Goal: Task Accomplishment & Management: Use online tool/utility

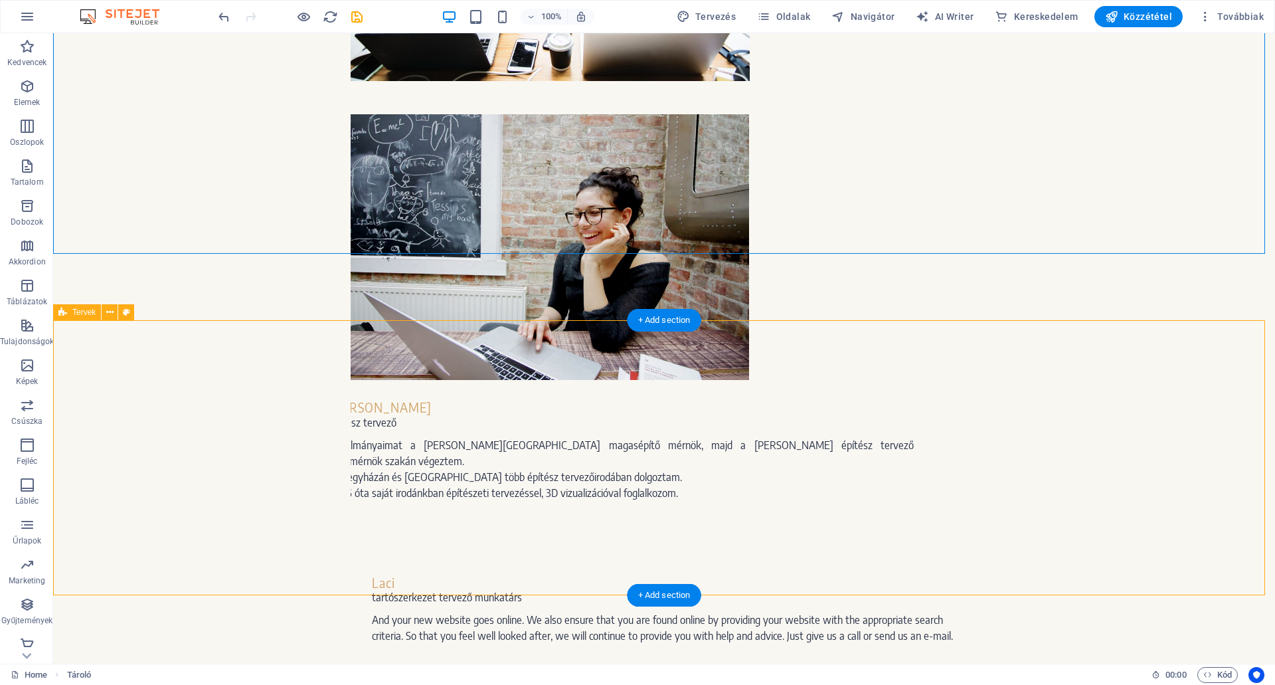
scroll to position [1816, 0]
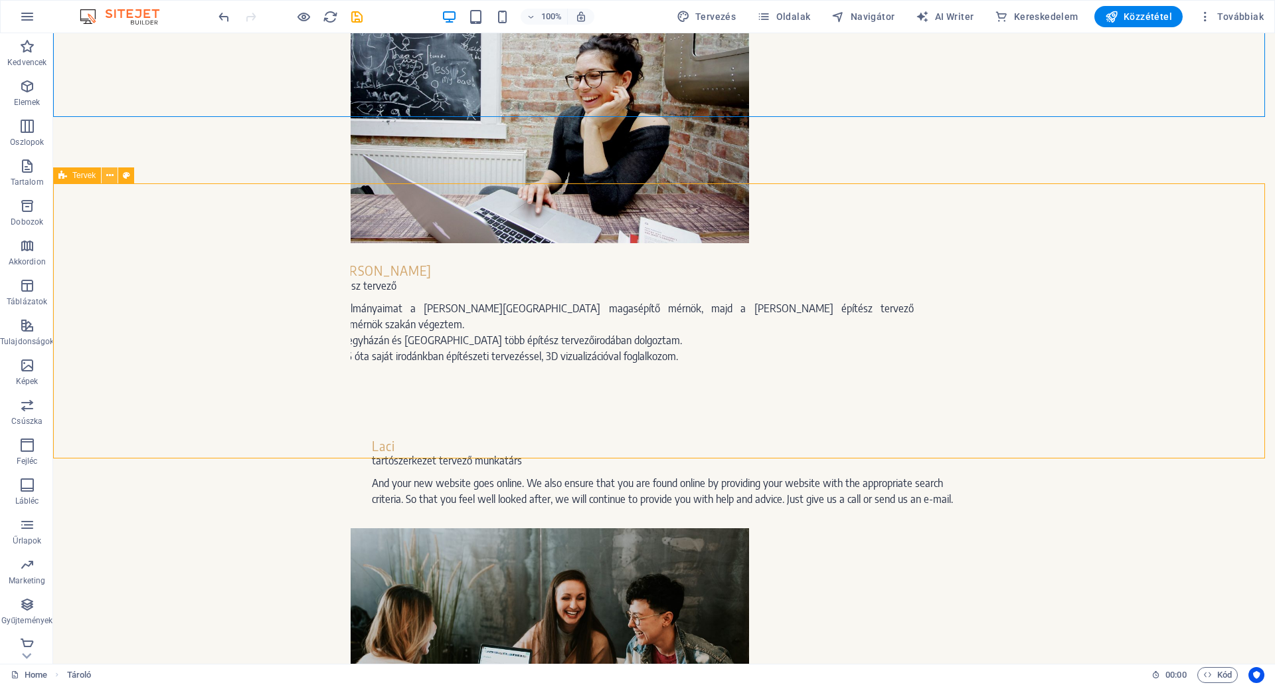
click at [108, 175] on icon at bounding box center [109, 176] width 7 height 14
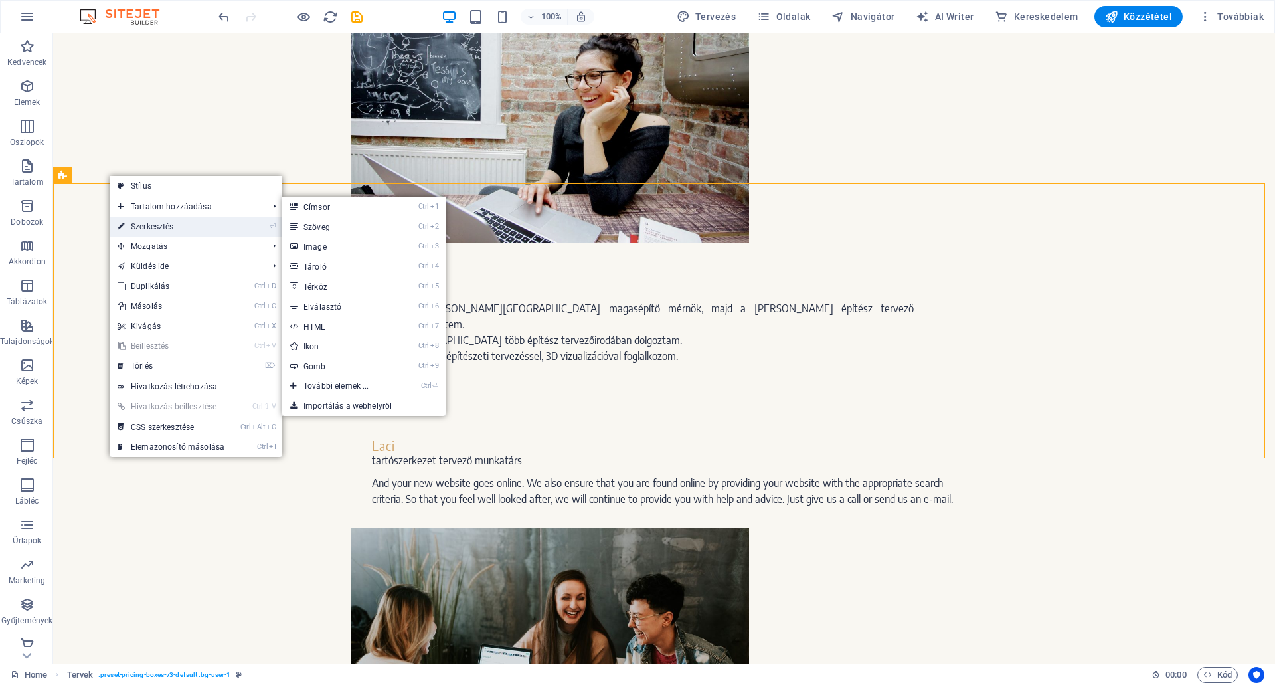
click at [141, 220] on link "⏎ Szerkesztés" at bounding box center [171, 226] width 123 height 20
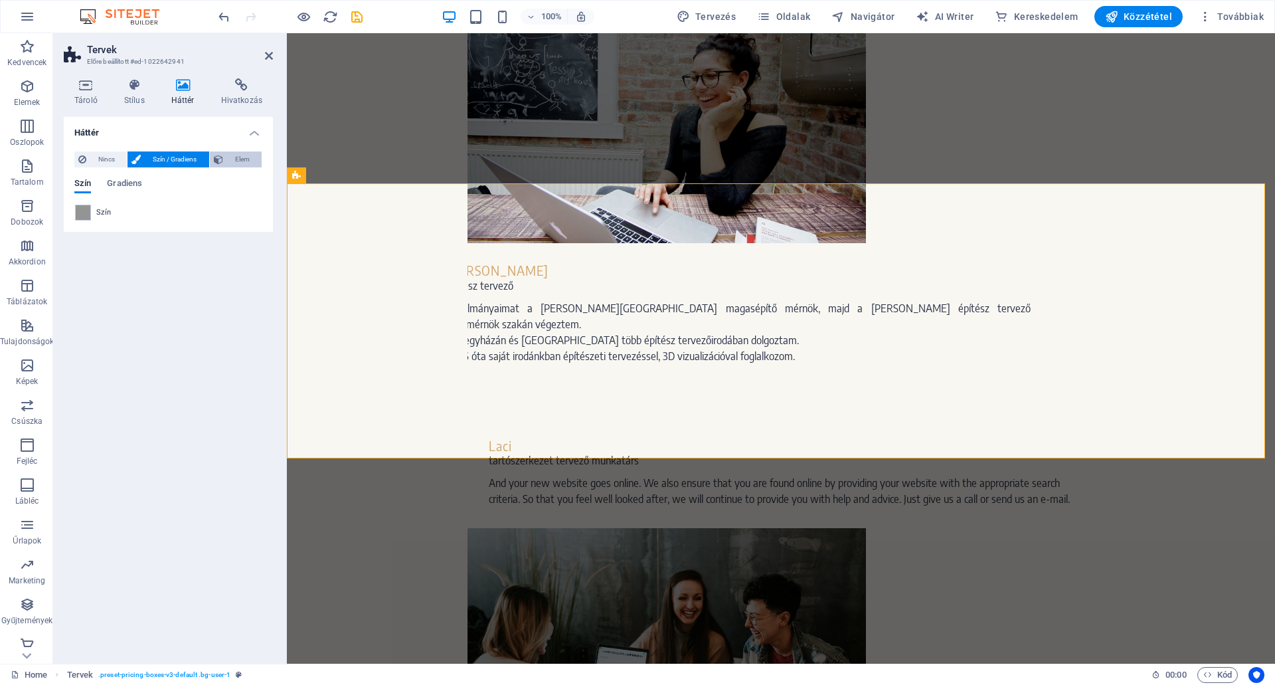
click at [241, 155] on span "Elem" at bounding box center [242, 159] width 31 height 16
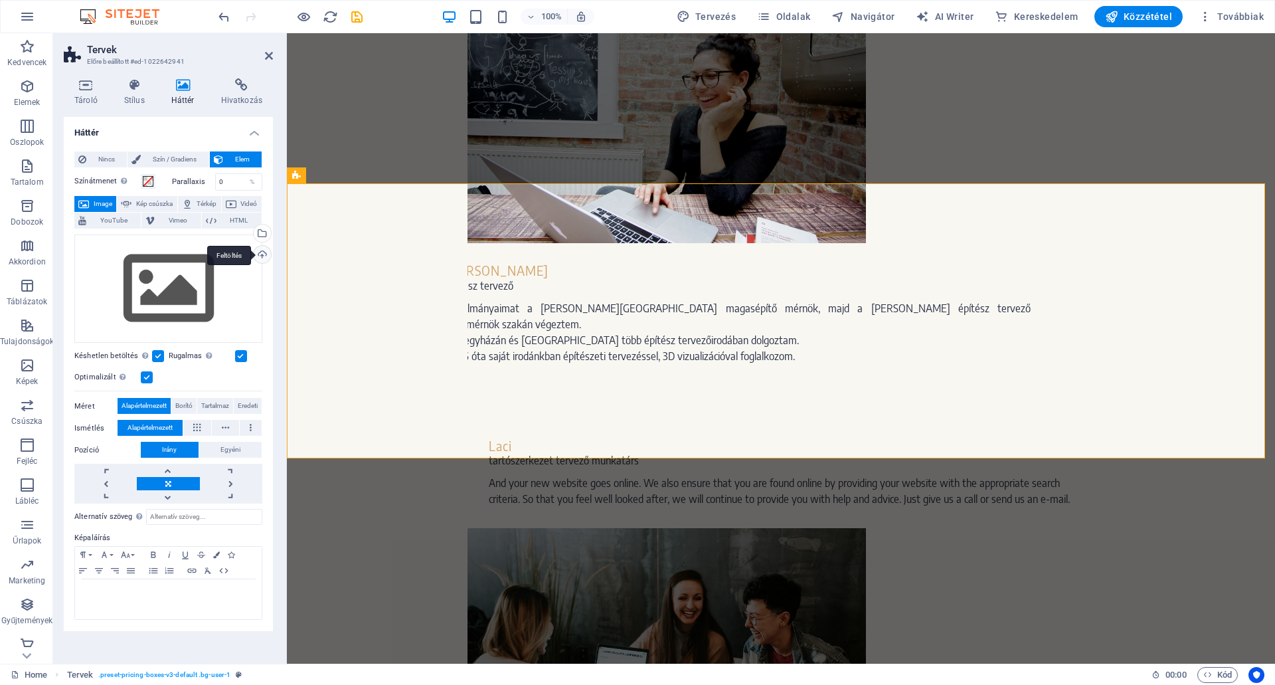
click at [260, 252] on div "Feltöltés" at bounding box center [261, 256] width 20 height 20
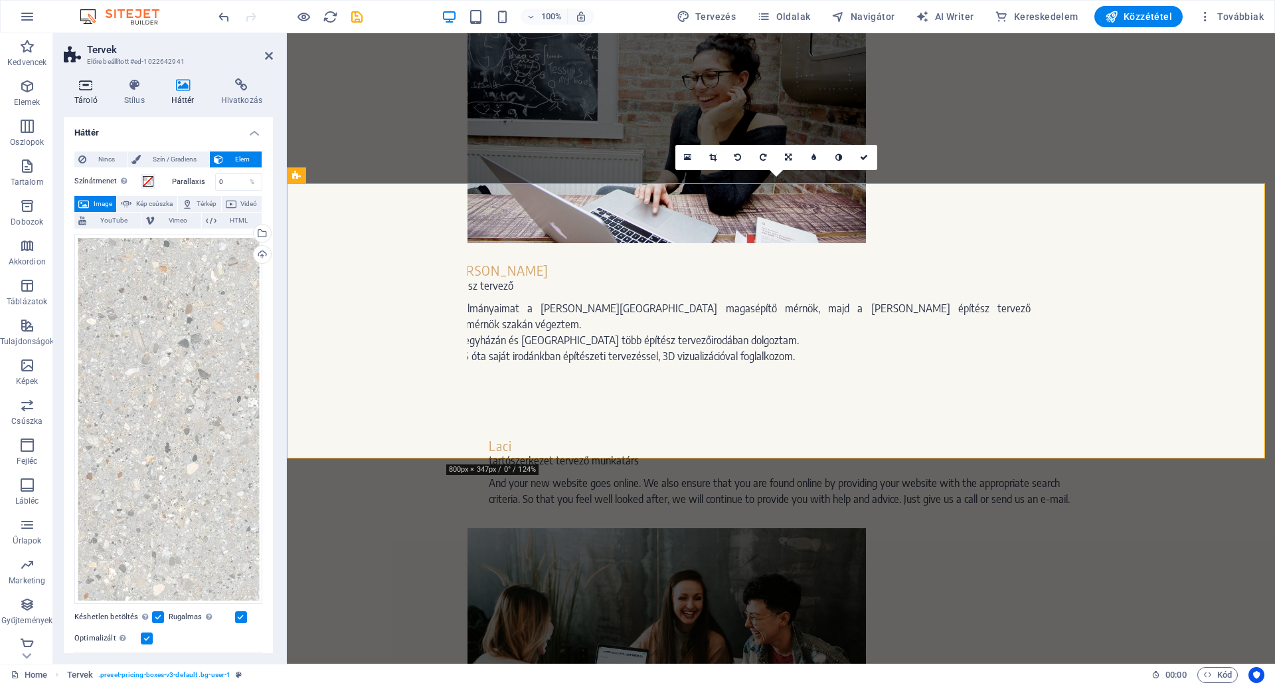
click at [92, 92] on h4 "Tároló" at bounding box center [89, 92] width 50 height 28
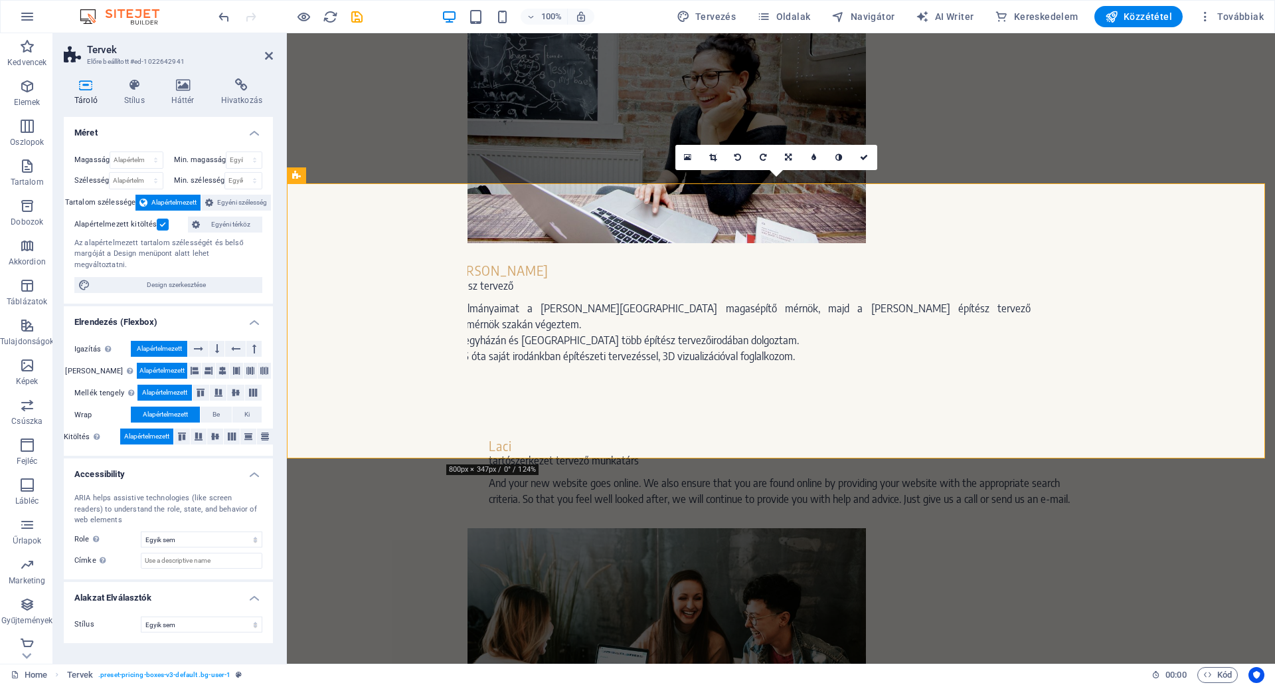
click at [161, 225] on label at bounding box center [163, 224] width 12 height 12
click at [0, 0] on input "Alapértelmezett kitöltés" at bounding box center [0, 0] width 0 height 0
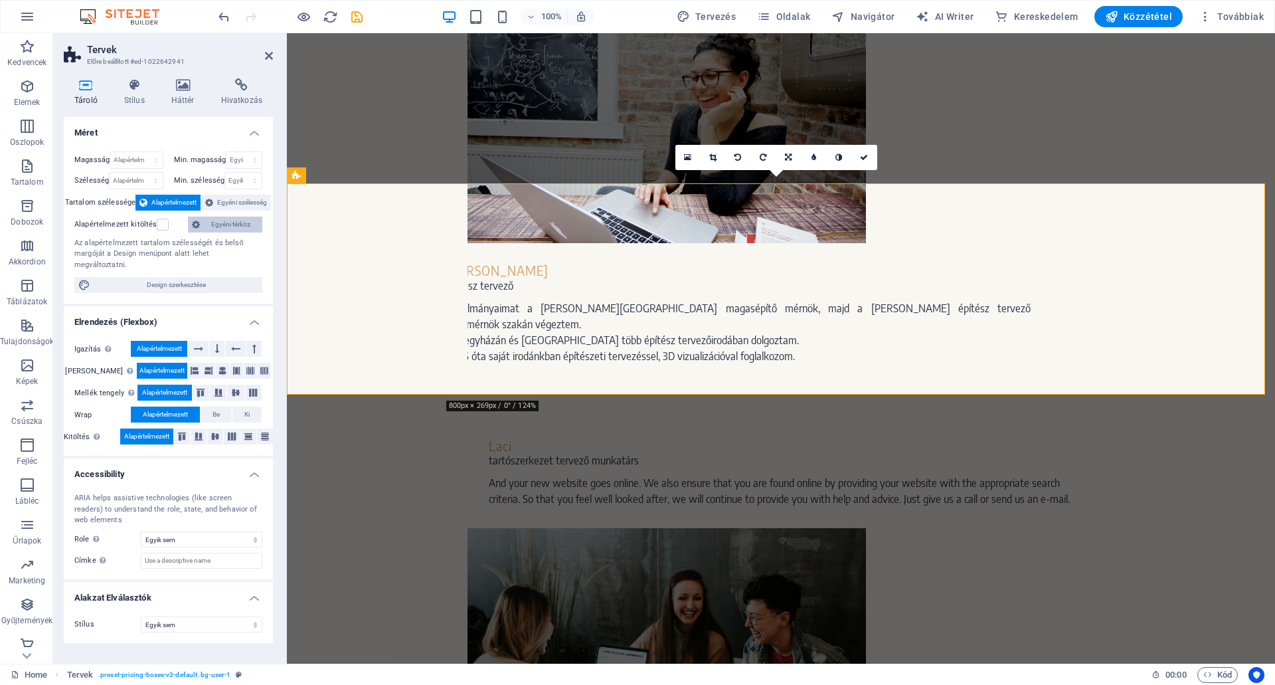
click at [223, 220] on span "Egyéni térköz" at bounding box center [231, 224] width 54 height 16
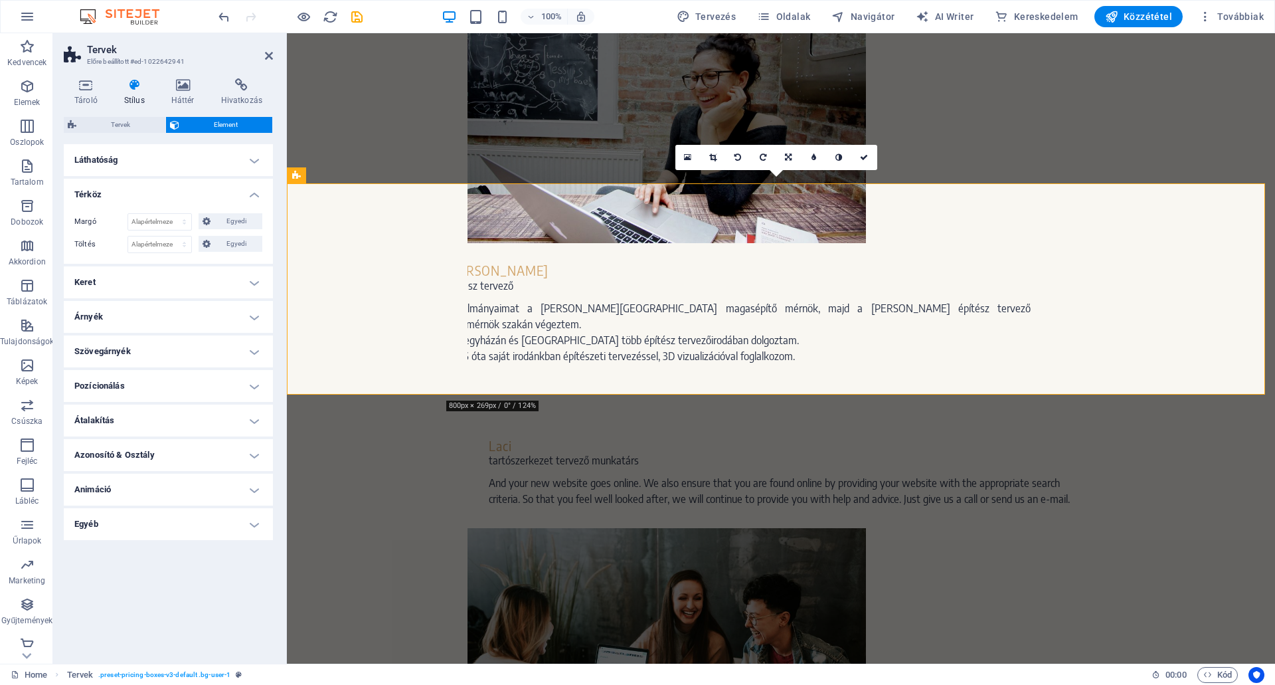
click at [127, 384] on h4 "Pozícionálás" at bounding box center [168, 386] width 209 height 32
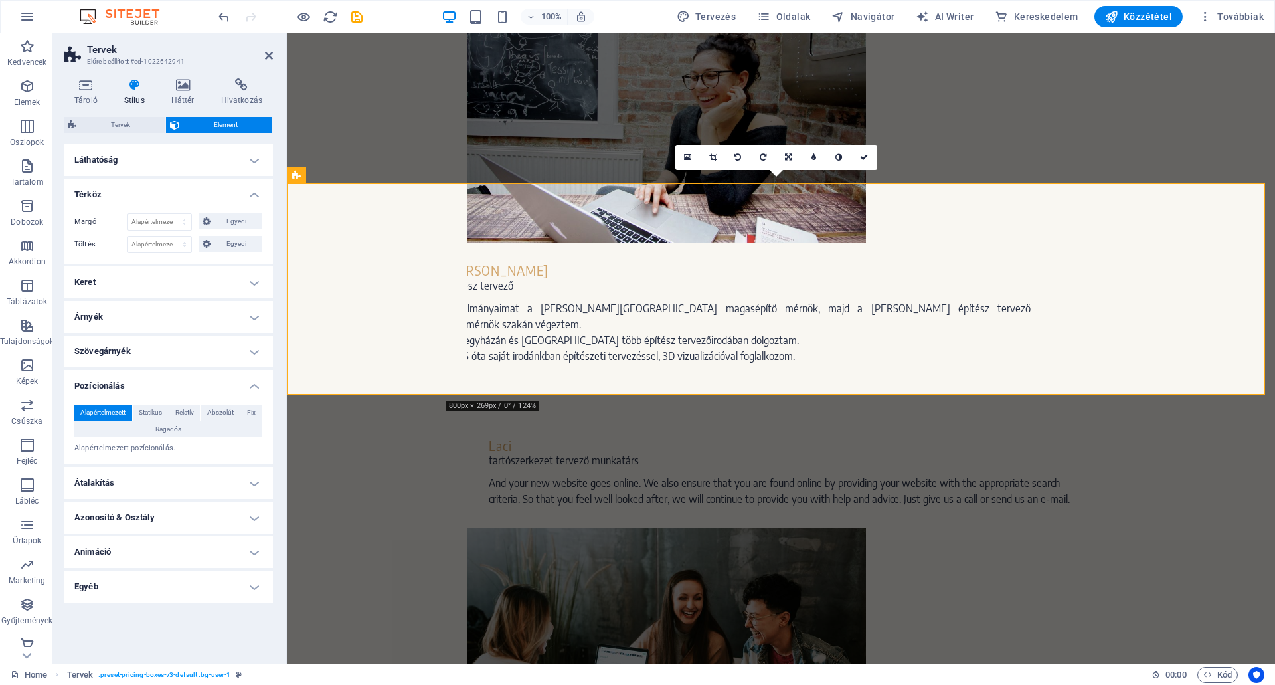
click at [121, 477] on h4 "Átalakítás" at bounding box center [168, 483] width 209 height 32
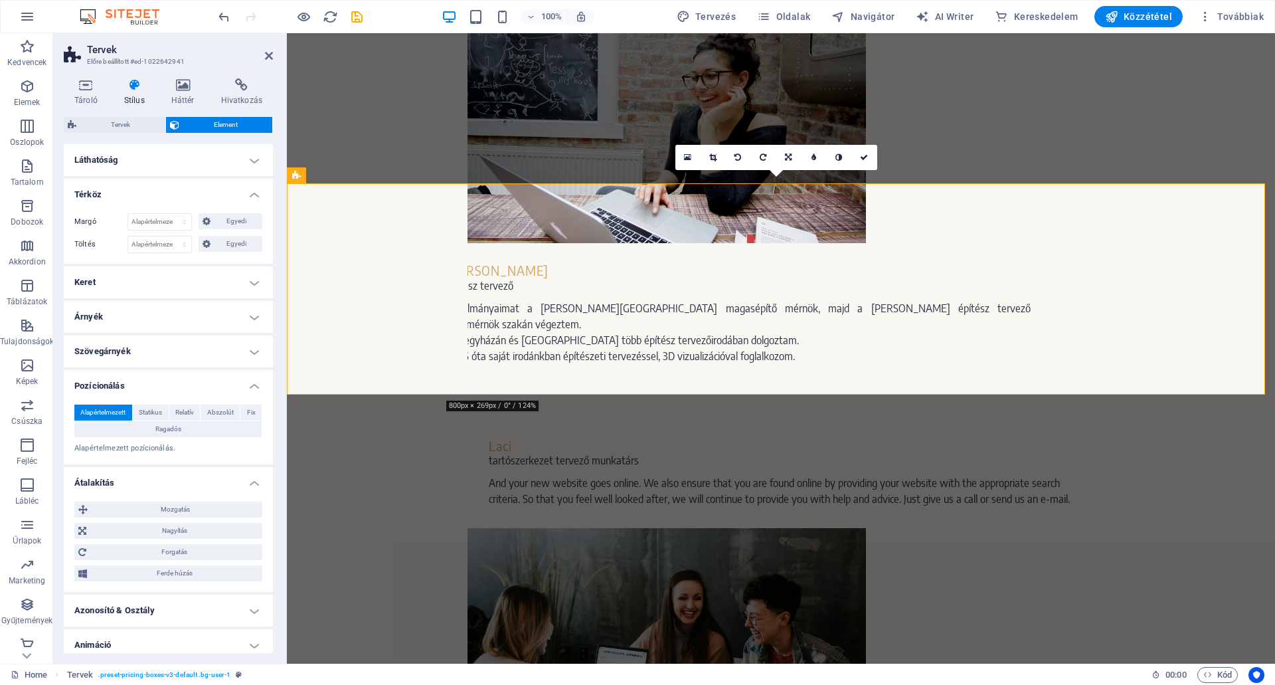
click at [127, 349] on h4 "Szövegárnyék" at bounding box center [168, 351] width 209 height 32
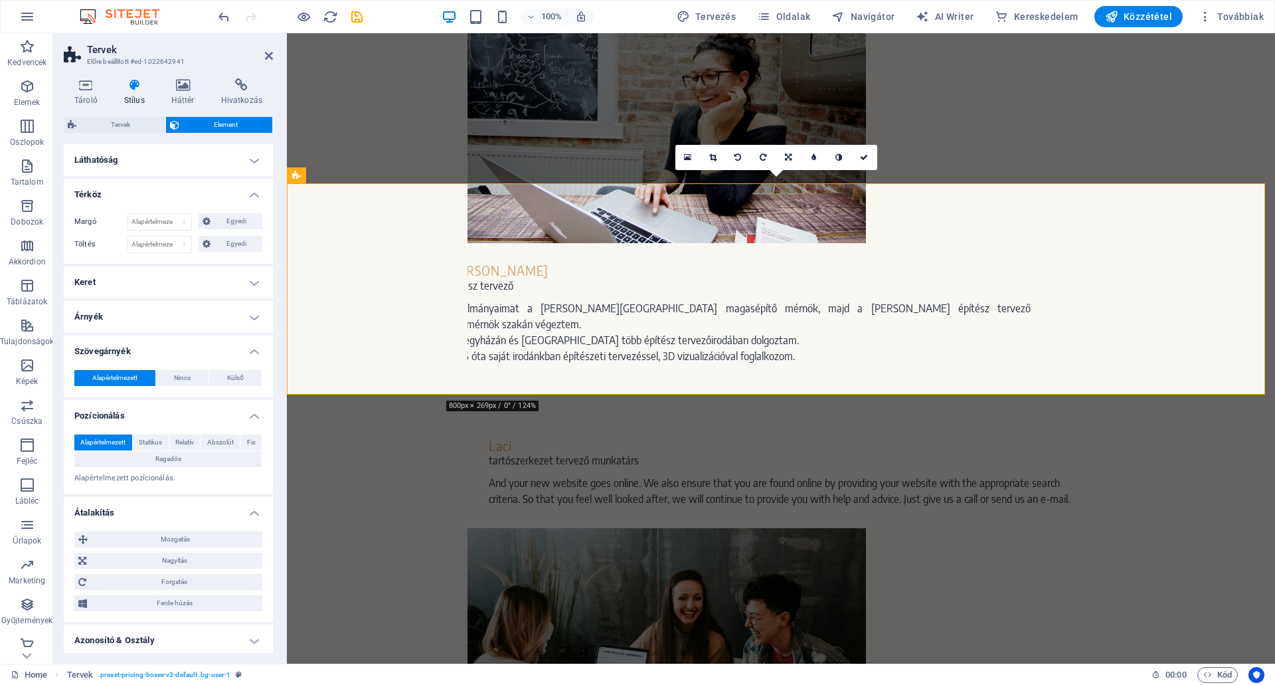
click at [128, 316] on h4 "Árnyék" at bounding box center [168, 317] width 209 height 32
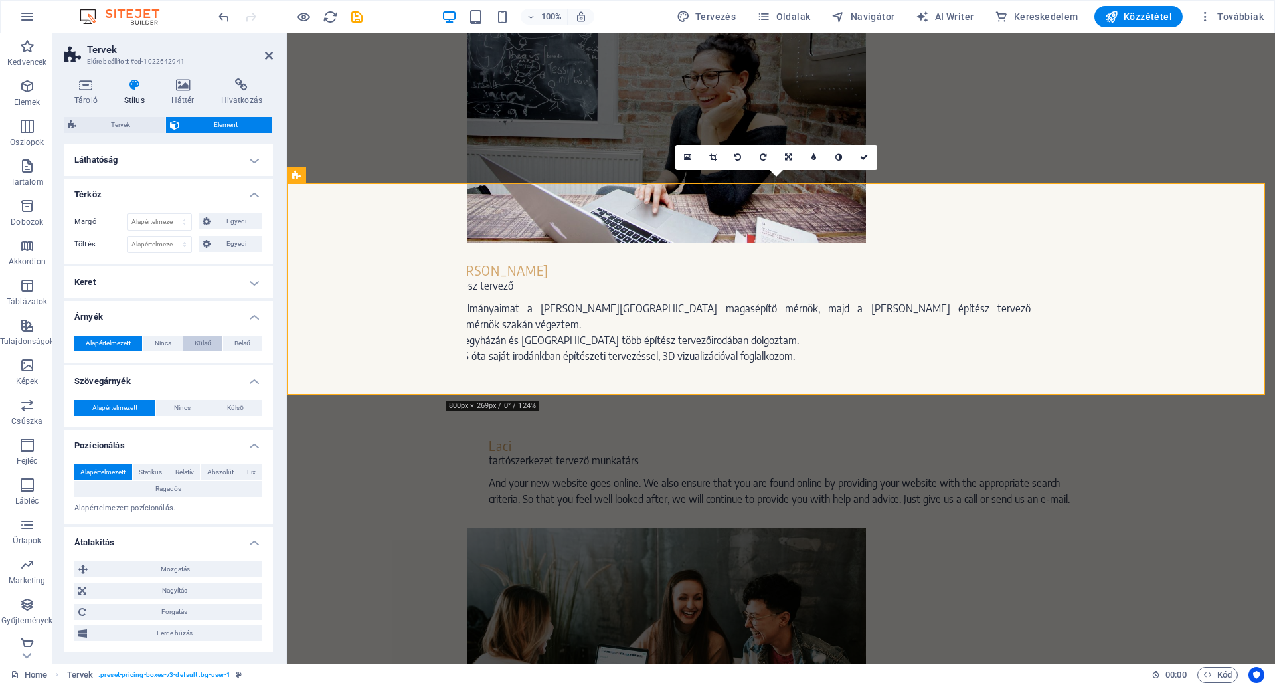
click at [199, 338] on span "Külső" at bounding box center [203, 343] width 17 height 16
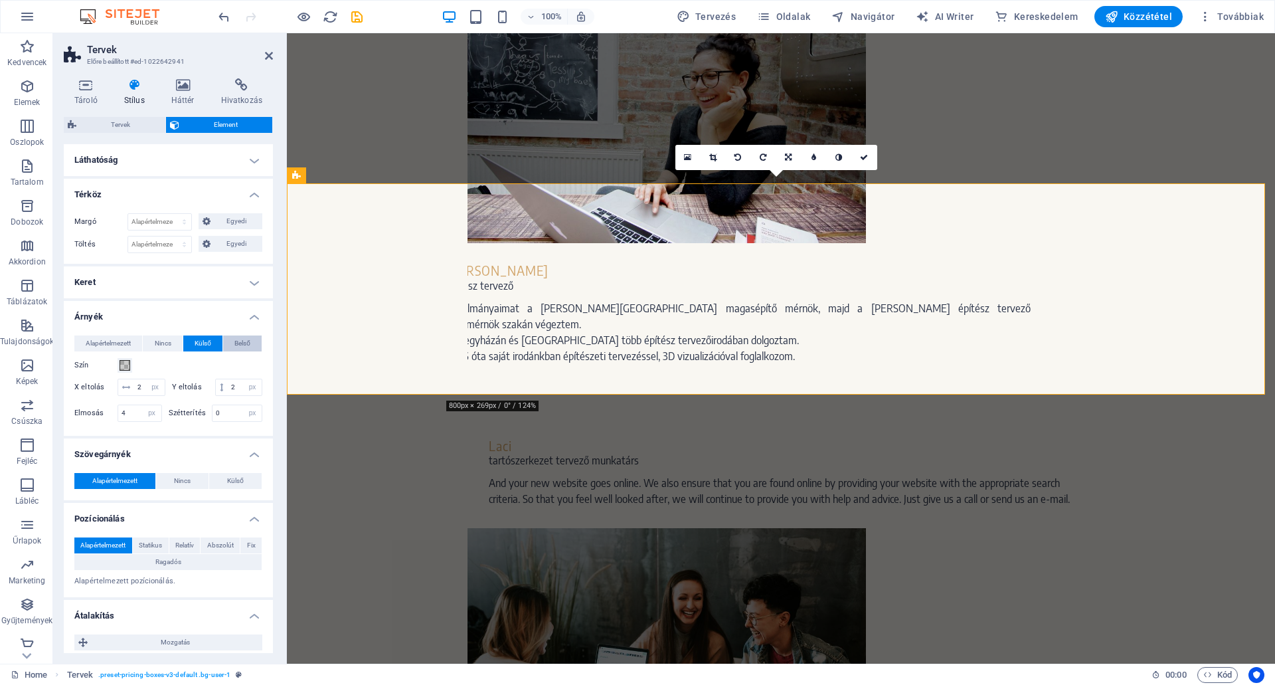
click at [239, 338] on span "Belső" at bounding box center [242, 343] width 16 height 16
click at [202, 338] on span "Külső" at bounding box center [203, 343] width 17 height 16
click at [121, 364] on span at bounding box center [125, 365] width 11 height 11
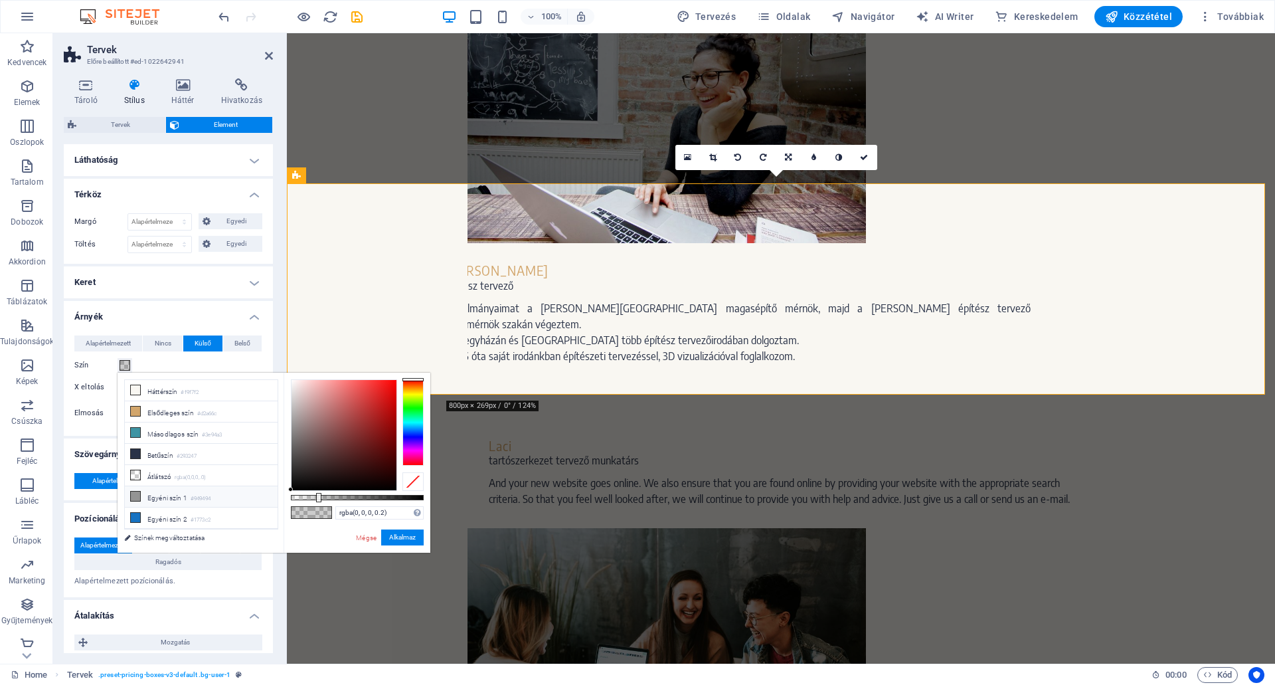
click at [168, 493] on li "Egyéni szín 1 #949494" at bounding box center [201, 496] width 153 height 21
type input "#949494"
click at [409, 530] on button "Alkalmaz" at bounding box center [402, 537] width 42 height 16
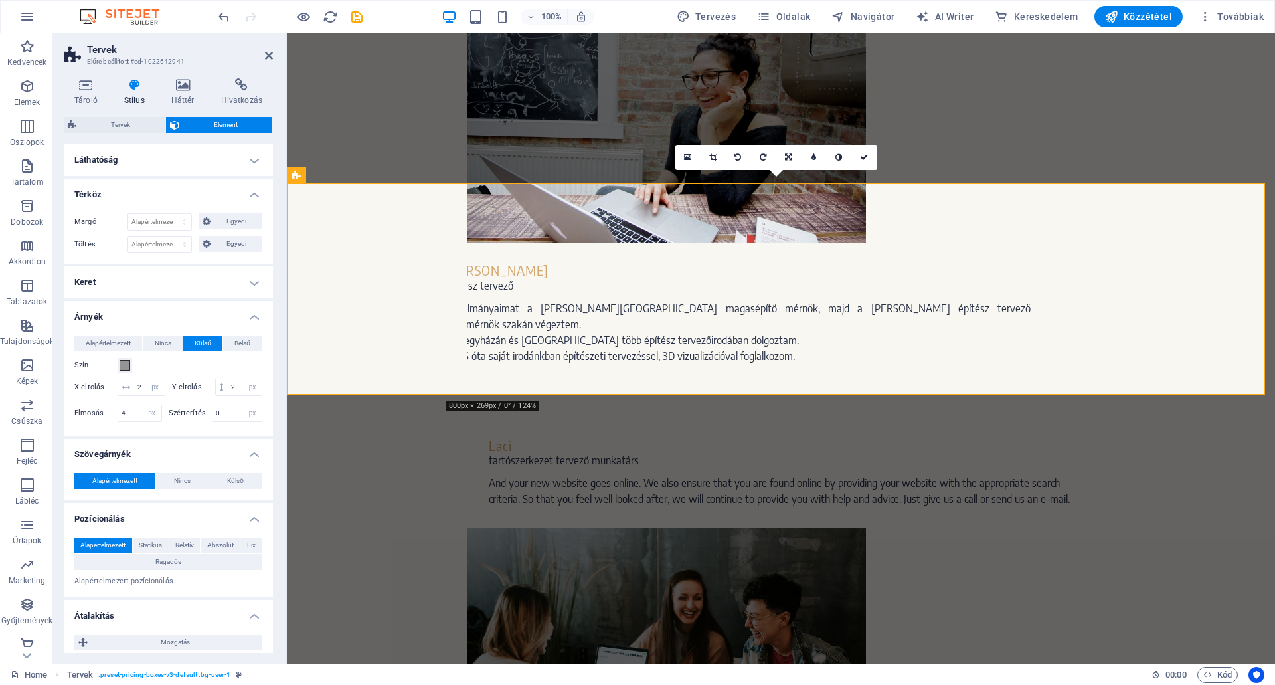
click at [110, 279] on h4 "Keret" at bounding box center [168, 282] width 209 height 32
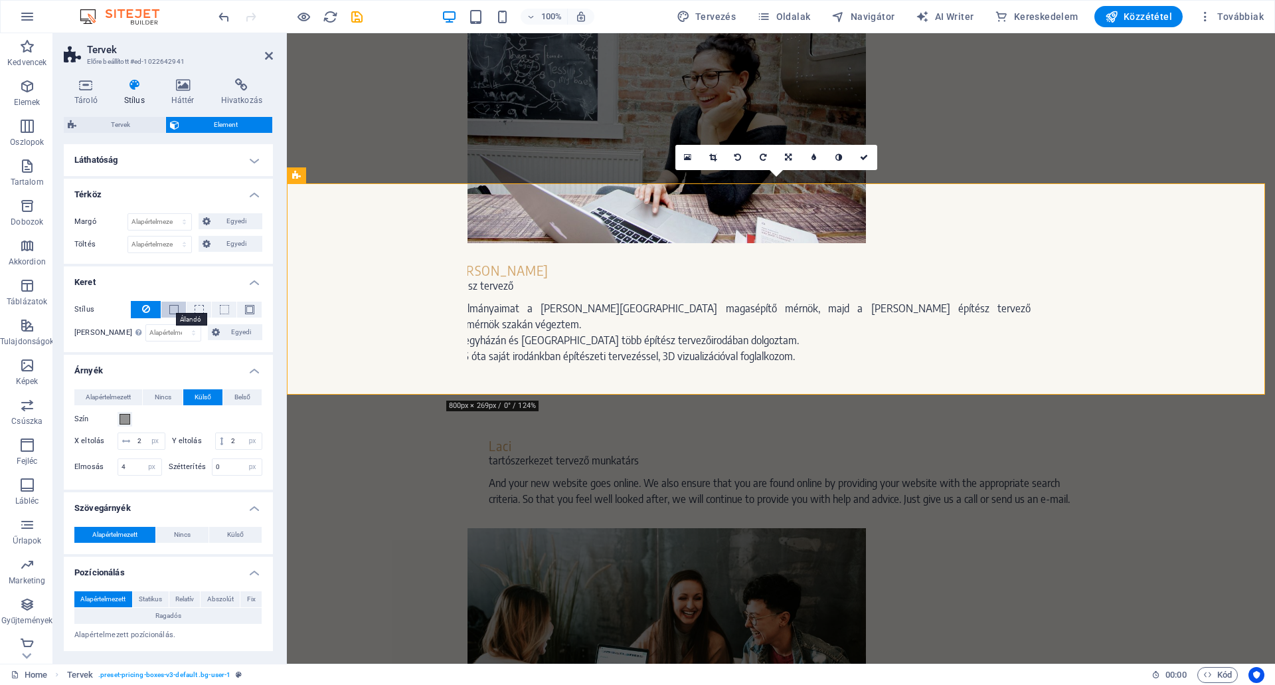
click at [173, 306] on span at bounding box center [173, 309] width 9 height 9
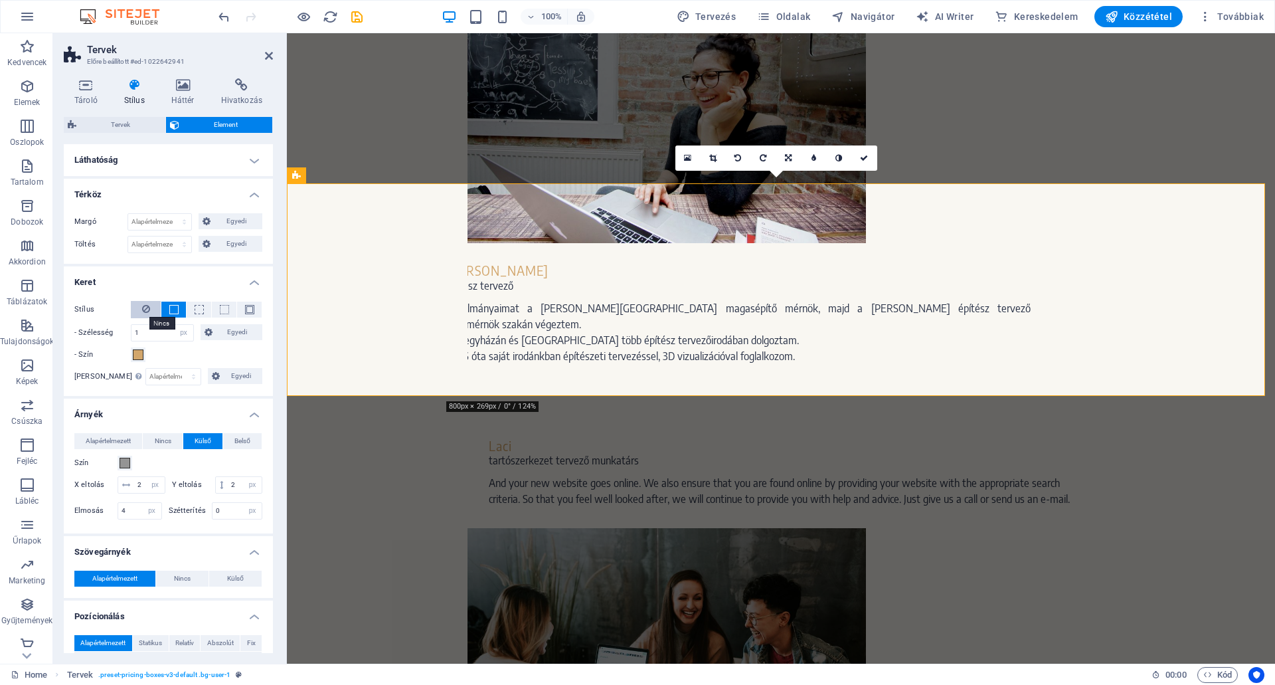
click at [143, 306] on icon at bounding box center [146, 309] width 8 height 16
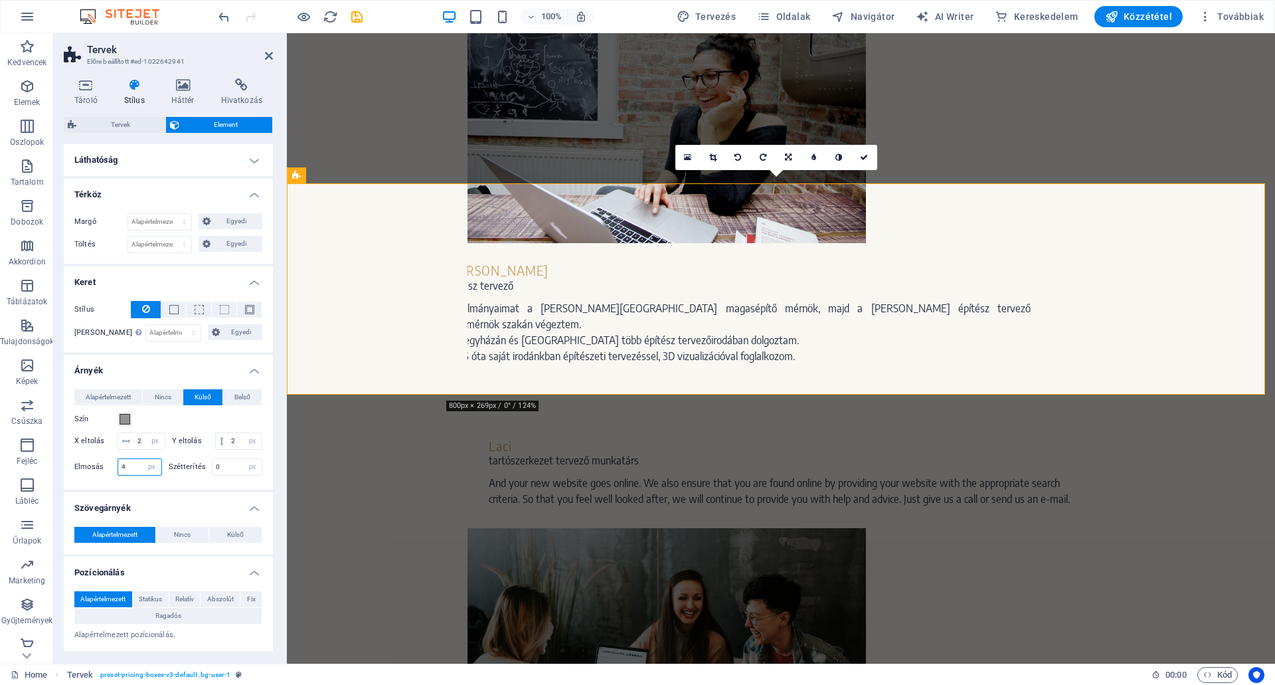
drag, startPoint x: 118, startPoint y: 483, endPoint x: 125, endPoint y: 478, distance: 8.5
click at [122, 475] on input "0" at bounding box center [139, 467] width 43 height 16
type input "10"
drag, startPoint x: 147, startPoint y: 442, endPoint x: 133, endPoint y: 439, distance: 14.2
click at [133, 439] on div "0 px rem vh vw" at bounding box center [142, 440] width 48 height 17
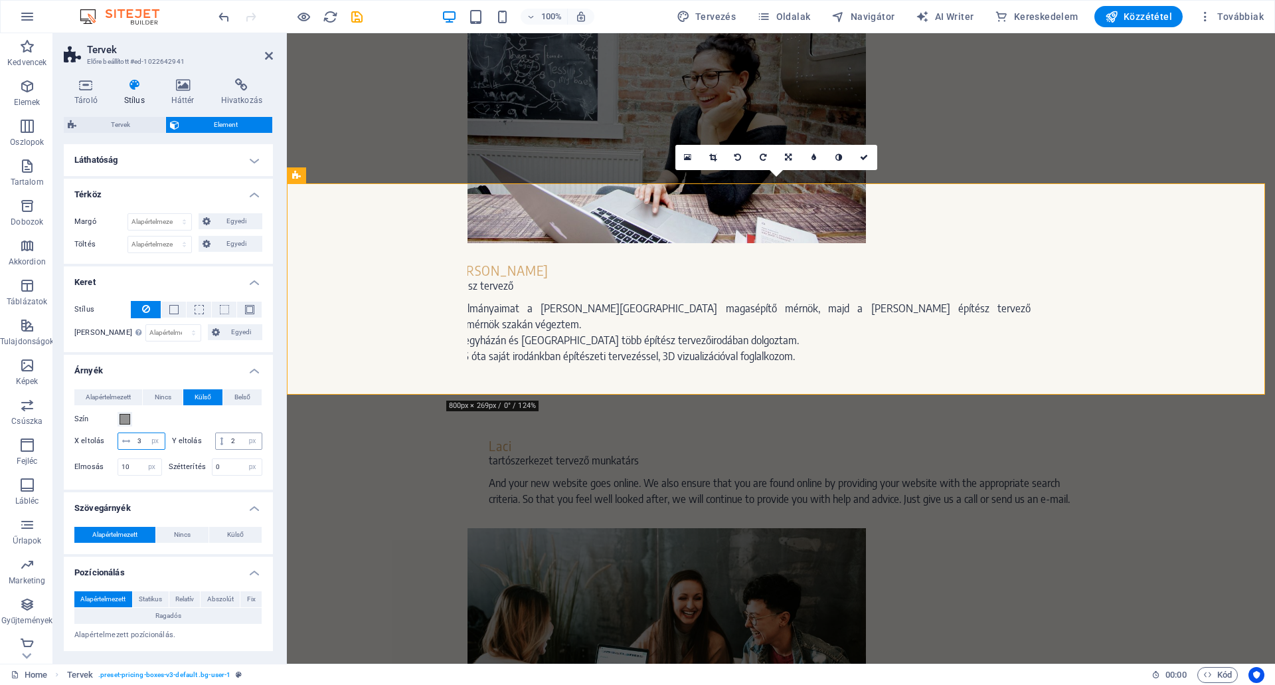
type input "3"
drag, startPoint x: 146, startPoint y: 455, endPoint x: 129, endPoint y: 455, distance: 17.3
click at [215, 449] on div "0 px rem vh vw" at bounding box center [239, 440] width 48 height 17
type input "3"
drag, startPoint x: 810, startPoint y: 123, endPoint x: 864, endPoint y: 151, distance: 60.9
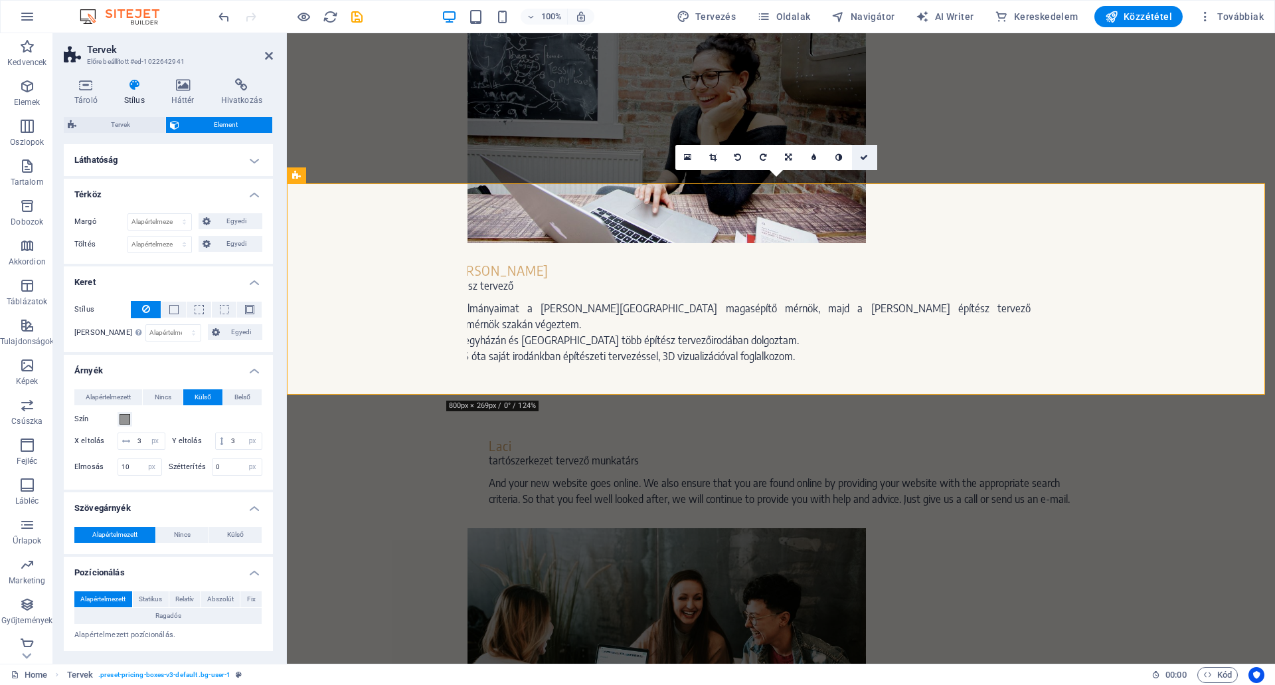
click at [864, 151] on link at bounding box center [864, 157] width 25 height 25
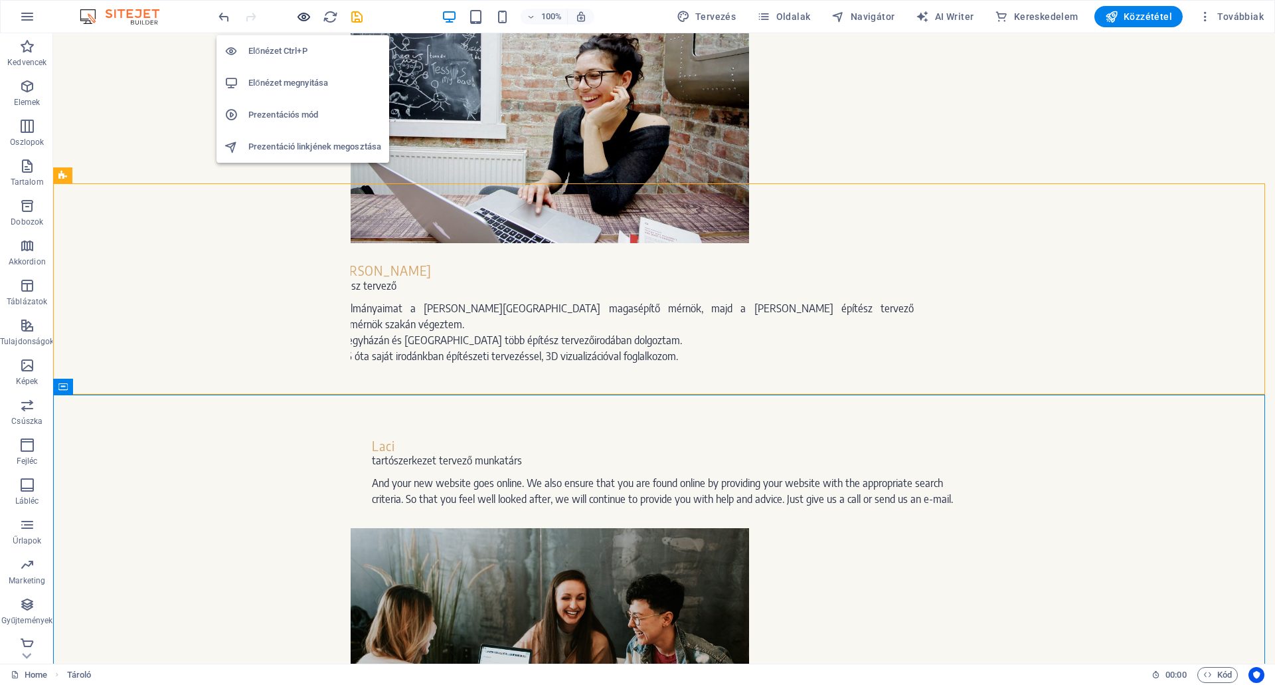
click at [304, 15] on icon "button" at bounding box center [303, 16] width 15 height 15
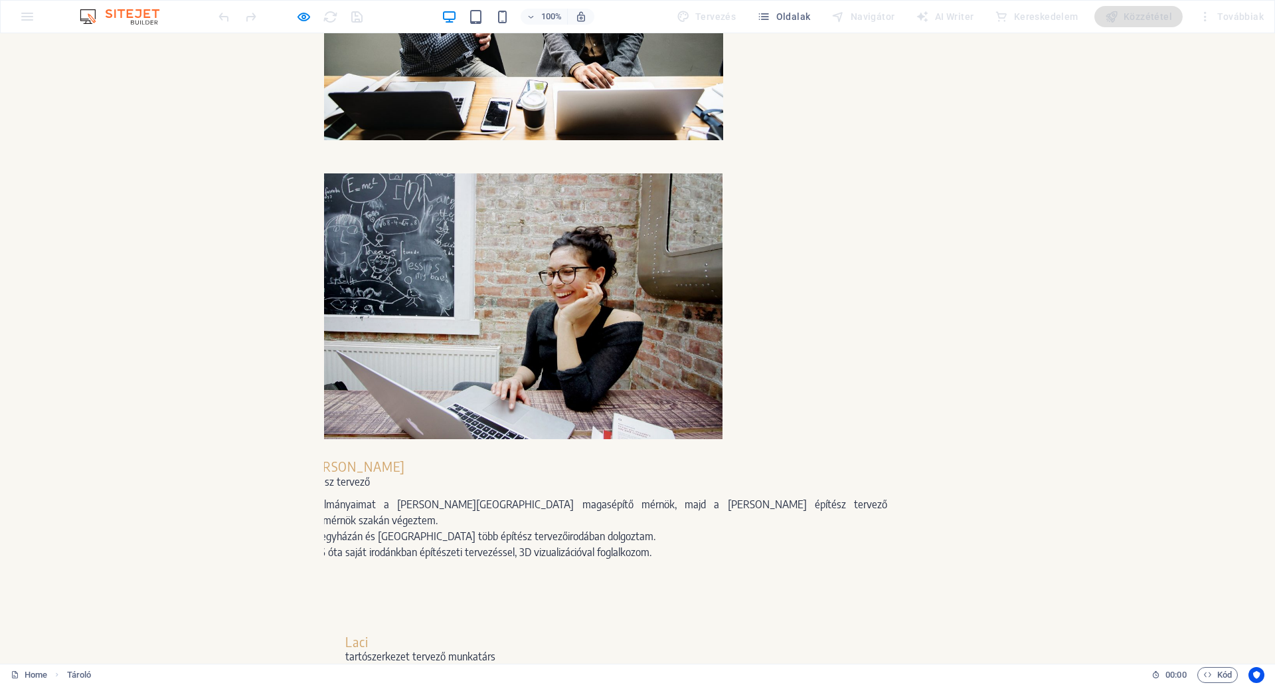
scroll to position [1617, 0]
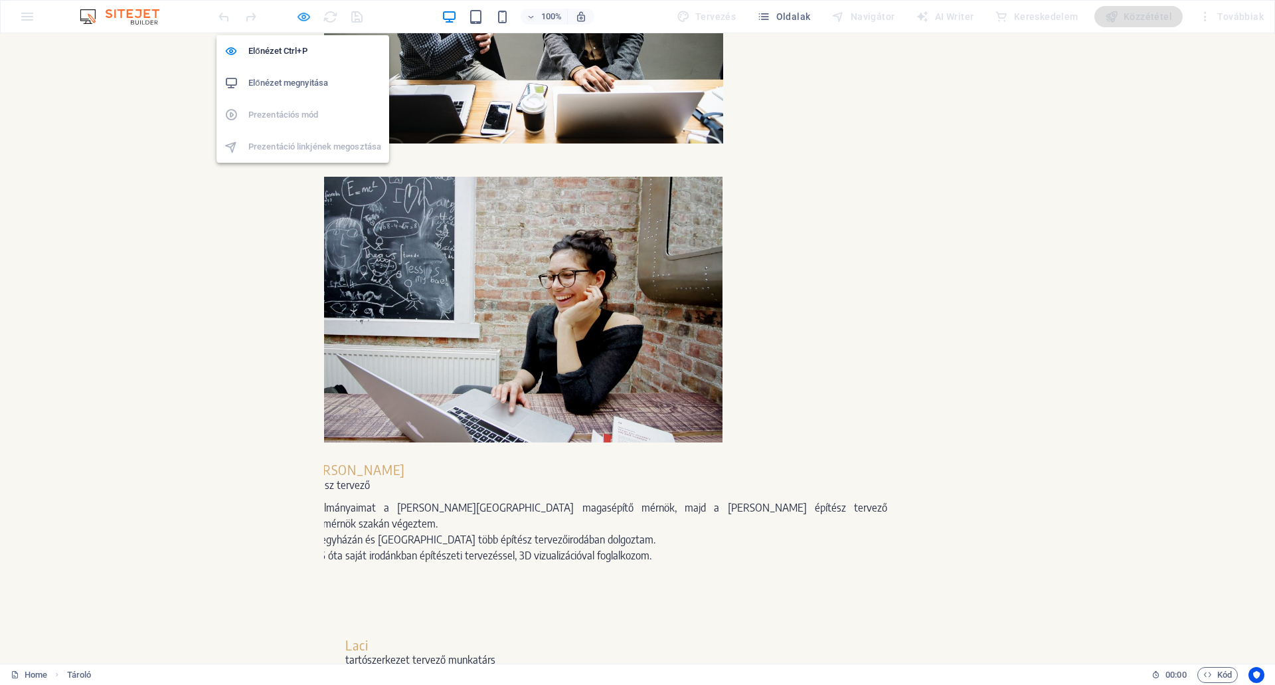
click at [301, 15] on icon "button" at bounding box center [303, 16] width 15 height 15
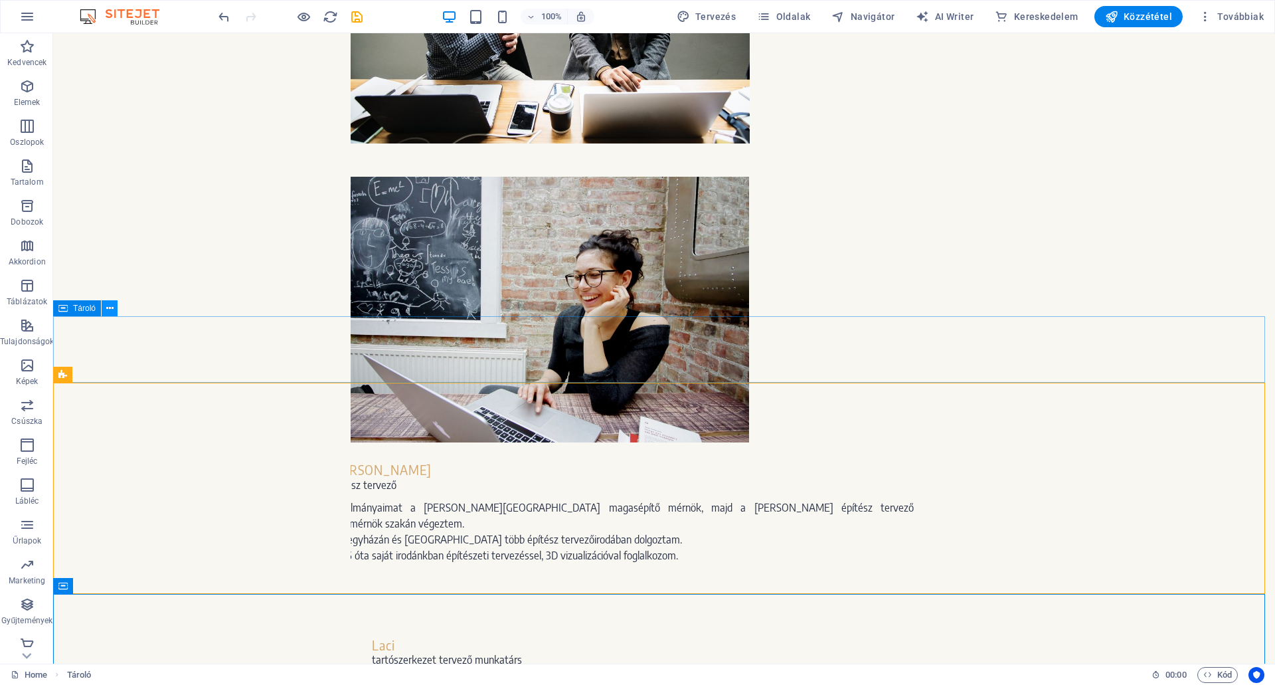
click at [110, 307] on icon at bounding box center [109, 308] width 7 height 14
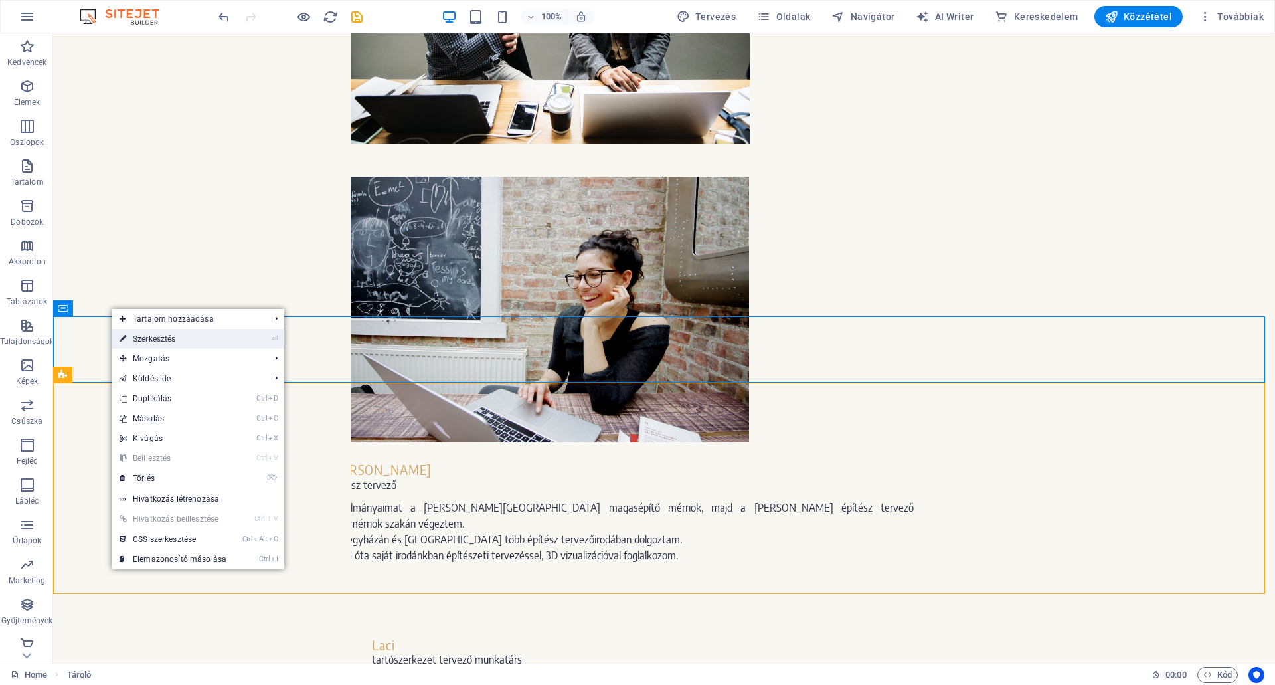
click at [145, 335] on link "⏎ Szerkesztés" at bounding box center [173, 339] width 123 height 20
select select "px"
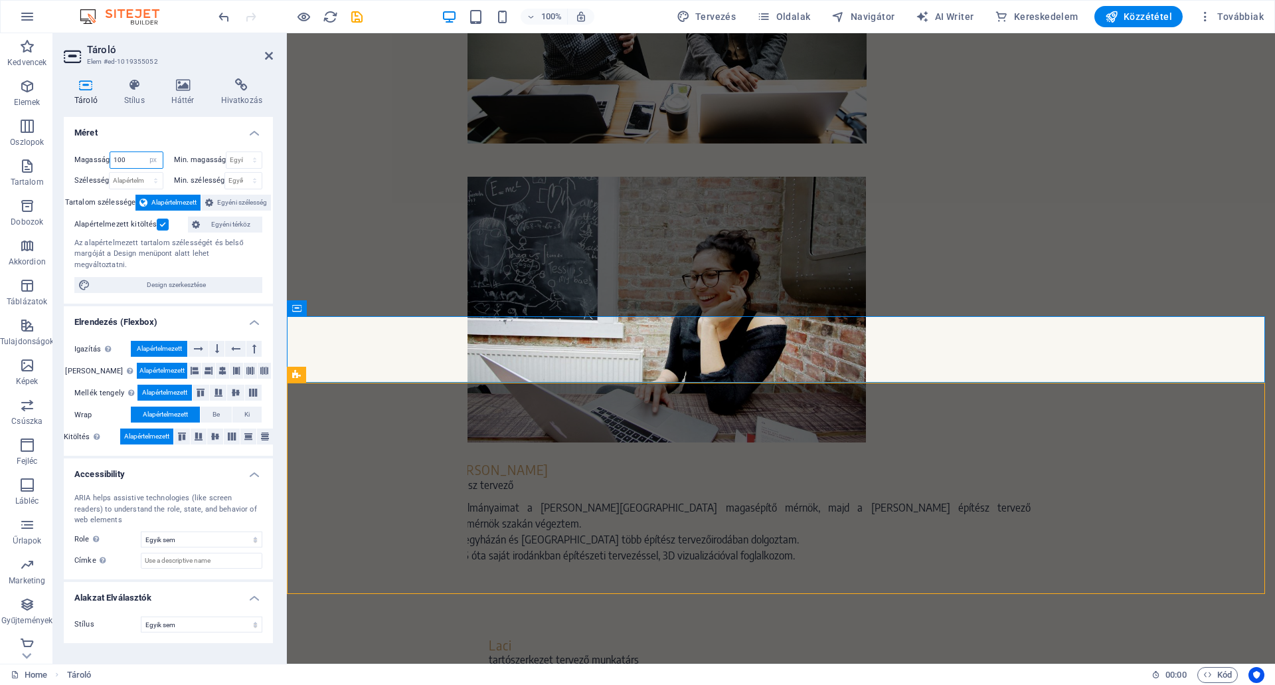
drag, startPoint x: 127, startPoint y: 157, endPoint x: 234, endPoint y: 321, distance: 195.9
click at [106, 178] on div "Magasság 100 Alapértelmezett px rem % vh vw Min. magasság Egyik sem px rem % vh…" at bounding box center [168, 170] width 188 height 38
click at [268, 57] on icon at bounding box center [269, 55] width 8 height 11
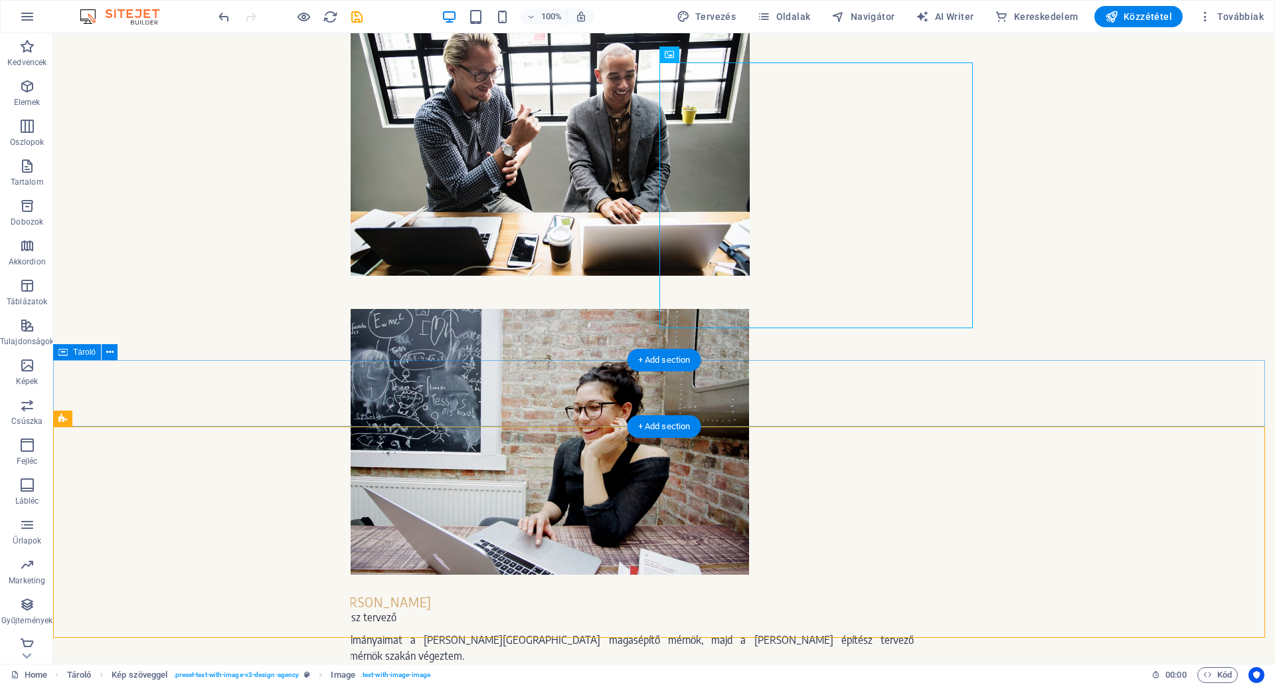
scroll to position [1417, 0]
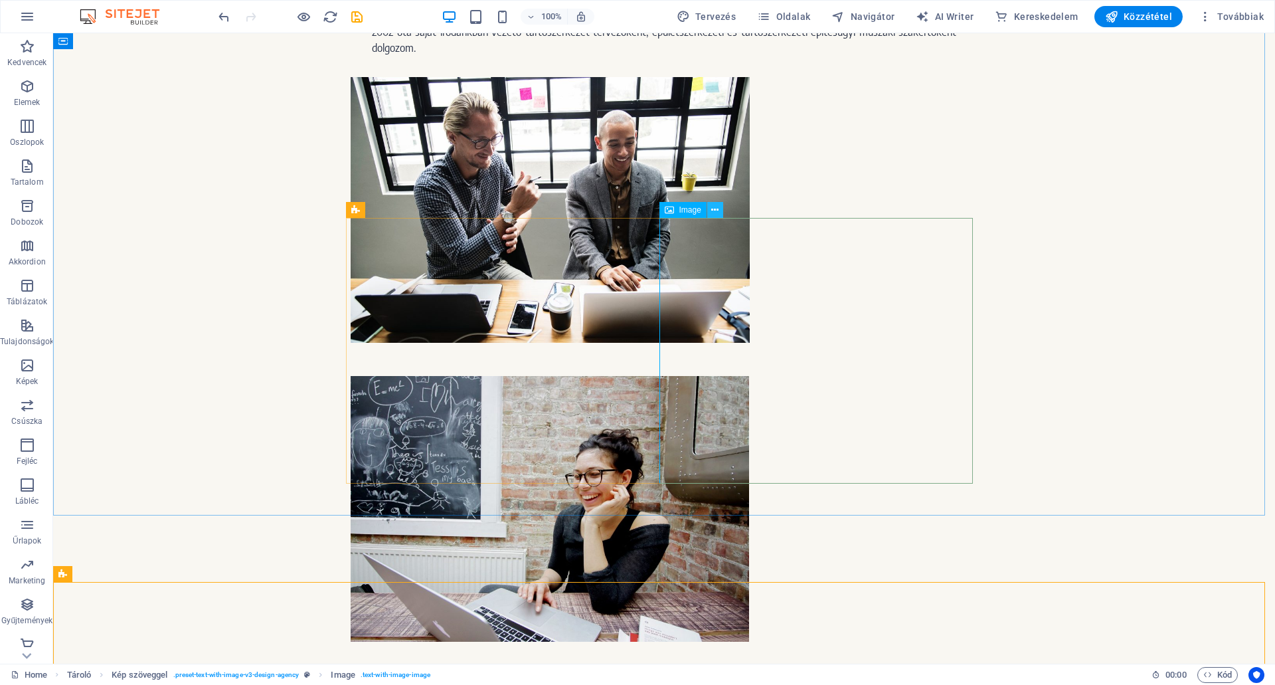
click at [715, 209] on icon at bounding box center [714, 210] width 7 height 14
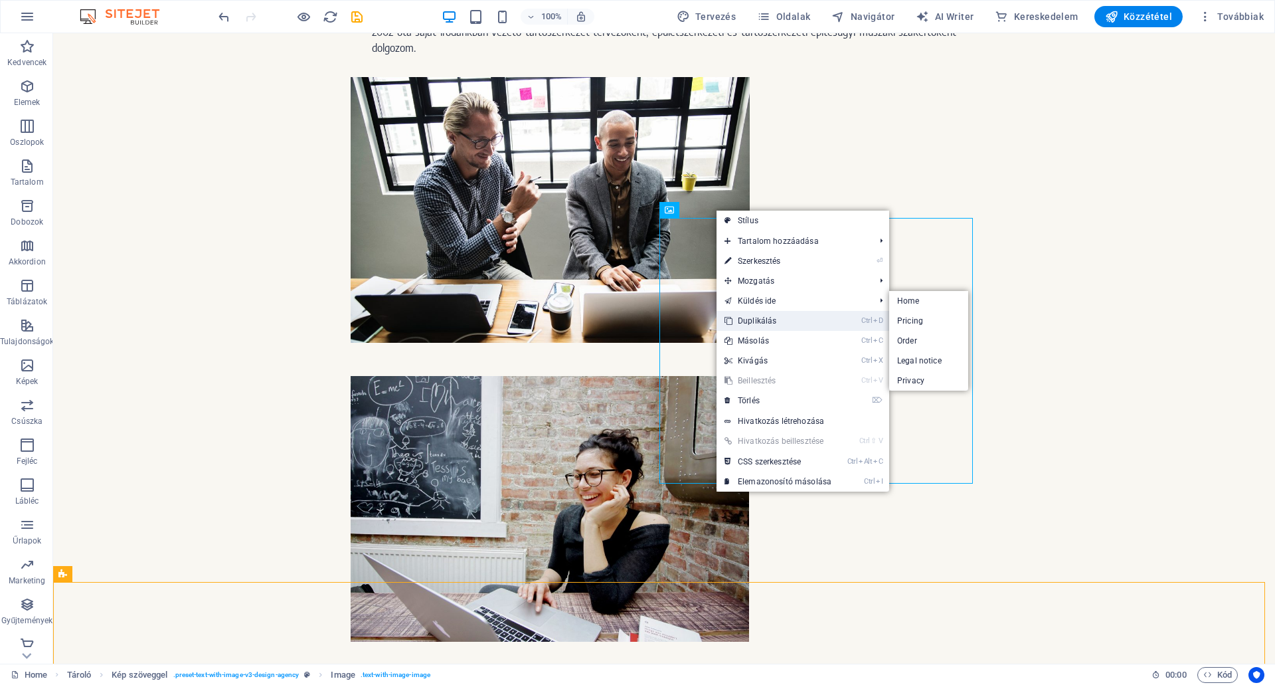
click at [762, 317] on link "Ctrl D Duplikálás" at bounding box center [777, 321] width 123 height 20
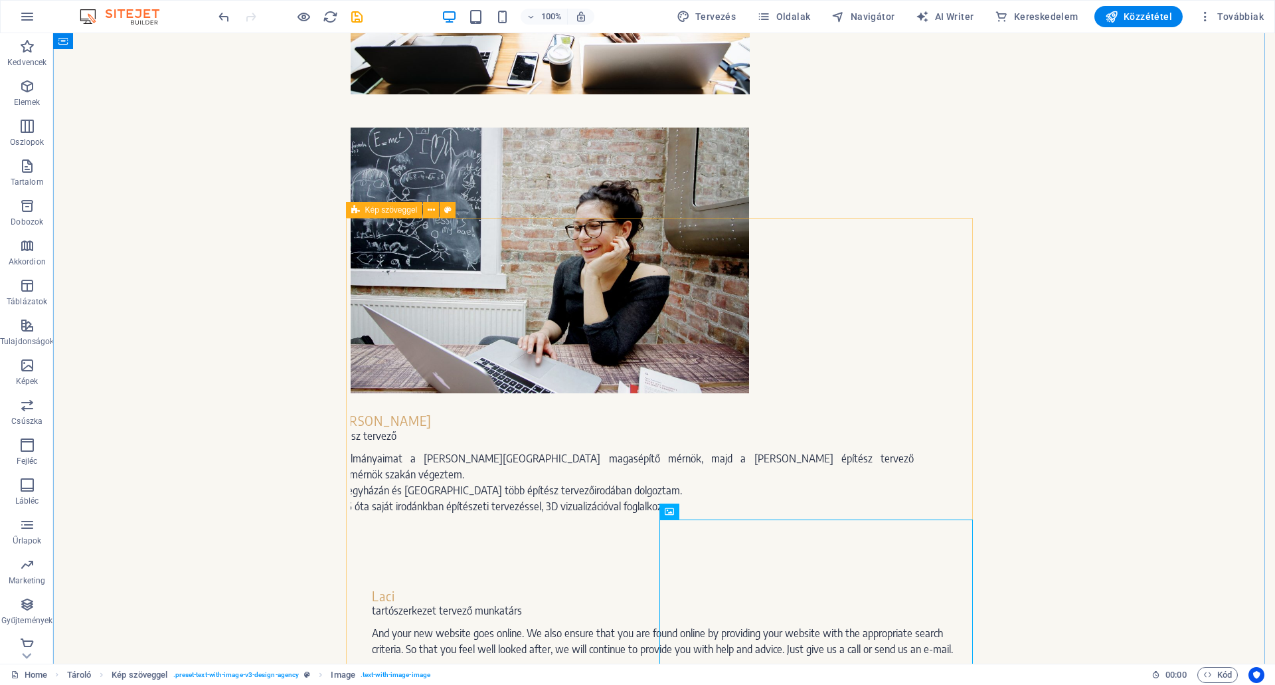
scroll to position [1683, 0]
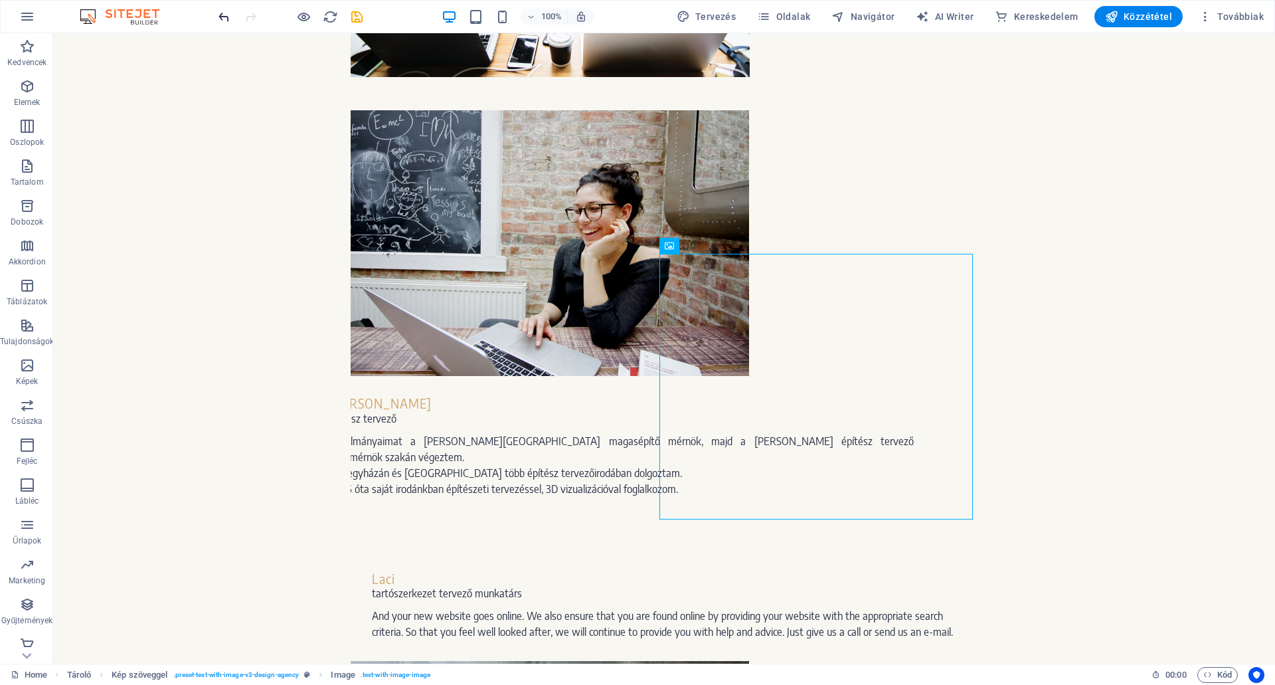
click at [226, 12] on icon "undo" at bounding box center [223, 16] width 15 height 15
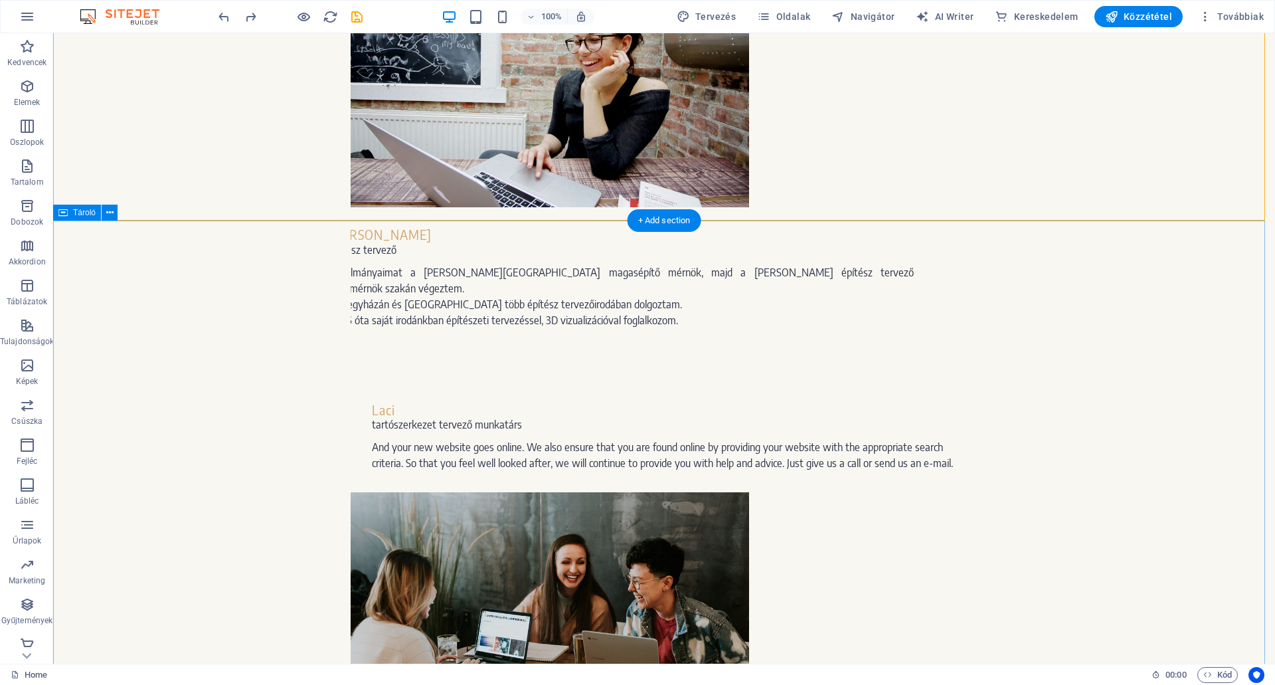
scroll to position [1745, 0]
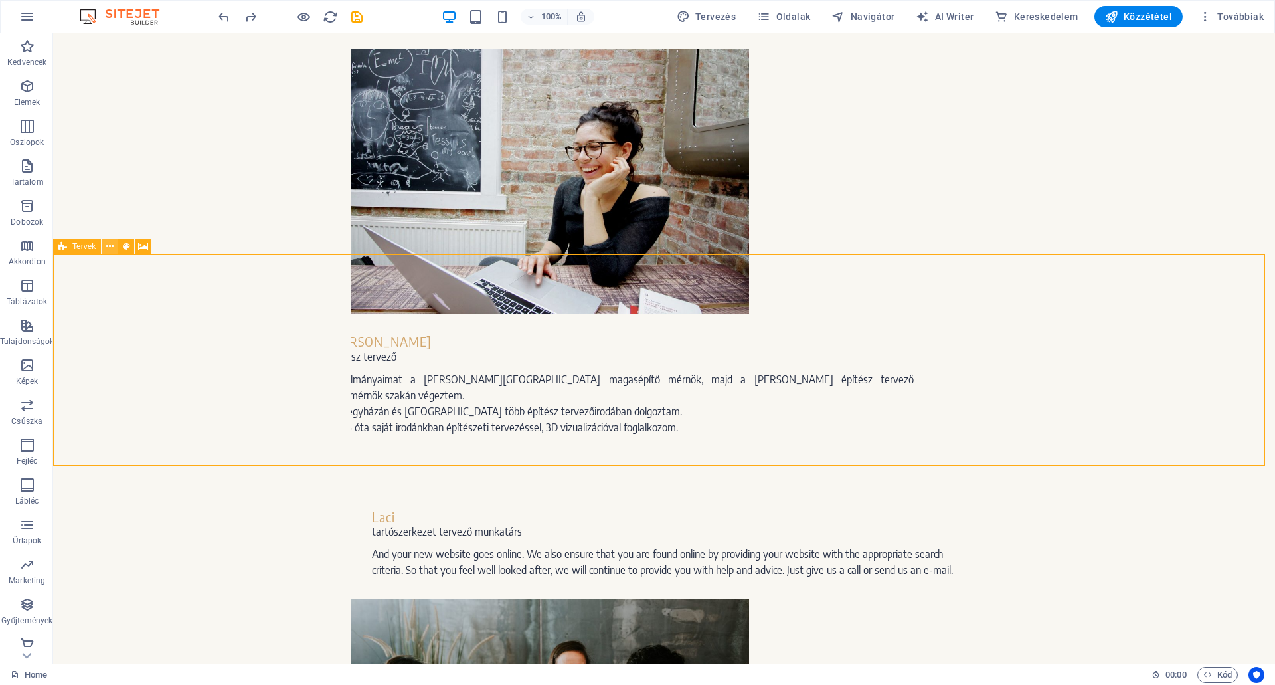
click at [110, 247] on icon at bounding box center [109, 247] width 7 height 14
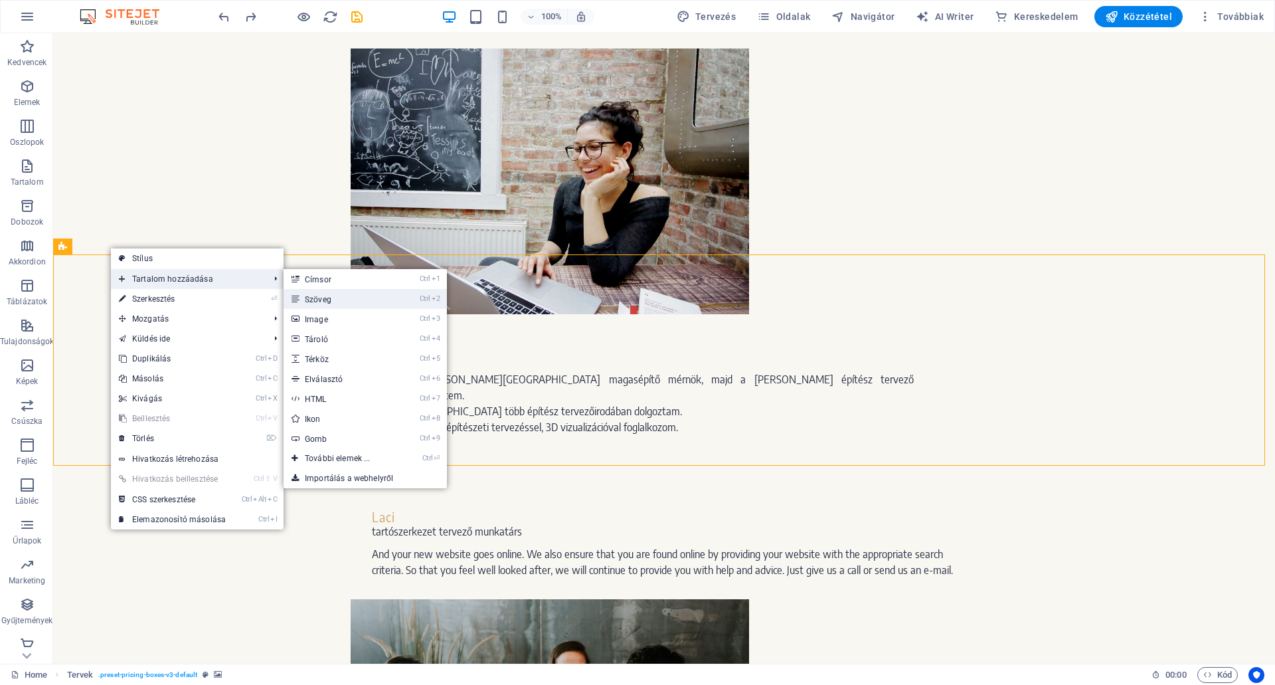
click at [300, 297] on link "Ctrl 2 Szöveg" at bounding box center [340, 299] width 114 height 20
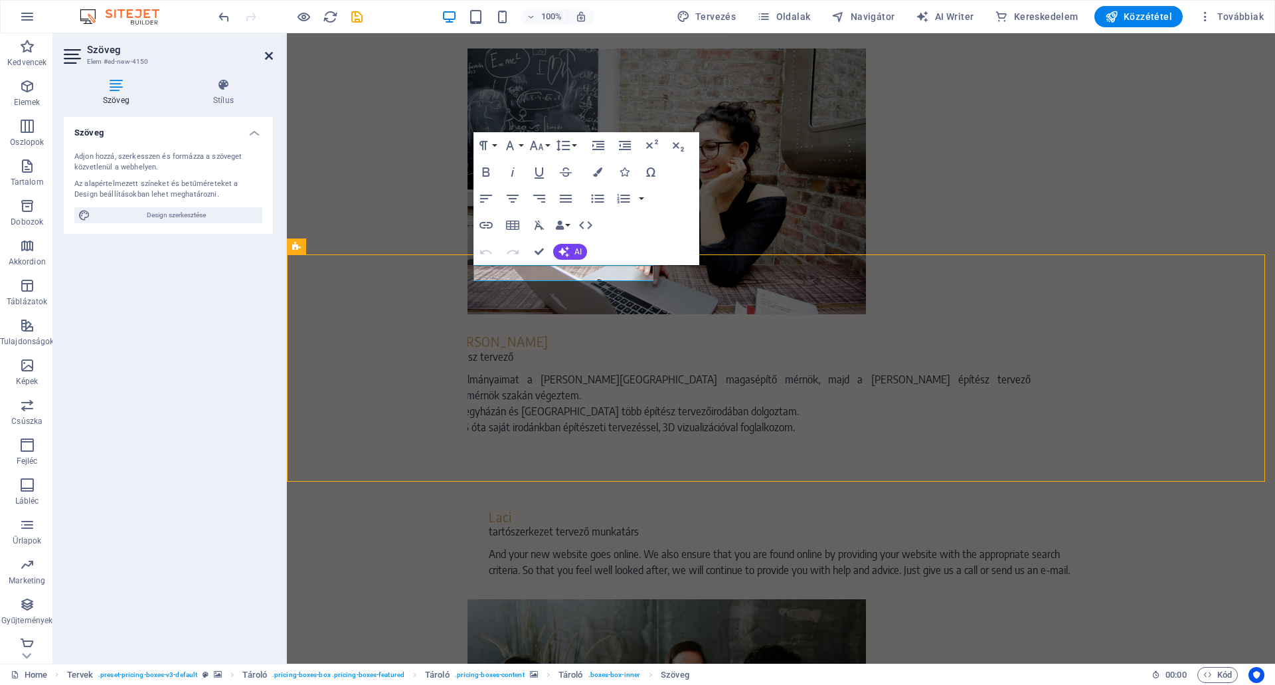
click at [271, 53] on icon at bounding box center [269, 55] width 8 height 11
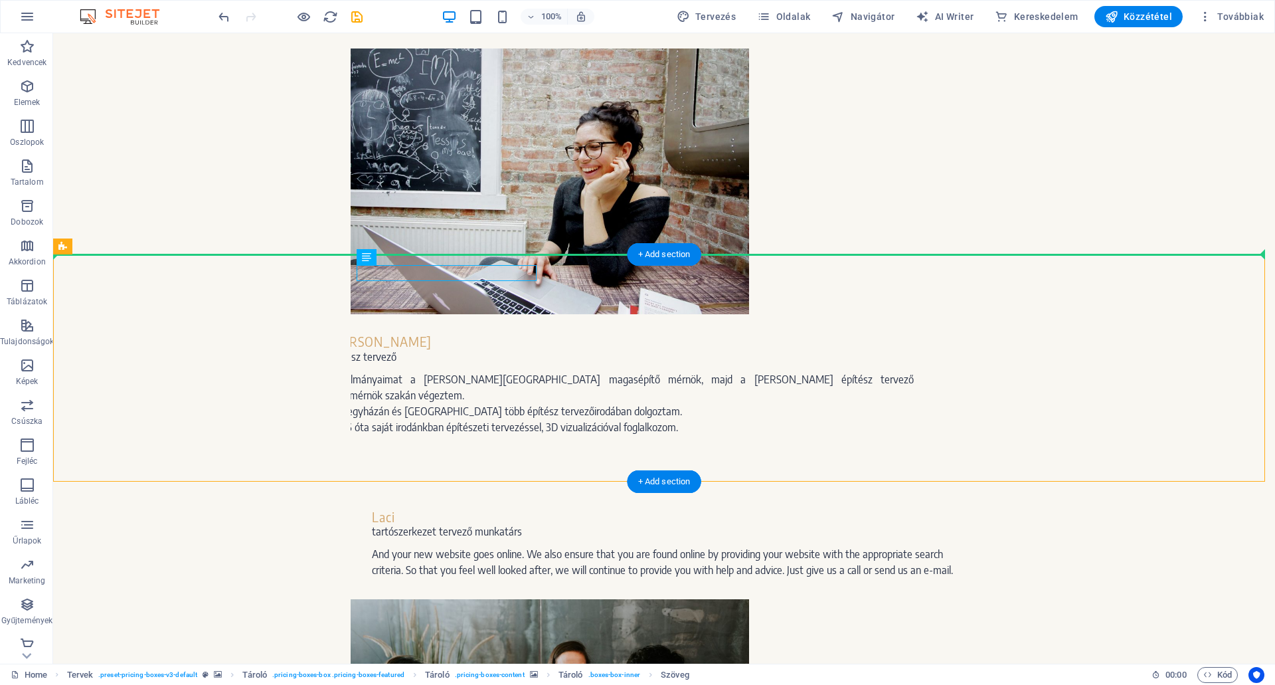
drag, startPoint x: 471, startPoint y: 270, endPoint x: 272, endPoint y: 283, distance: 200.3
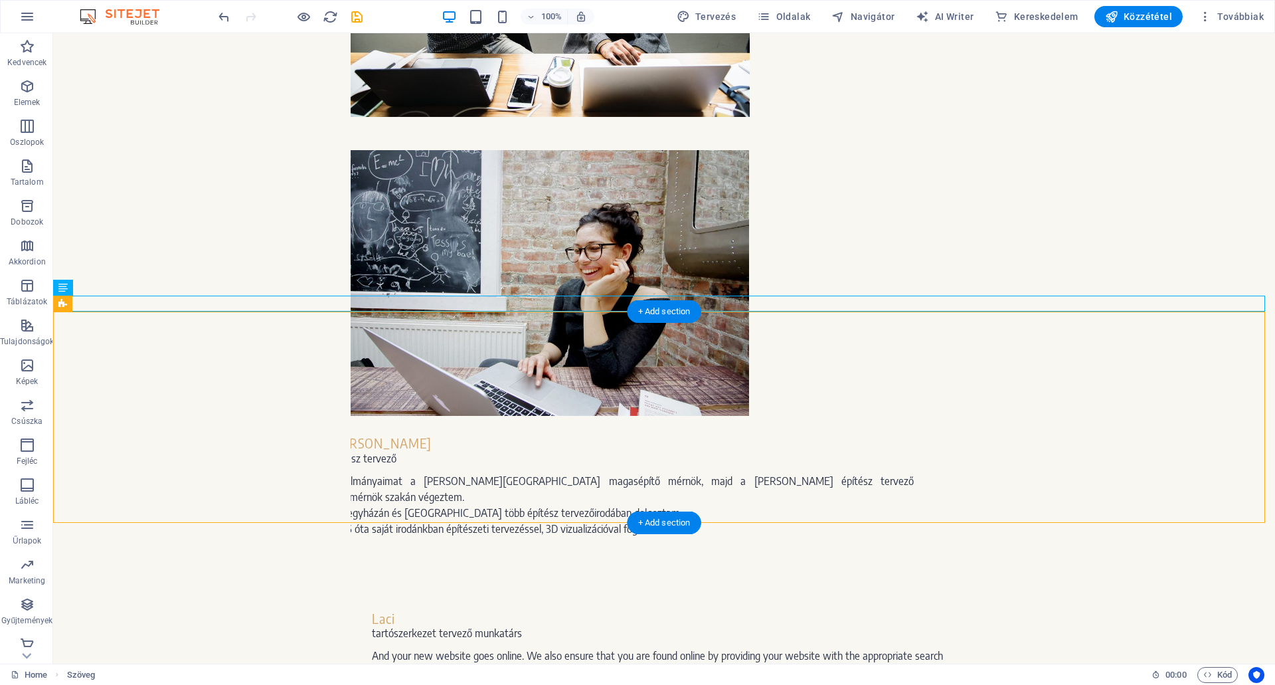
scroll to position [1546, 0]
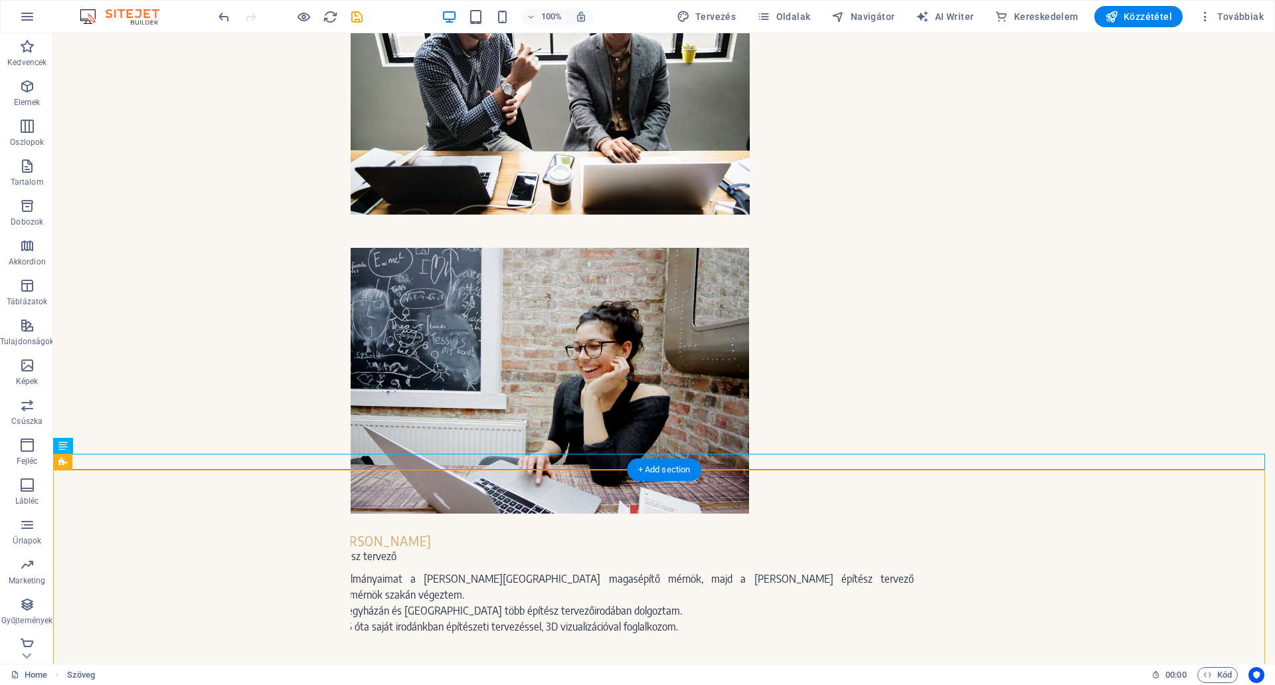
drag, startPoint x: 187, startPoint y: 543, endPoint x: 195, endPoint y: 544, distance: 8.1
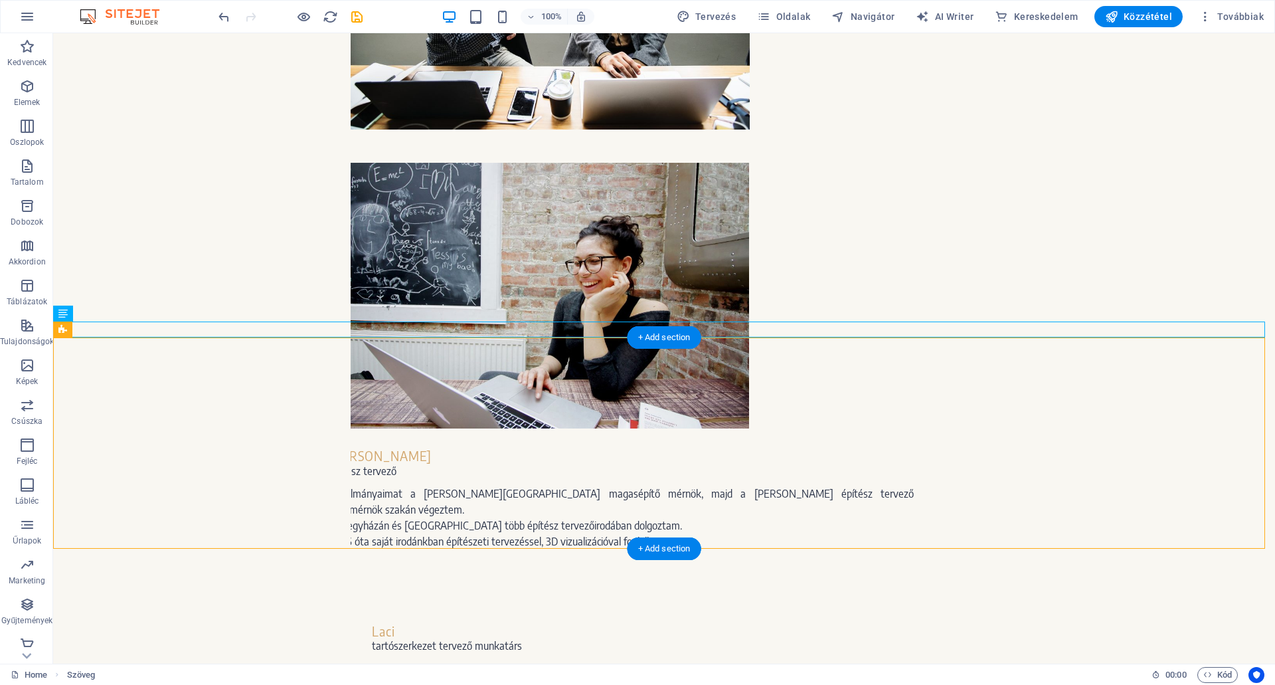
scroll to position [1678, 0]
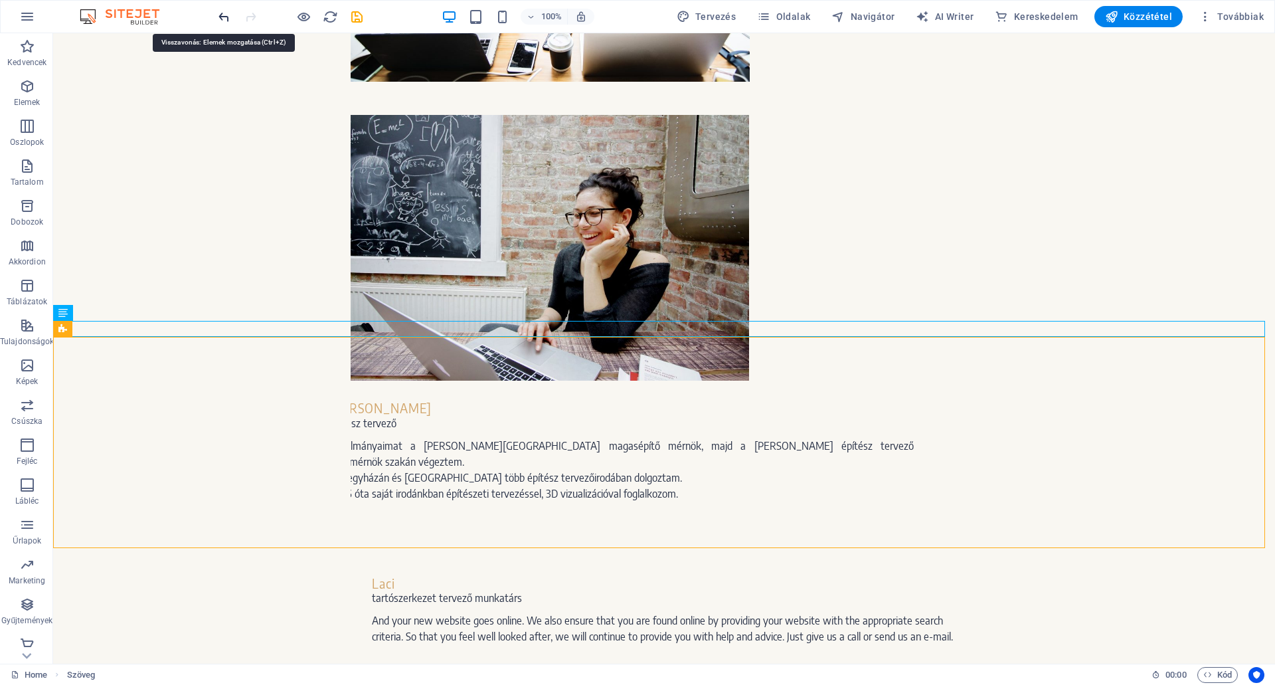
click at [224, 14] on icon "undo" at bounding box center [223, 16] width 15 height 15
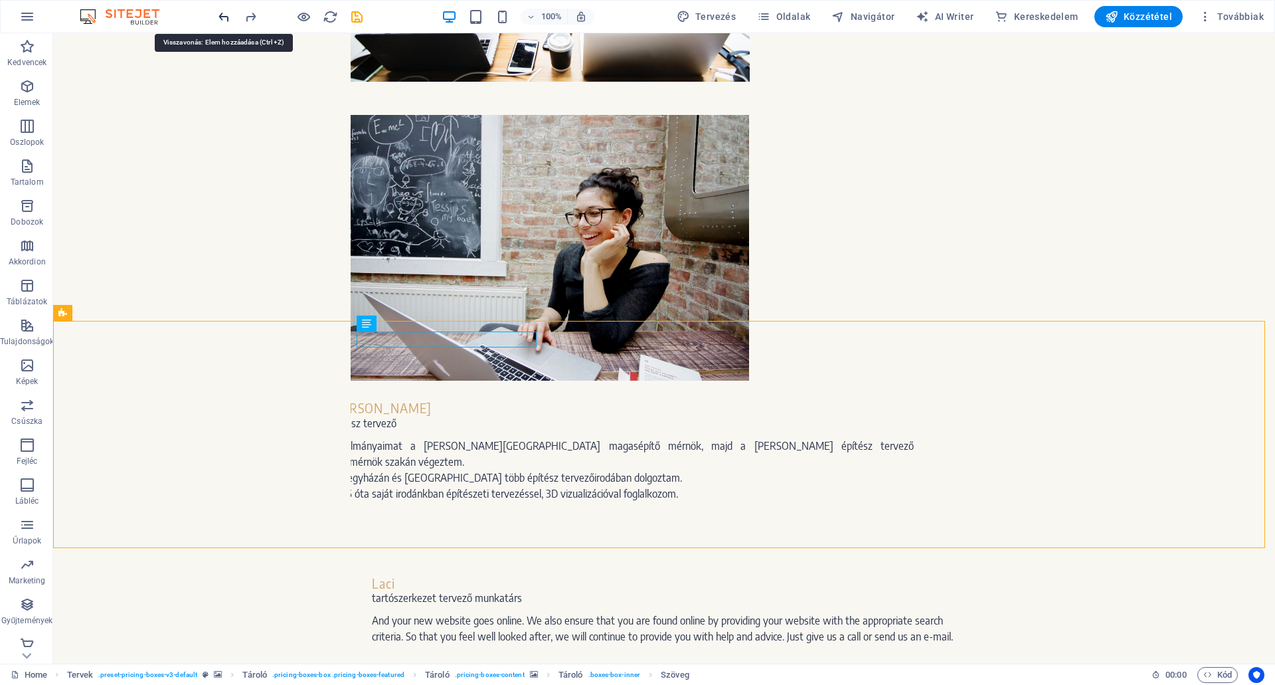
click at [224, 14] on icon "undo" at bounding box center [223, 16] width 15 height 15
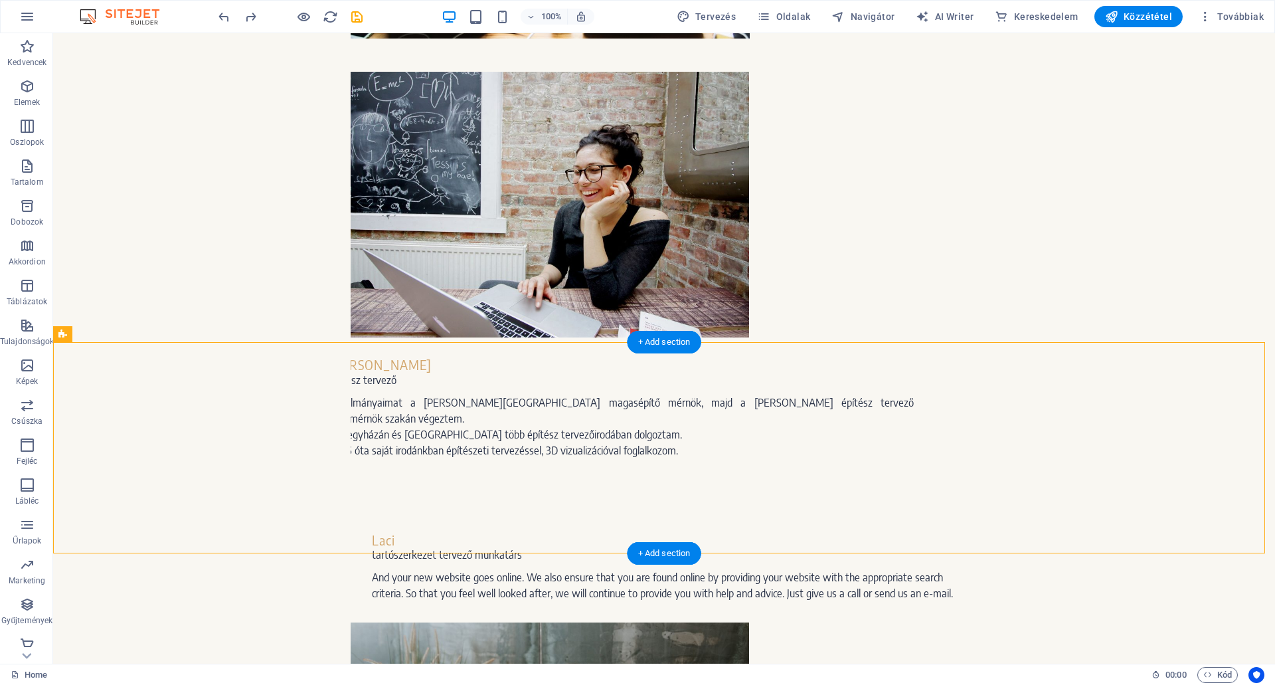
scroll to position [1745, 0]
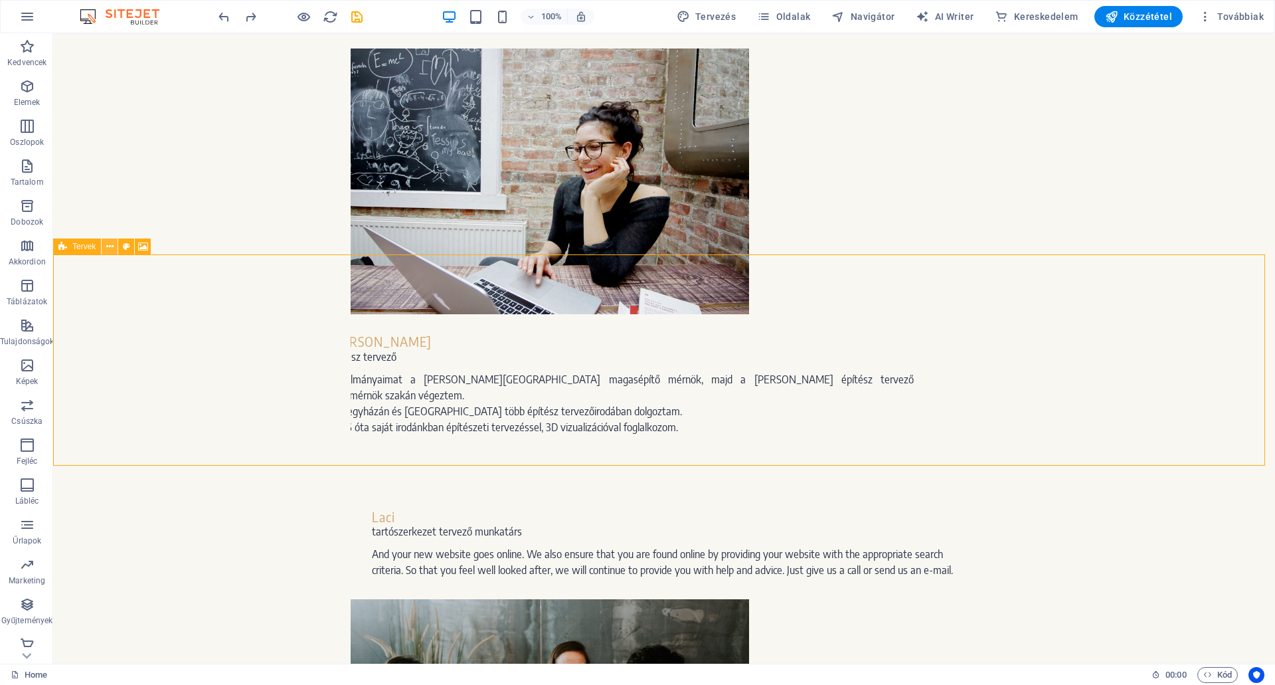
click at [110, 248] on icon at bounding box center [109, 247] width 7 height 14
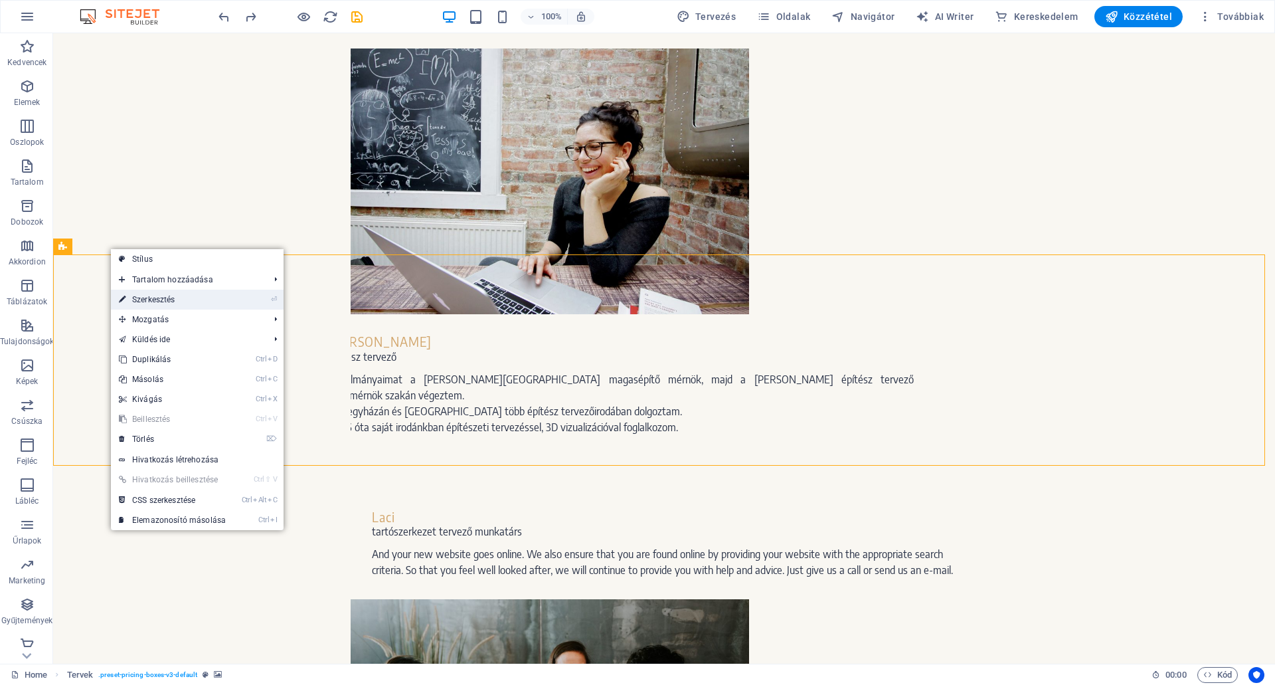
click at [149, 297] on link "⏎ Szerkesztés" at bounding box center [172, 299] width 123 height 20
select select "px"
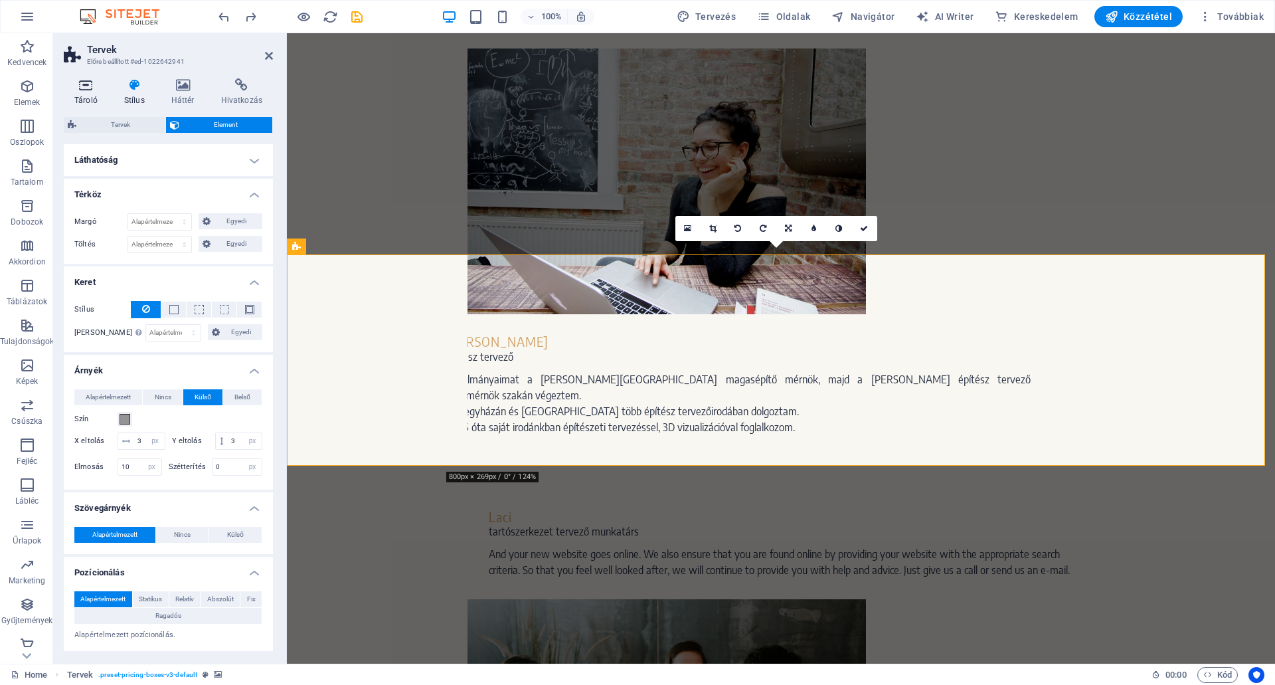
click at [83, 85] on icon at bounding box center [86, 84] width 44 height 13
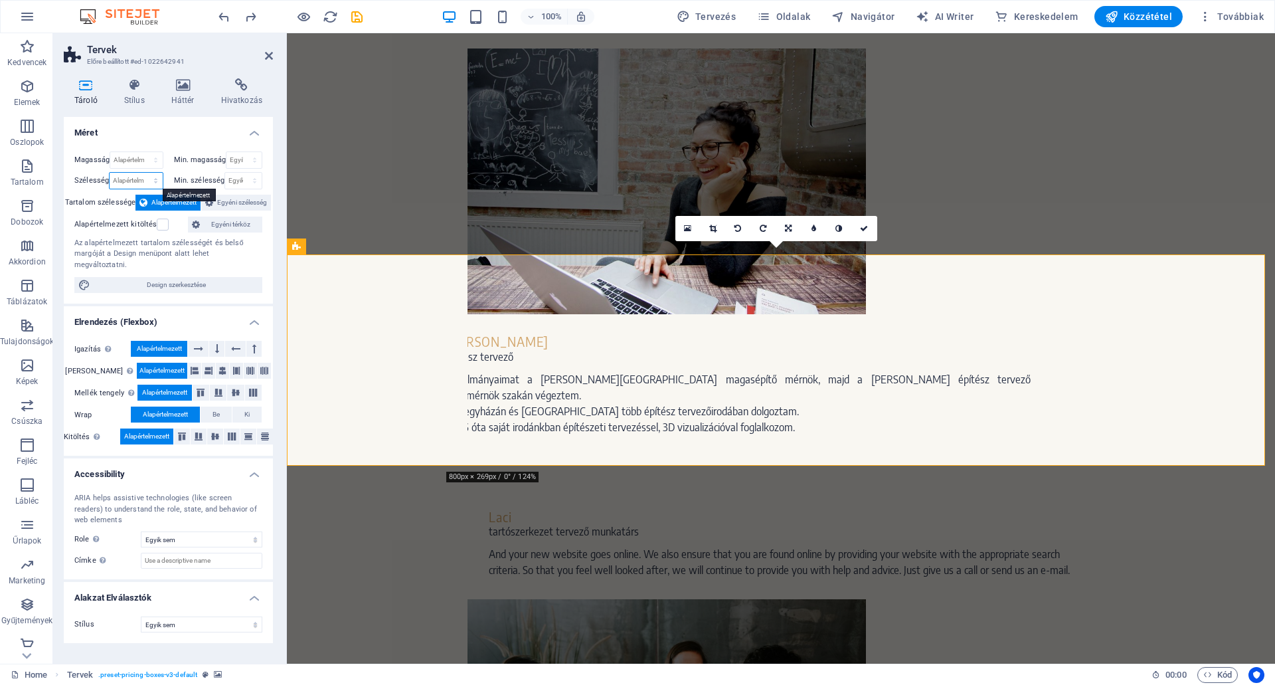
click at [127, 176] on select "Alapértelmezett px rem % em vh vw" at bounding box center [136, 181] width 52 height 16
select select "px"
click at [143, 173] on select "Alapértelmezett px rem % em vh vw" at bounding box center [136, 181] width 52 height 16
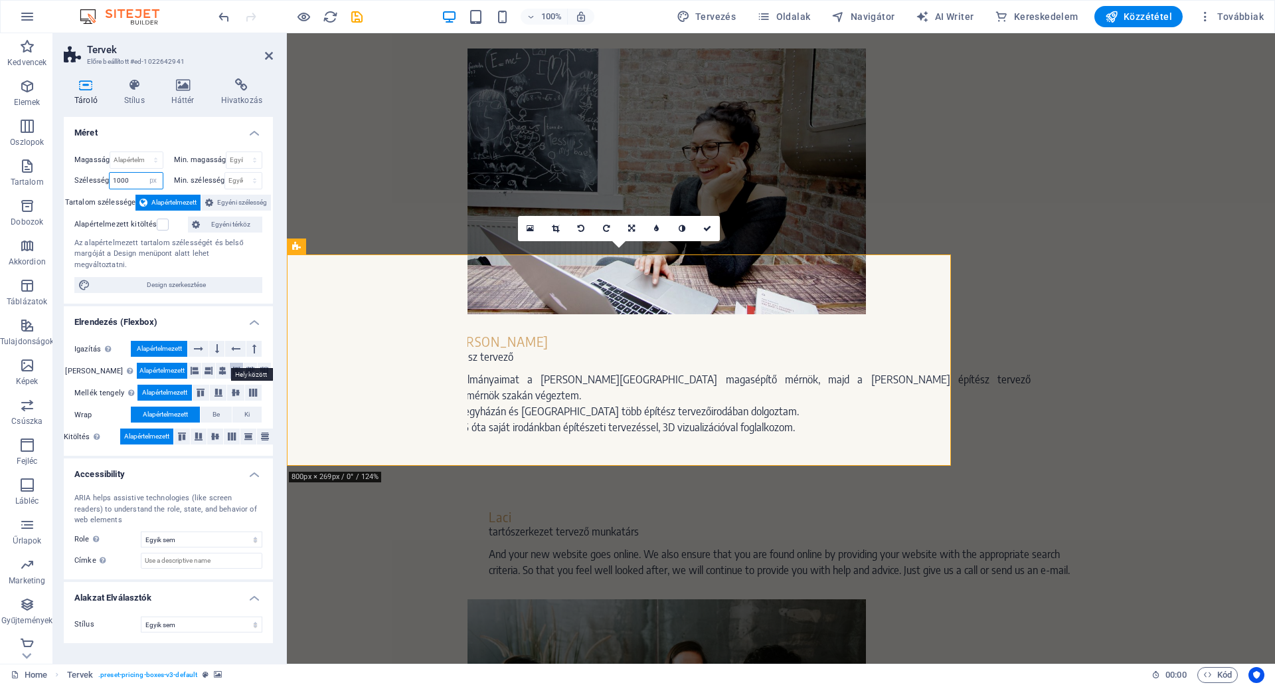
type input "1000"
click at [232, 363] on icon at bounding box center [236, 371] width 8 height 16
click at [153, 363] on span "Alapértelmezett" at bounding box center [161, 371] width 45 height 16
click at [218, 363] on icon at bounding box center [222, 371] width 8 height 16
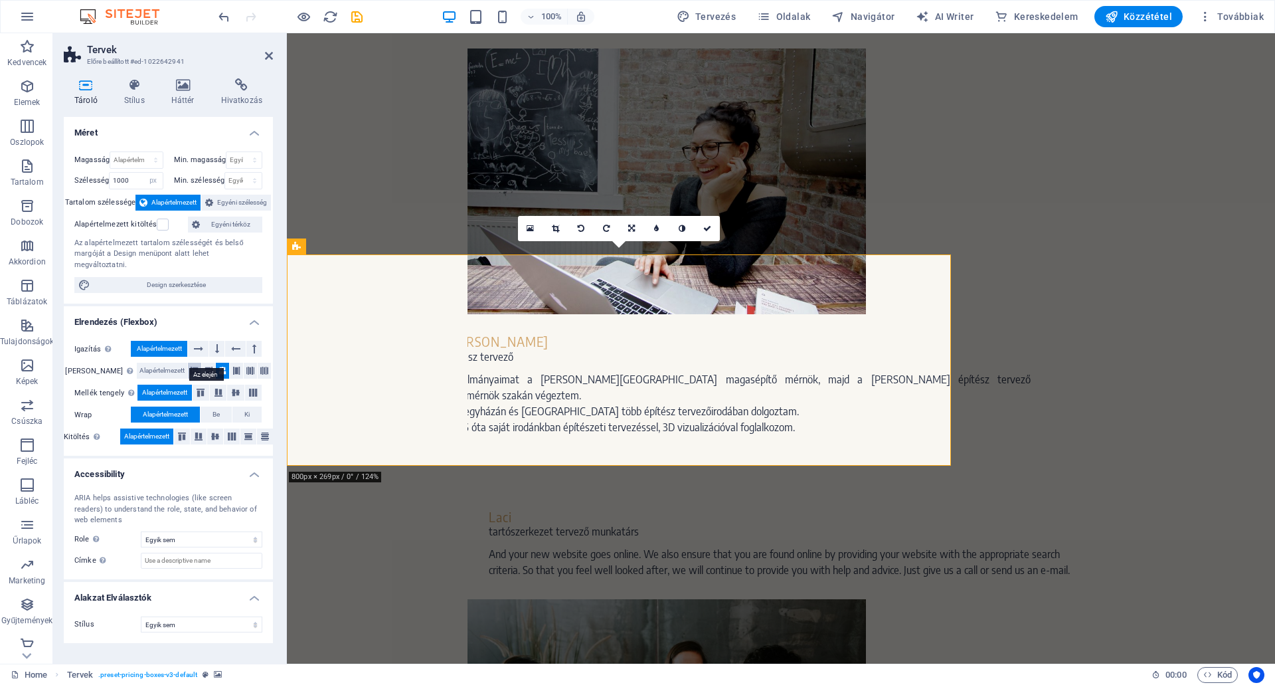
click at [191, 363] on icon at bounding box center [195, 371] width 8 height 16
click at [218, 363] on icon at bounding box center [222, 371] width 8 height 16
click at [160, 222] on label at bounding box center [163, 224] width 12 height 12
click at [0, 0] on input "Alapértelmezett kitöltés" at bounding box center [0, 0] width 0 height 0
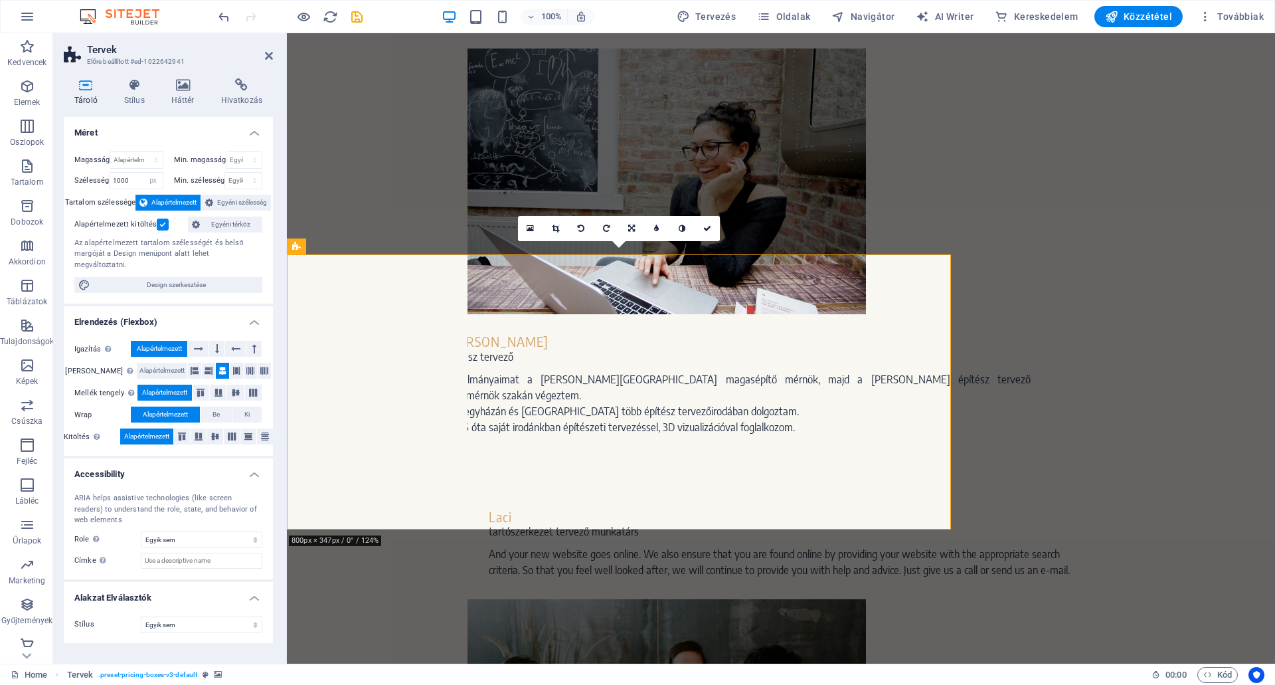
click at [160, 221] on label at bounding box center [163, 224] width 12 height 12
click at [0, 0] on input "Alapértelmezett kitöltés" at bounding box center [0, 0] width 0 height 0
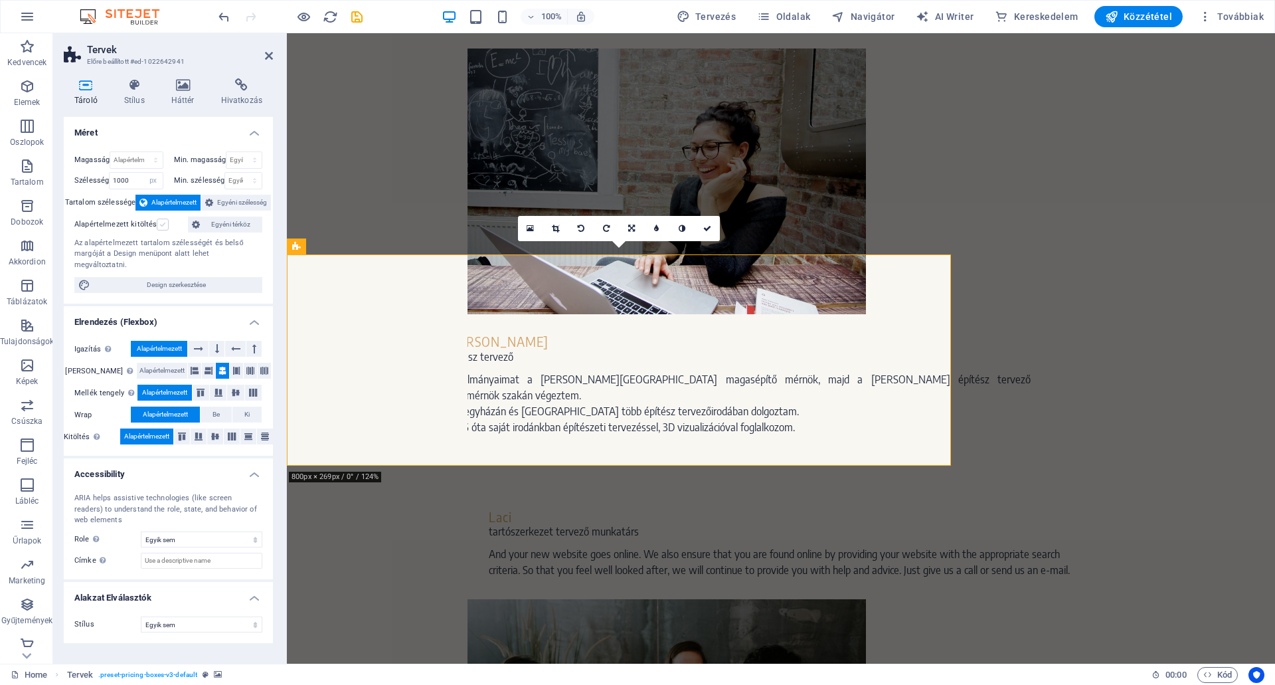
click at [160, 221] on label at bounding box center [163, 224] width 12 height 12
click at [0, 0] on input "Alapértelmezett kitöltés" at bounding box center [0, 0] width 0 height 0
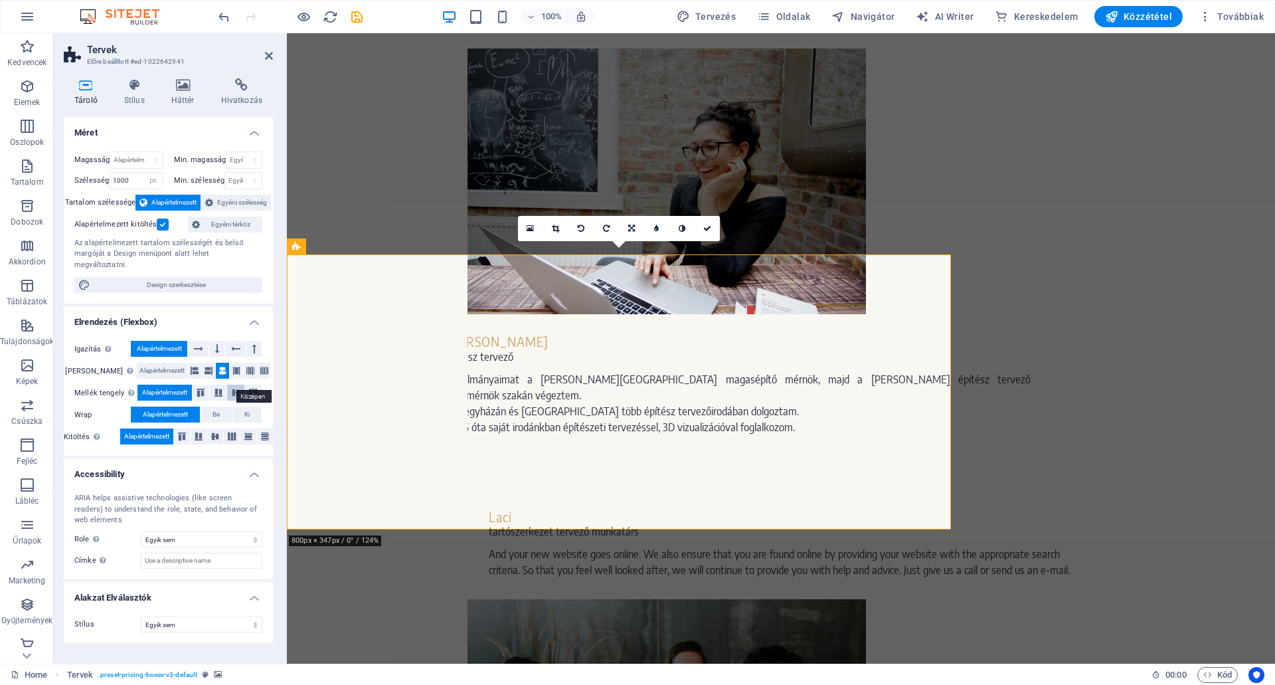
click at [236, 388] on icon at bounding box center [236, 392] width 16 height 8
click at [203, 388] on icon at bounding box center [201, 392] width 16 height 8
click at [213, 406] on span "Be" at bounding box center [215, 414] width 7 height 16
click at [170, 406] on span "Alapértelmezett" at bounding box center [165, 414] width 45 height 16
click at [250, 406] on span "Ki" at bounding box center [246, 414] width 5 height 16
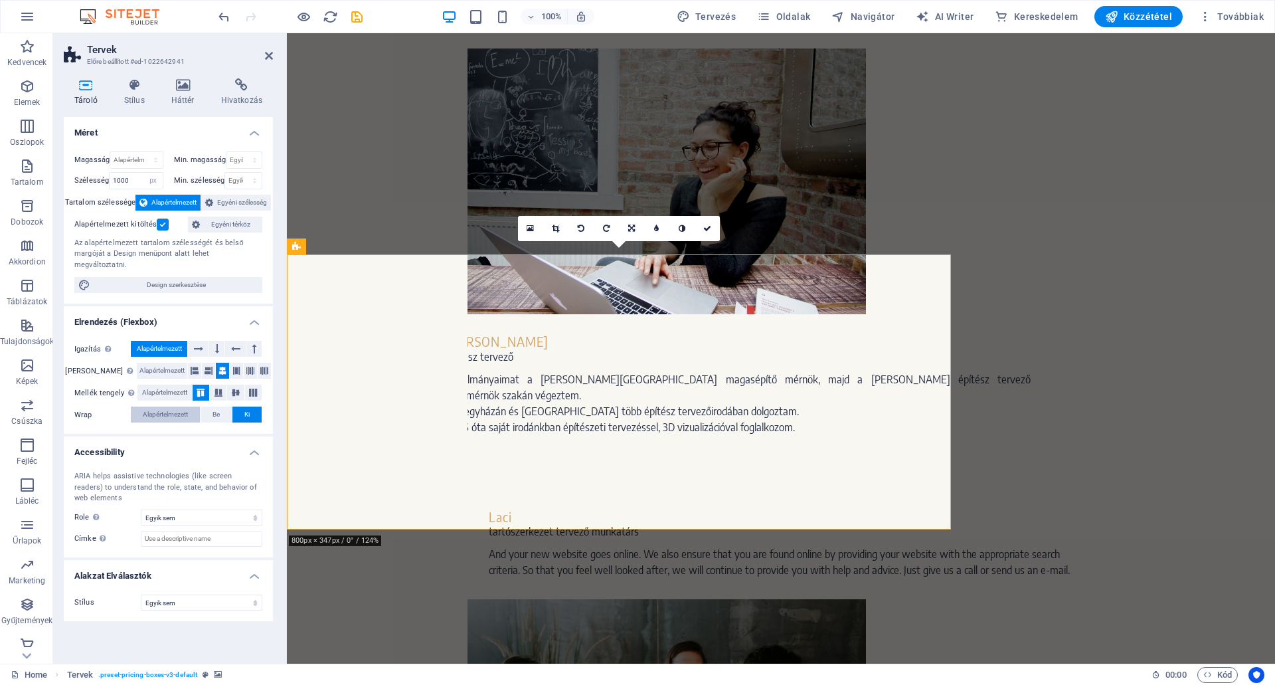
click at [163, 406] on span "Alapértelmezett" at bounding box center [165, 414] width 45 height 16
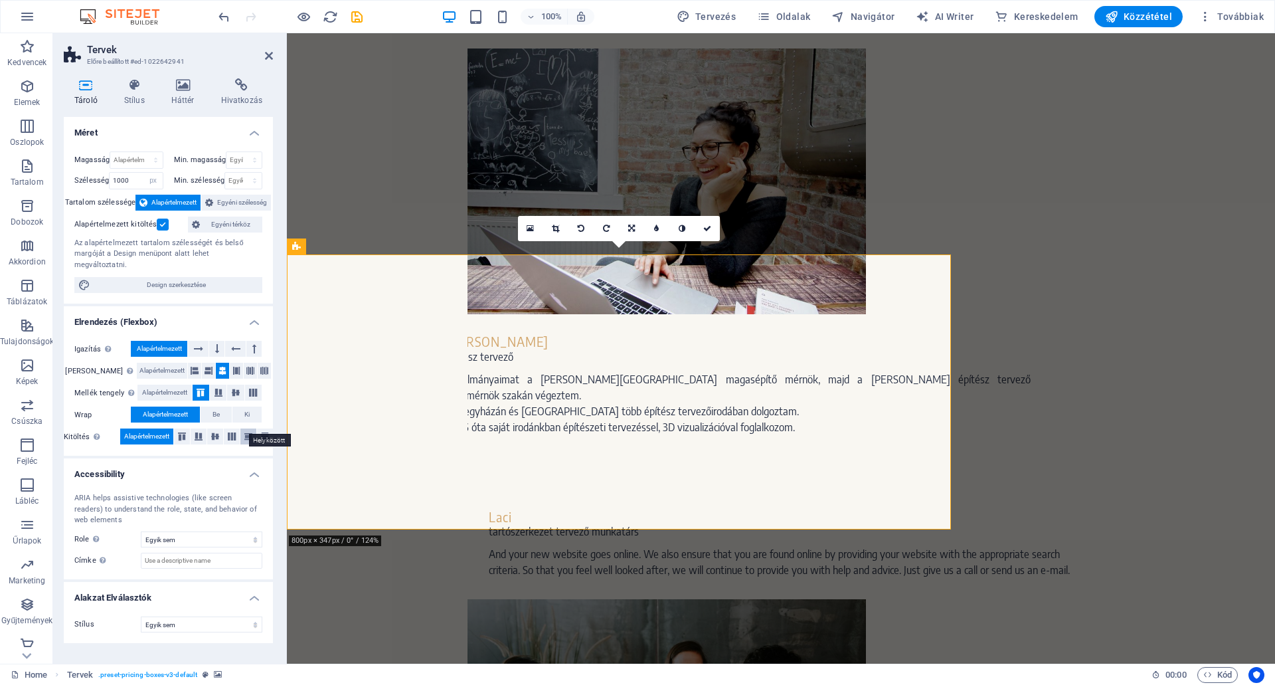
click at [248, 432] on icon at bounding box center [248, 436] width 16 height 8
click at [148, 428] on span "Alapértelmezett" at bounding box center [146, 436] width 45 height 16
click at [217, 432] on icon at bounding box center [215, 436] width 16 height 8
click at [149, 428] on span "Alapértelmezett" at bounding box center [146, 436] width 45 height 16
click at [172, 616] on select "Egyik sem Háromszög Négyzet Átlós Sokszög 1 Sokszög 2 Cikkcakk Több Cikkcakk Hu…" at bounding box center [201, 624] width 121 height 16
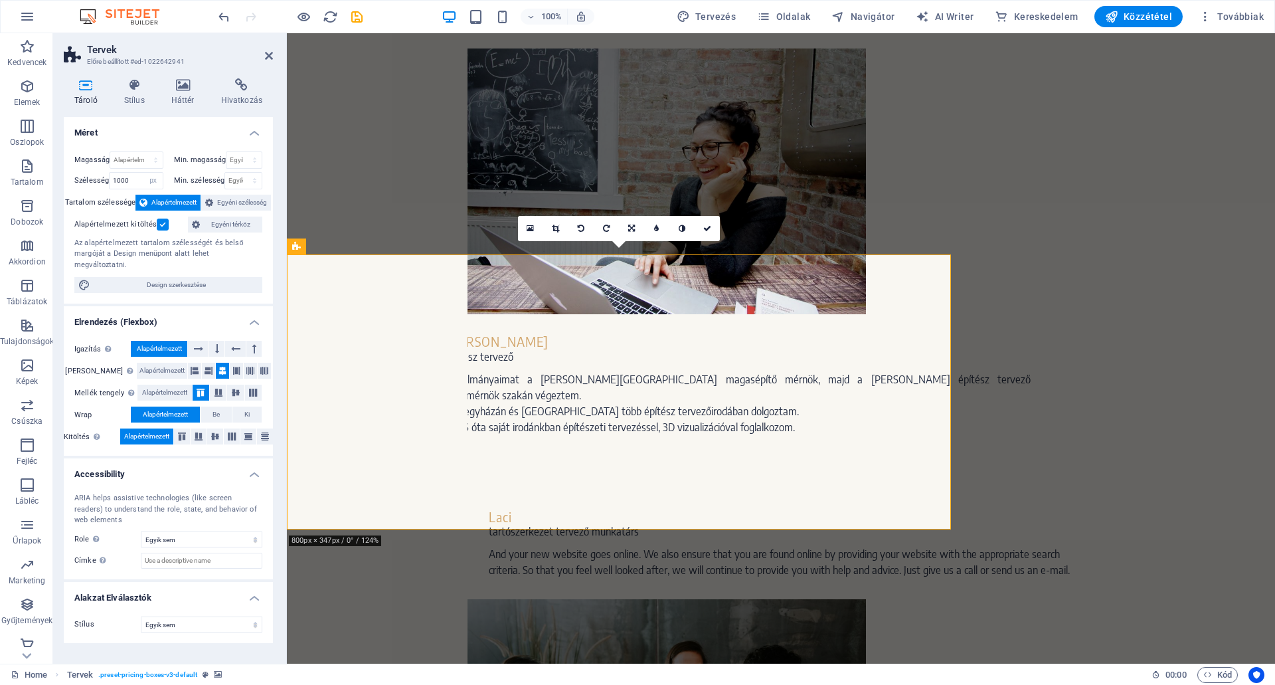
click at [92, 639] on div "Méret Magasság Alapértelmezett px rem % vh vw Min. magasság Egyik sem px rem % …" at bounding box center [168, 385] width 209 height 536
click at [136, 84] on icon at bounding box center [135, 84] width 42 height 13
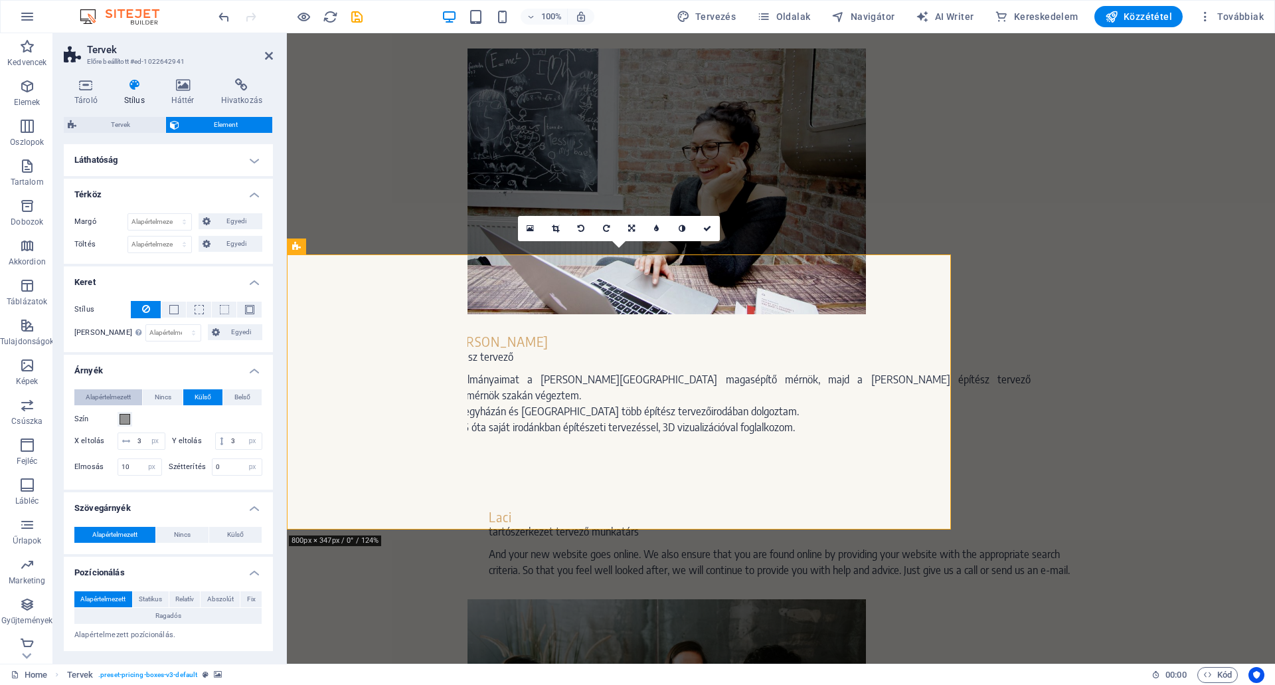
click at [112, 391] on span "Alapértelmezett" at bounding box center [108, 397] width 45 height 16
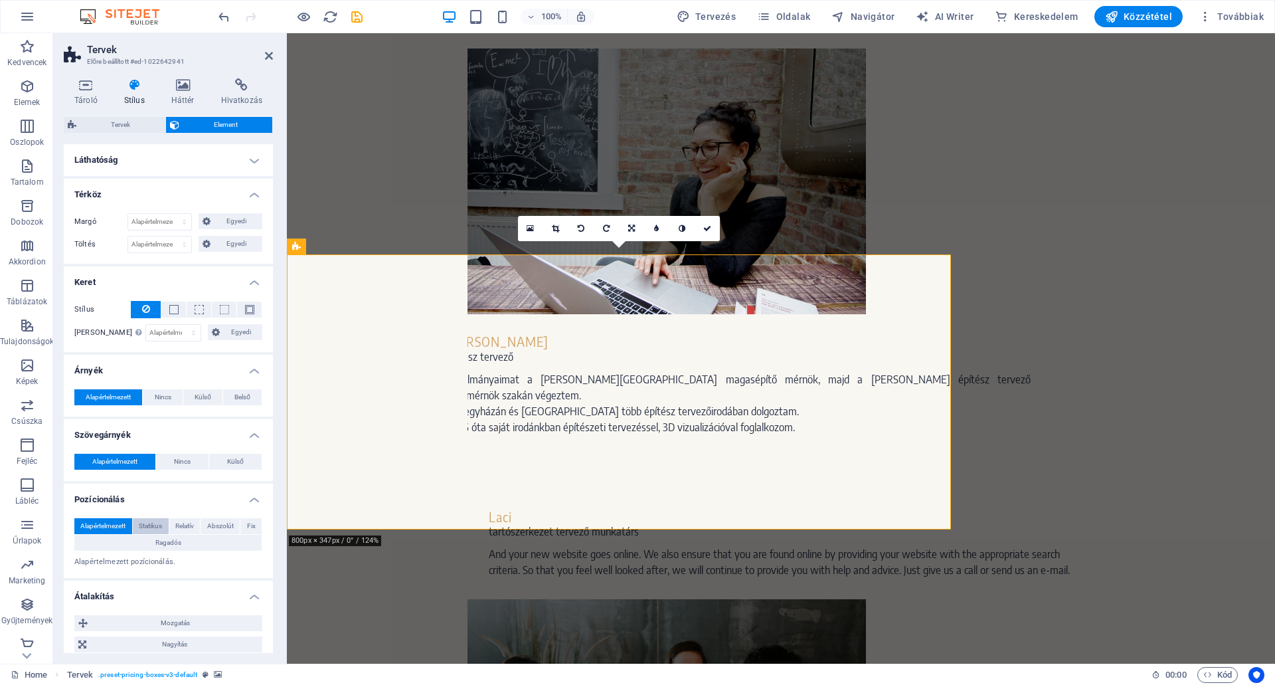
click at [149, 521] on span "Statikus" at bounding box center [150, 526] width 23 height 16
click at [106, 522] on span "Alapértelmezett" at bounding box center [102, 526] width 45 height 16
click at [149, 521] on span "Statikus" at bounding box center [150, 526] width 23 height 16
click at [100, 520] on span "Alapértelmezett" at bounding box center [102, 526] width 45 height 16
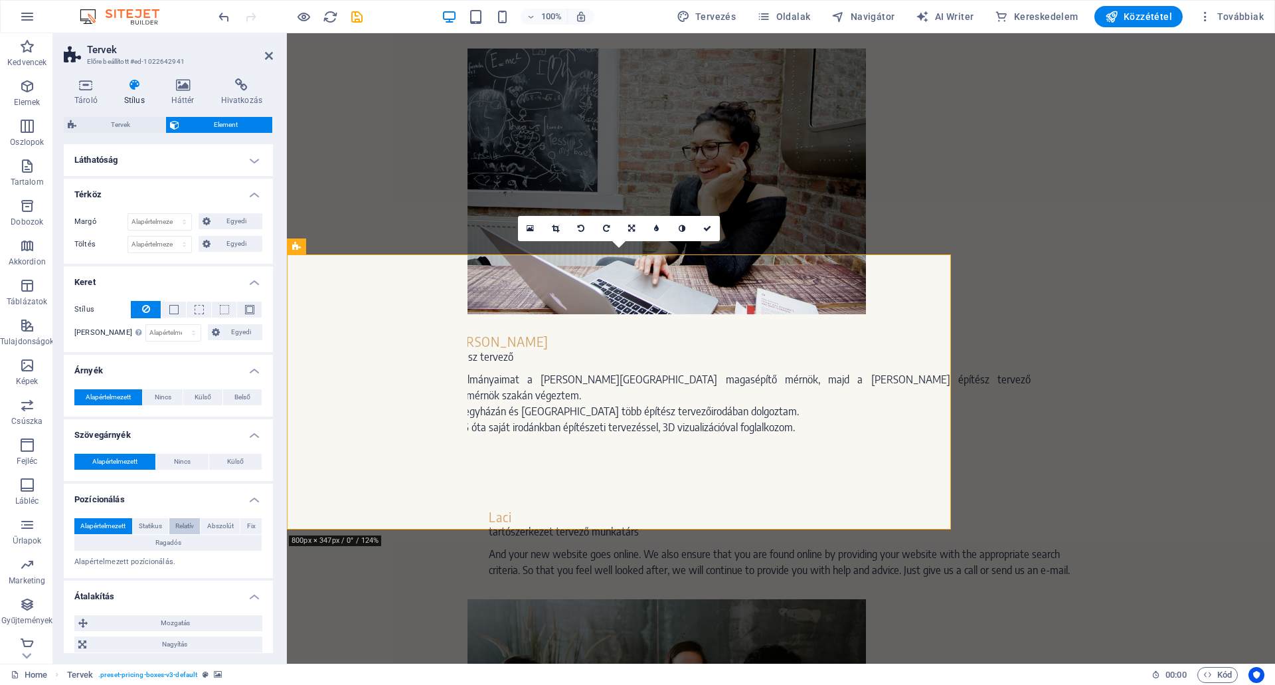
click at [186, 521] on span "Relatív" at bounding box center [184, 526] width 19 height 16
click at [116, 522] on span "Alapértelmezett" at bounding box center [102, 526] width 45 height 16
click at [183, 521] on span "Relatív" at bounding box center [184, 526] width 19 height 16
click at [110, 522] on span "Alapértelmezett" at bounding box center [102, 526] width 45 height 16
click at [151, 522] on span "Statikus" at bounding box center [150, 526] width 23 height 16
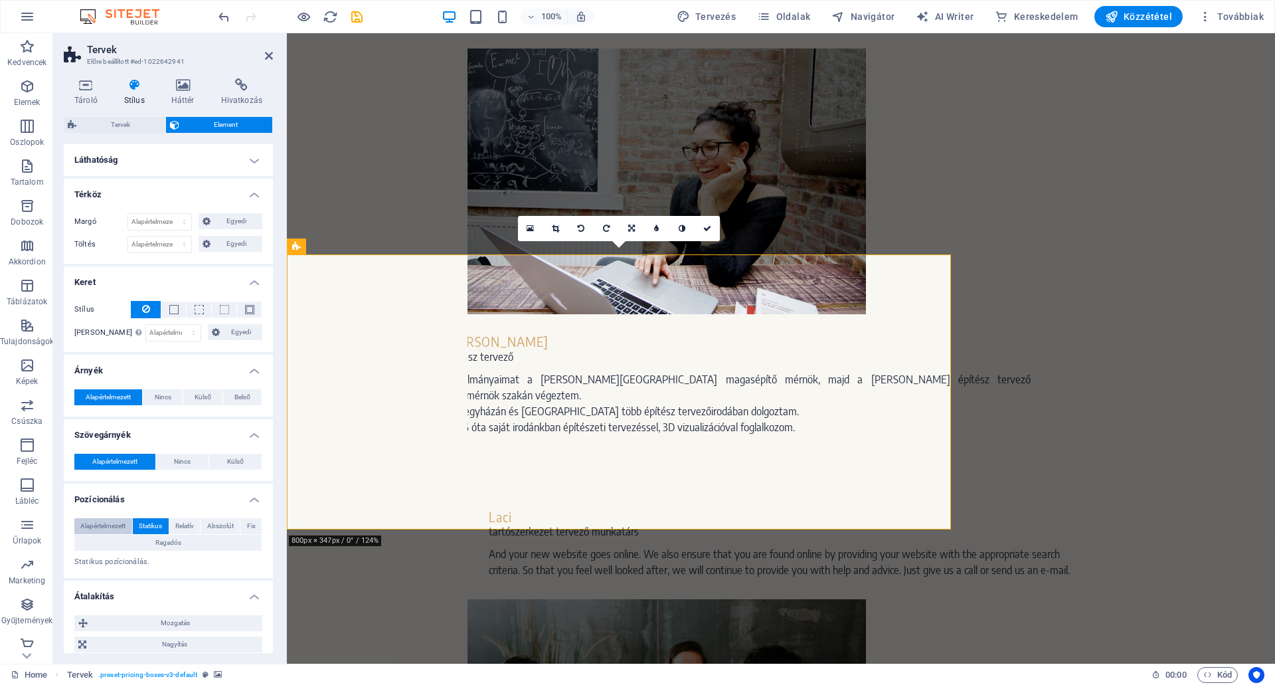
click at [97, 522] on span "Alapértelmezett" at bounding box center [102, 526] width 45 height 16
click at [266, 53] on icon at bounding box center [269, 55] width 8 height 11
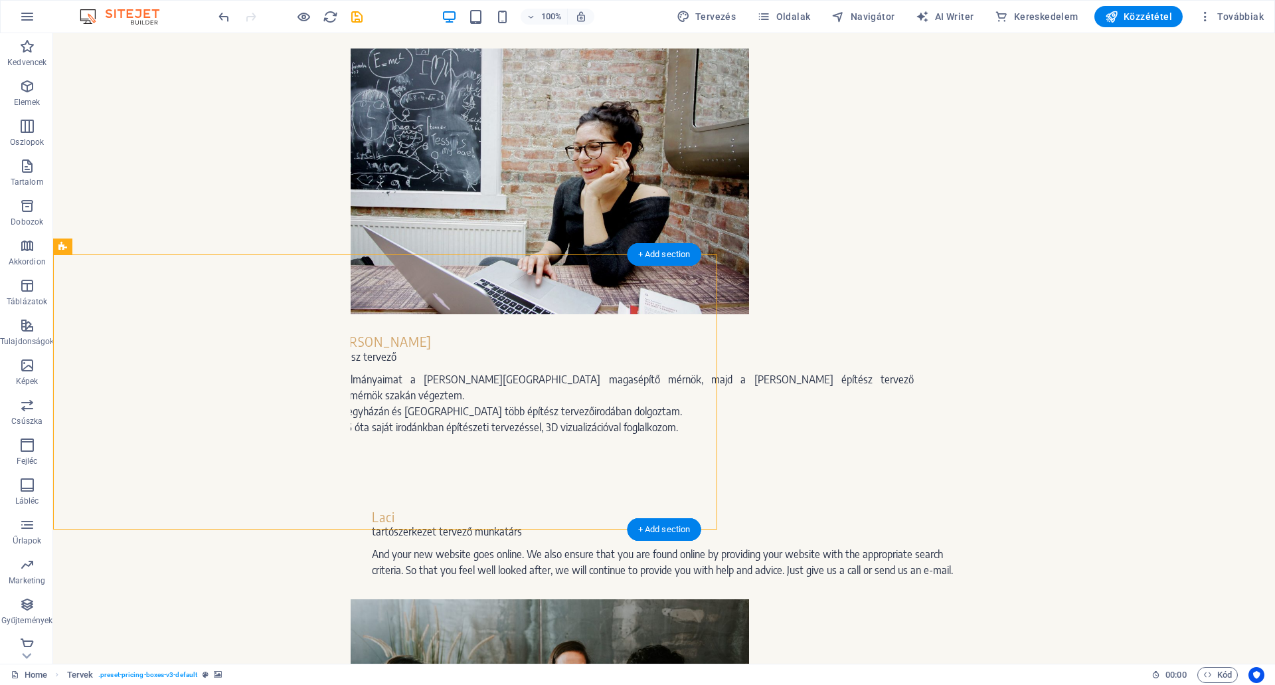
drag, startPoint x: 141, startPoint y: 263, endPoint x: 141, endPoint y: 252, distance: 11.3
drag, startPoint x: 118, startPoint y: 280, endPoint x: 453, endPoint y: 262, distance: 335.7
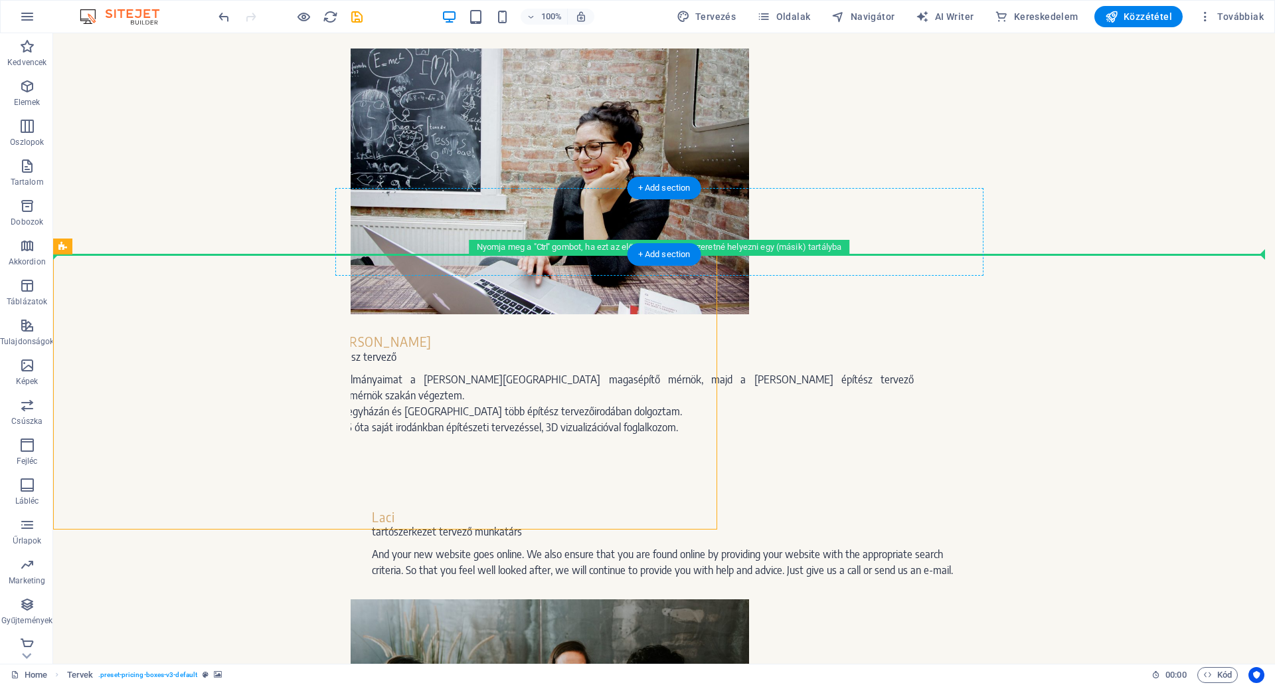
drag, startPoint x: 132, startPoint y: 280, endPoint x: 487, endPoint y: 224, distance: 358.8
drag, startPoint x: 123, startPoint y: 280, endPoint x: 509, endPoint y: 228, distance: 388.5
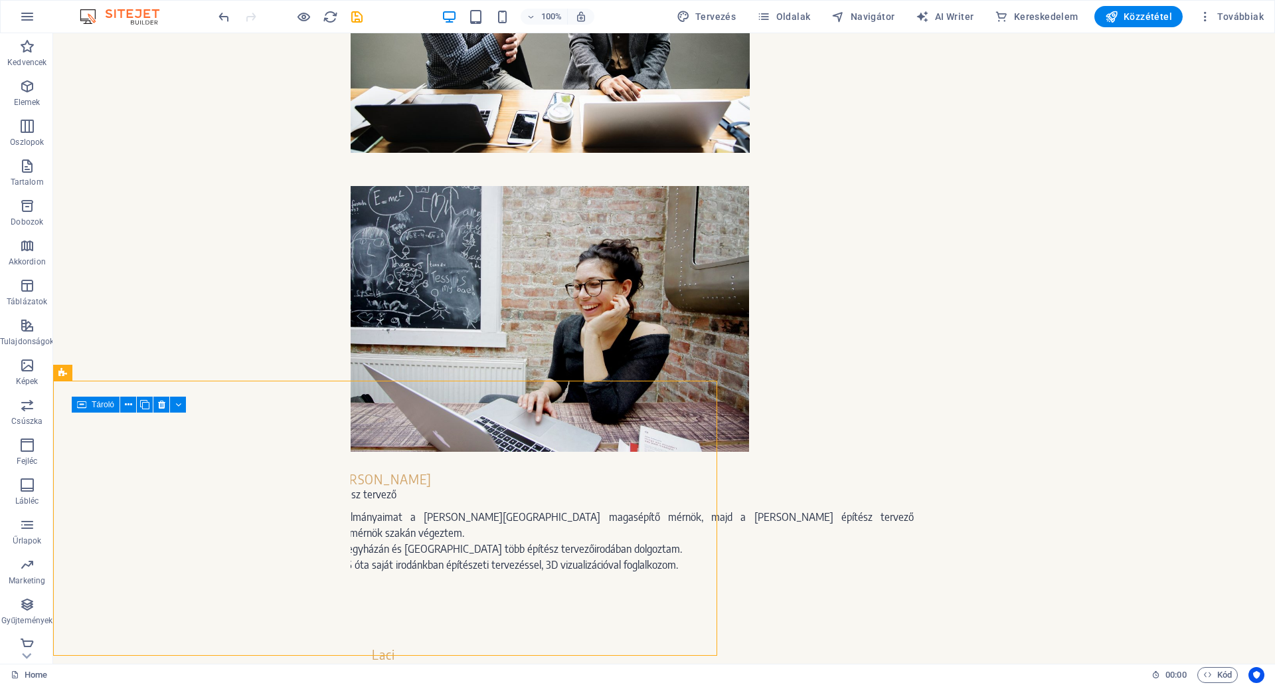
scroll to position [1619, 0]
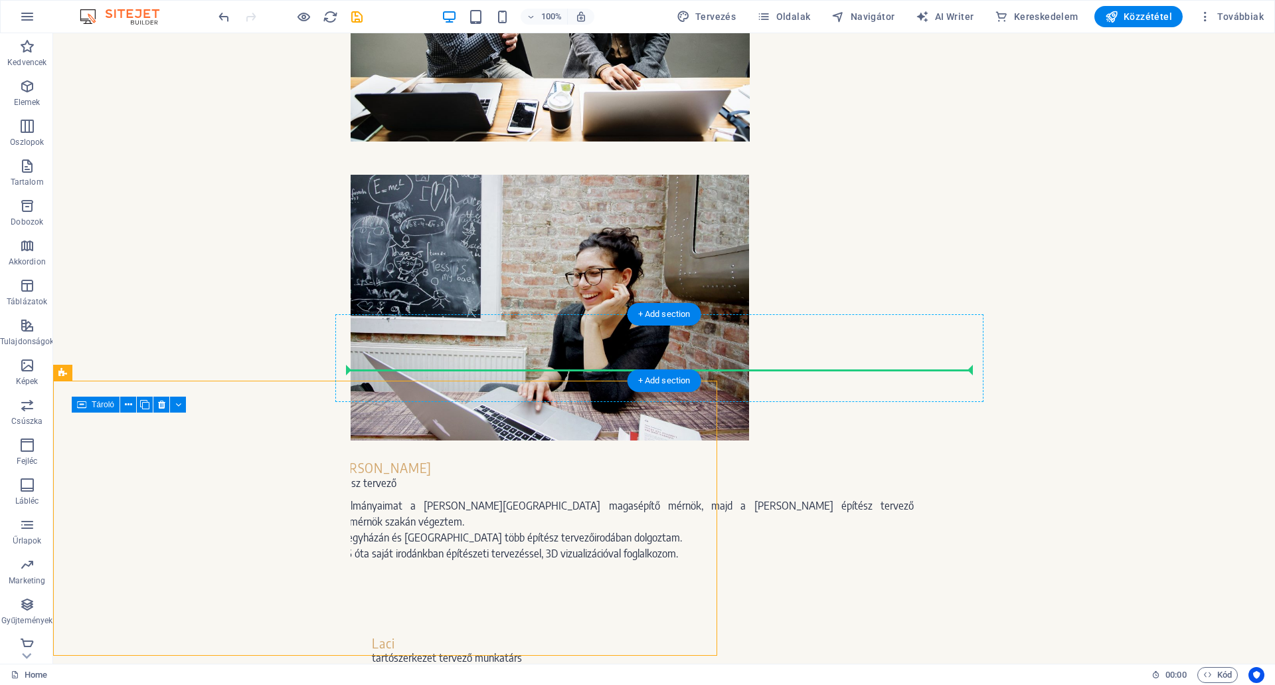
drag, startPoint x: 131, startPoint y: 279, endPoint x: 499, endPoint y: 368, distance: 379.1
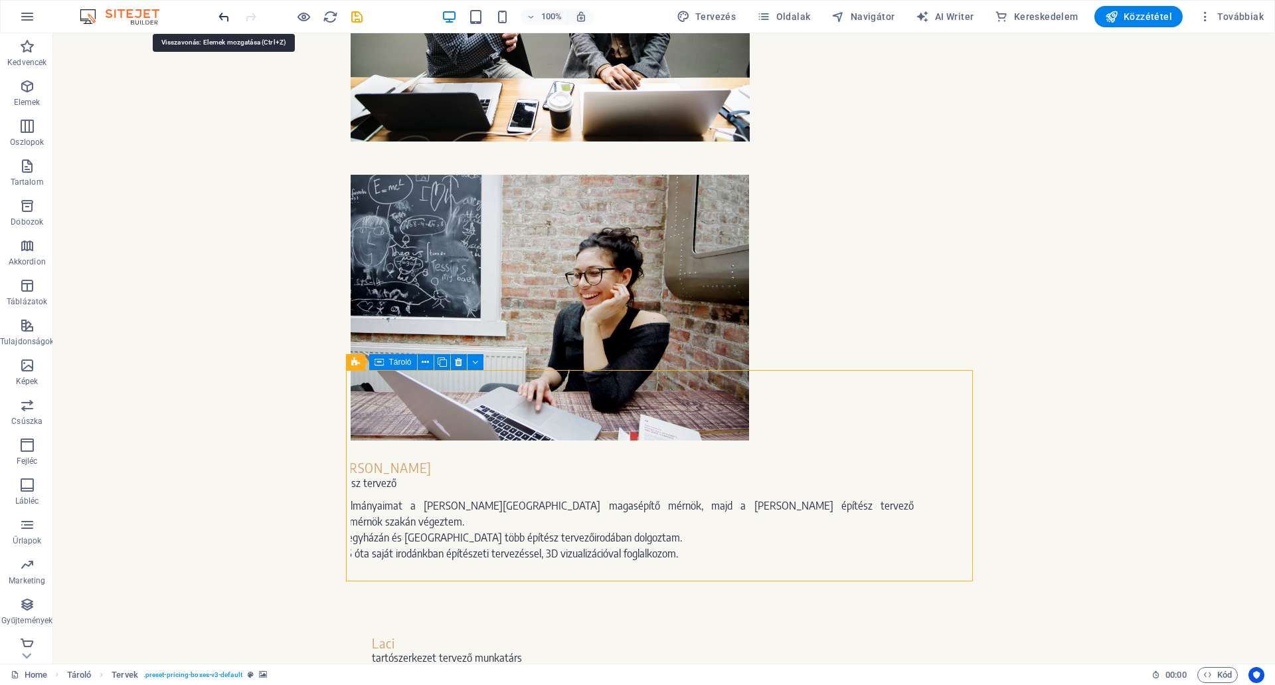
click at [225, 15] on icon "undo" at bounding box center [223, 16] width 15 height 15
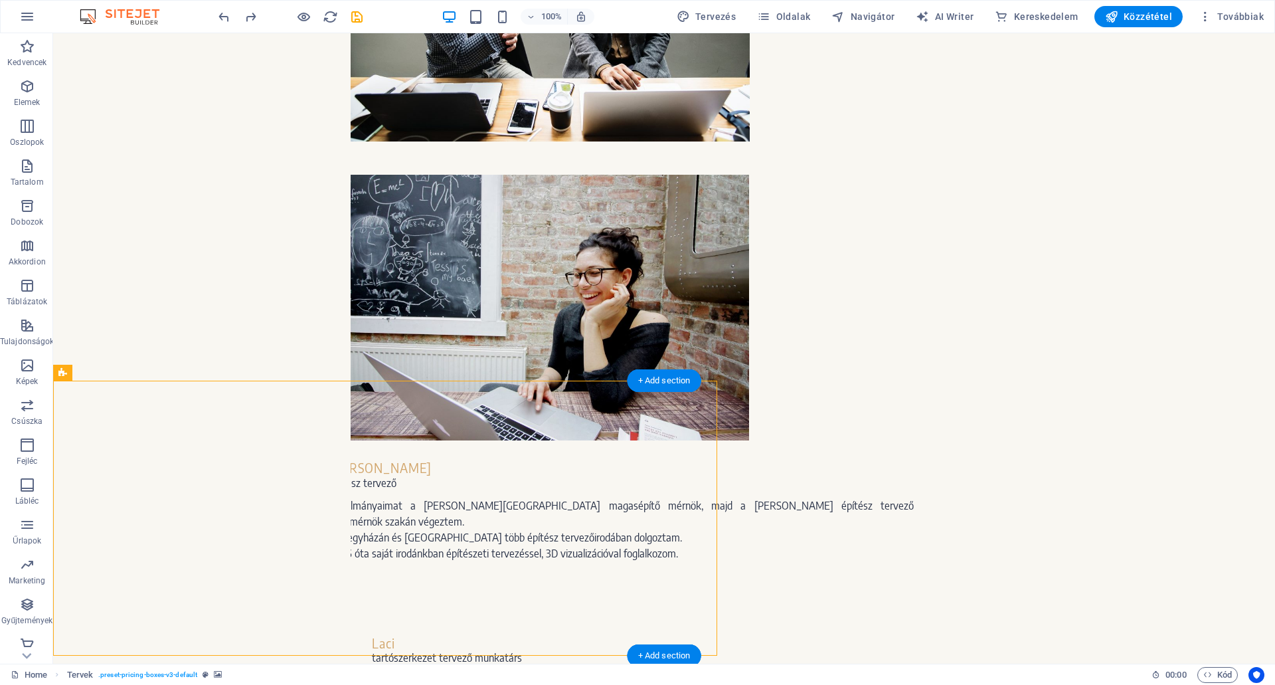
drag, startPoint x: 131, startPoint y: 406, endPoint x: 365, endPoint y: 409, distance: 234.4
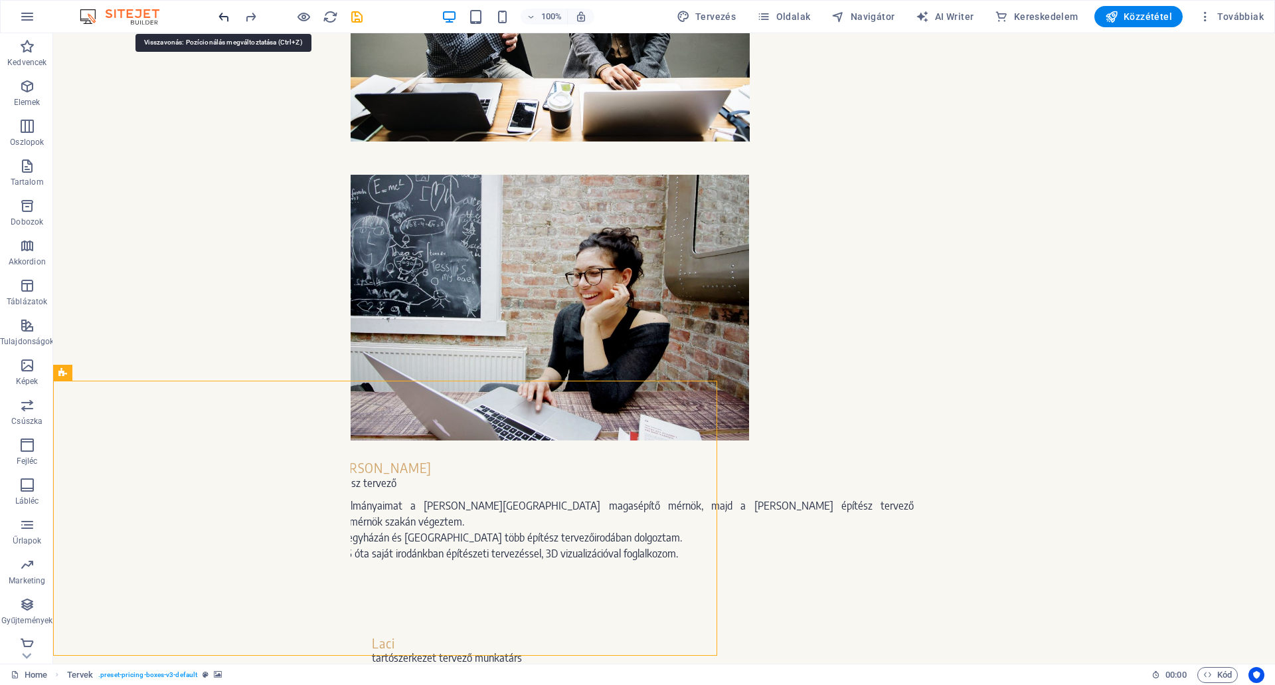
click at [223, 20] on icon "undo" at bounding box center [223, 16] width 15 height 15
click at [223, 22] on icon "undo" at bounding box center [223, 16] width 15 height 15
click at [222, 17] on icon "undo" at bounding box center [223, 16] width 15 height 15
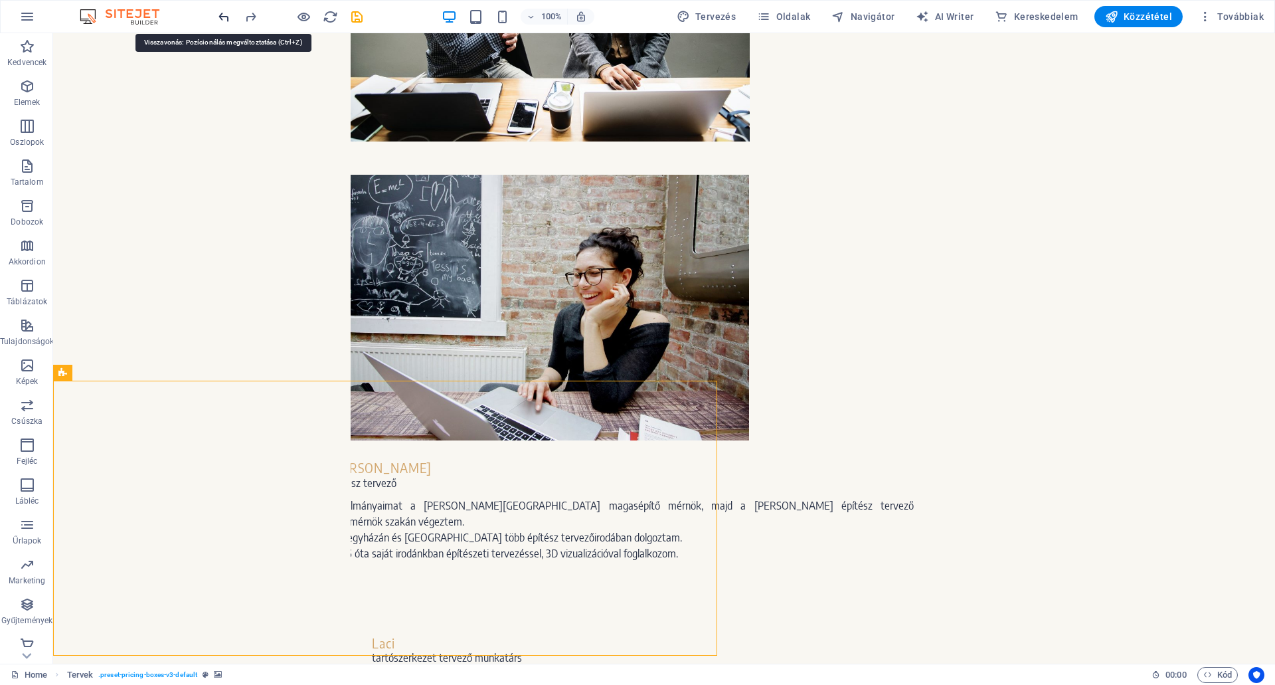
click at [222, 17] on icon "undo" at bounding box center [223, 16] width 15 height 15
click at [222, 14] on icon "undo" at bounding box center [223, 16] width 15 height 15
click at [222, 13] on icon "undo" at bounding box center [223, 16] width 15 height 15
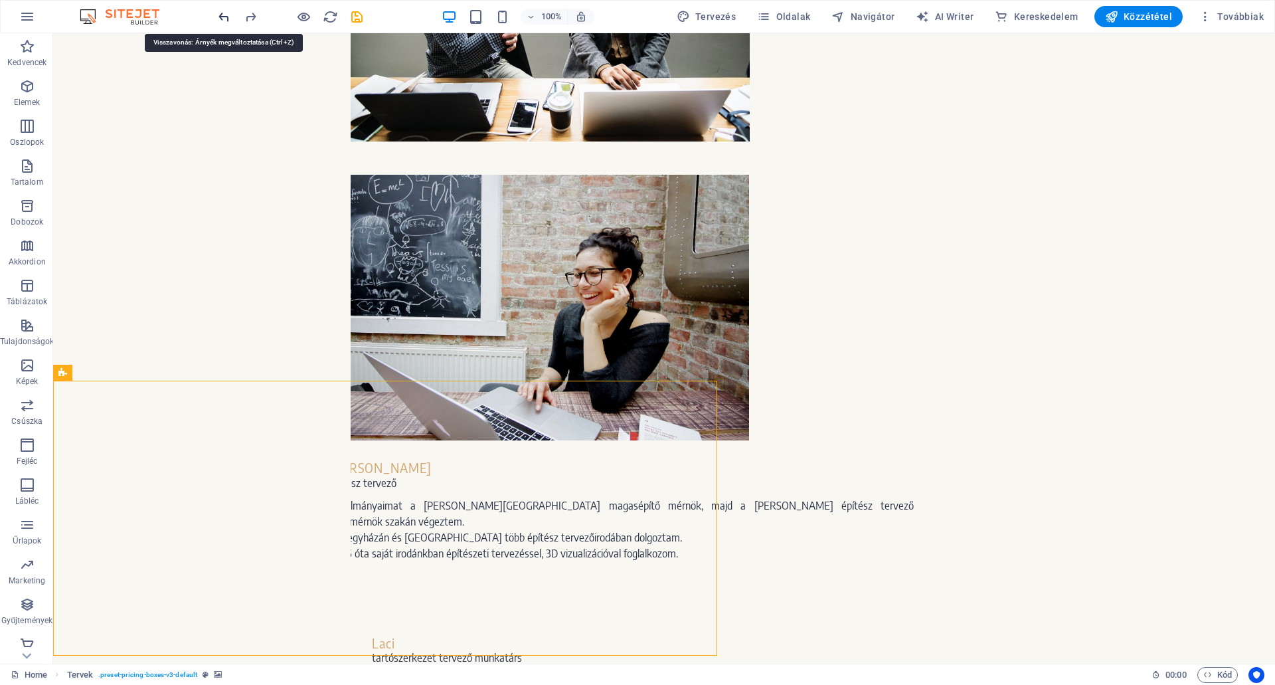
click at [222, 13] on icon "undo" at bounding box center [223, 16] width 15 height 15
click at [220, 16] on icon "undo" at bounding box center [223, 16] width 15 height 15
click at [220, 14] on icon "undo" at bounding box center [223, 16] width 15 height 15
click at [222, 14] on icon "undo" at bounding box center [223, 16] width 15 height 15
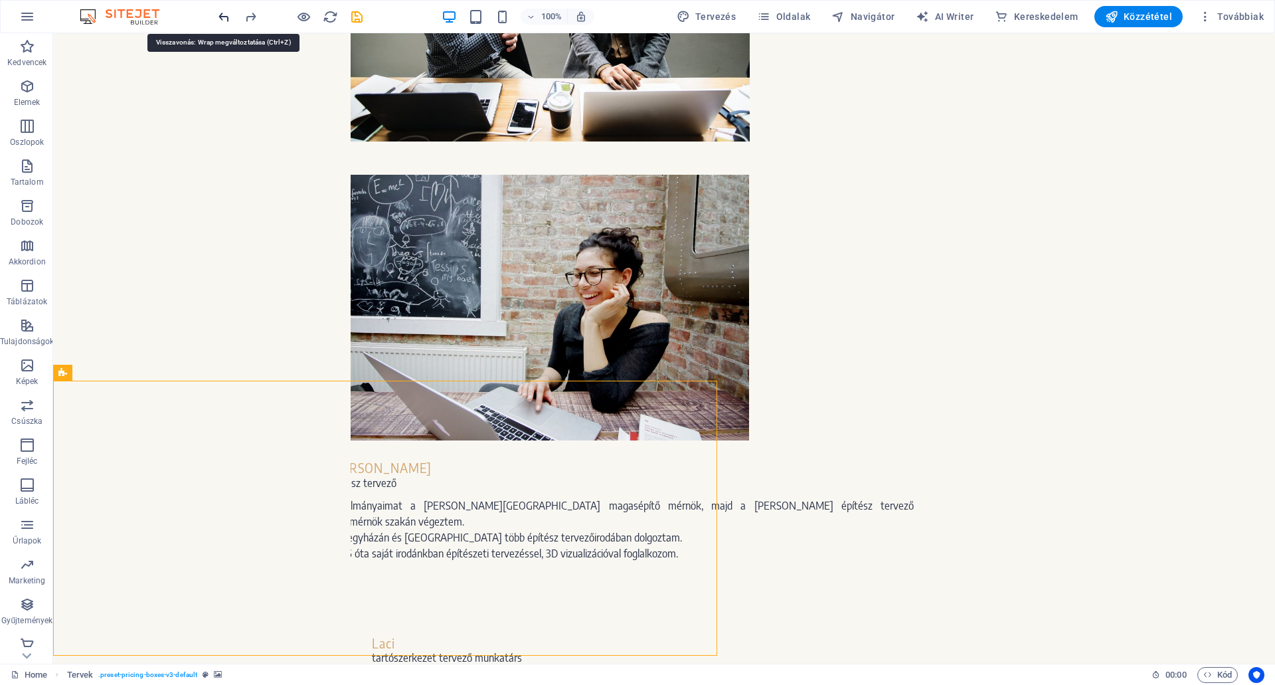
click at [222, 14] on icon "undo" at bounding box center [223, 16] width 15 height 15
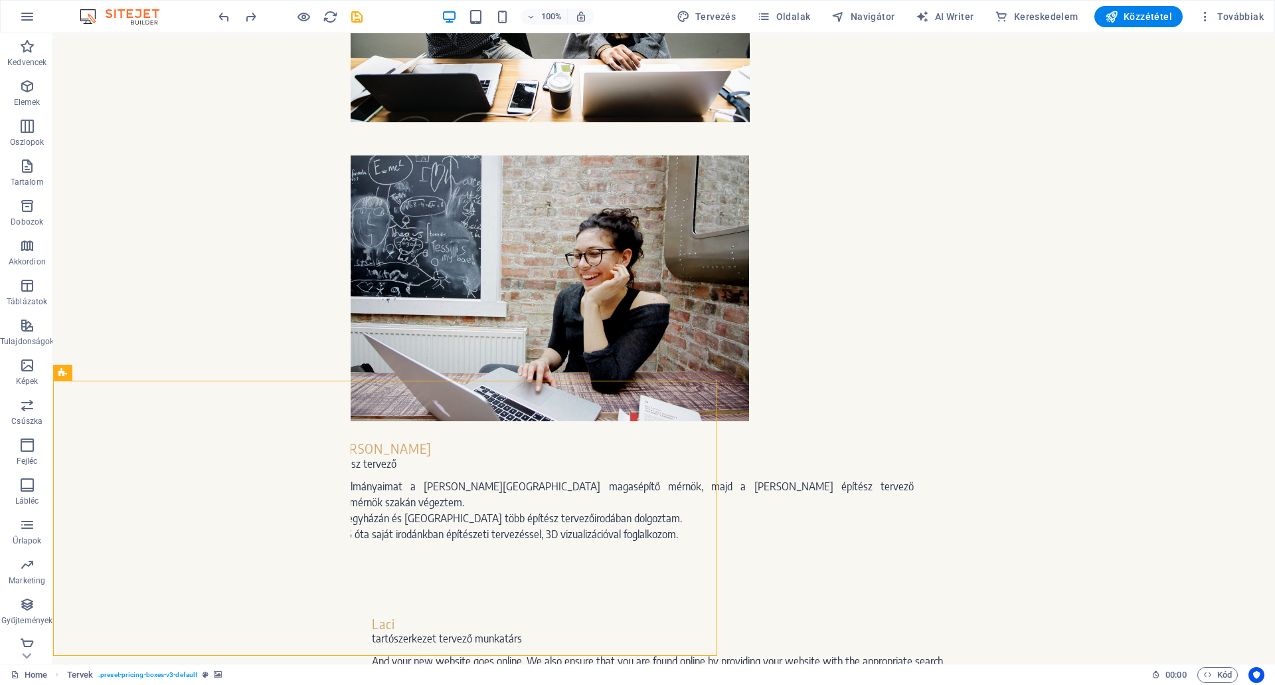
scroll to position [1685, 0]
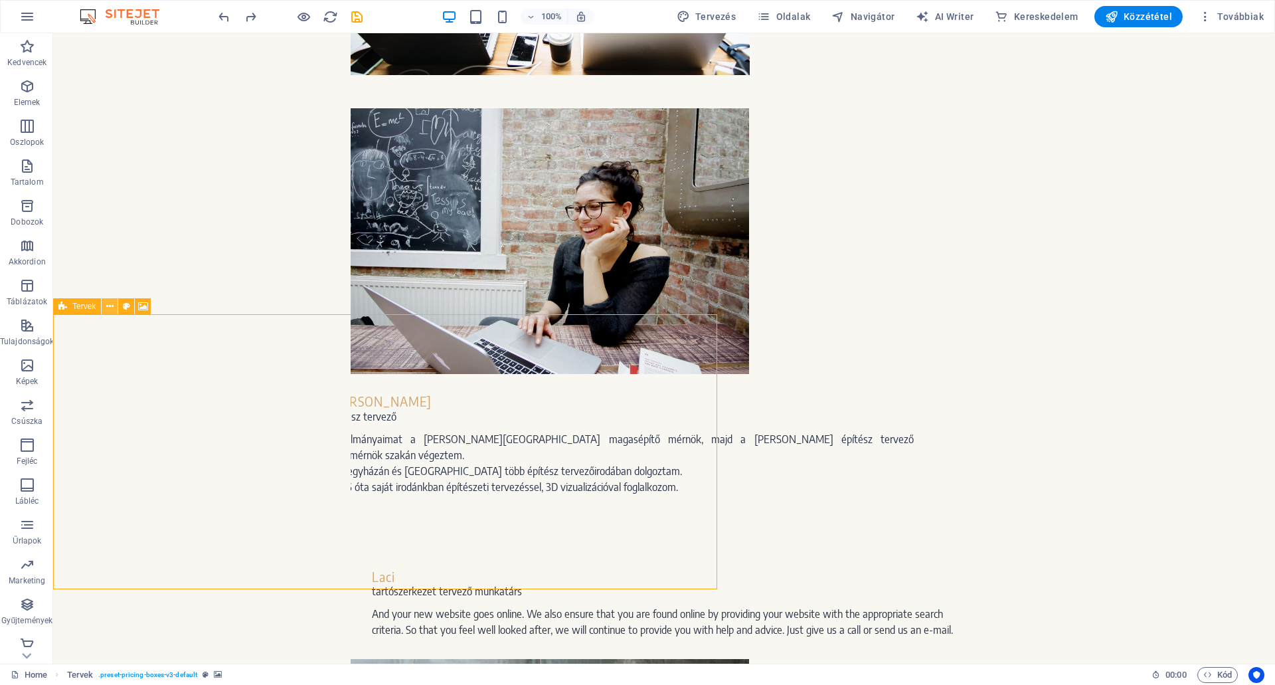
click at [108, 309] on icon at bounding box center [109, 306] width 7 height 14
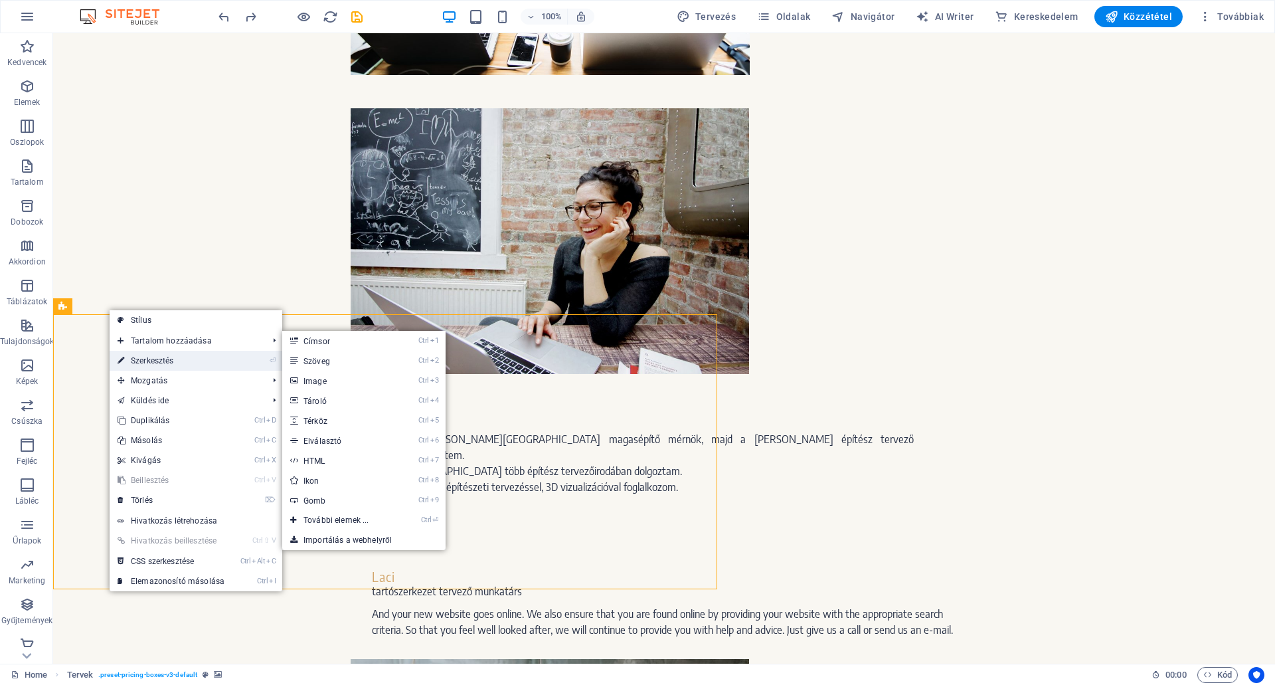
click at [157, 357] on link "⏎ Szerkesztés" at bounding box center [171, 361] width 123 height 20
select select "px"
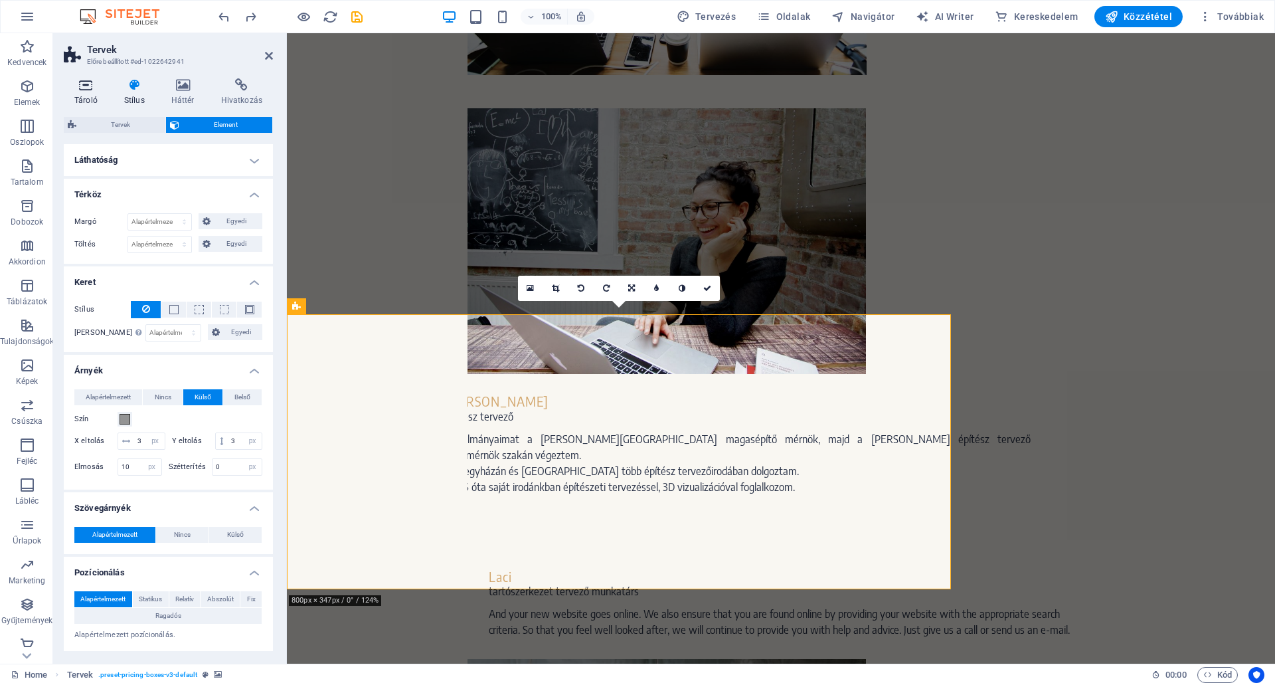
click at [89, 88] on icon at bounding box center [86, 84] width 44 height 13
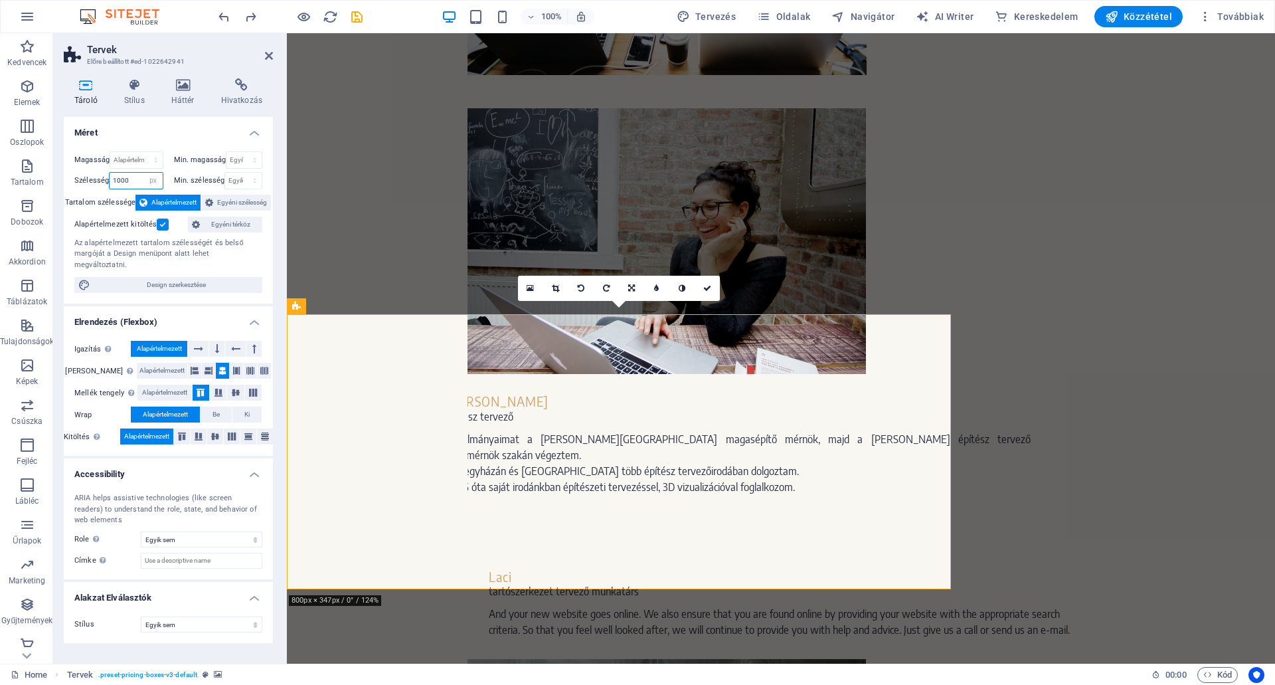
click at [133, 176] on input "1000" at bounding box center [136, 181] width 52 height 16
click at [152, 182] on select "Alapértelmezett px rem % em vh vw" at bounding box center [153, 181] width 19 height 16
click at [144, 173] on select "Alapértelmezett px rem % em vh vw" at bounding box center [153, 181] width 19 height 16
select select "DISABLED_OPTION_VALUE"
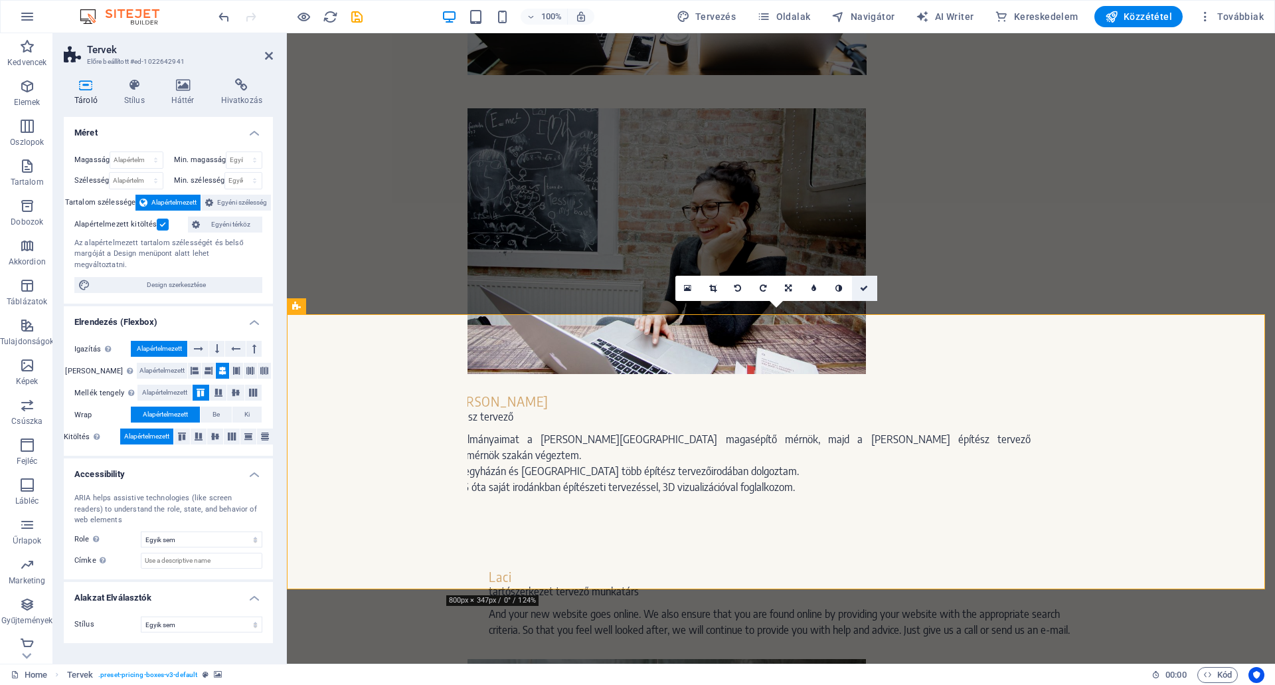
drag, startPoint x: 865, startPoint y: 286, endPoint x: 1221, endPoint y: 477, distance: 404.0
click at [865, 286] on icon at bounding box center [864, 288] width 8 height 8
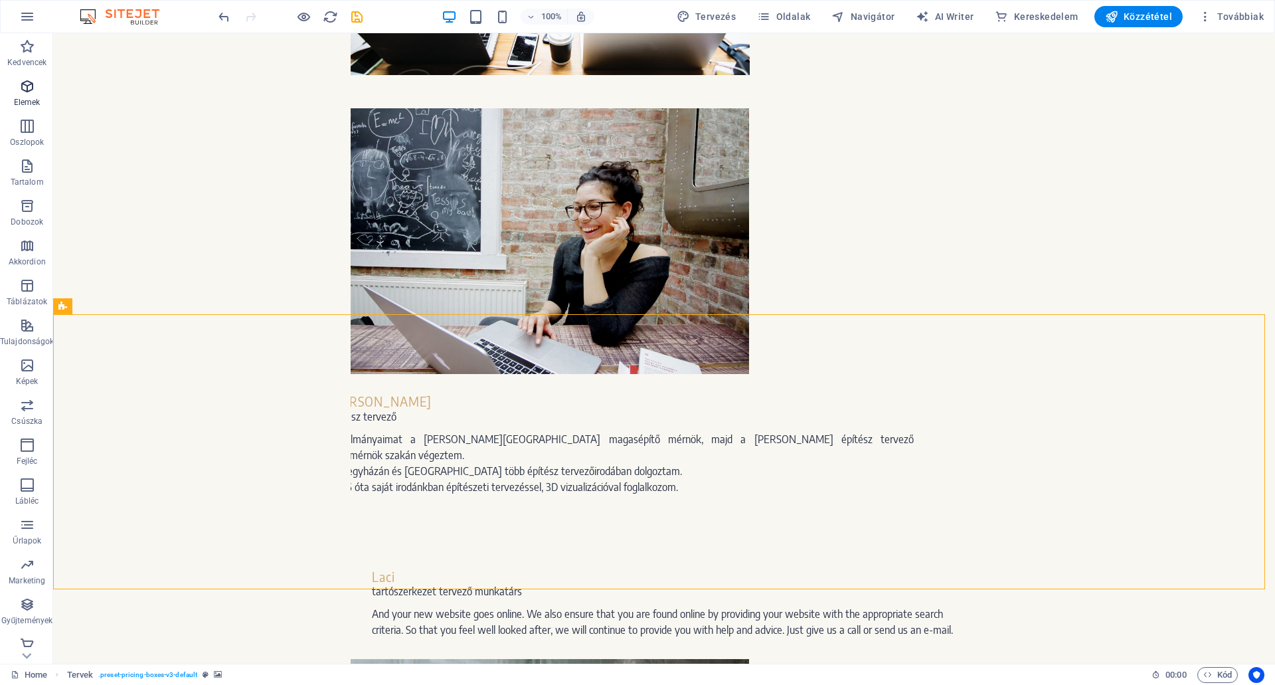
click at [29, 90] on icon "button" at bounding box center [27, 86] width 16 height 16
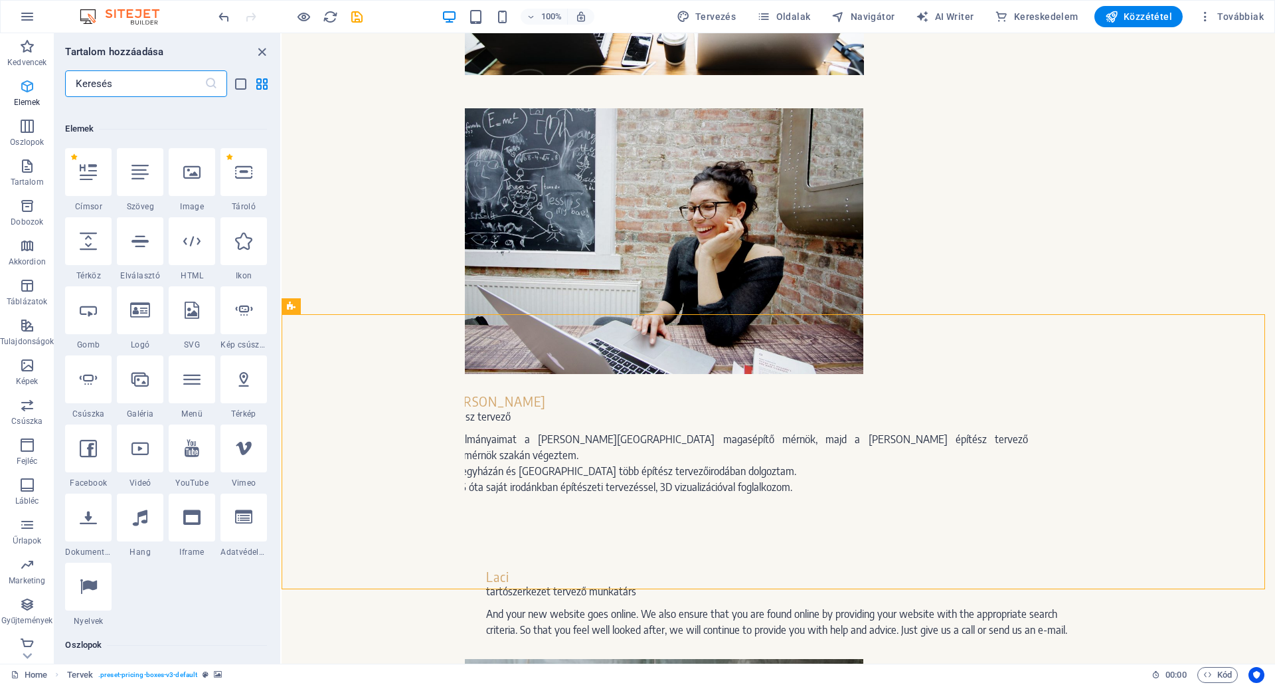
scroll to position [141, 0]
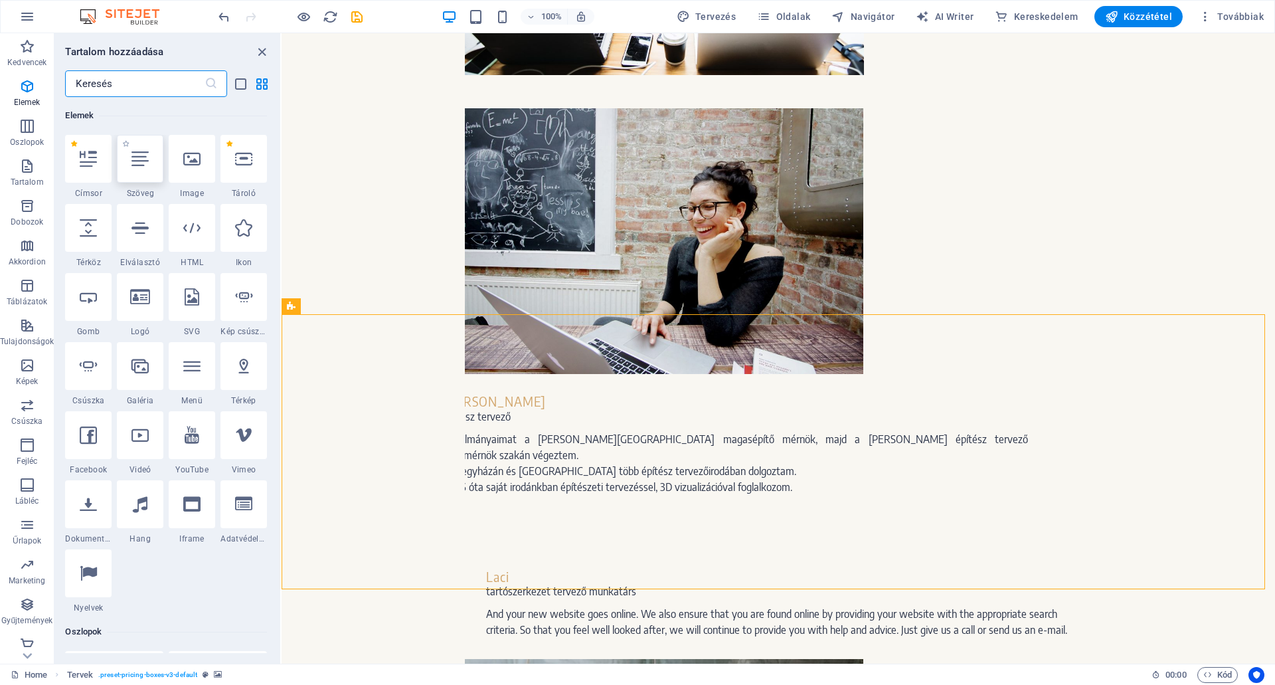
click at [146, 158] on icon at bounding box center [139, 158] width 17 height 17
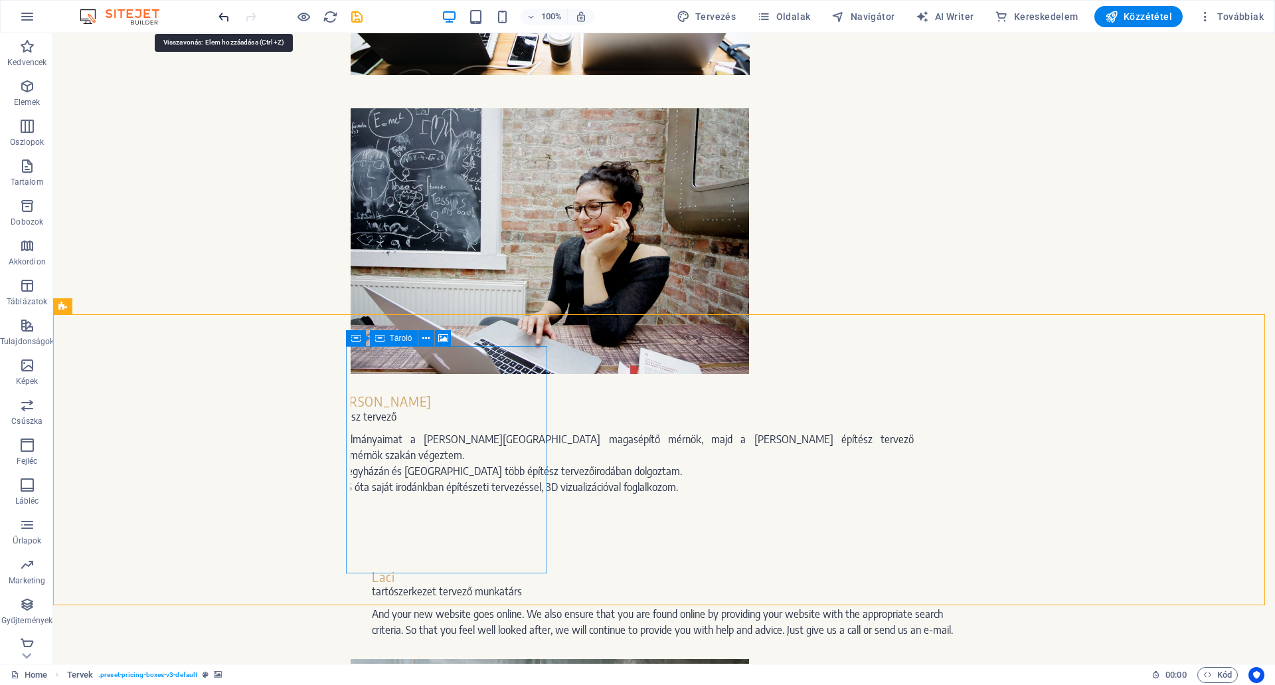
click at [226, 18] on icon "undo" at bounding box center [223, 16] width 15 height 15
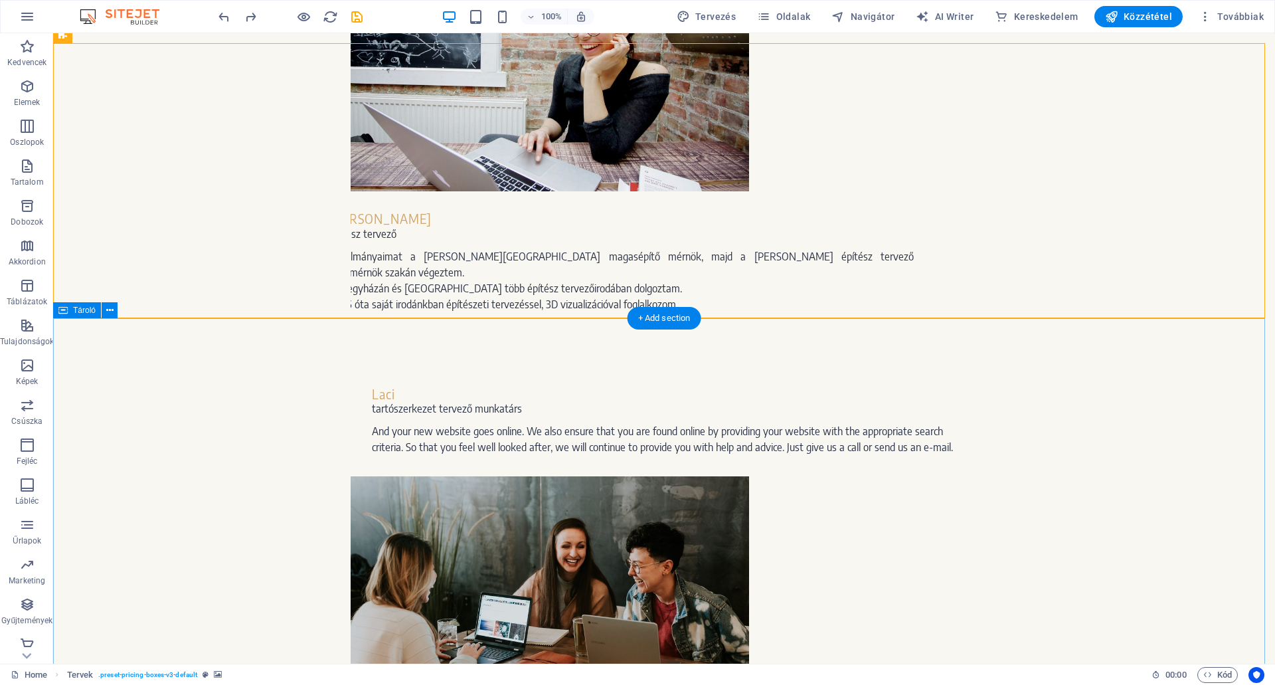
scroll to position [1818, 0]
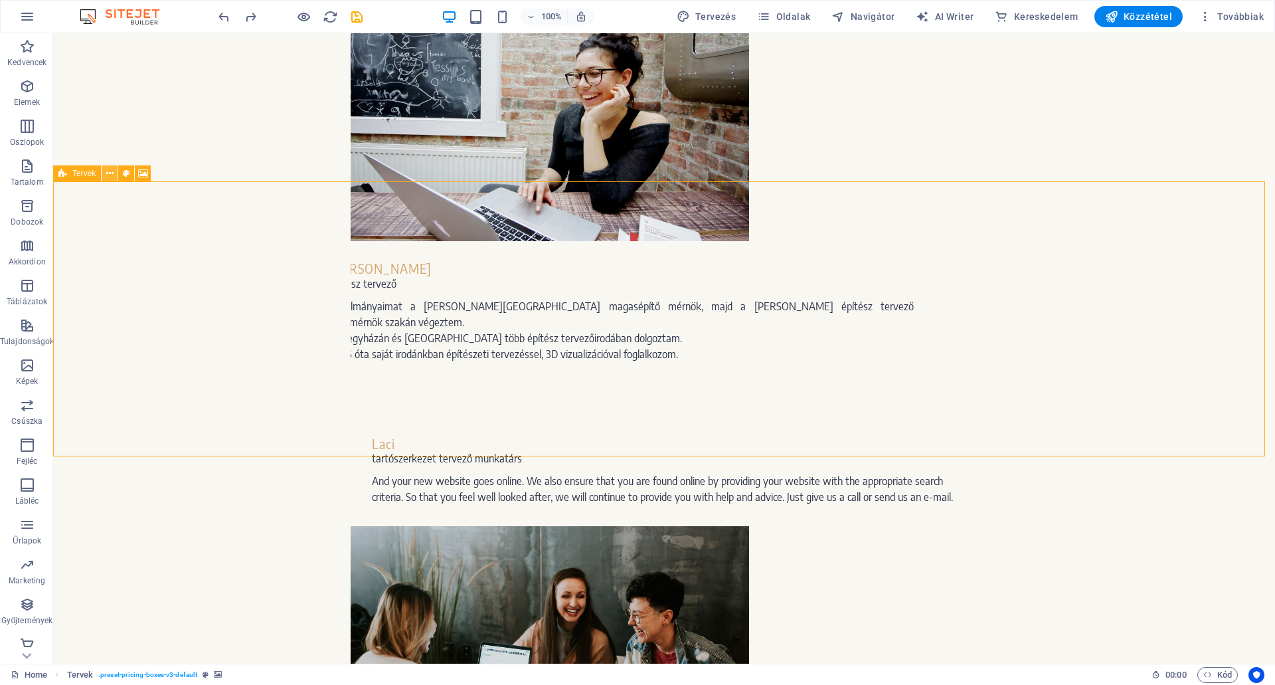
click at [113, 176] on icon at bounding box center [109, 174] width 7 height 14
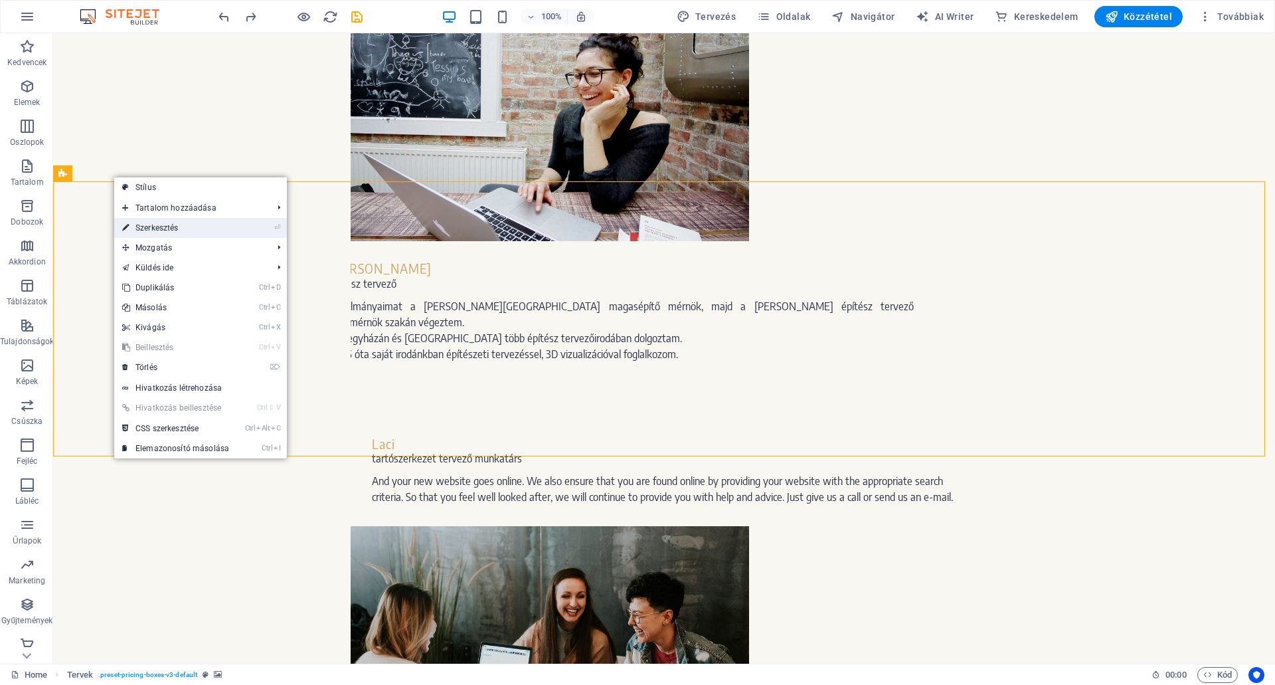
click at [156, 226] on link "⏎ Szerkesztés" at bounding box center [175, 228] width 123 height 20
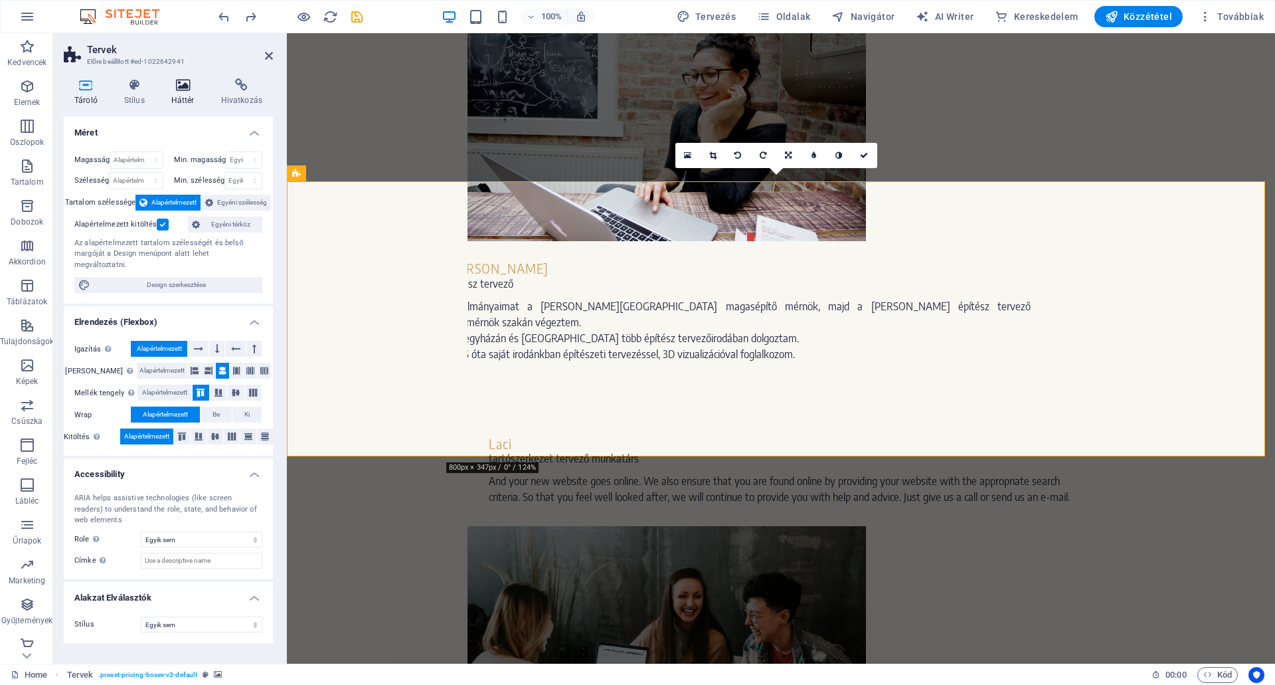
click at [177, 88] on icon at bounding box center [183, 84] width 44 height 13
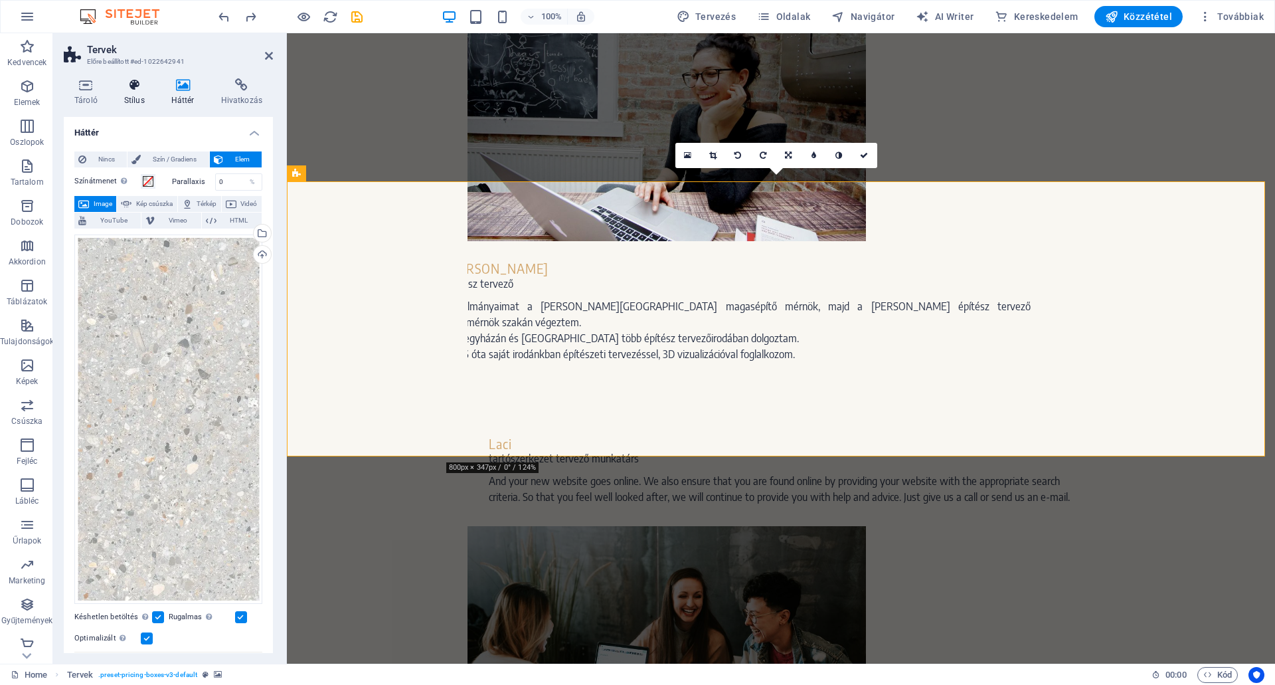
click at [133, 85] on icon at bounding box center [135, 84] width 42 height 13
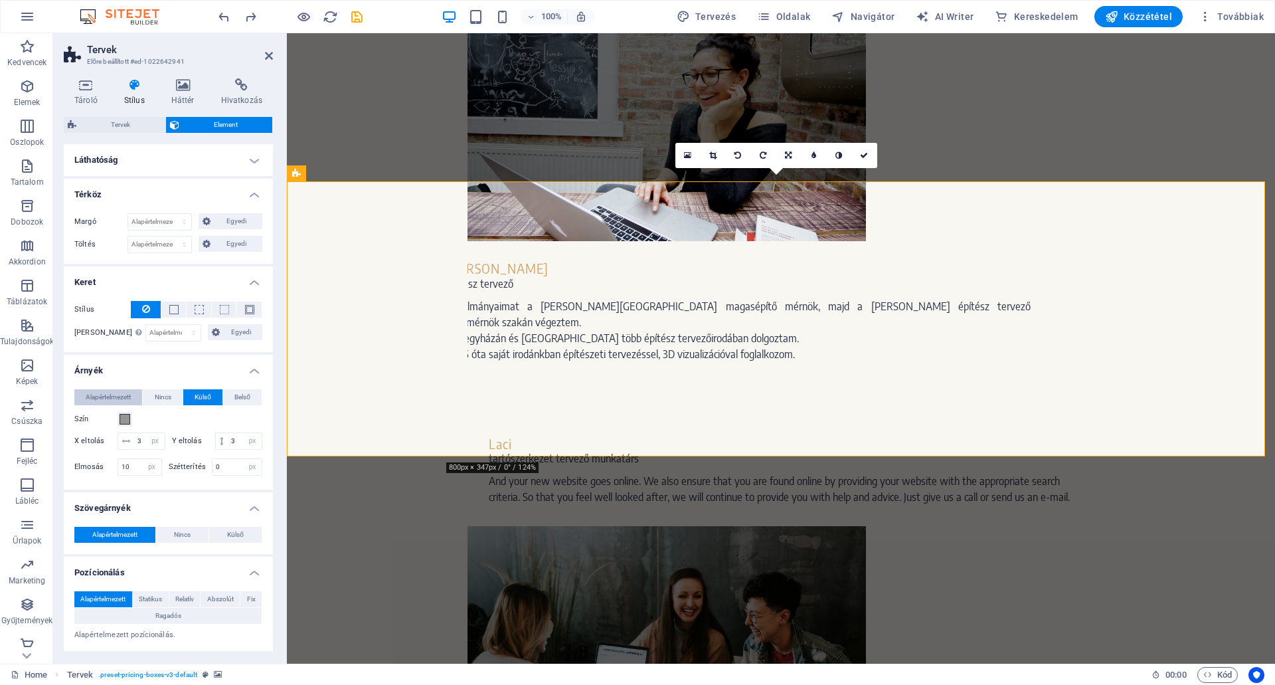
click at [98, 392] on span "Alapértelmezett" at bounding box center [108, 397] width 45 height 16
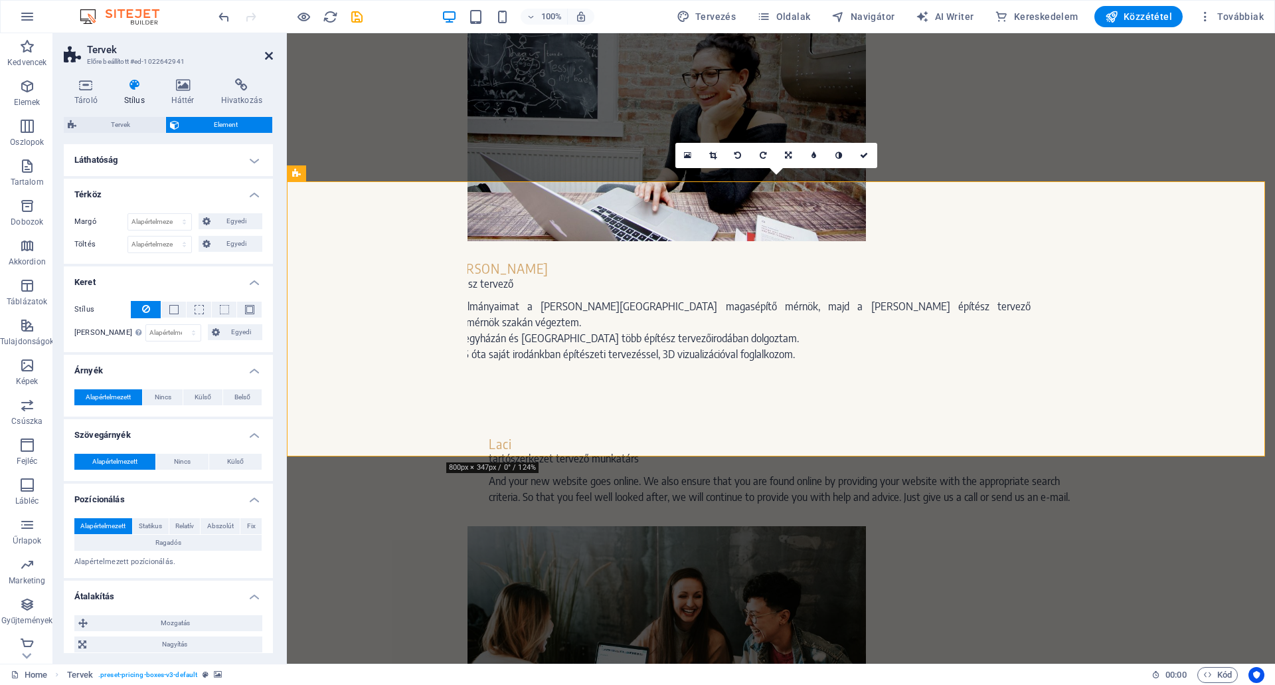
click at [268, 54] on icon at bounding box center [269, 55] width 8 height 11
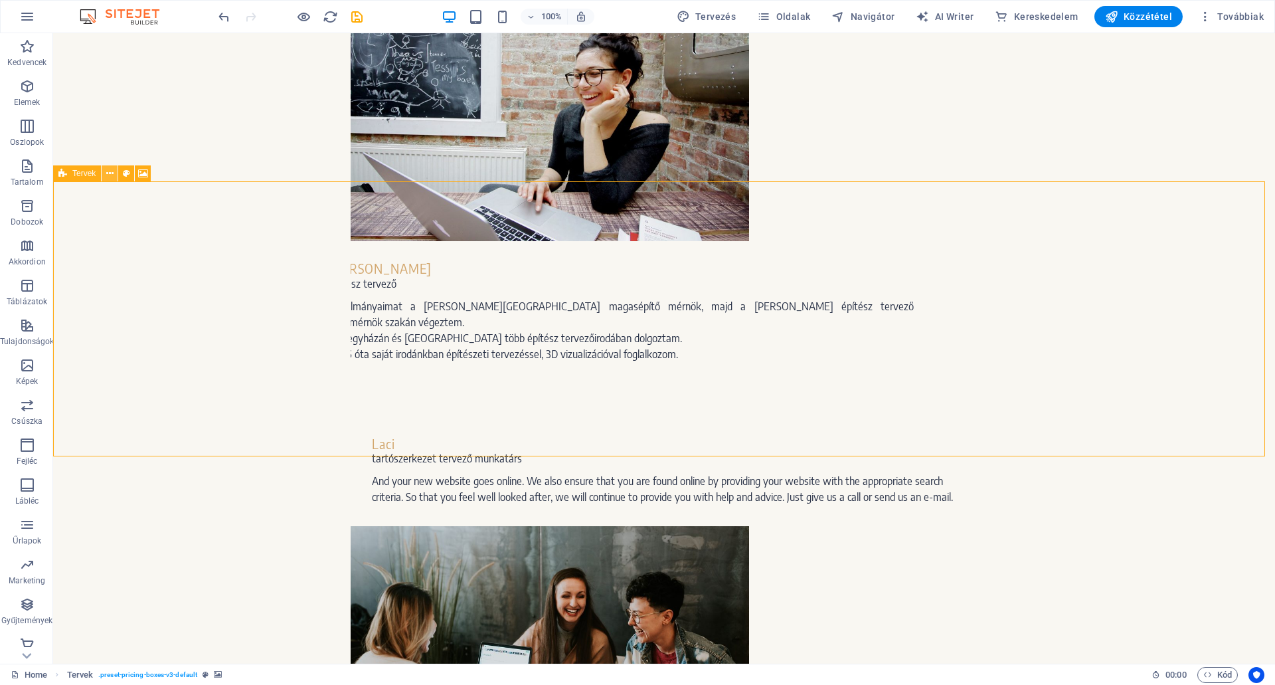
click at [108, 173] on icon at bounding box center [109, 174] width 7 height 14
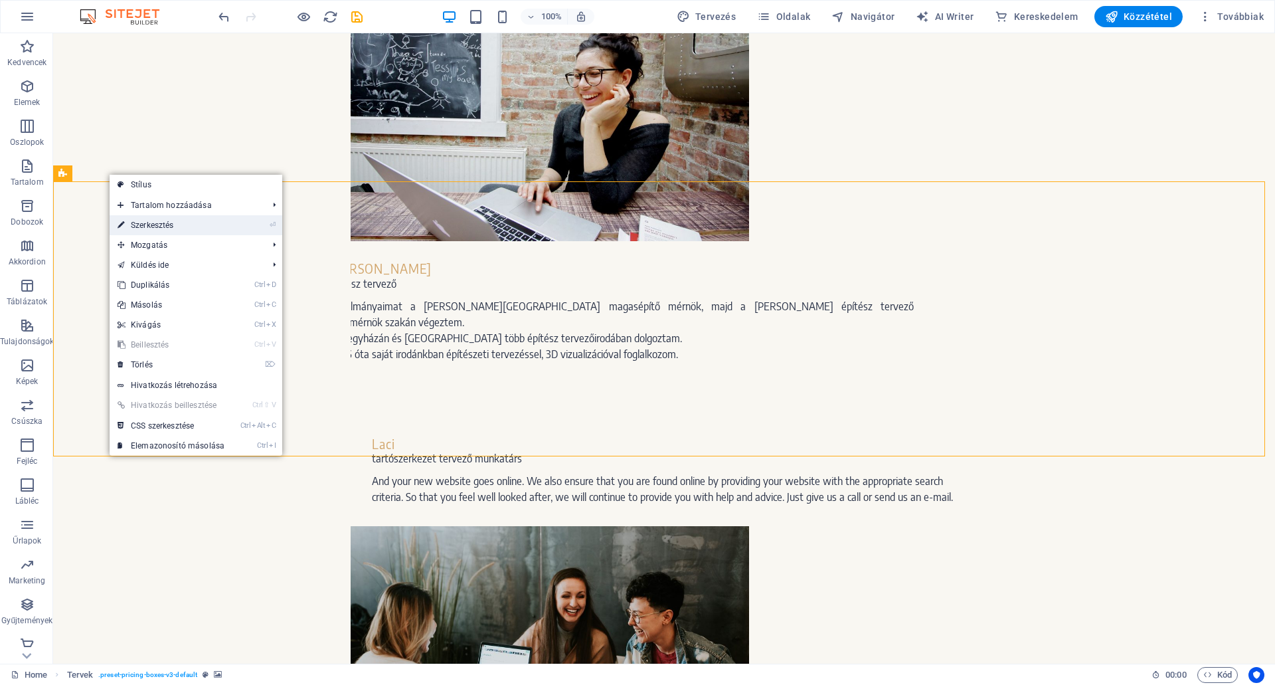
click at [153, 221] on link "⏎ Szerkesztés" at bounding box center [171, 225] width 123 height 20
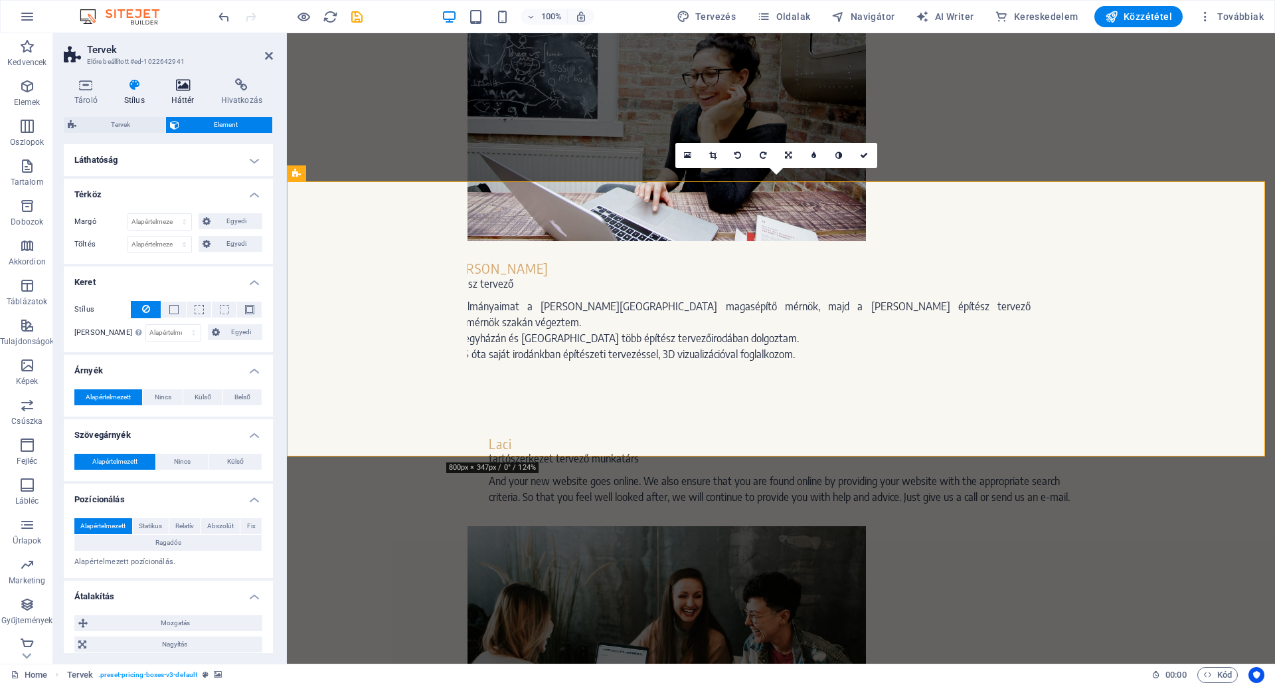
click at [187, 90] on icon at bounding box center [183, 84] width 44 height 13
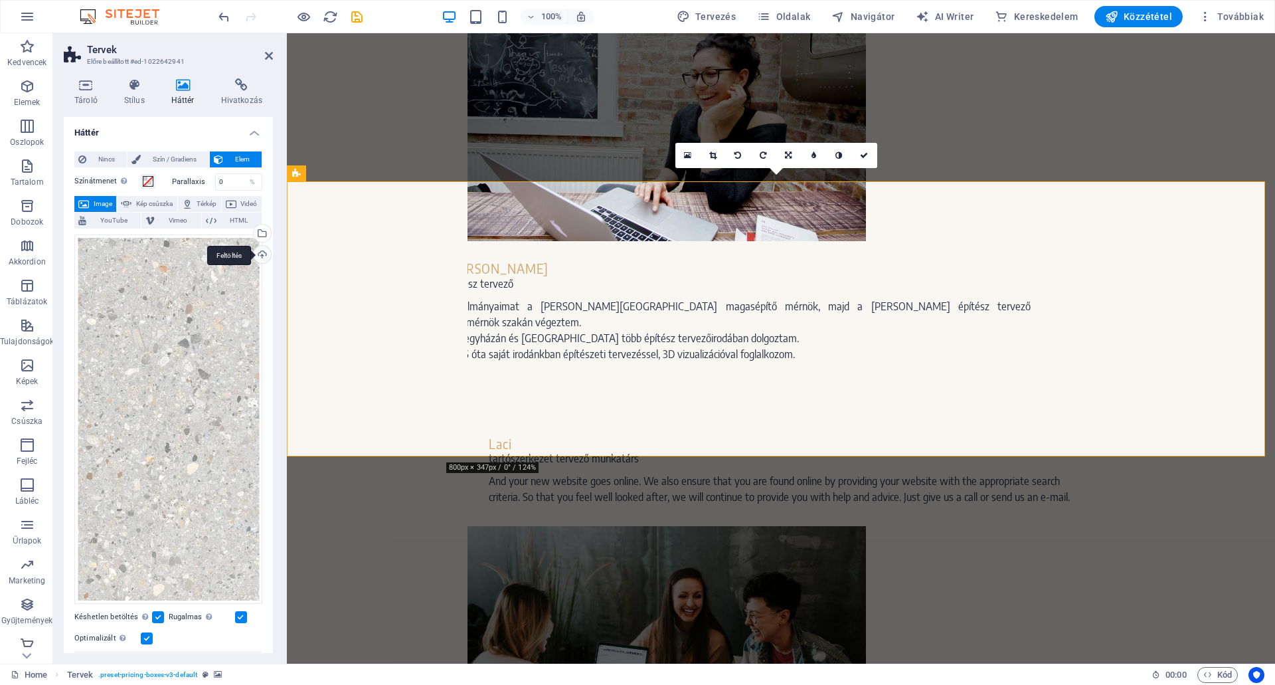
click at [257, 254] on div "Feltöltés" at bounding box center [261, 256] width 20 height 20
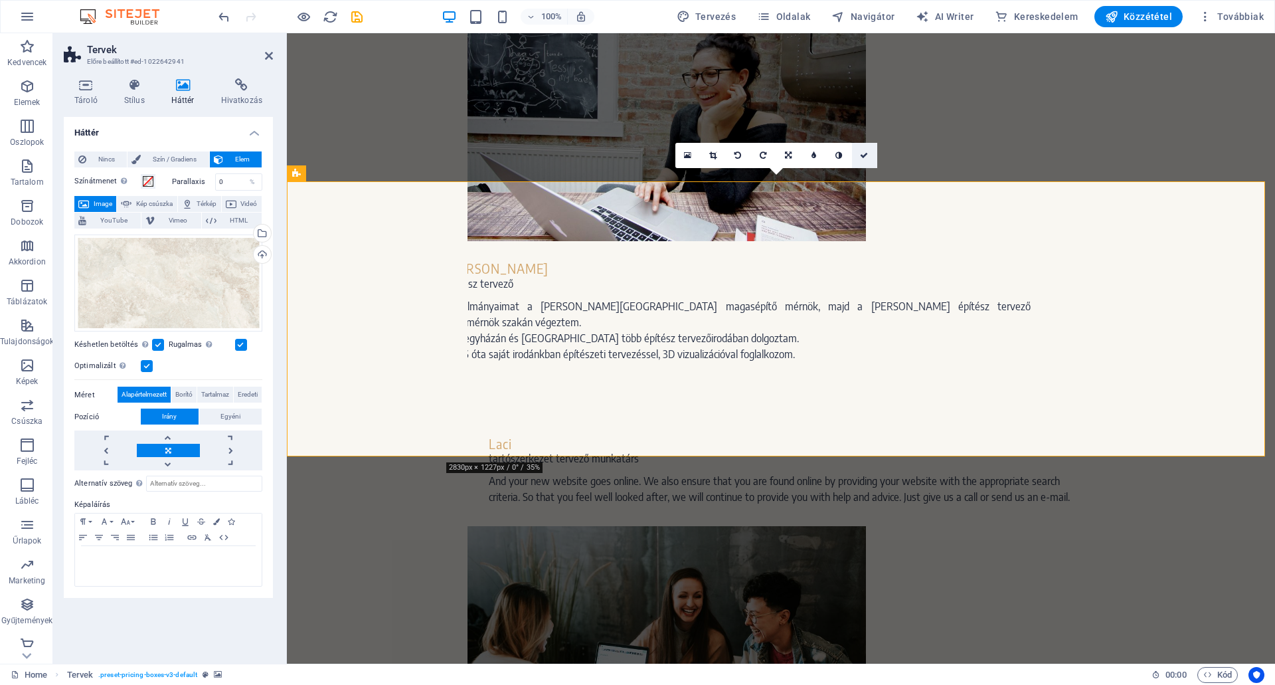
click at [865, 151] on icon at bounding box center [864, 155] width 8 height 8
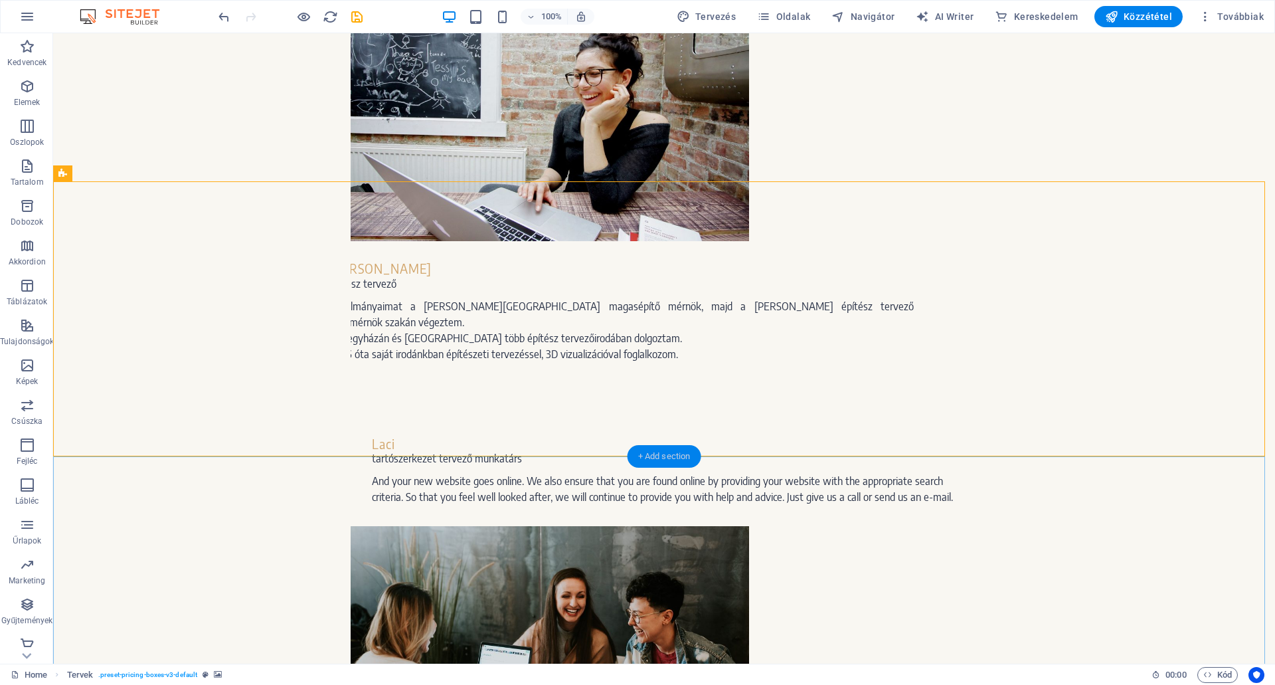
drag, startPoint x: 676, startPoint y: 458, endPoint x: 405, endPoint y: 434, distance: 272.0
click at [676, 458] on div "+ Add section" at bounding box center [664, 456] width 74 height 23
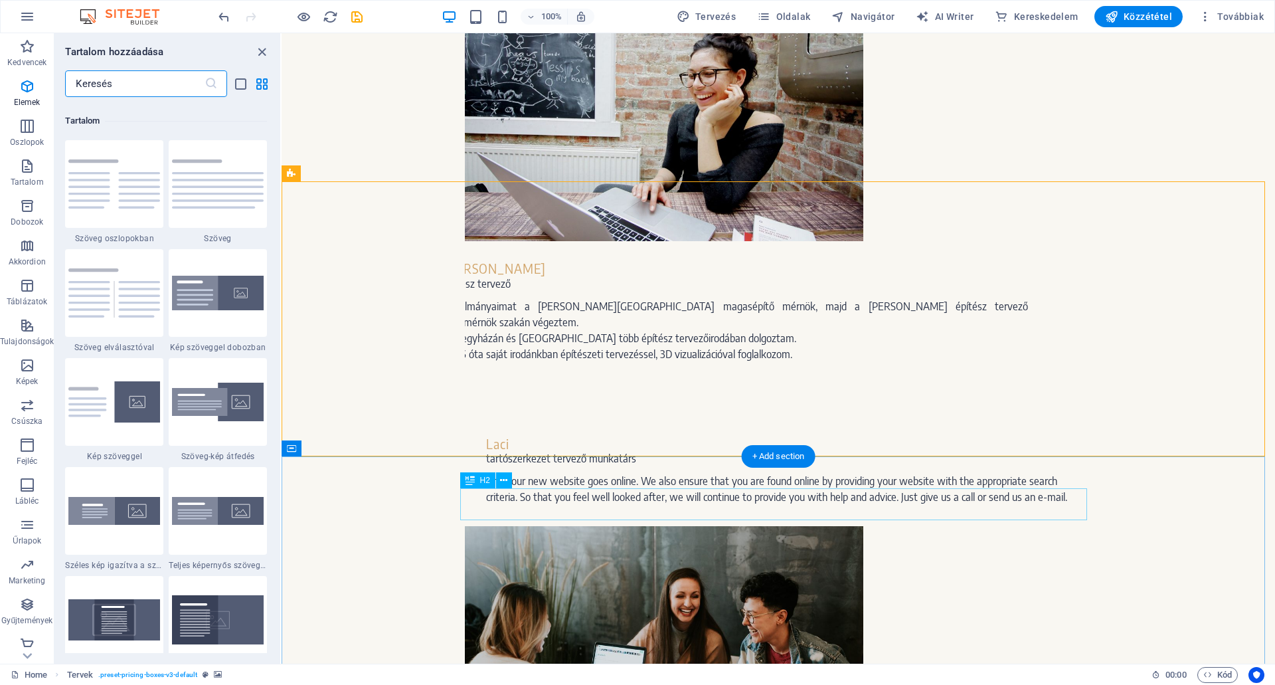
scroll to position [2323, 0]
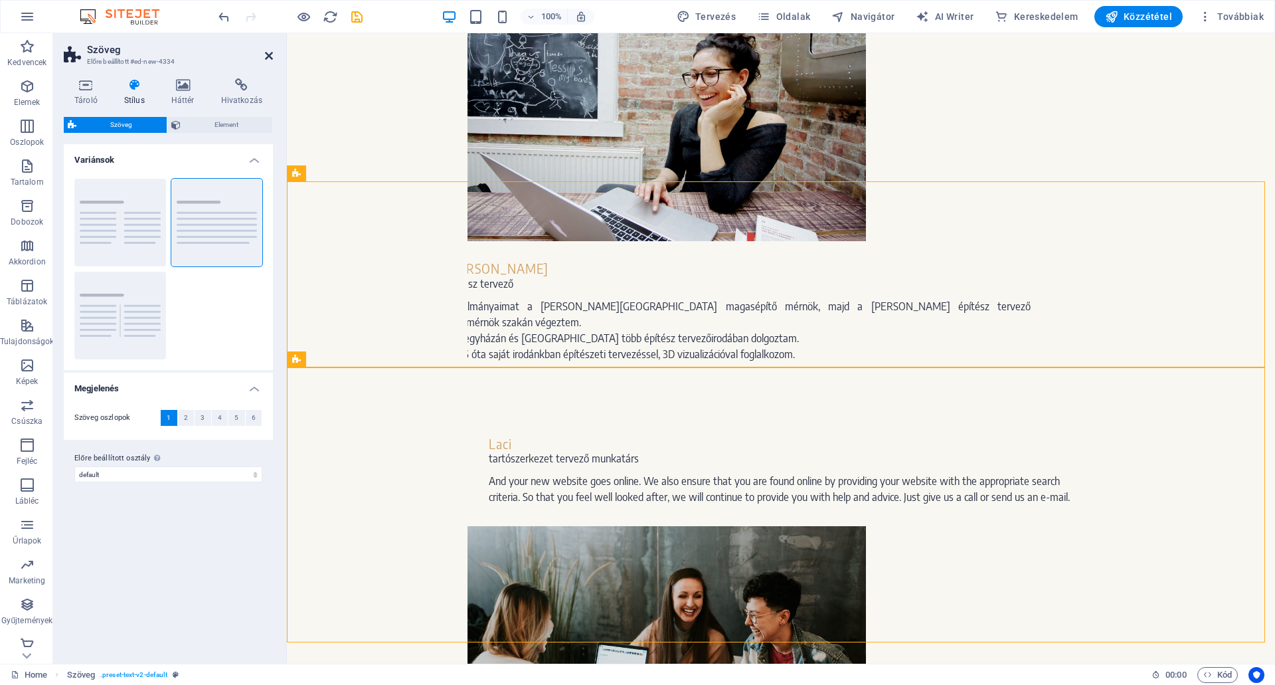
click at [265, 55] on icon at bounding box center [269, 55] width 8 height 11
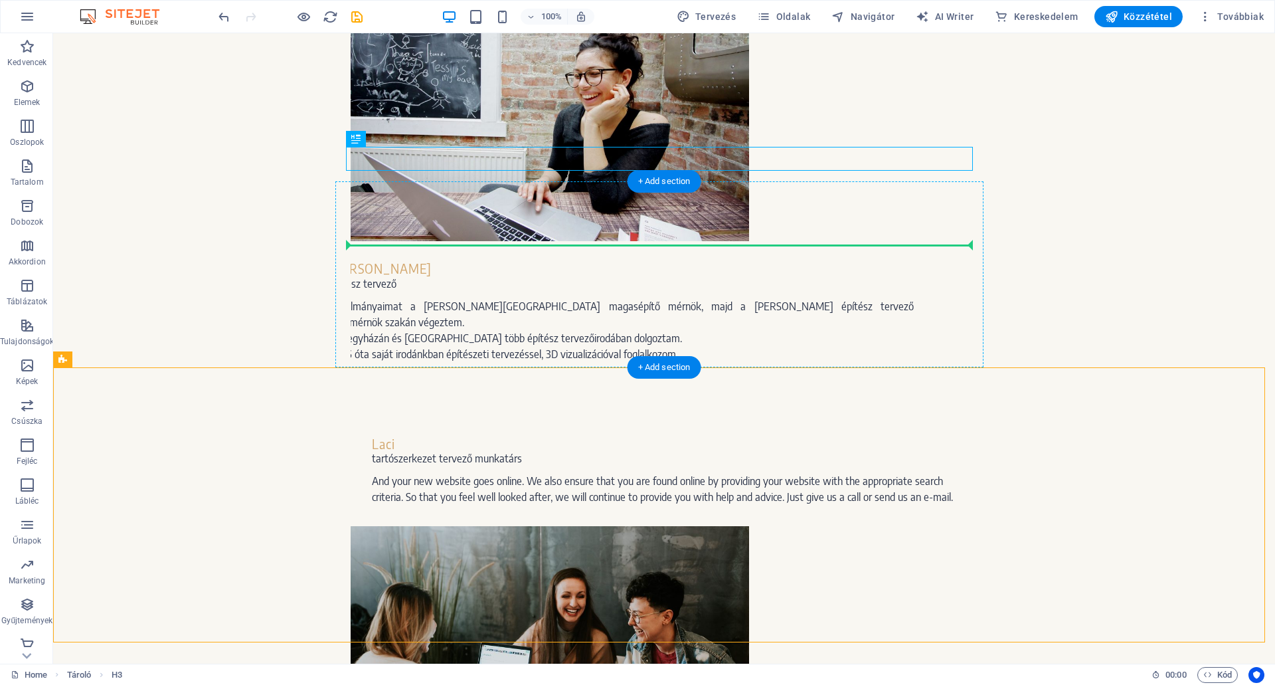
drag, startPoint x: 663, startPoint y: 156, endPoint x: 657, endPoint y: 230, distance: 73.9
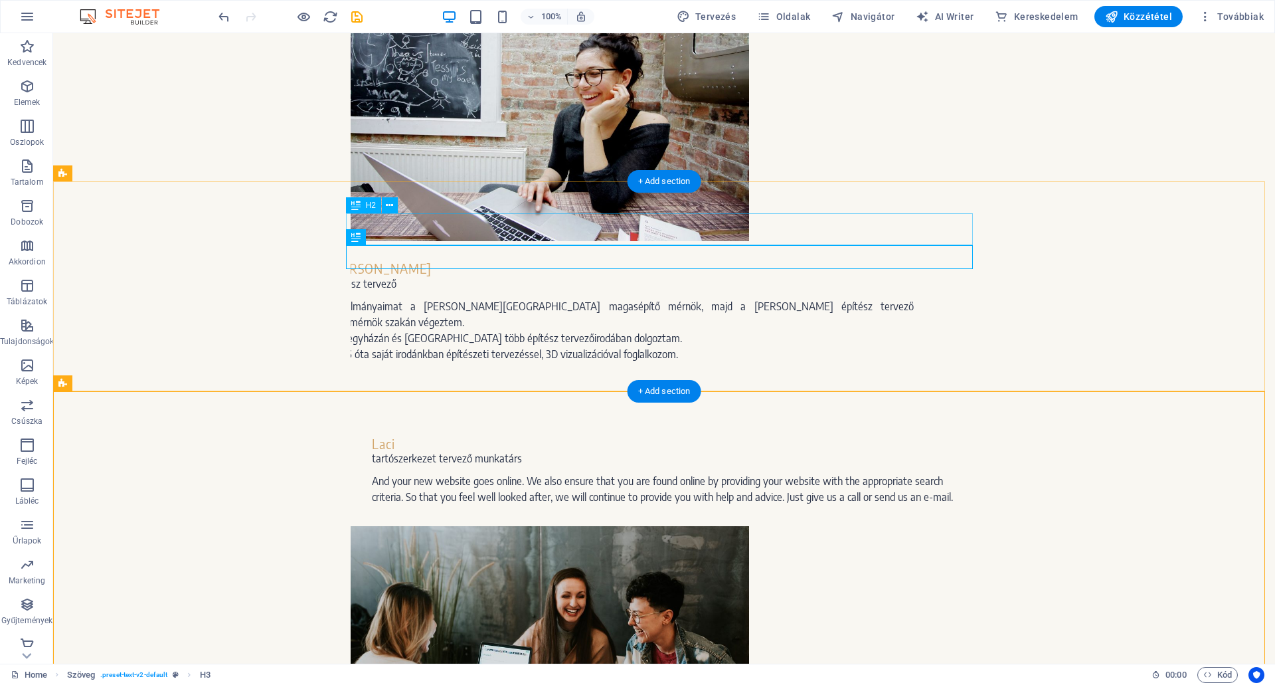
drag, startPoint x: 403, startPoint y: 225, endPoint x: 397, endPoint y: 219, distance: 8.5
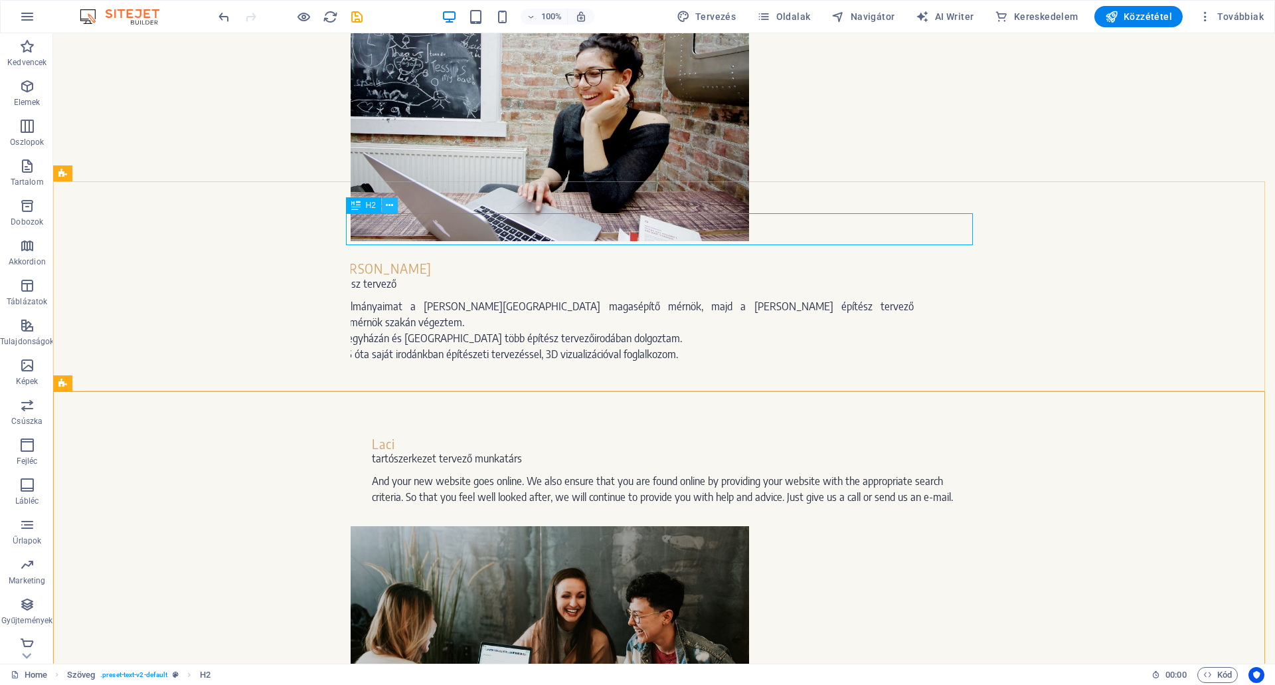
click at [391, 204] on icon at bounding box center [389, 206] width 7 height 14
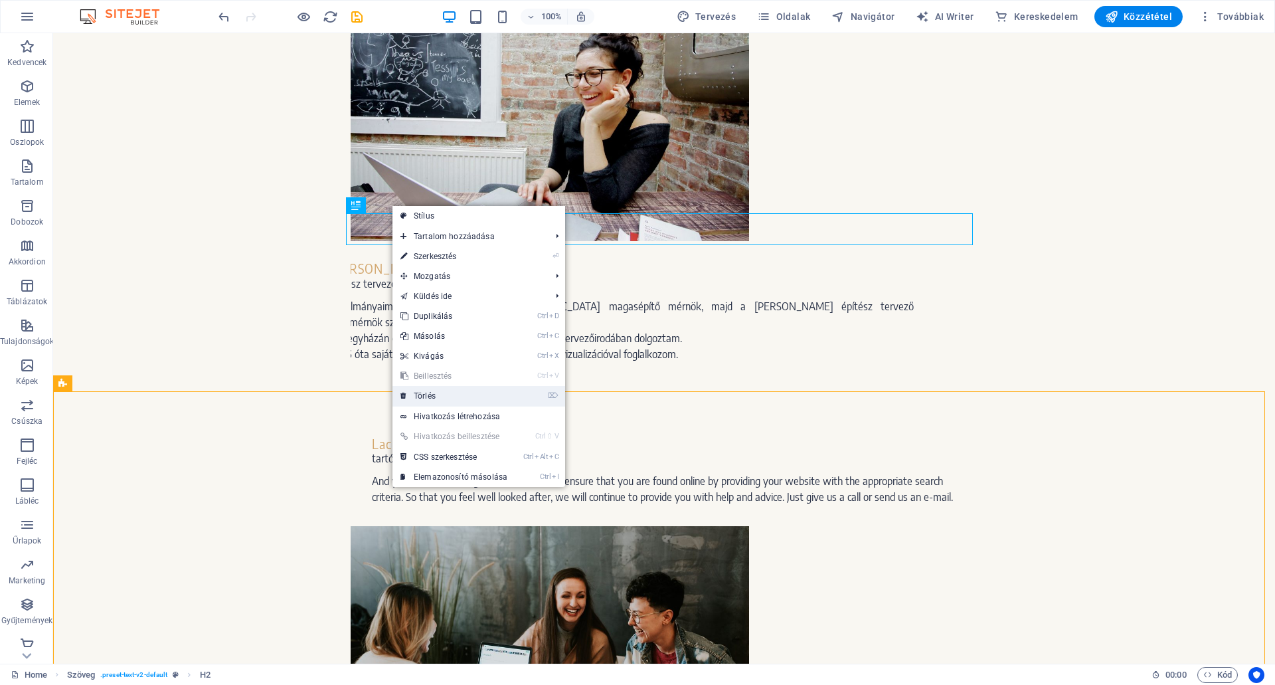
click at [422, 393] on link "⌦ Törlés" at bounding box center [453, 396] width 123 height 20
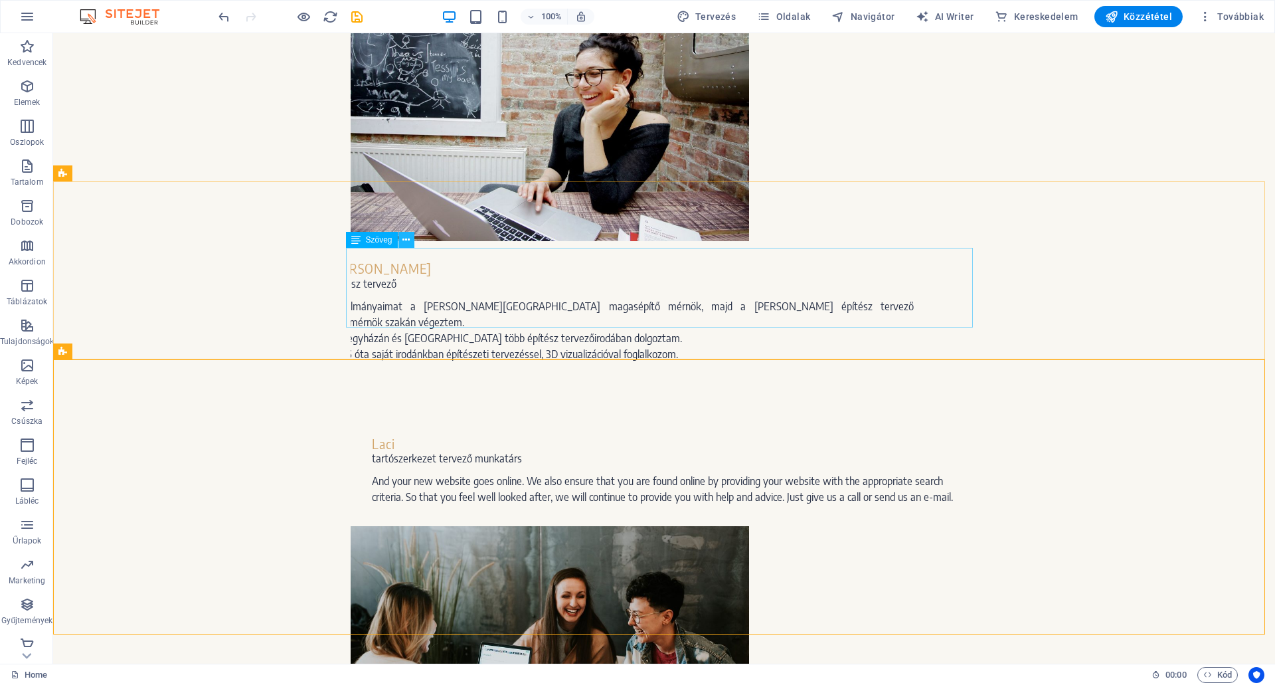
click at [408, 240] on icon at bounding box center [405, 240] width 7 height 14
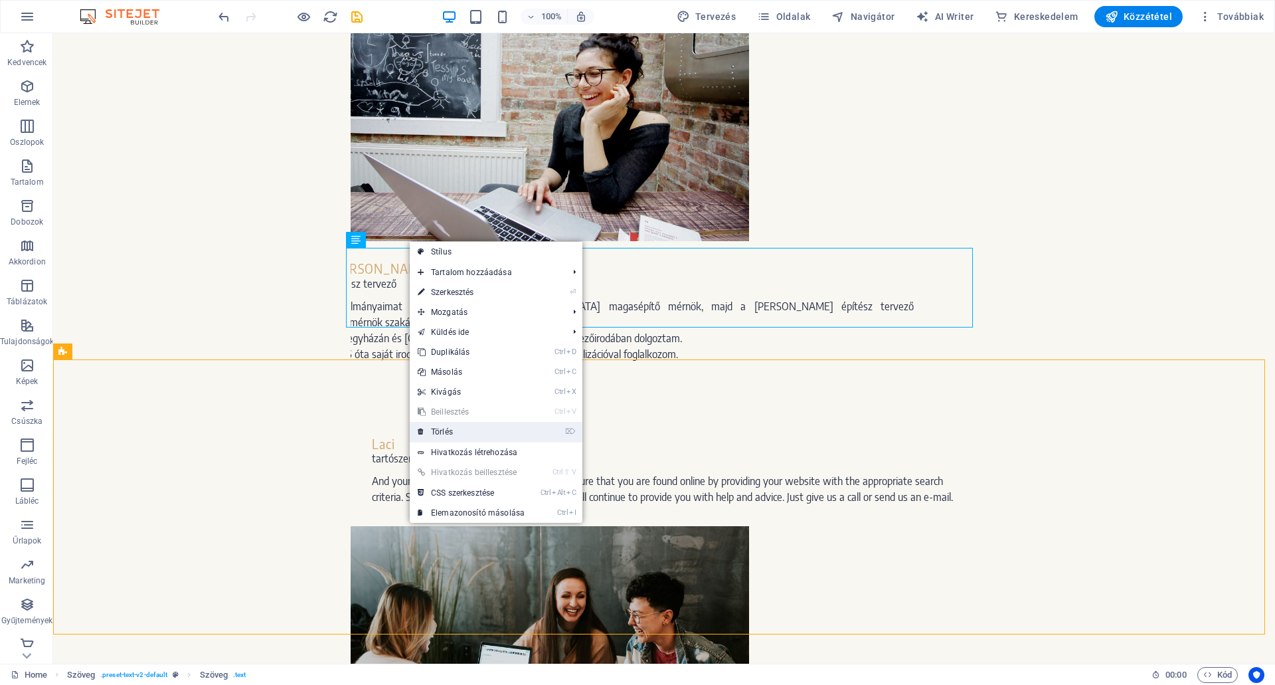
drag, startPoint x: 445, startPoint y: 428, endPoint x: 396, endPoint y: 393, distance: 61.0
click at [445, 428] on link "⌦ Törlés" at bounding box center [471, 432] width 123 height 20
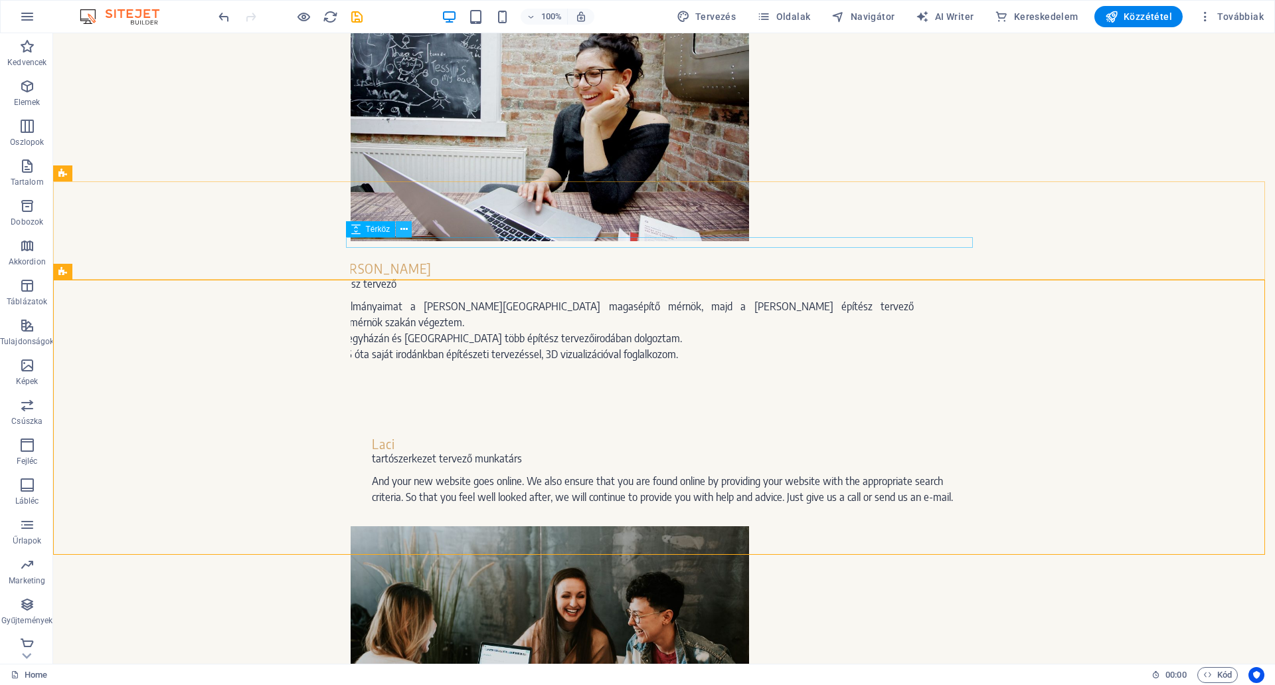
click at [403, 232] on icon at bounding box center [403, 229] width 7 height 14
click at [406, 226] on icon at bounding box center [403, 229] width 7 height 14
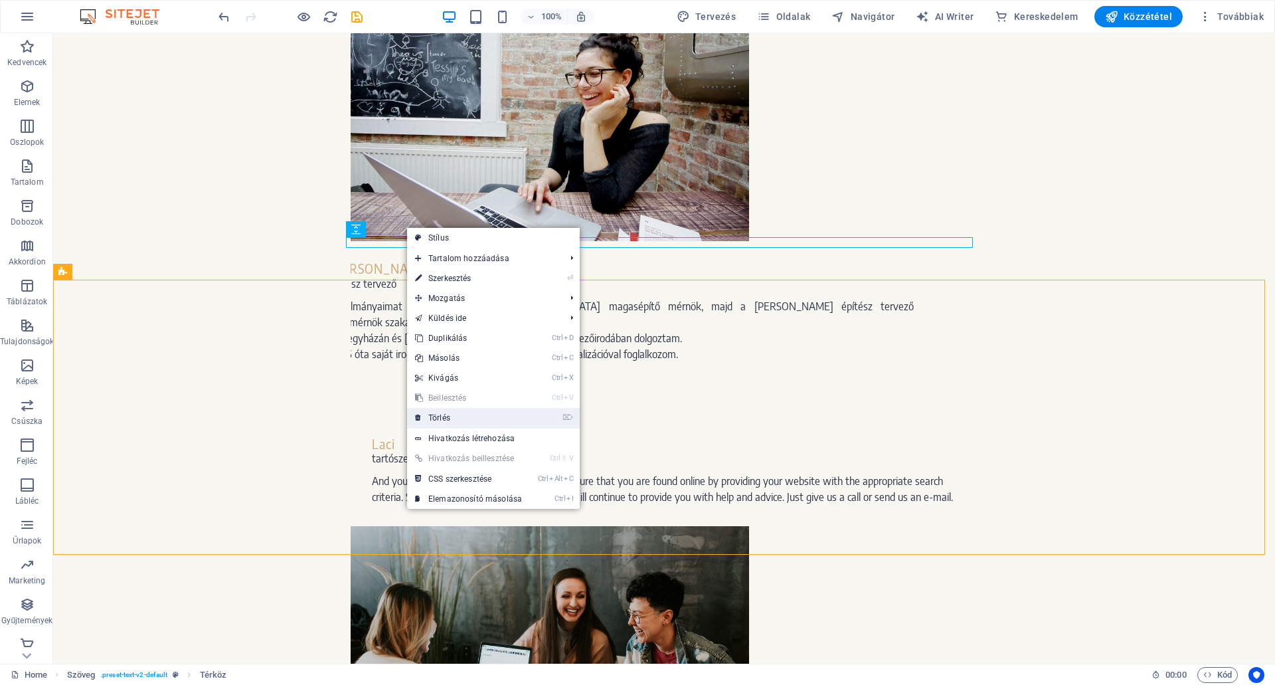
click at [451, 415] on link "⌦ Törlés" at bounding box center [468, 418] width 123 height 20
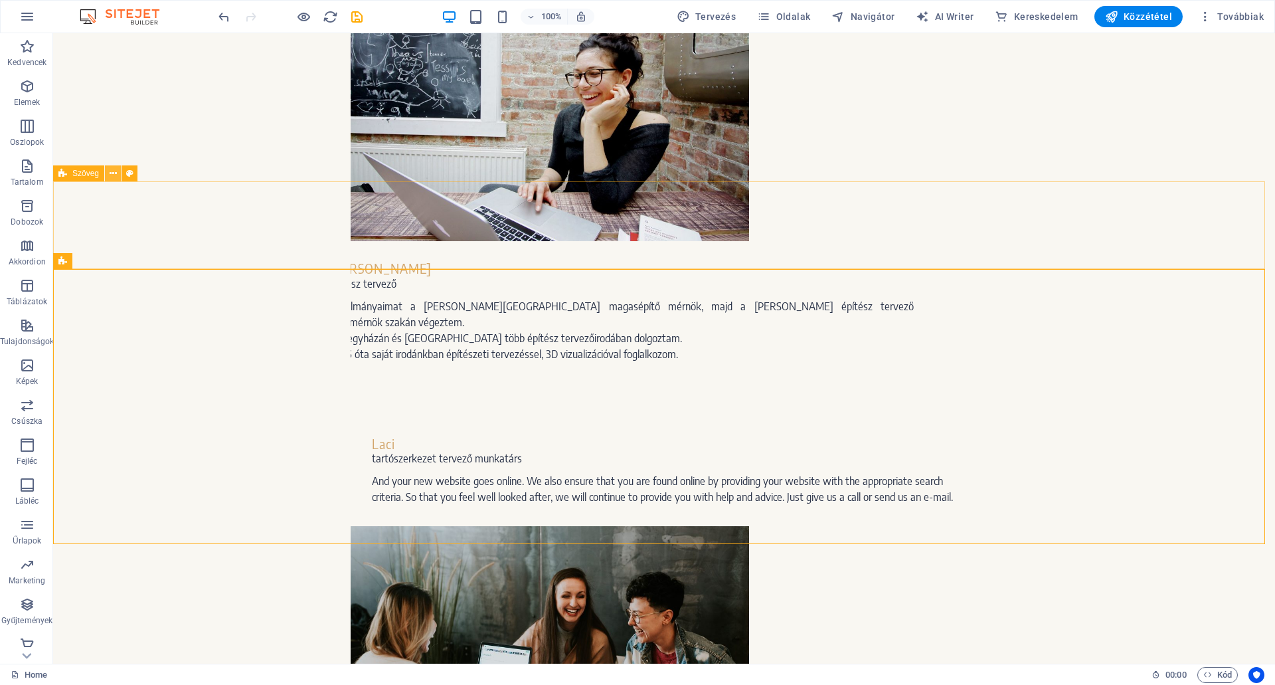
click at [113, 172] on icon at bounding box center [113, 174] width 7 height 14
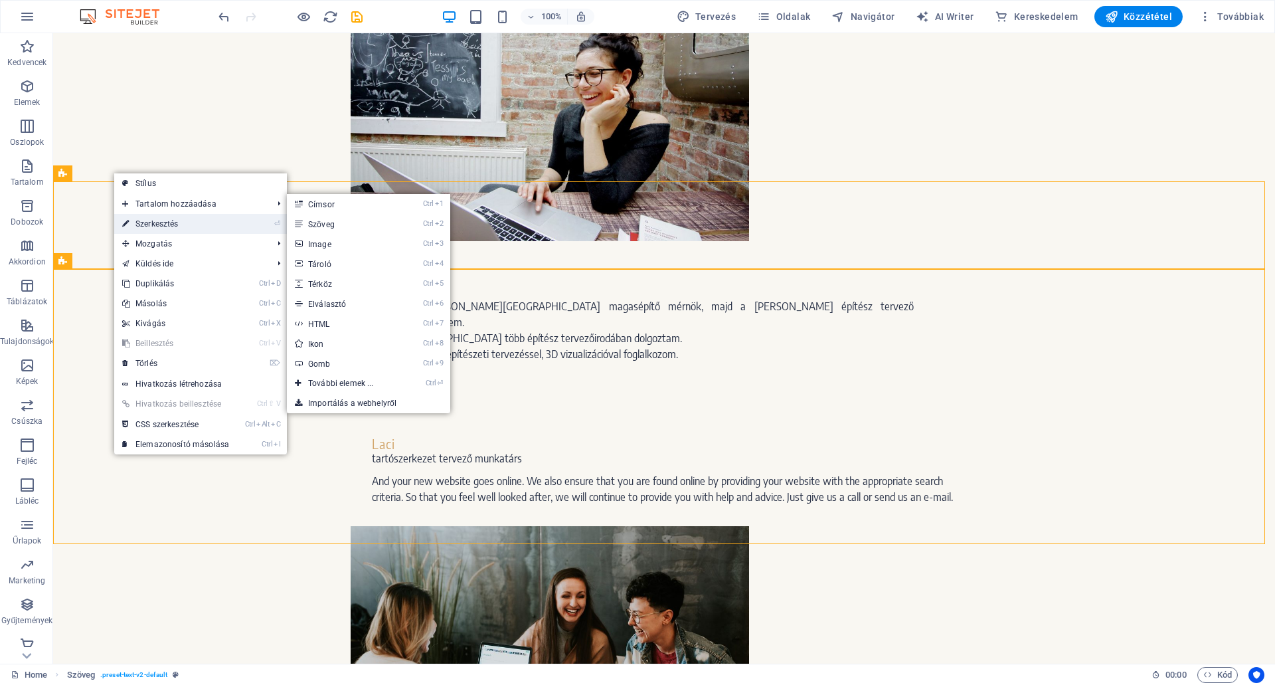
click at [127, 222] on icon at bounding box center [125, 224] width 7 height 20
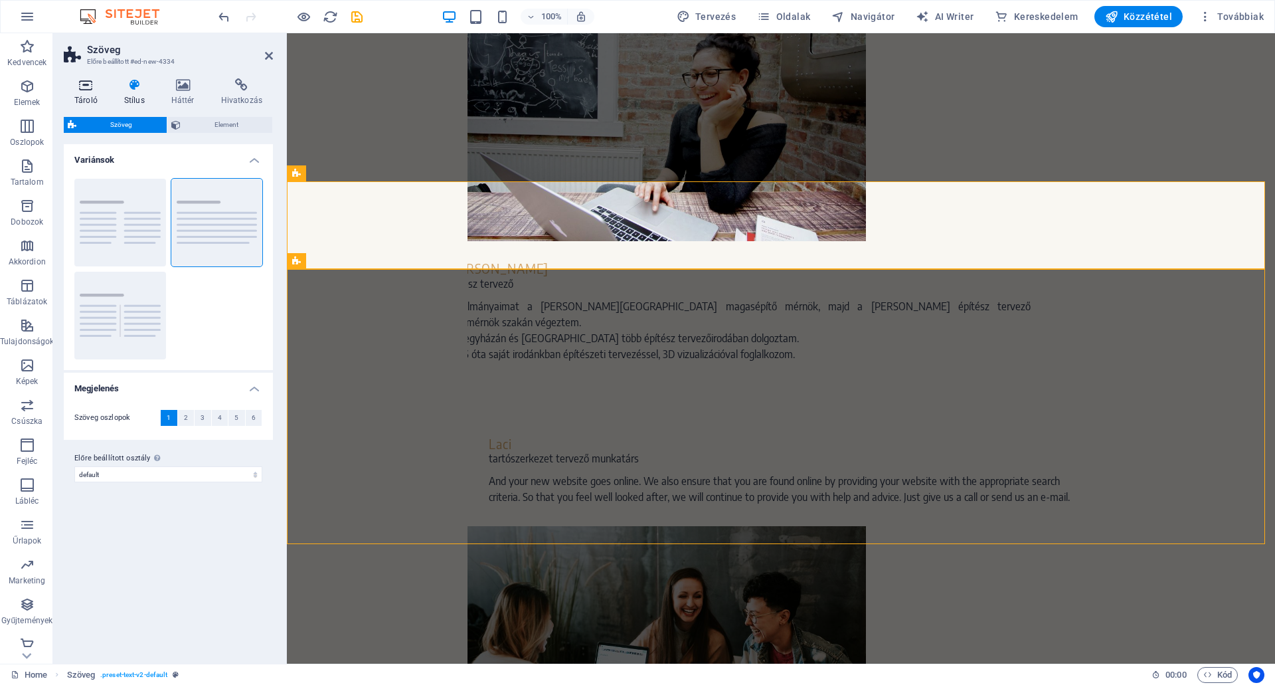
click at [87, 88] on icon at bounding box center [86, 84] width 44 height 13
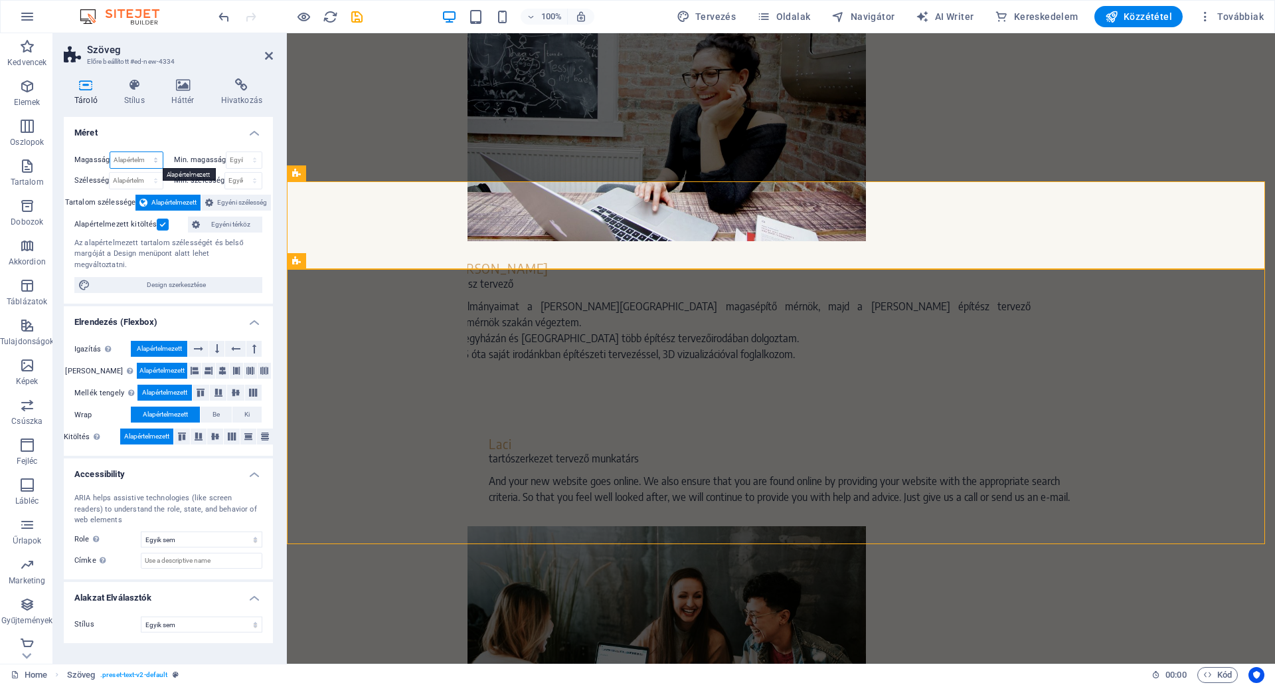
click at [124, 159] on select "Alapértelmezett px rem % vh vw" at bounding box center [136, 160] width 52 height 16
select select "px"
click at [143, 152] on select "Alapértelmezett px rem % vh vw" at bounding box center [136, 160] width 52 height 16
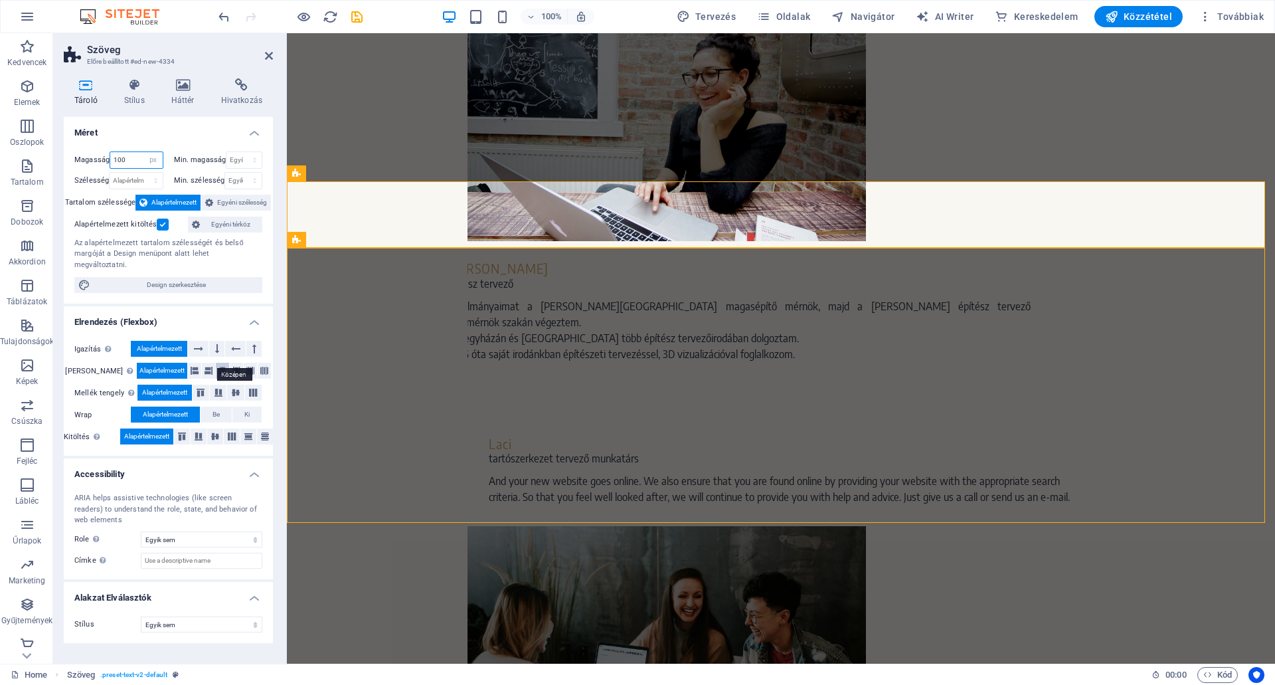
type input "100"
click at [218, 363] on icon at bounding box center [222, 371] width 8 height 16
click at [235, 388] on icon at bounding box center [236, 392] width 16 height 8
click at [215, 341] on icon at bounding box center [217, 349] width 4 height 16
click at [201, 341] on icon at bounding box center [198, 349] width 9 height 16
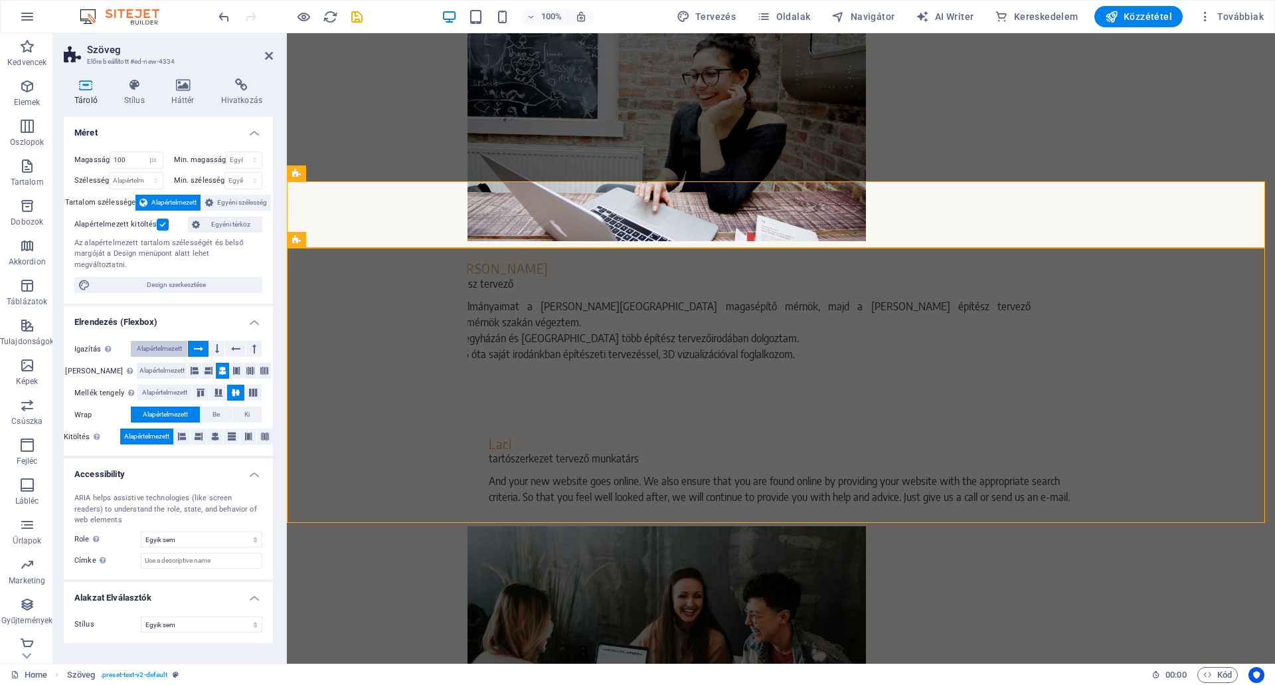
click at [153, 341] on span "Alapértelmezett" at bounding box center [159, 349] width 45 height 16
click at [214, 428] on icon at bounding box center [215, 436] width 8 height 16
click at [154, 156] on select "Alapértelmezett px rem % vh vw" at bounding box center [153, 160] width 19 height 16
select select "default"
click at [144, 152] on select "Alapértelmezett px rem % vh vw" at bounding box center [153, 160] width 19 height 16
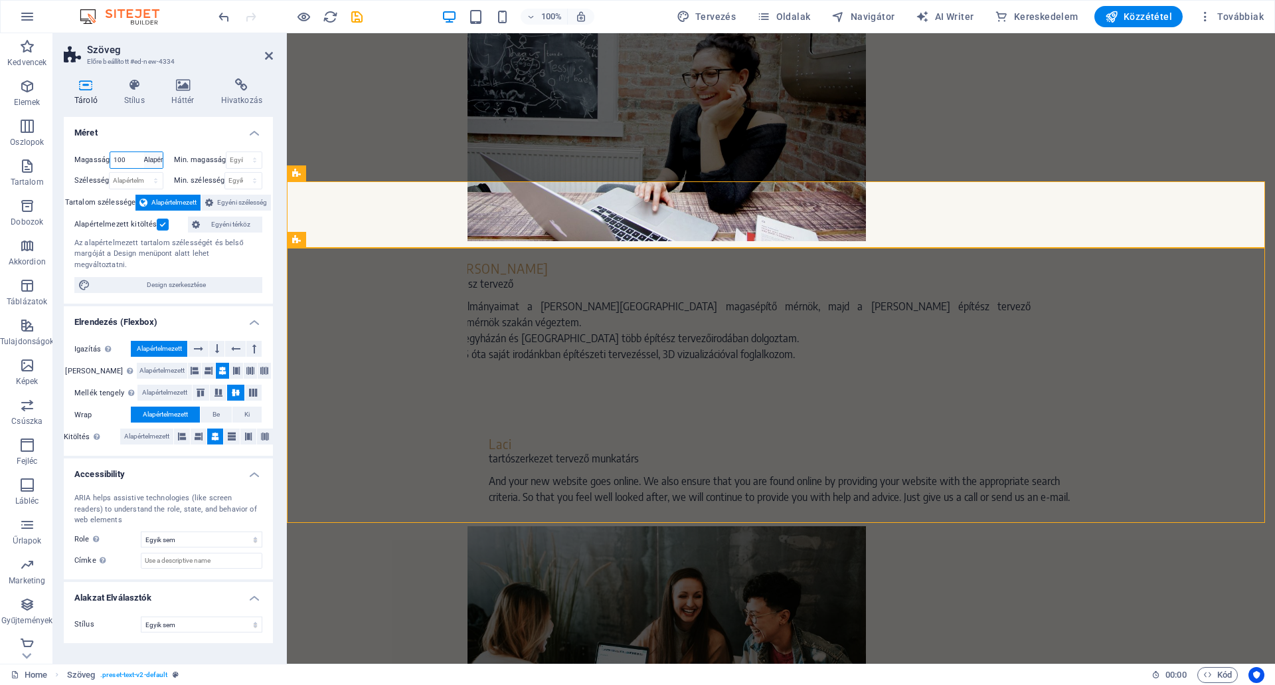
select select "DISABLED_OPTION_VALUE"
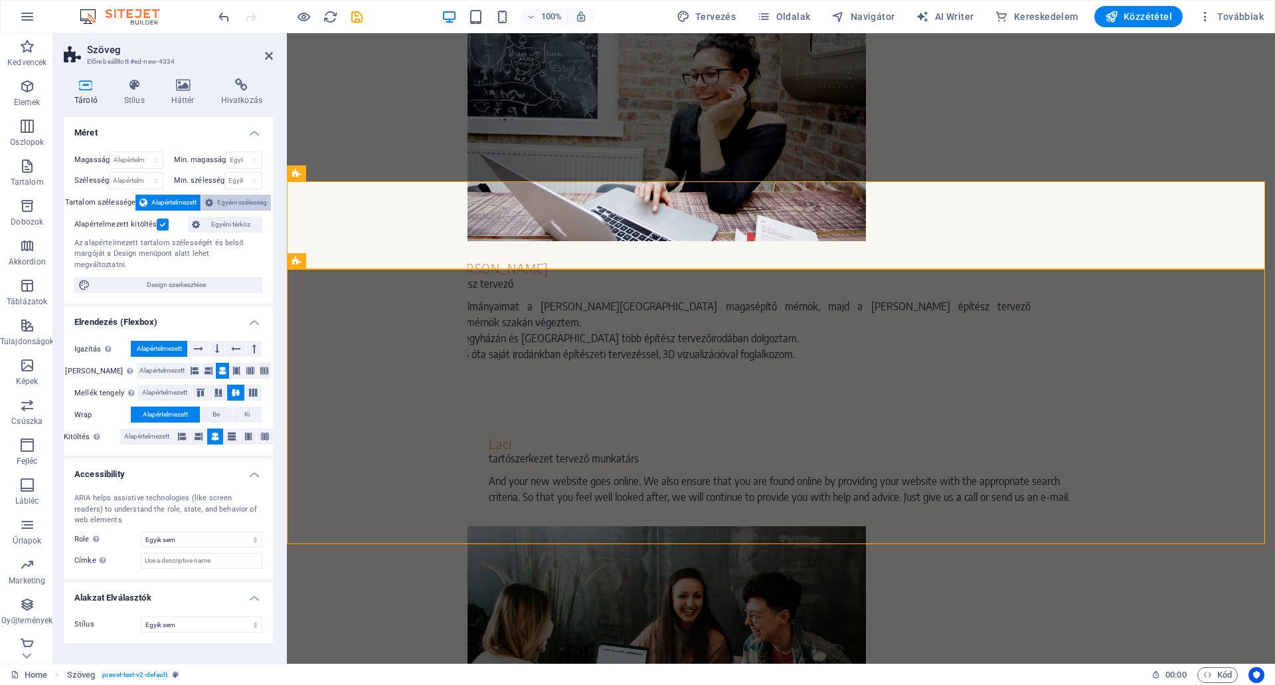
click at [230, 199] on span "Egyéni szélesség" at bounding box center [242, 203] width 50 height 16
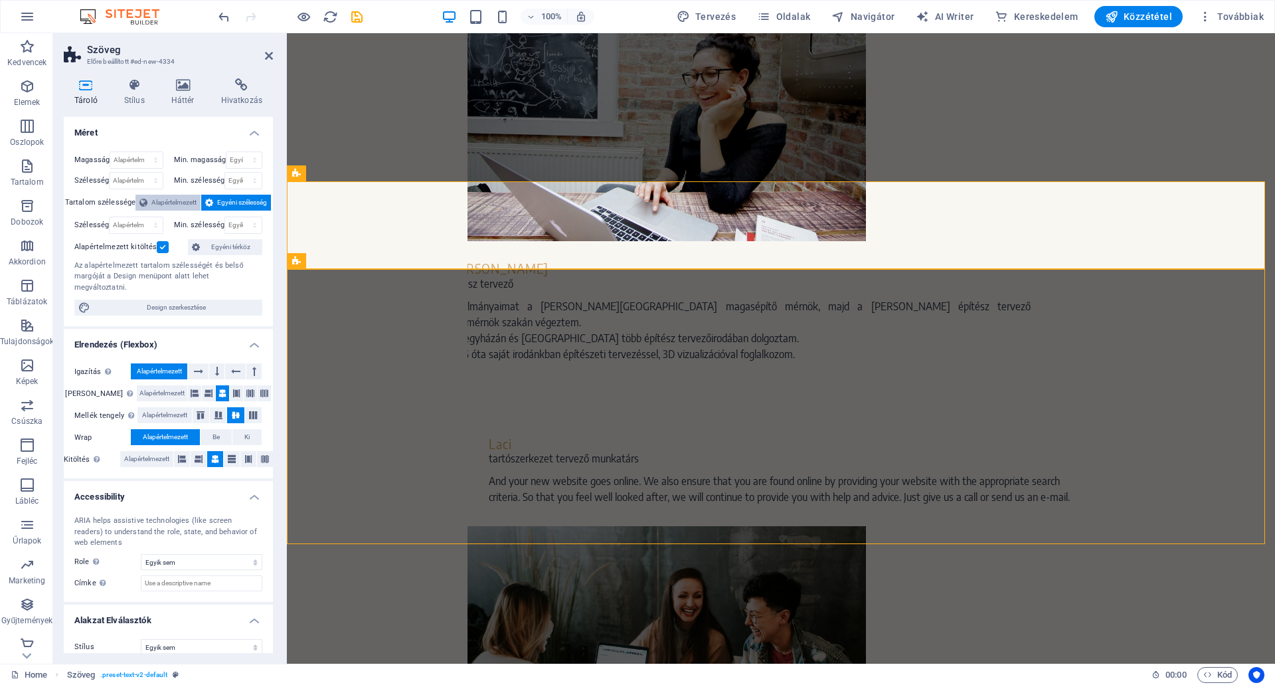
click at [176, 198] on span "Alapértelmezett" at bounding box center [173, 203] width 45 height 16
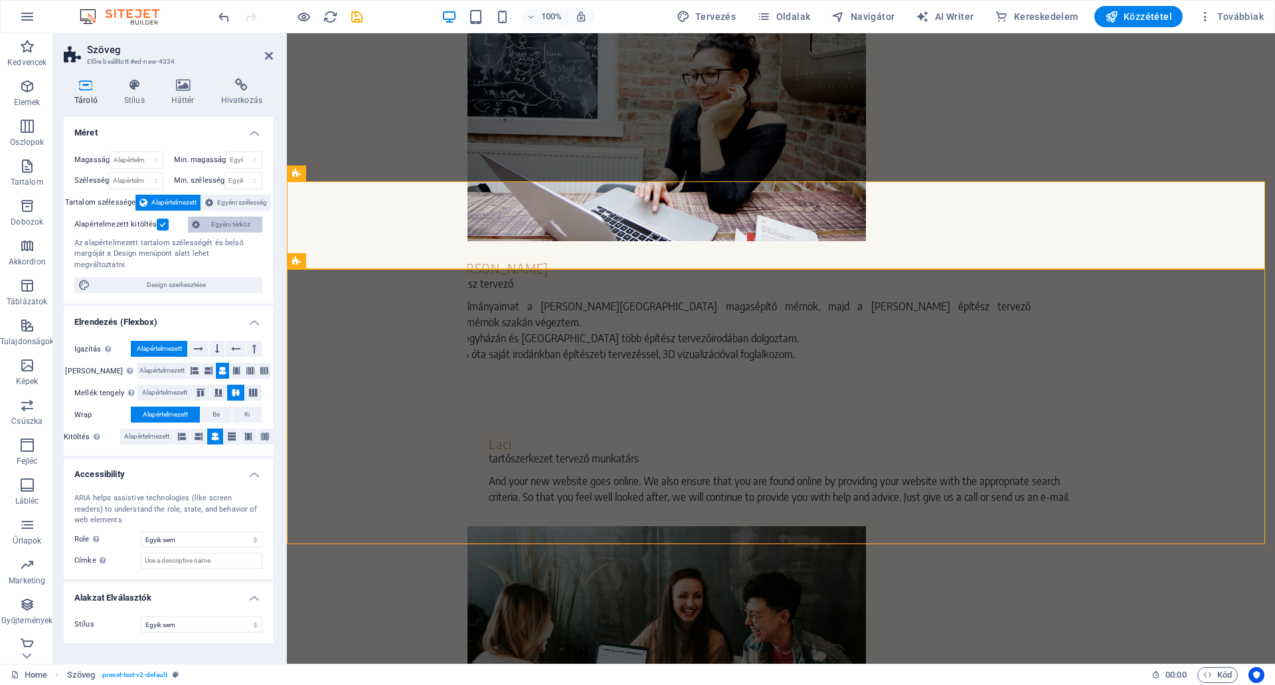
click at [217, 221] on span "Egyéni térköz" at bounding box center [231, 224] width 54 height 16
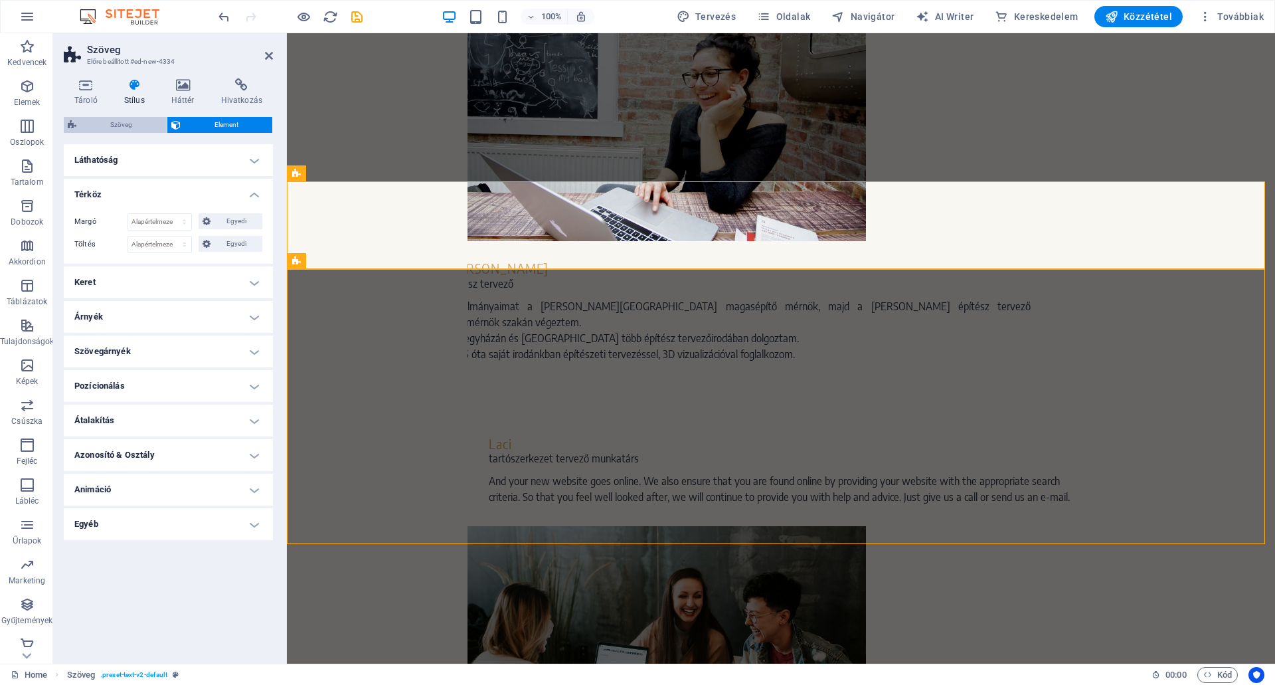
click at [112, 120] on span "Szöveg" at bounding box center [121, 125] width 82 height 16
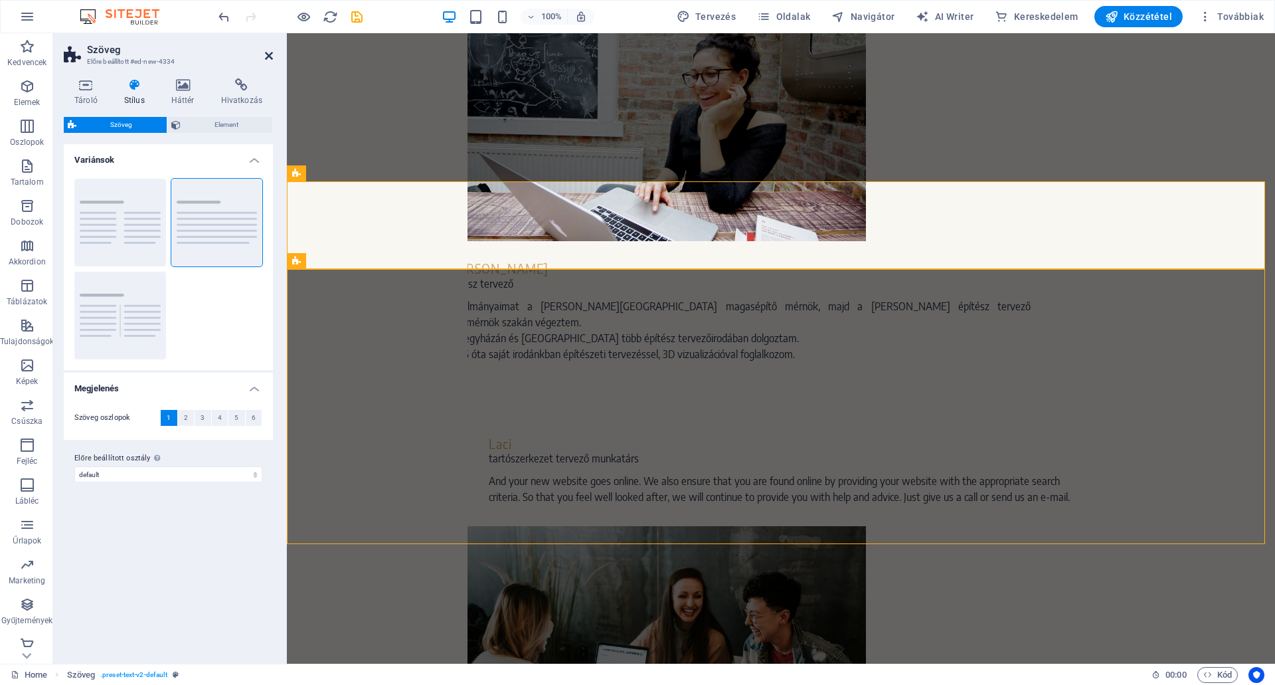
drag, startPoint x: 266, startPoint y: 52, endPoint x: 212, endPoint y: 20, distance: 61.9
click at [266, 52] on icon at bounding box center [269, 55] width 8 height 11
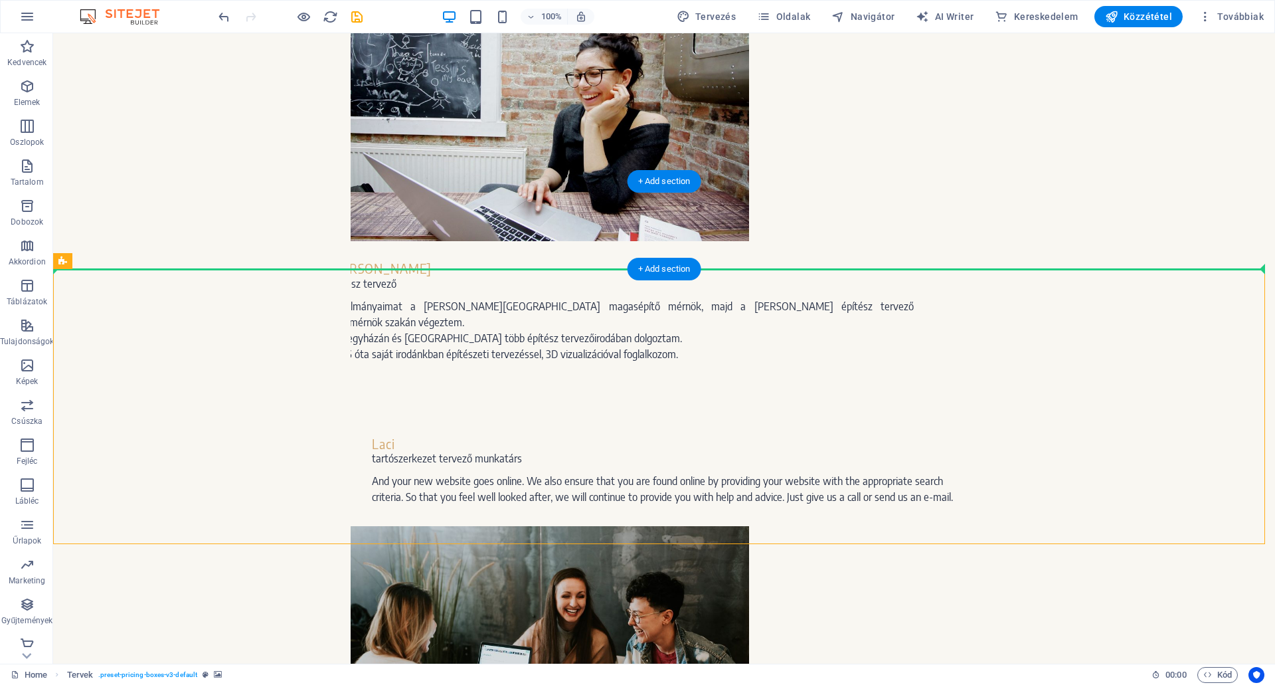
drag, startPoint x: 134, startPoint y: 295, endPoint x: 167, endPoint y: 260, distance: 47.9
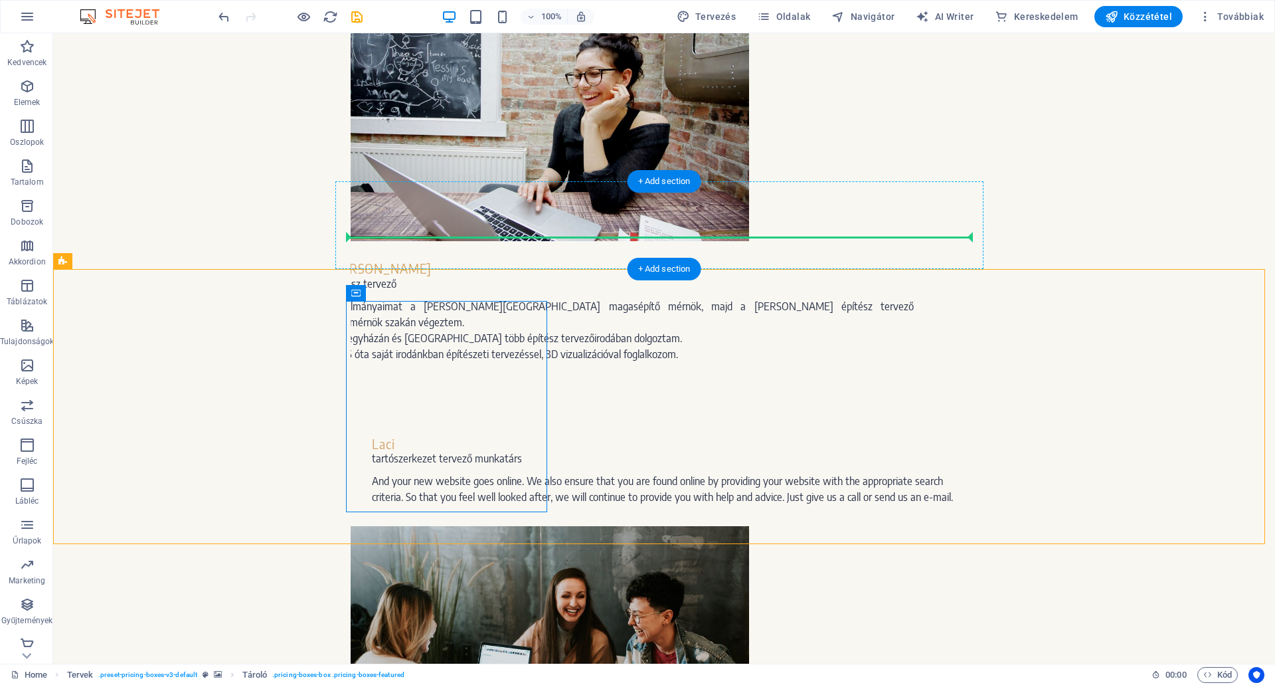
drag, startPoint x: 422, startPoint y: 325, endPoint x: 400, endPoint y: 233, distance: 94.2
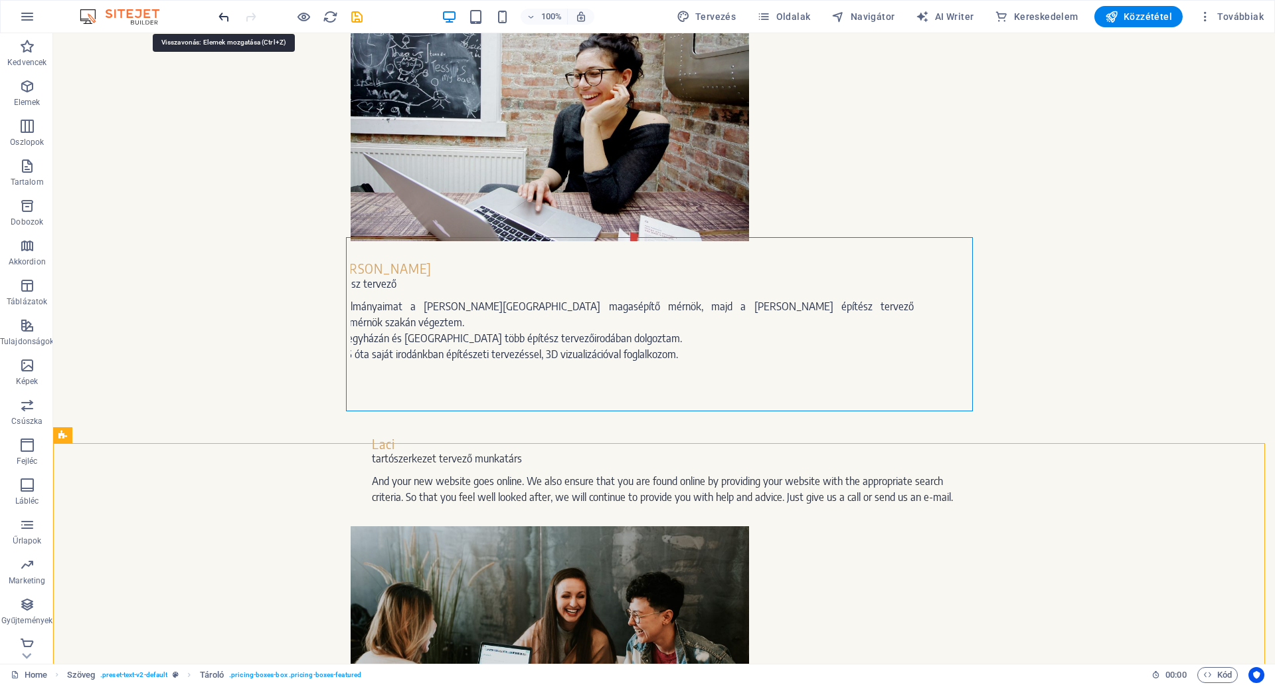
click at [221, 17] on icon "undo" at bounding box center [223, 16] width 15 height 15
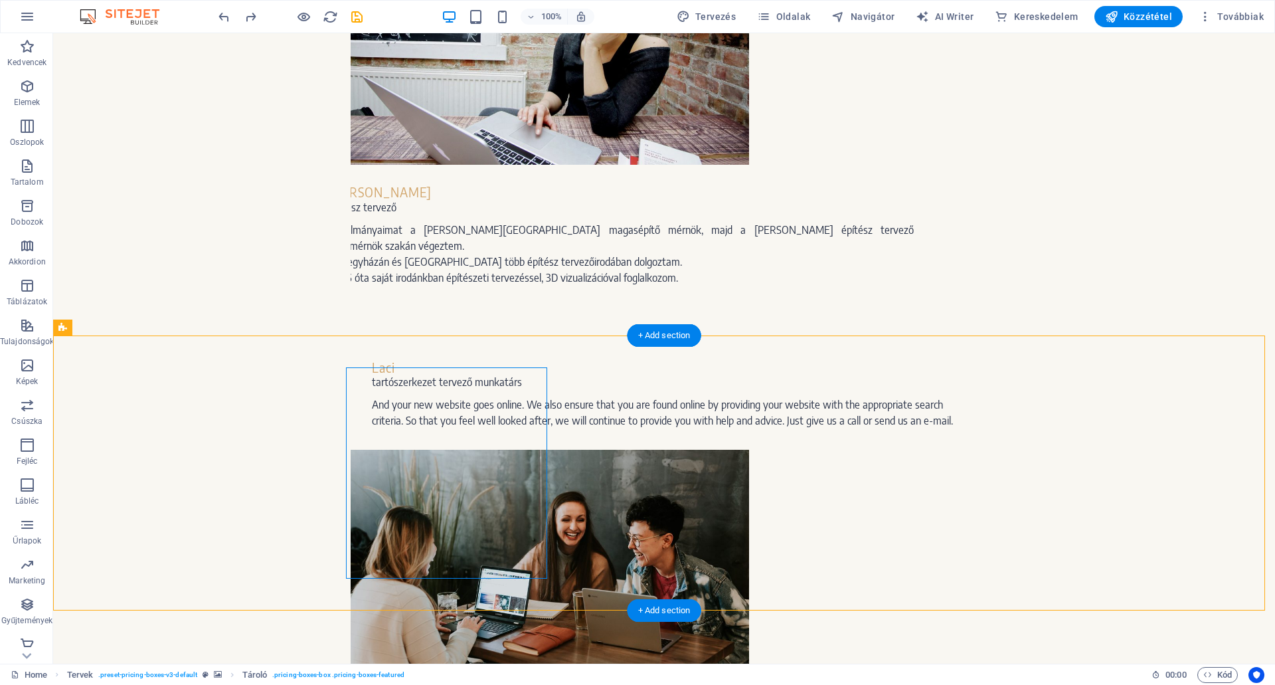
scroll to position [1951, 0]
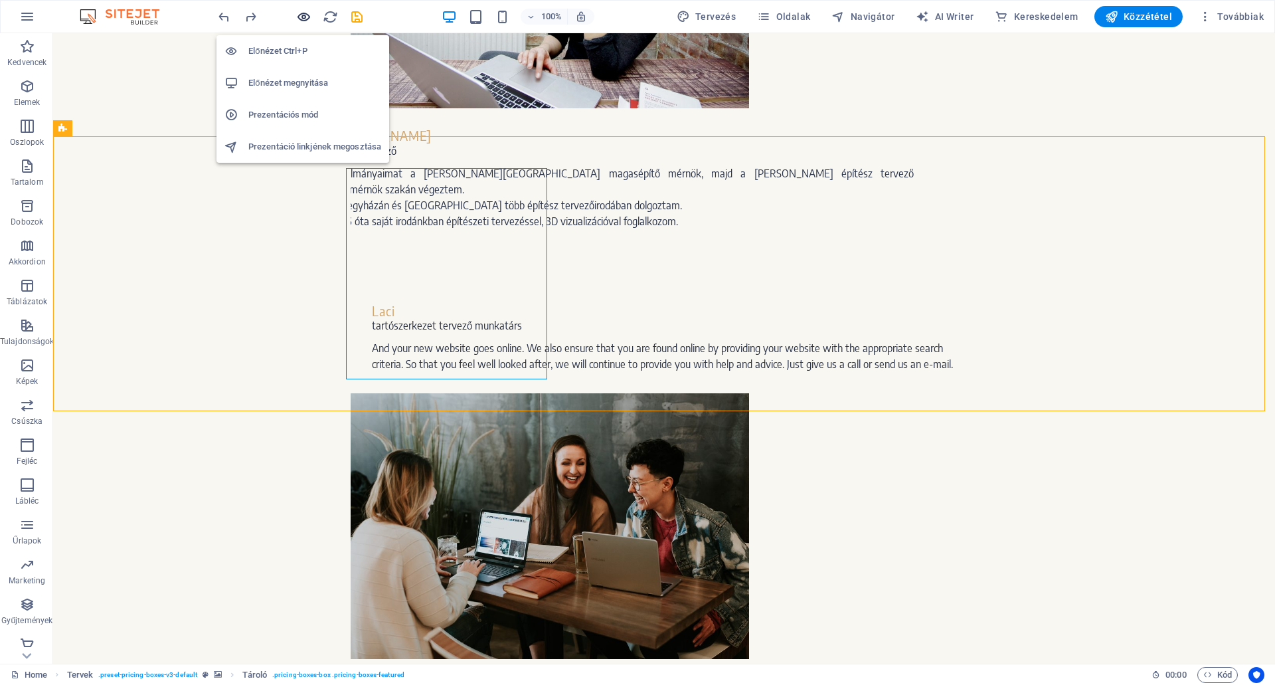
click at [304, 17] on icon "button" at bounding box center [303, 16] width 15 height 15
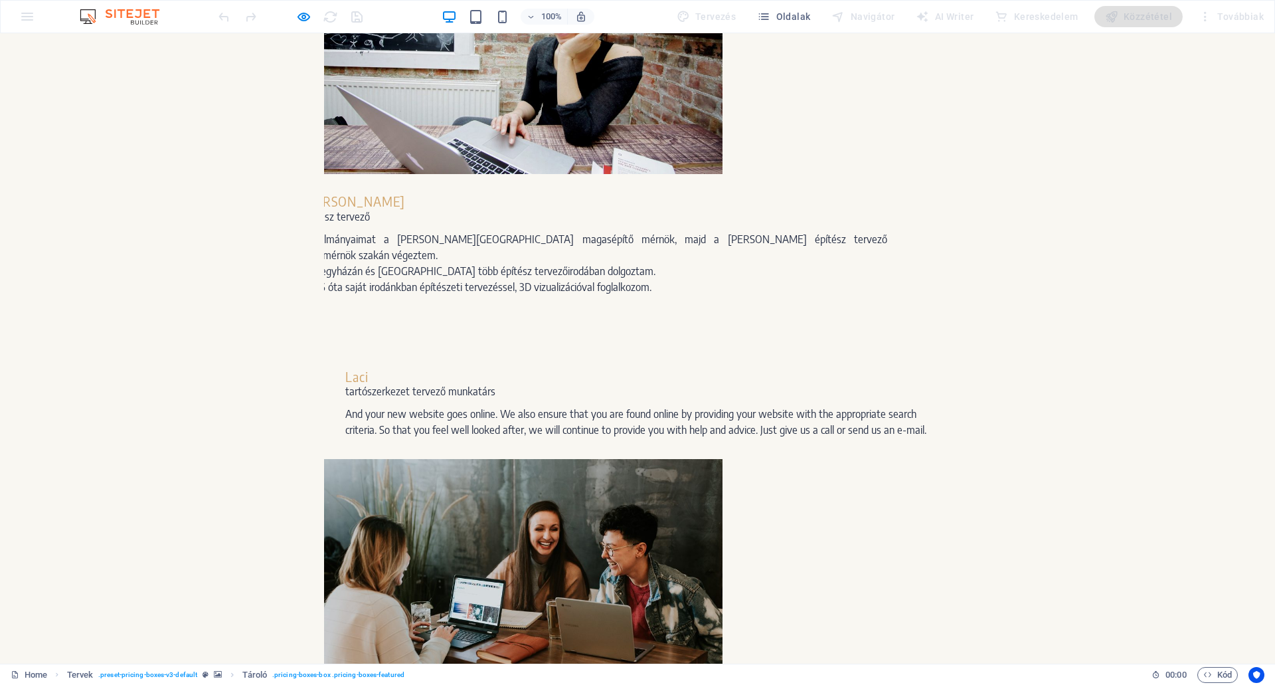
scroll to position [1818, 0]
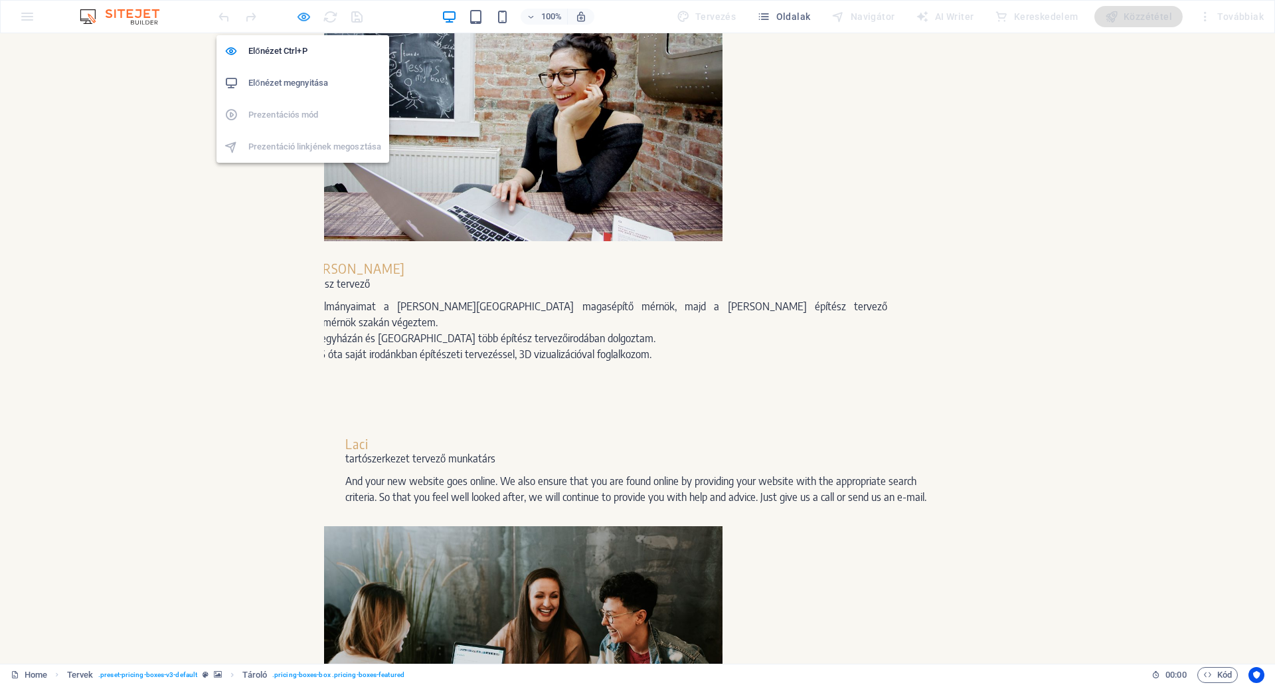
click at [307, 18] on icon "button" at bounding box center [303, 16] width 15 height 15
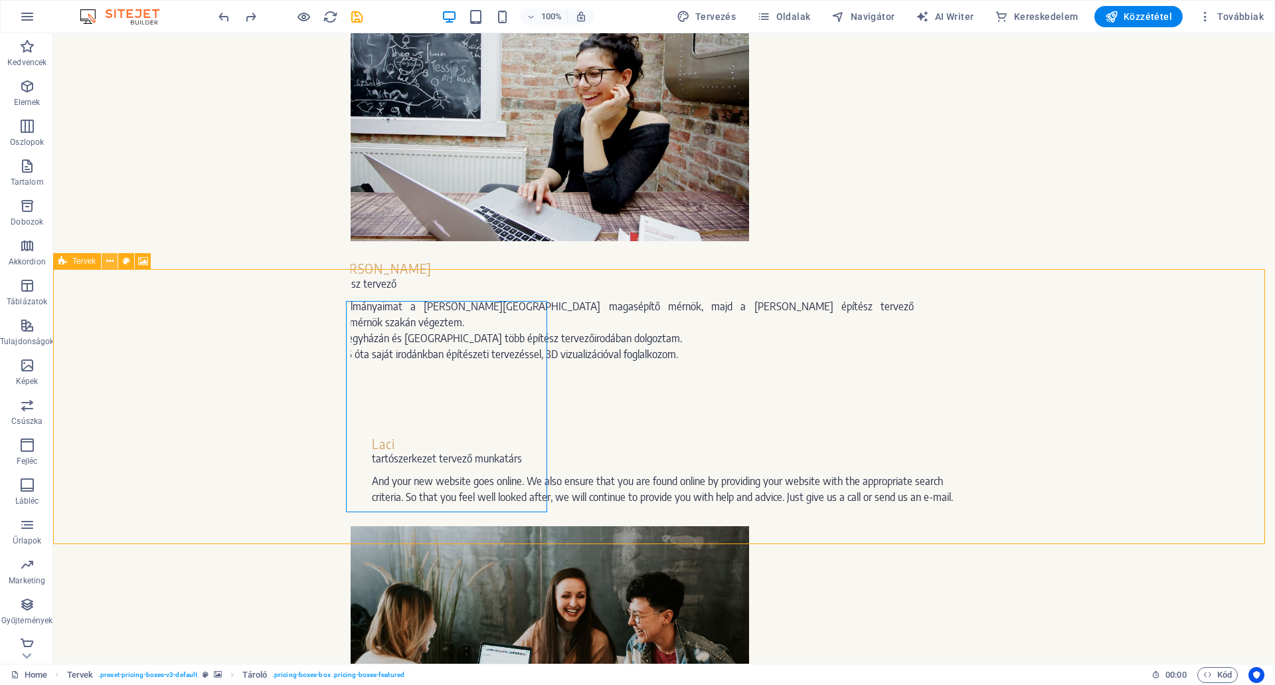
click at [111, 263] on icon at bounding box center [109, 261] width 7 height 14
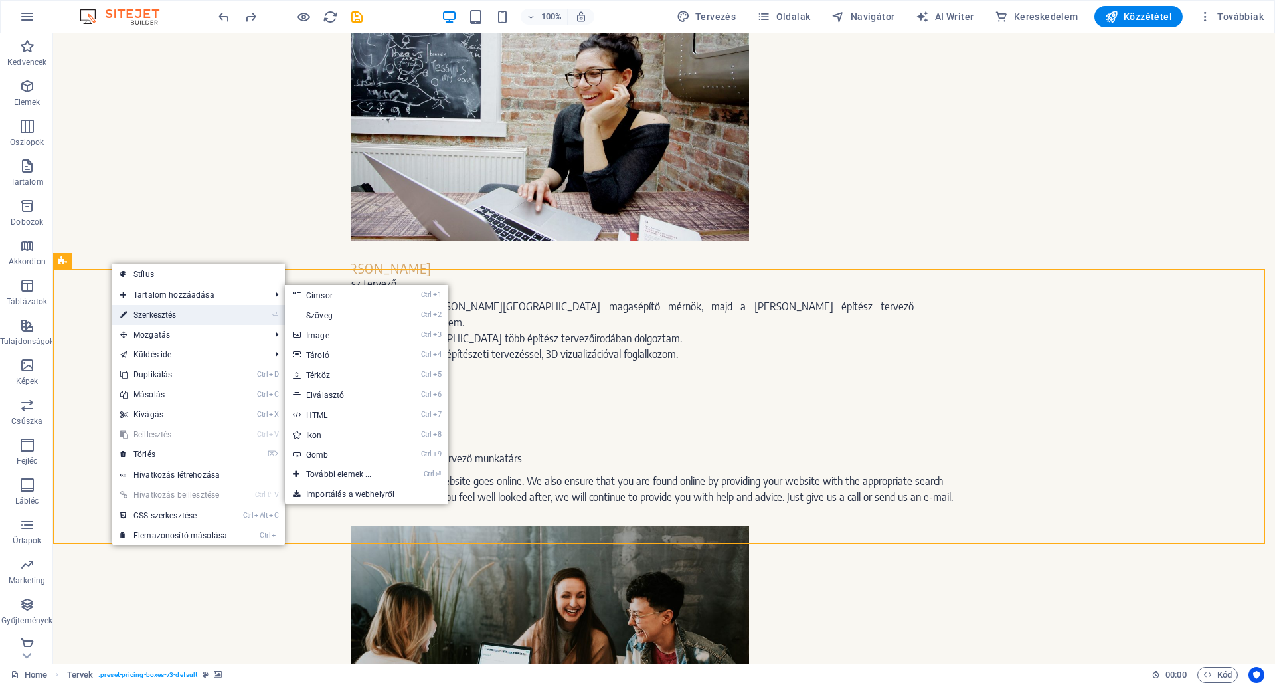
click at [152, 312] on link "⏎ Szerkesztés" at bounding box center [173, 315] width 123 height 20
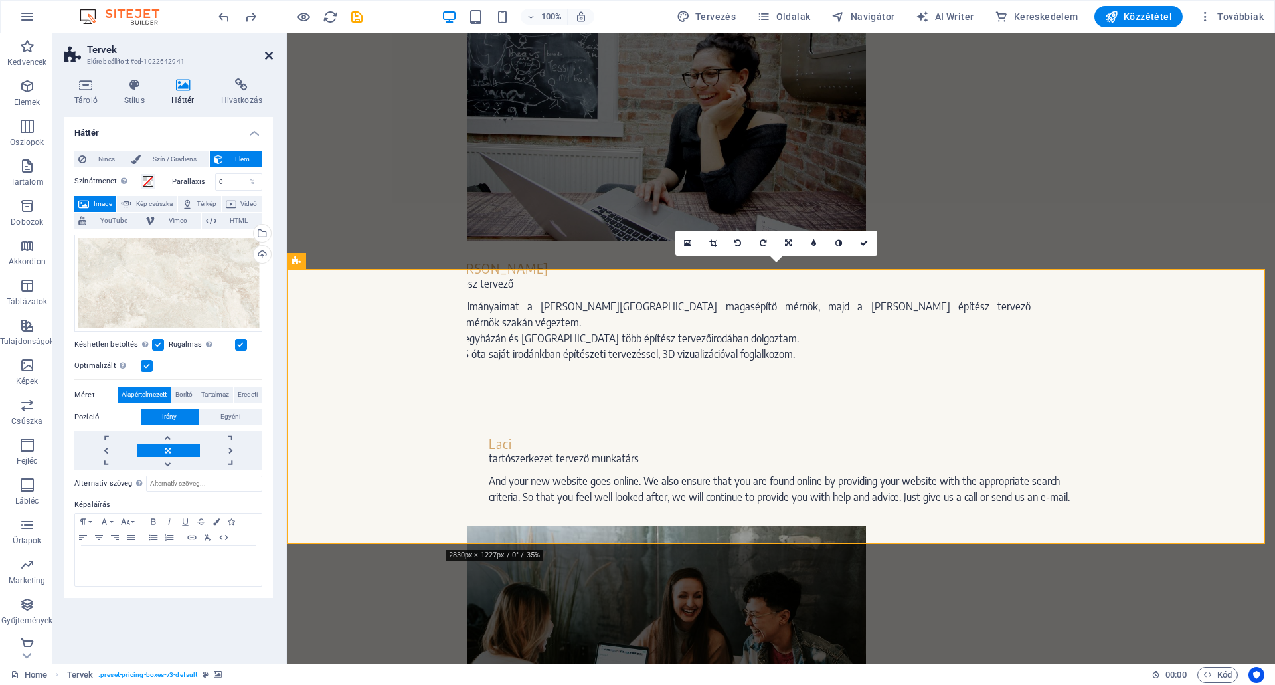
click at [269, 52] on icon at bounding box center [269, 55] width 8 height 11
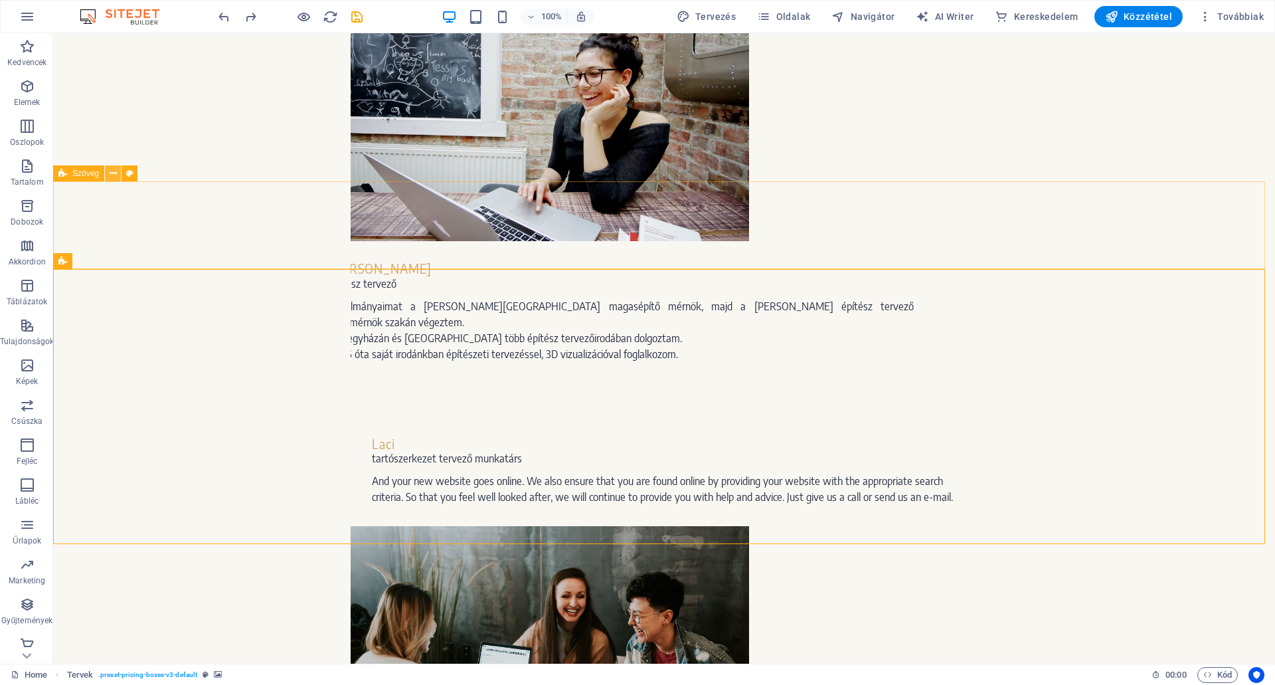
click at [112, 172] on icon at bounding box center [113, 174] width 7 height 14
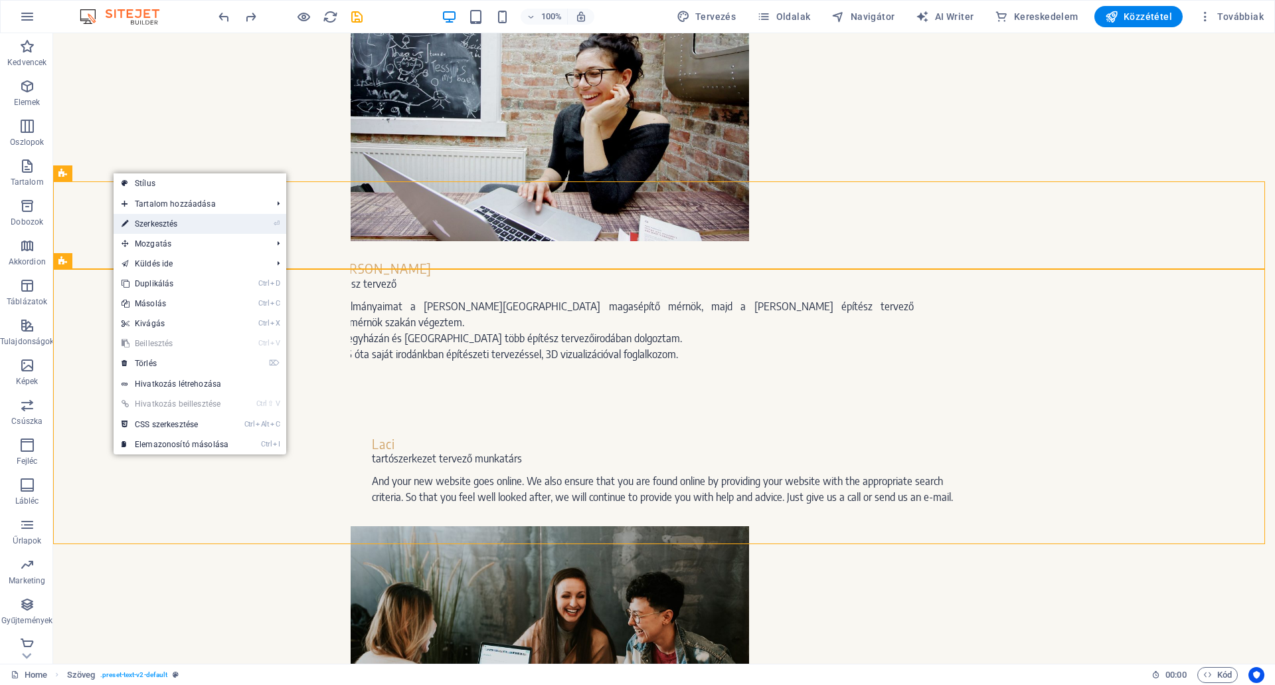
click at [155, 224] on link "⏎ Szerkesztés" at bounding box center [175, 224] width 123 height 20
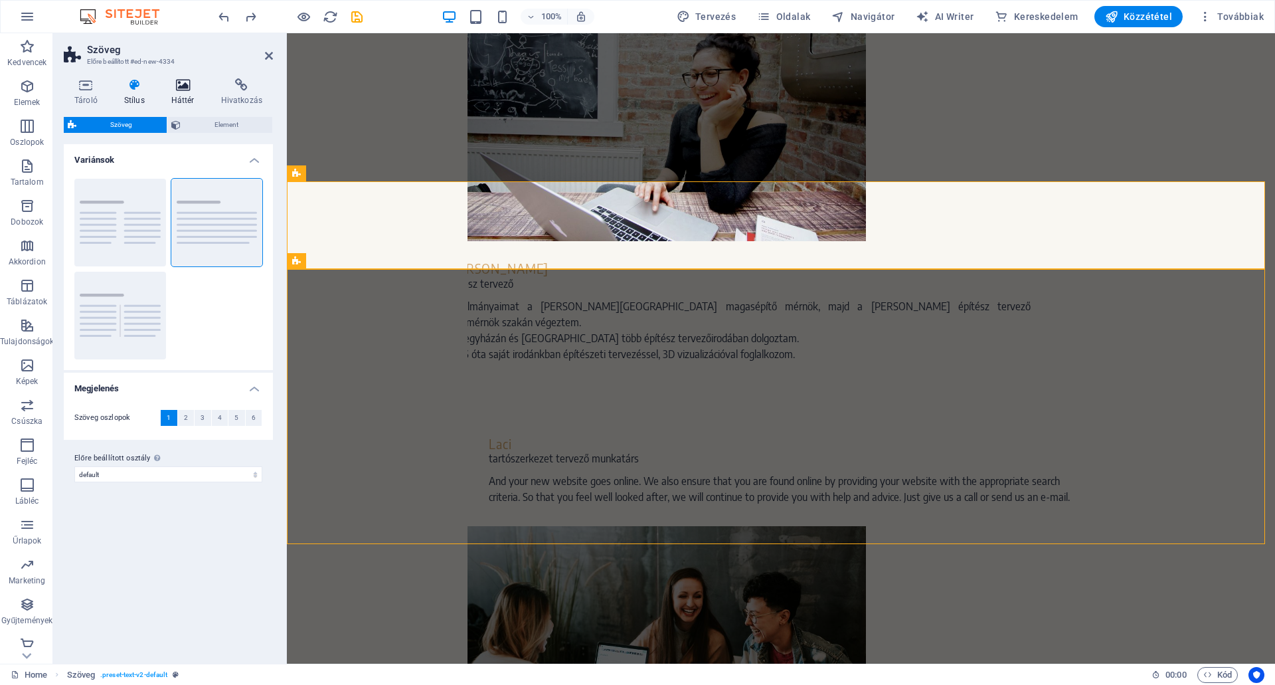
click at [175, 89] on icon at bounding box center [183, 84] width 44 height 13
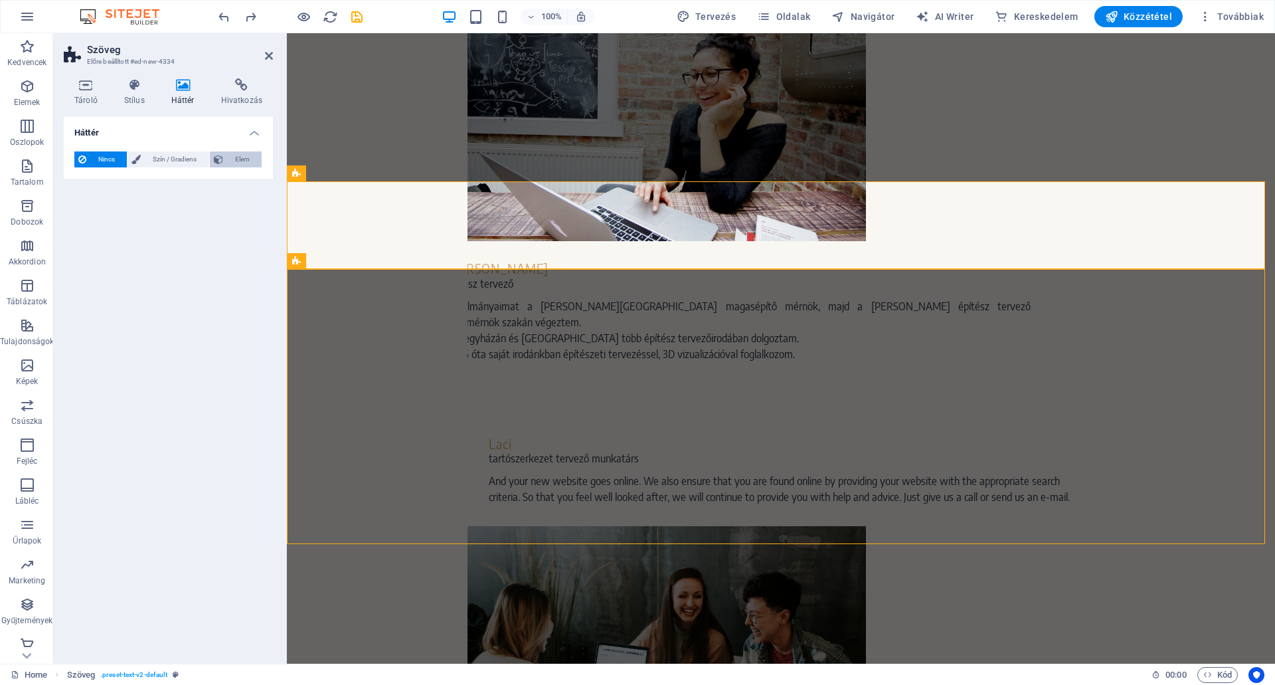
click at [248, 157] on span "Elem" at bounding box center [242, 159] width 31 height 16
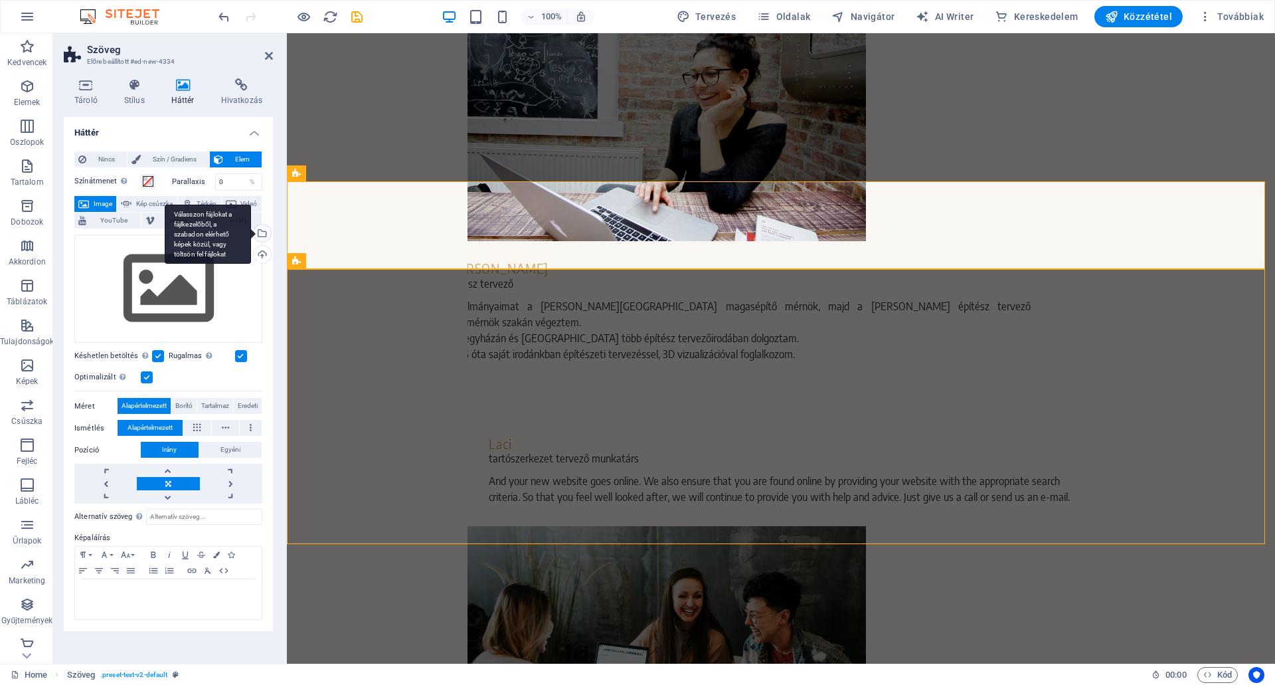
click at [262, 230] on div "Válasszon fájlokat a fájlkezelőből, a szabadon elérhető képek közül, vagy tölts…" at bounding box center [261, 234] width 20 height 20
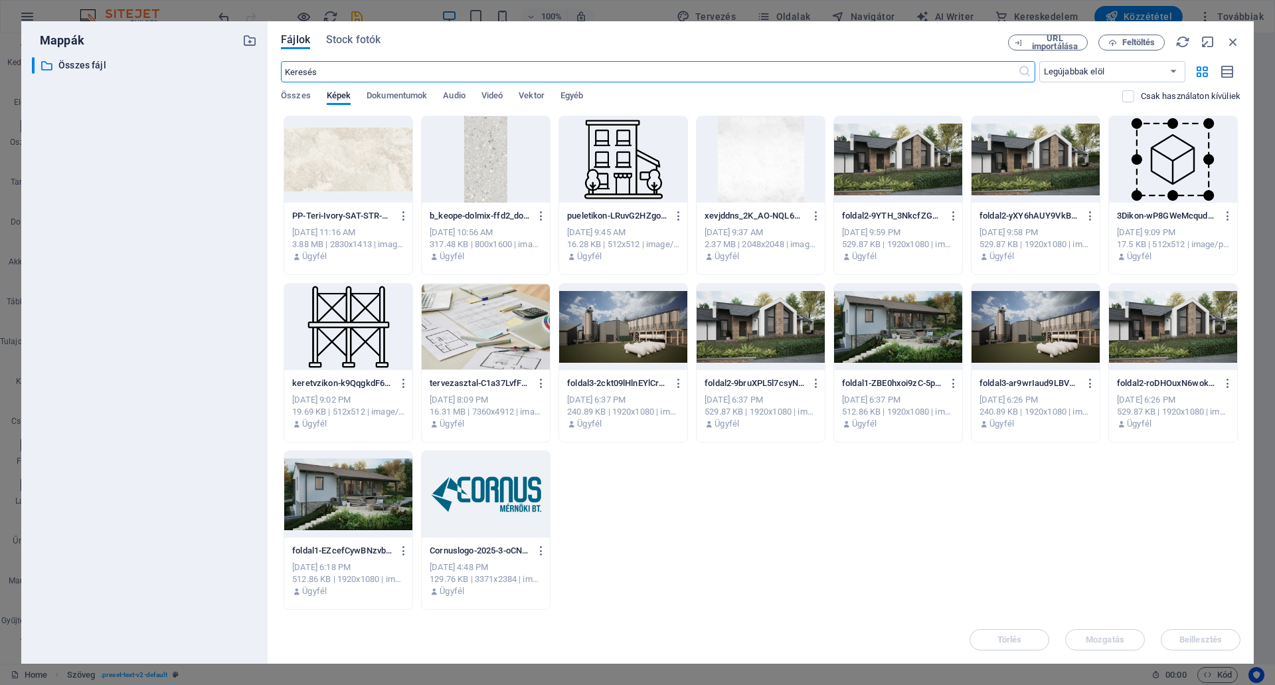
click at [347, 151] on div at bounding box center [348, 159] width 128 height 86
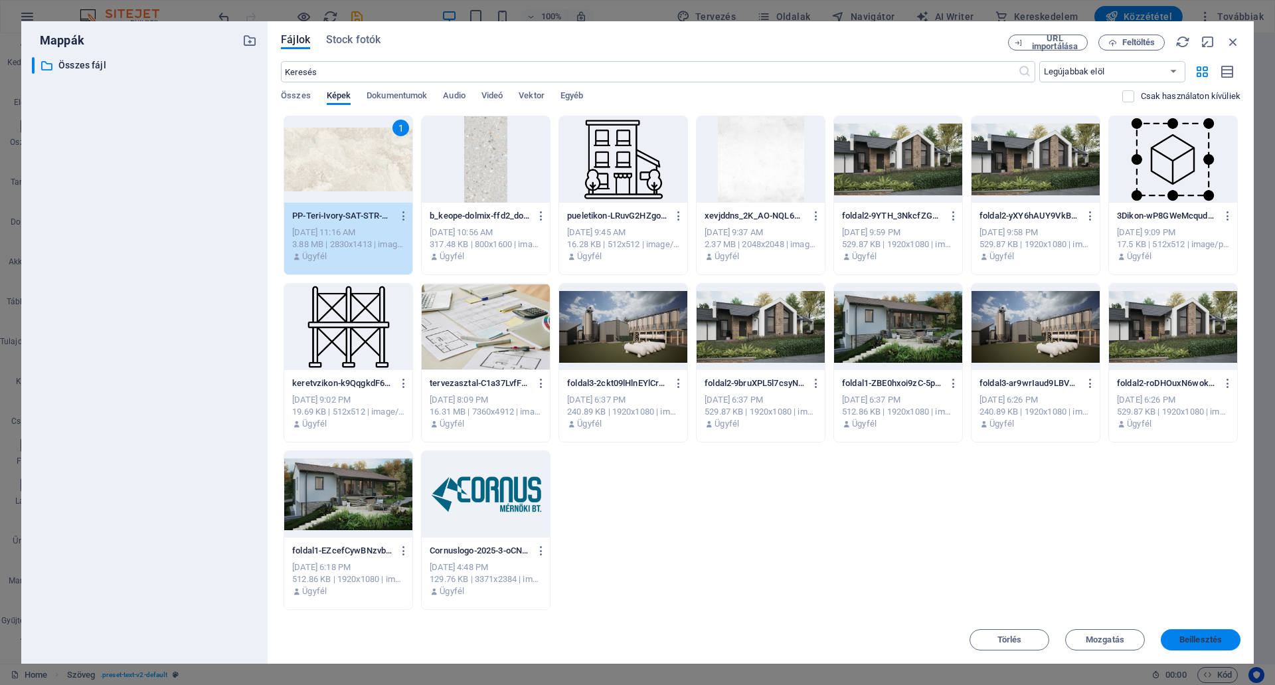
click at [1201, 637] on span "Beillesztés" at bounding box center [1200, 639] width 42 height 8
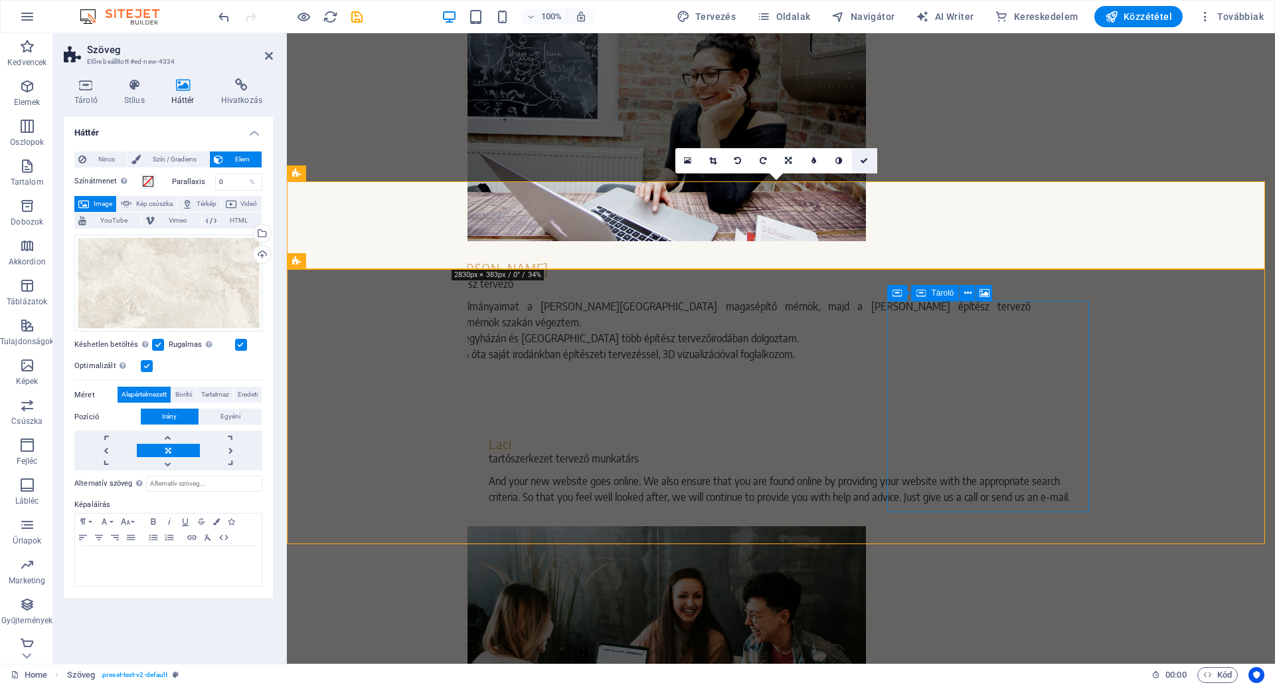
click at [863, 159] on icon at bounding box center [864, 161] width 8 height 8
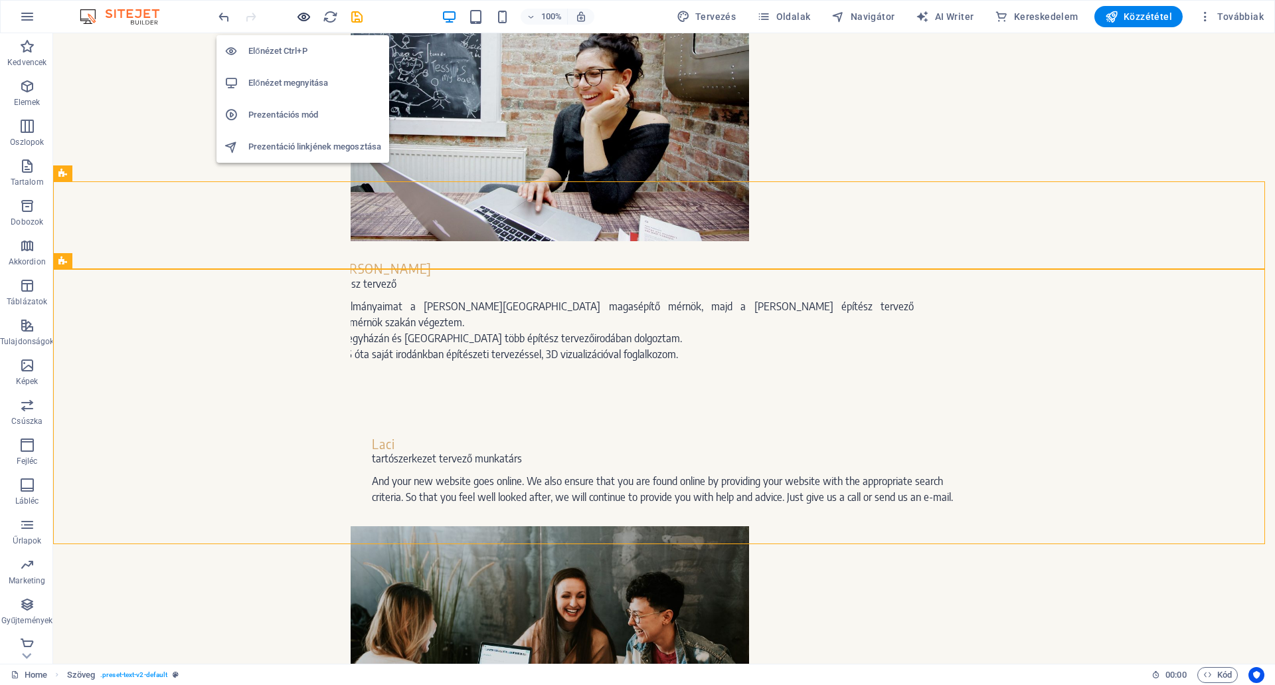
click at [299, 16] on icon "button" at bounding box center [303, 16] width 15 height 15
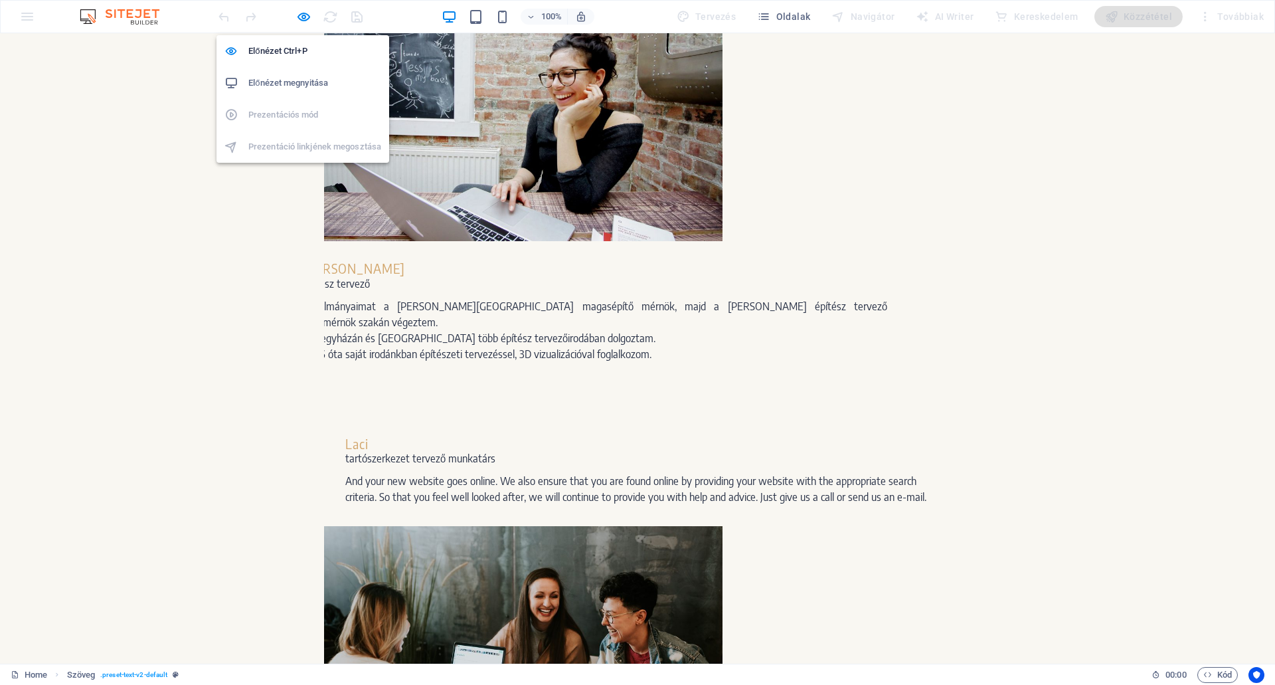
drag, startPoint x: 297, startPoint y: 19, endPoint x: 303, endPoint y: 31, distance: 14.3
click at [297, 17] on icon "button" at bounding box center [303, 16] width 15 height 15
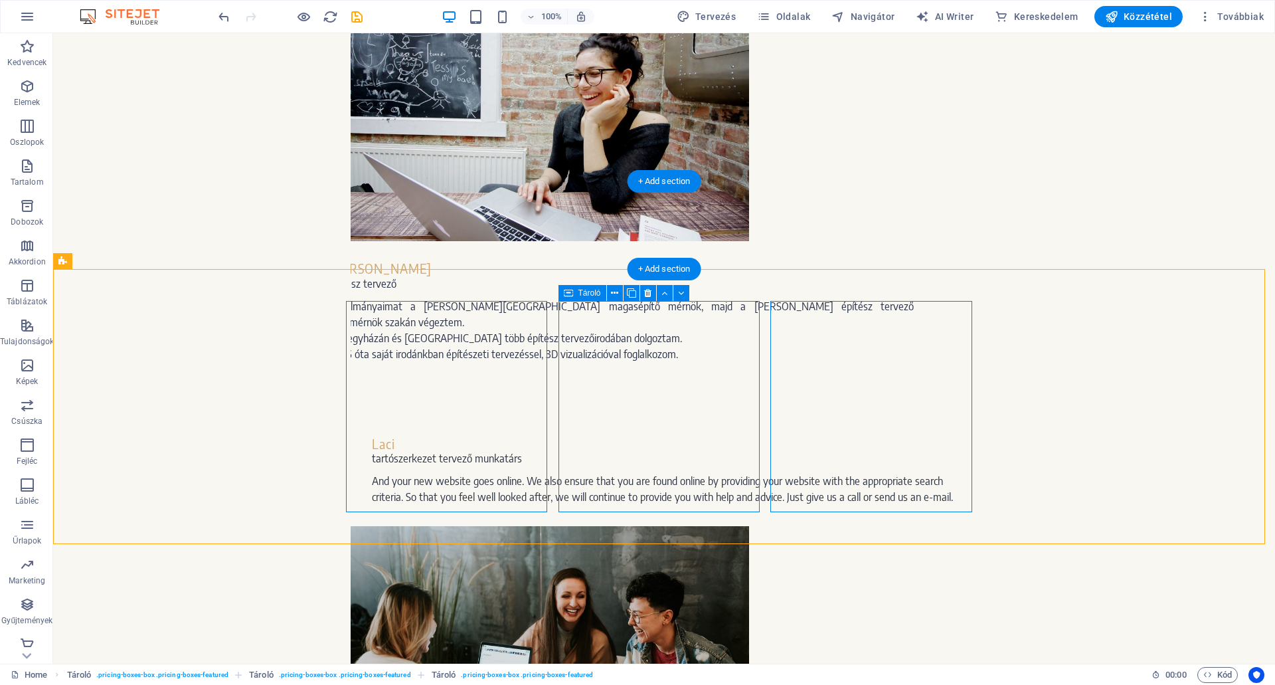
drag, startPoint x: 353, startPoint y: 305, endPoint x: 501, endPoint y: 262, distance: 154.4
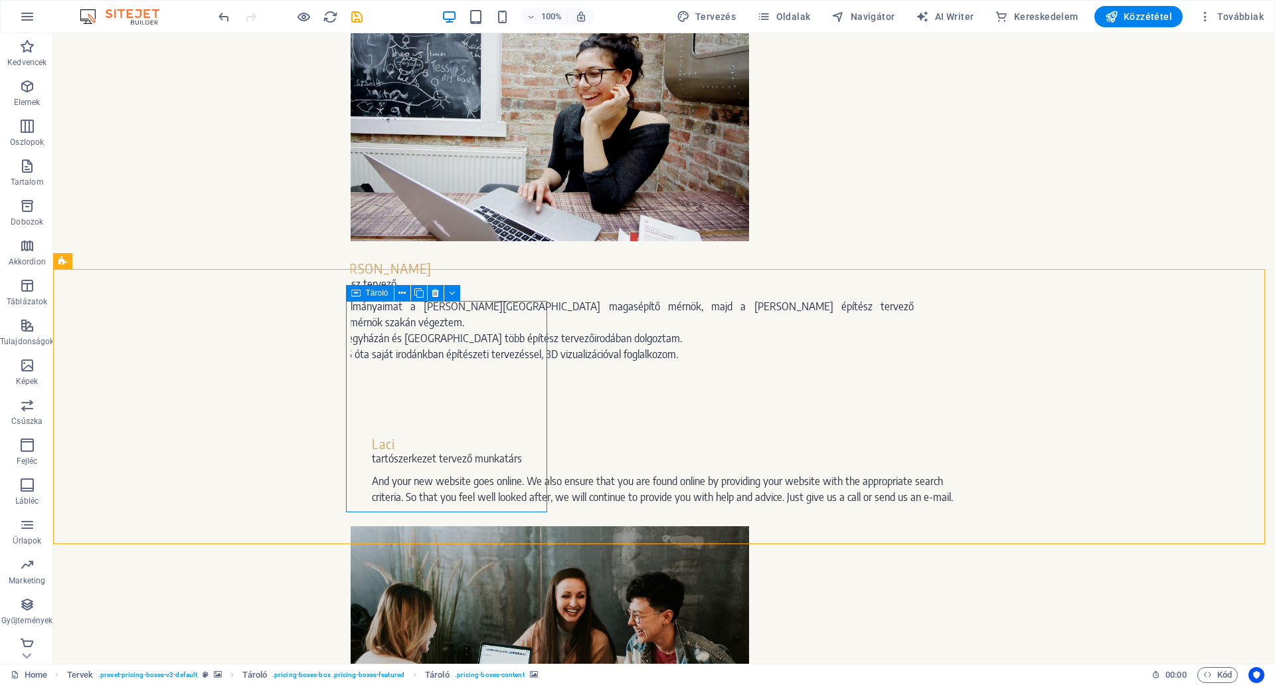
click at [353, 295] on icon at bounding box center [355, 293] width 9 height 16
click at [363, 291] on div "Tároló" at bounding box center [370, 293] width 48 height 16
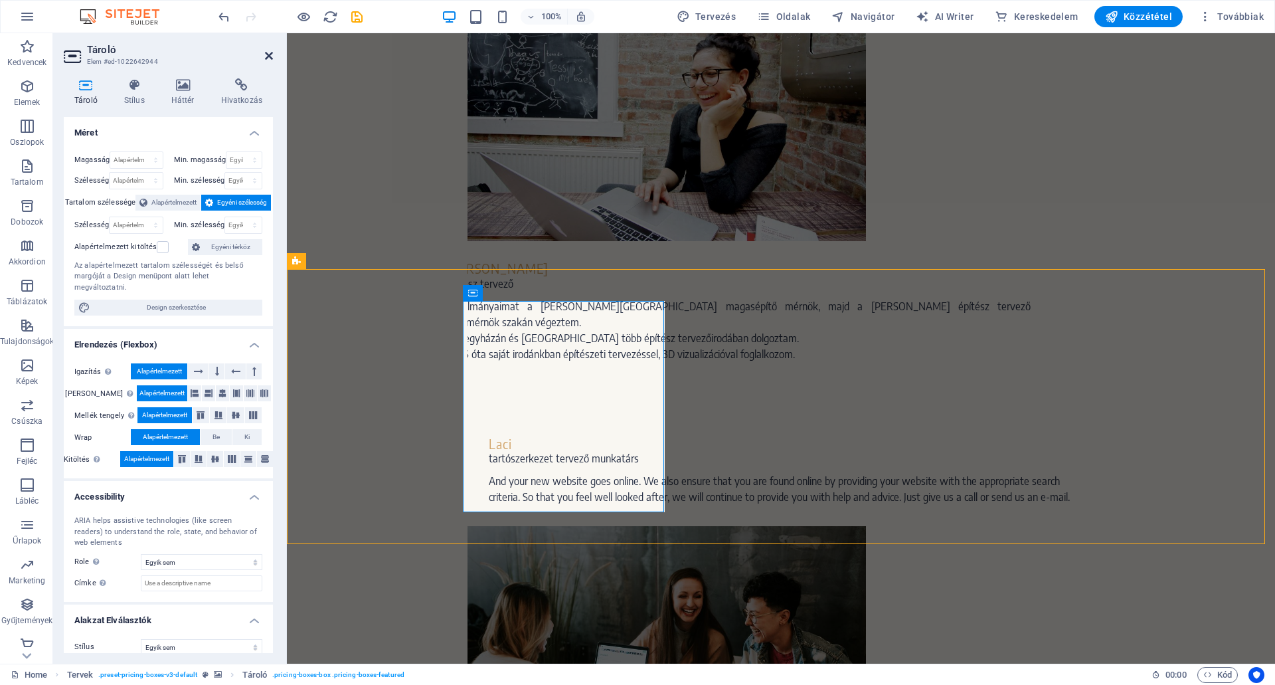
click at [270, 53] on icon at bounding box center [269, 55] width 8 height 11
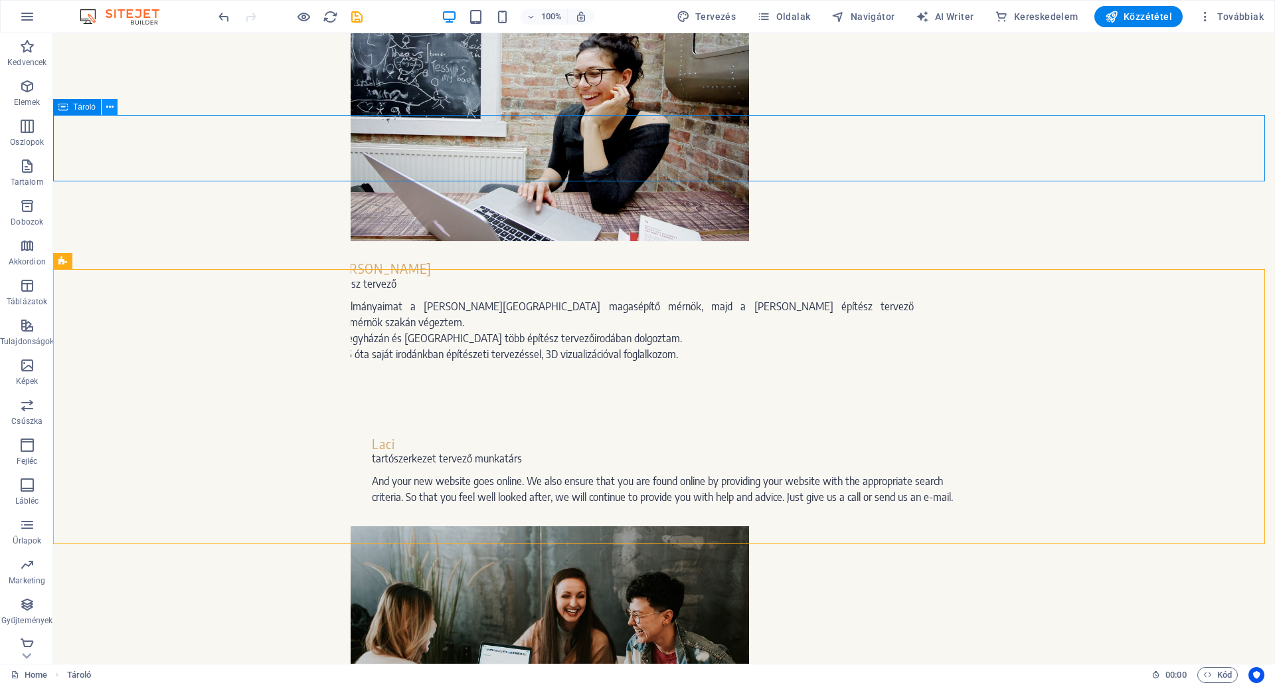
click at [109, 106] on icon at bounding box center [109, 107] width 7 height 14
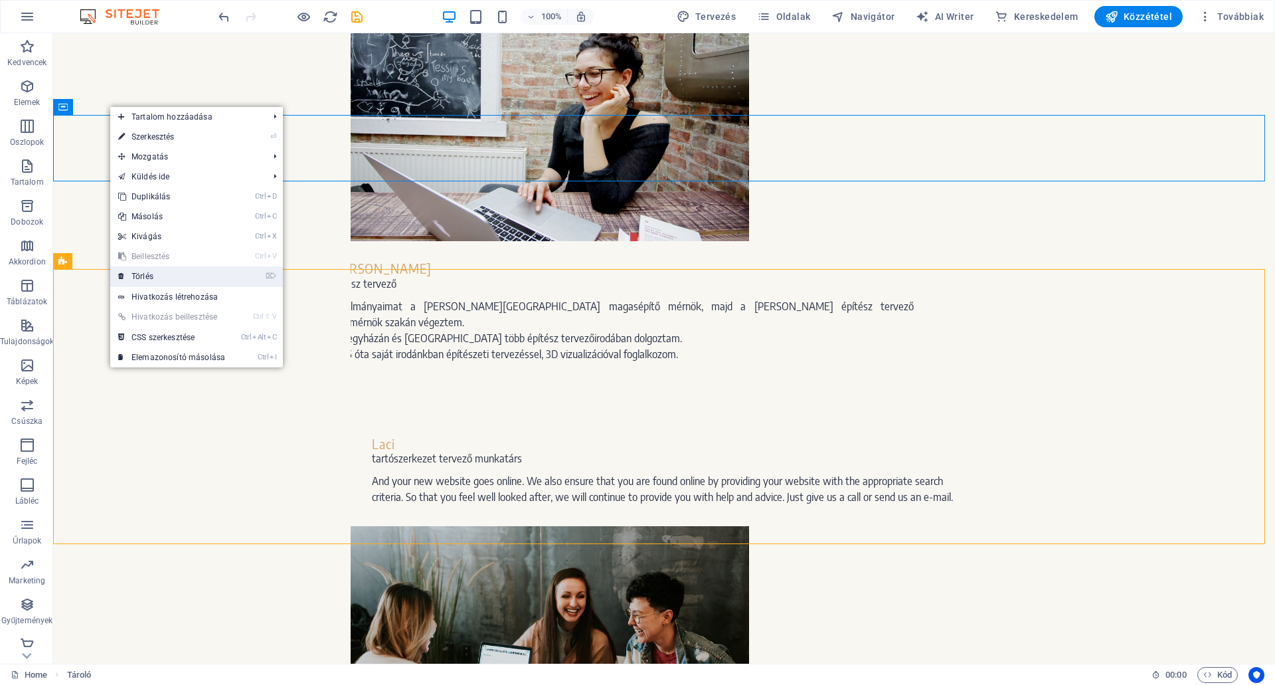
click at [151, 272] on link "⌦ Törlés" at bounding box center [171, 276] width 123 height 20
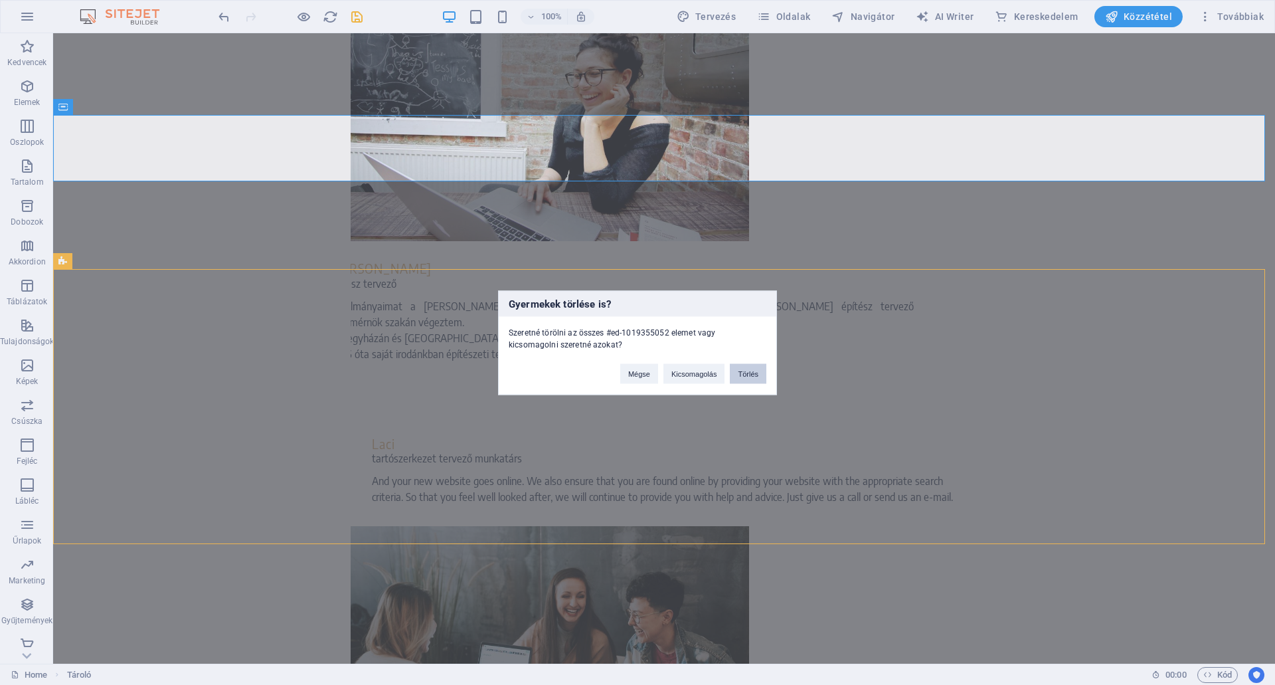
click at [751, 370] on button "Törlés" at bounding box center [748, 373] width 37 height 20
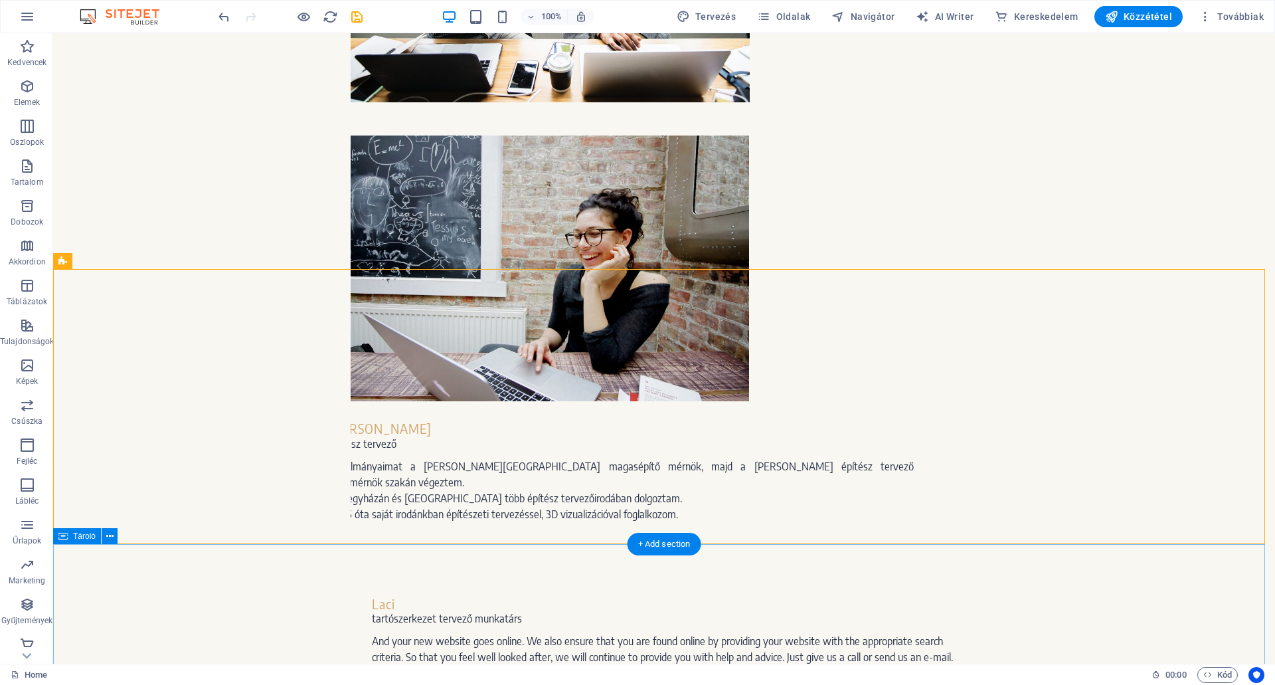
scroll to position [1751, 0]
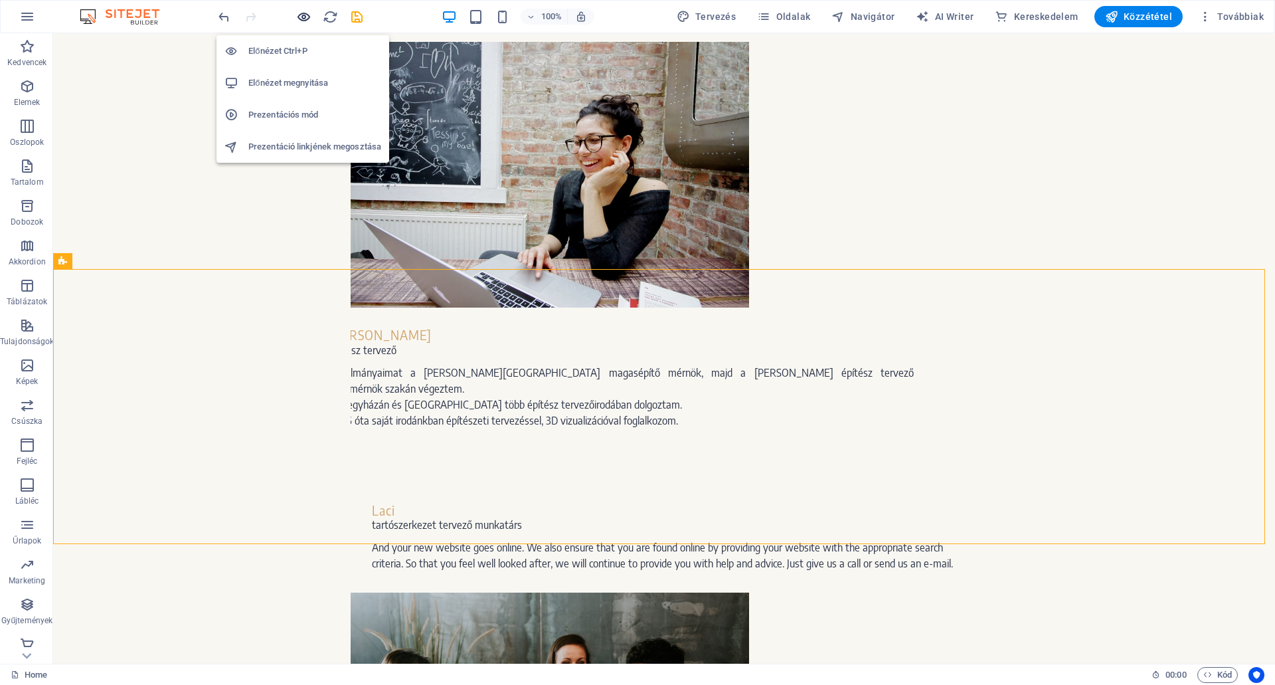
click at [299, 15] on icon "button" at bounding box center [303, 16] width 15 height 15
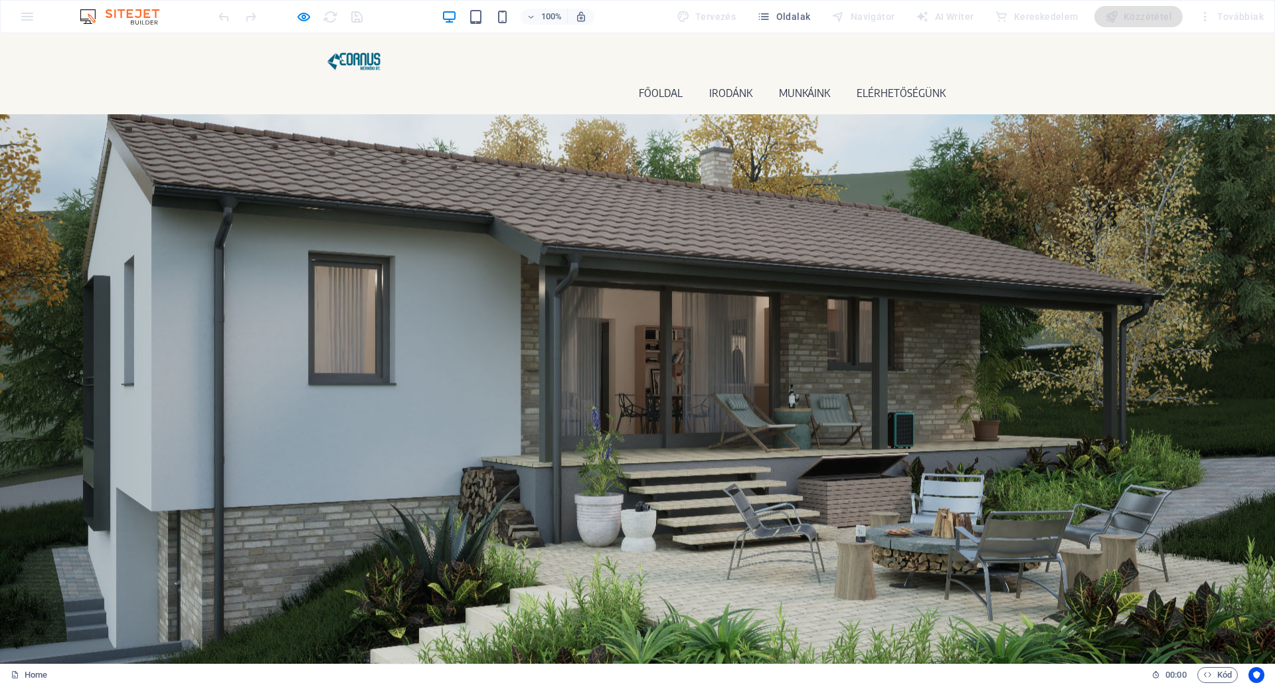
scroll to position [0, 0]
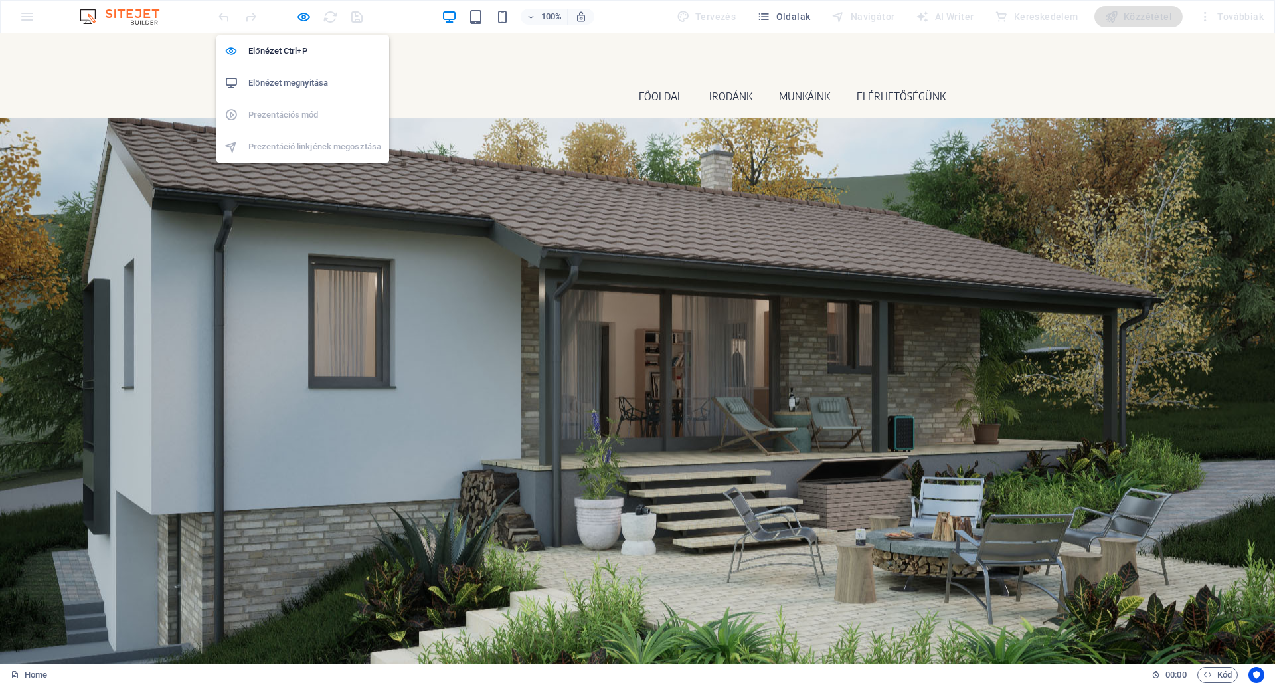
drag, startPoint x: 303, startPoint y: 17, endPoint x: 331, endPoint y: 21, distance: 27.6
click at [303, 15] on icon "button" at bounding box center [303, 16] width 15 height 15
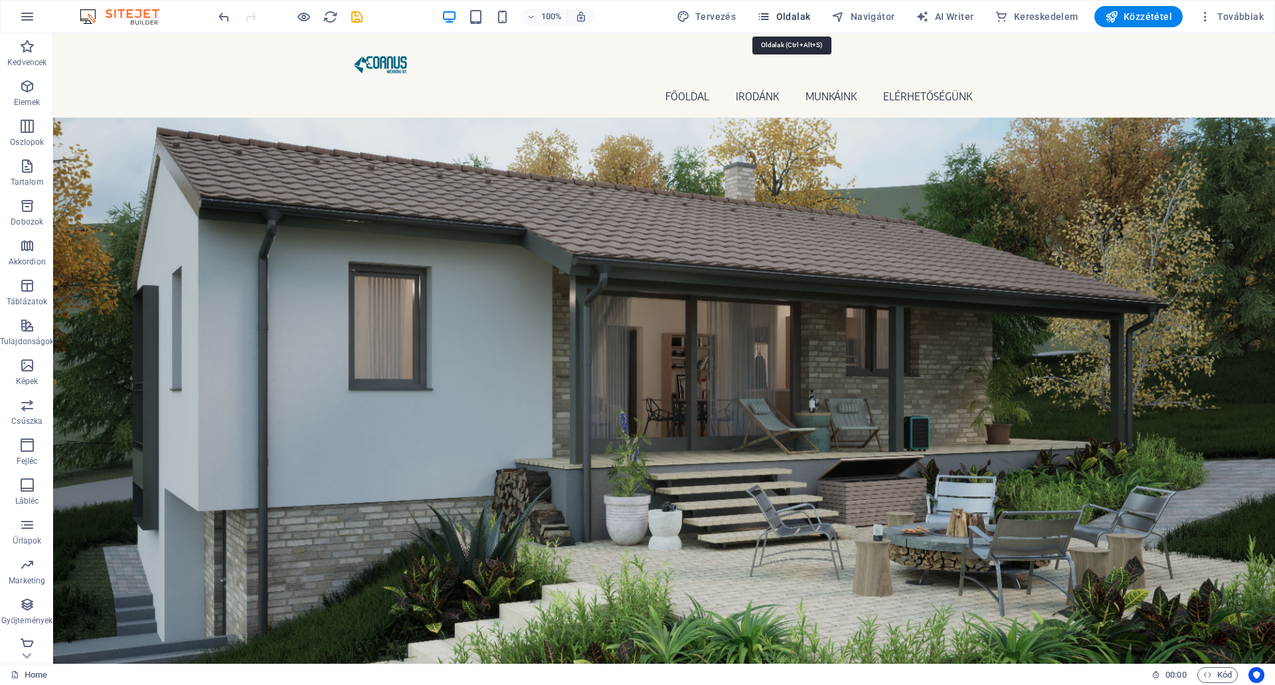
click at [792, 9] on button "Oldalak" at bounding box center [784, 16] width 64 height 21
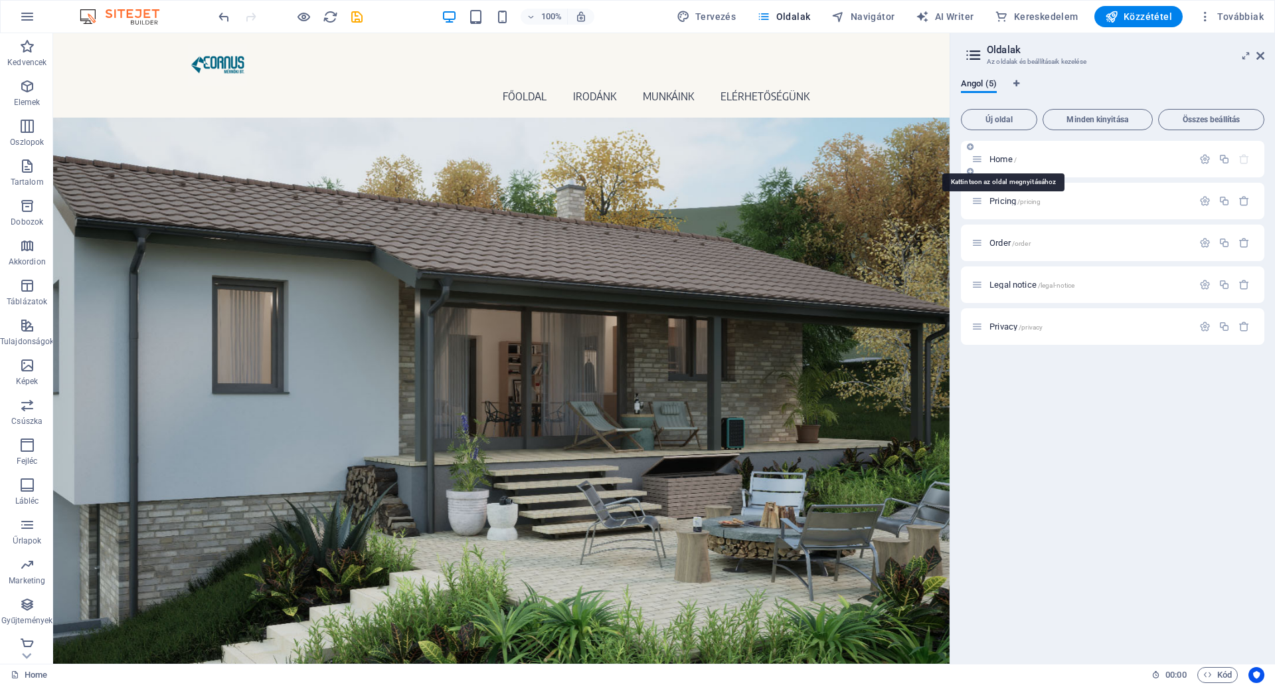
click at [997, 157] on span "Home /" at bounding box center [1002, 159] width 27 height 10
click at [999, 161] on span "Home /" at bounding box center [1002, 159] width 27 height 10
click at [999, 197] on span "Pricing /pricing" at bounding box center [1014, 201] width 51 height 10
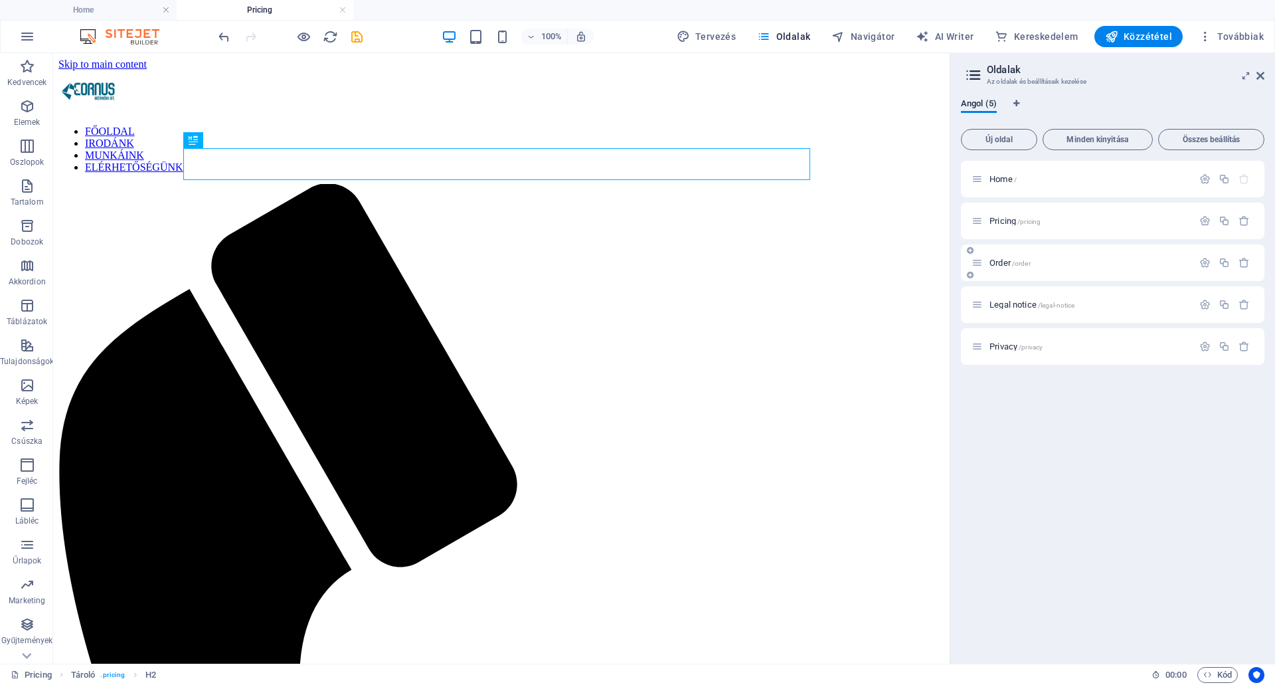
click at [999, 261] on span "Order /order" at bounding box center [1009, 263] width 41 height 10
click at [1007, 303] on span "Legal notice /legal-notice" at bounding box center [1031, 304] width 85 height 10
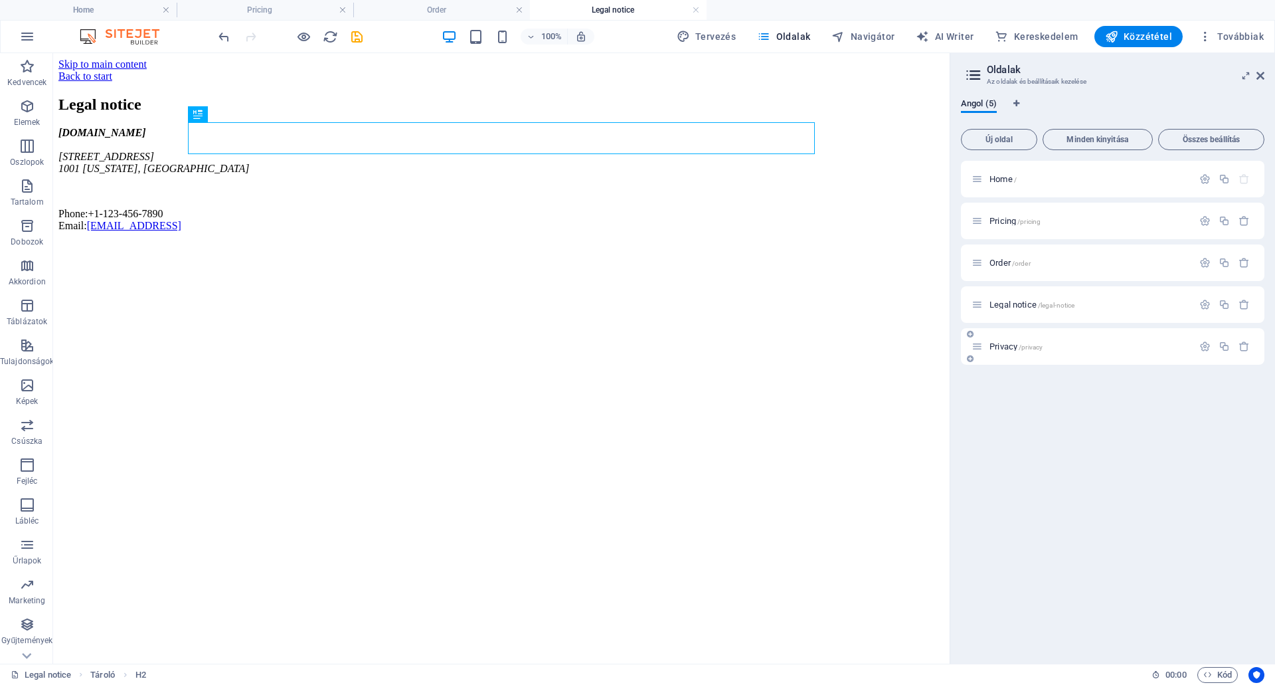
click at [997, 343] on span "Privacy /privacy" at bounding box center [1015, 346] width 53 height 10
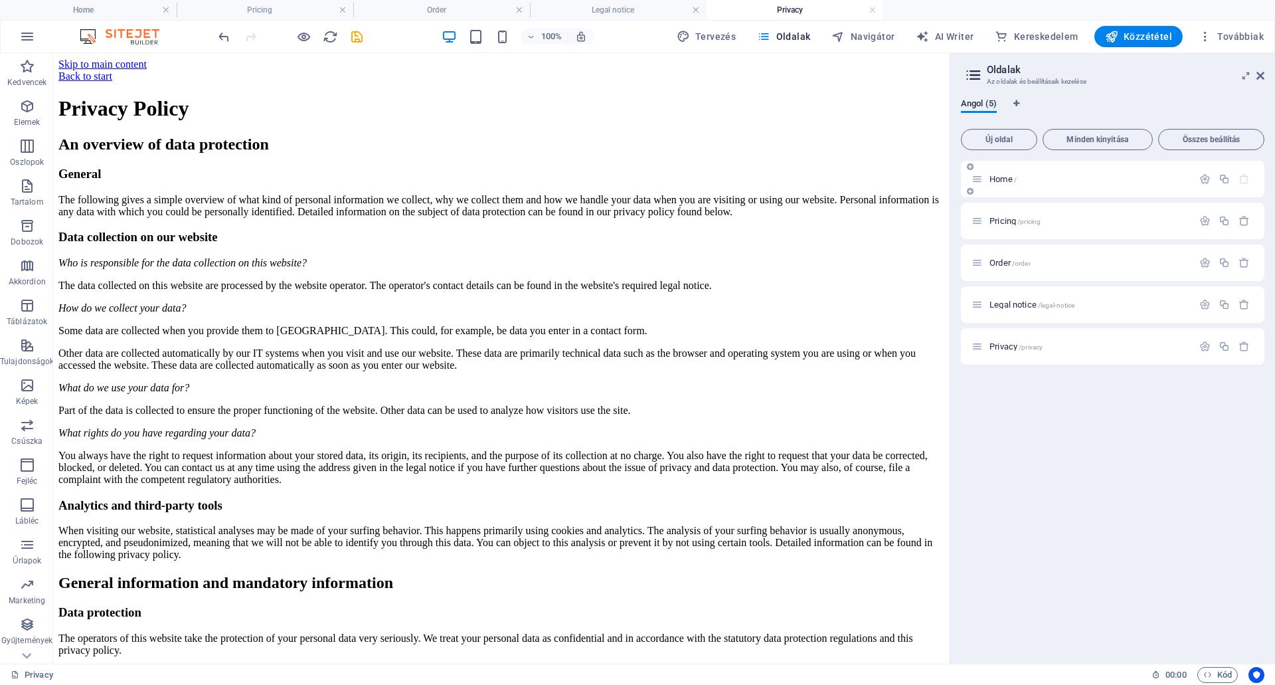
drag, startPoint x: 991, startPoint y: 171, endPoint x: 999, endPoint y: 175, distance: 8.9
click at [993, 171] on div "Home /" at bounding box center [1081, 178] width 221 height 15
click at [1001, 175] on span "Home /" at bounding box center [1002, 179] width 27 height 10
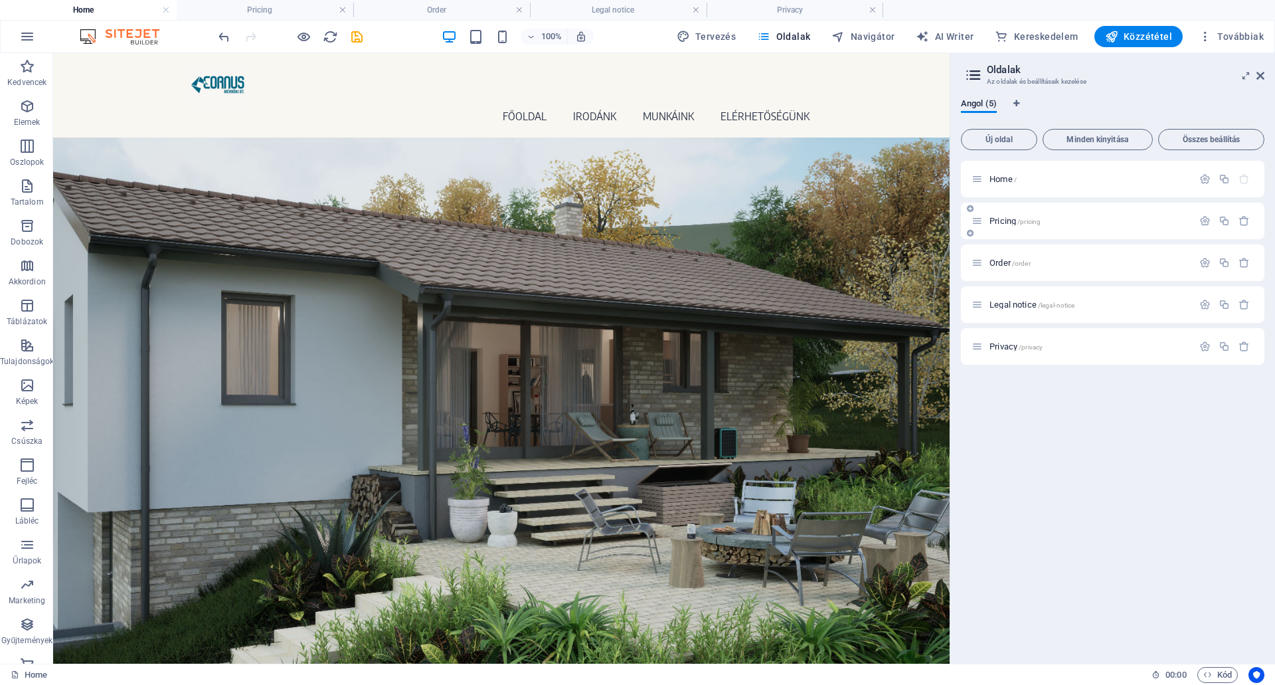
click at [999, 220] on span "Pricing /pricing" at bounding box center [1014, 221] width 51 height 10
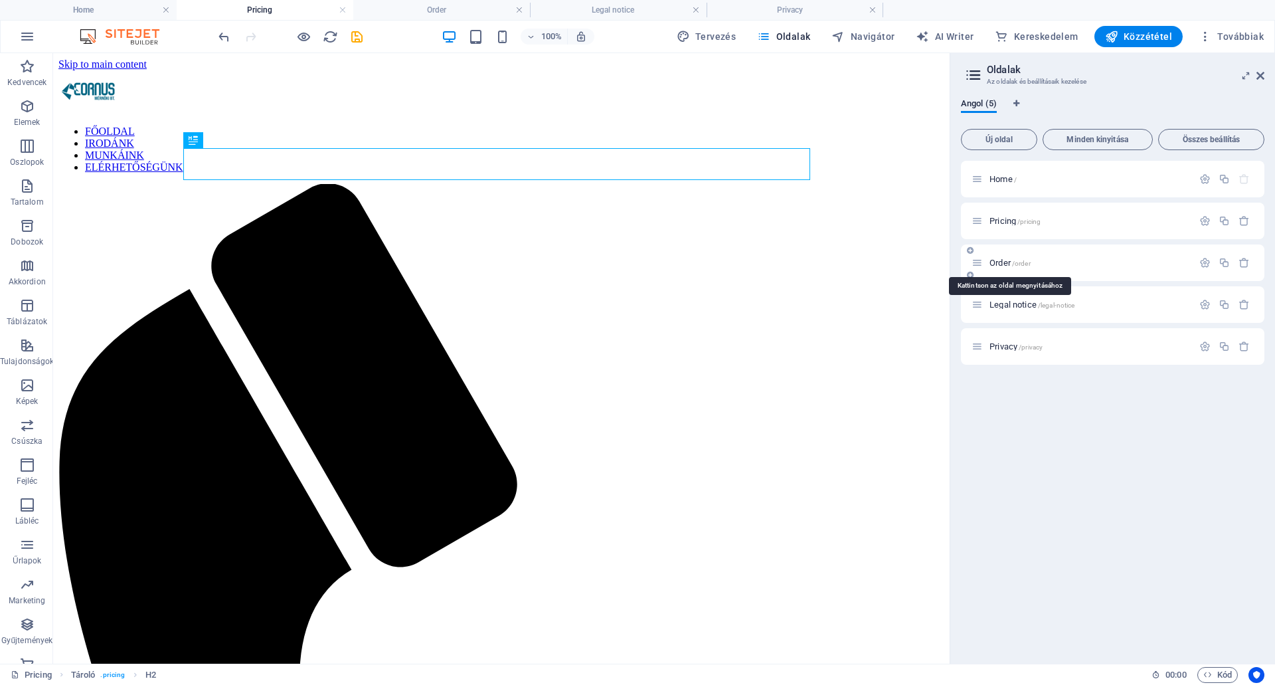
click at [1001, 262] on span "Order /order" at bounding box center [1009, 263] width 41 height 10
click at [1001, 303] on span "Legal notice /legal-notice" at bounding box center [1031, 304] width 85 height 10
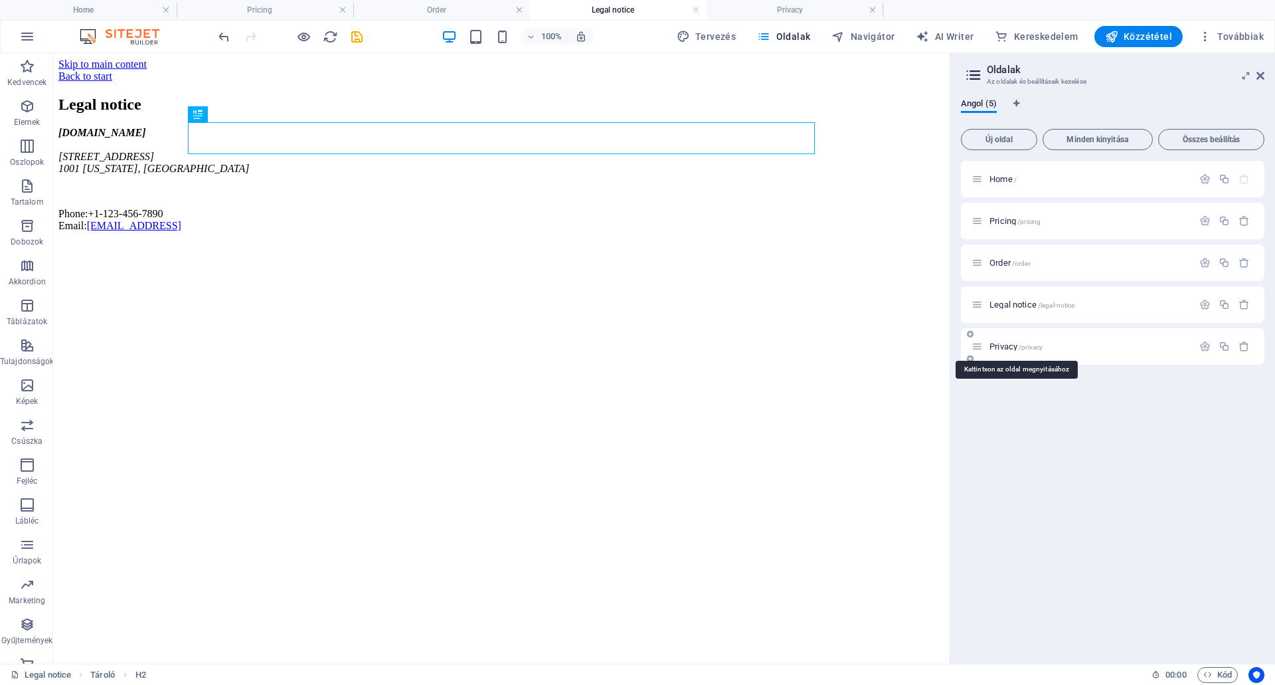
click at [1001, 346] on span "Privacy /privacy" at bounding box center [1015, 346] width 53 height 10
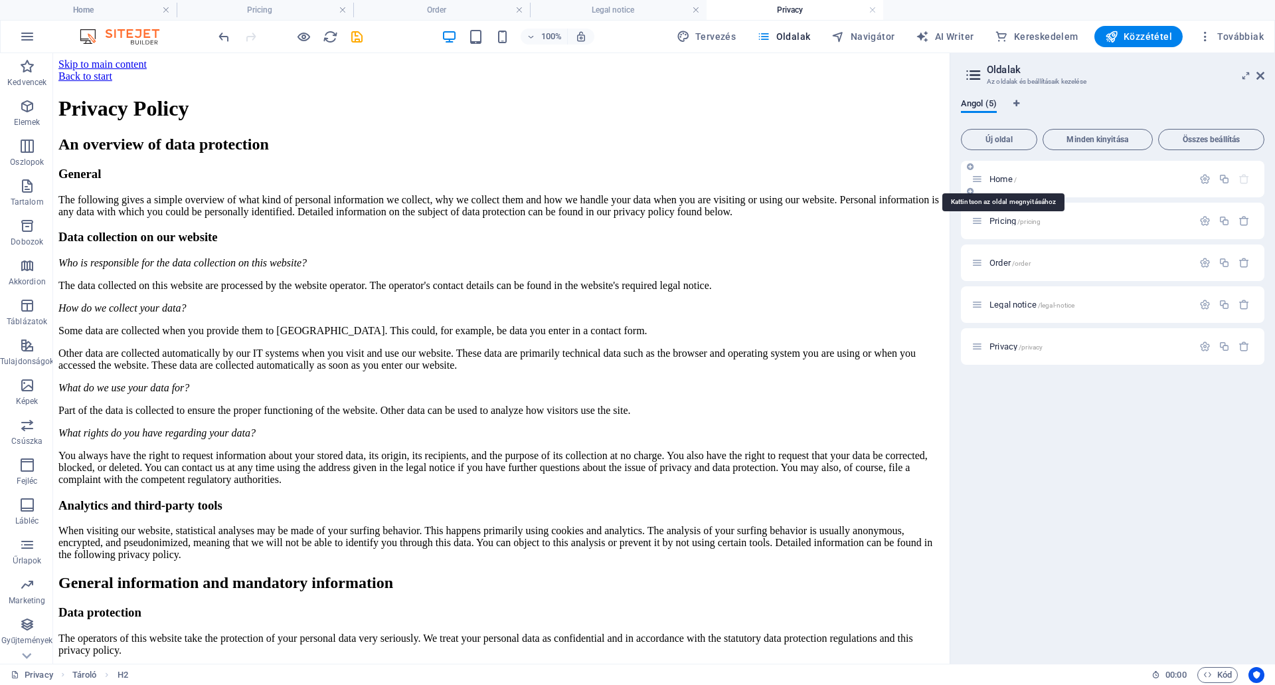
click at [1002, 180] on span "Home /" at bounding box center [1002, 179] width 27 height 10
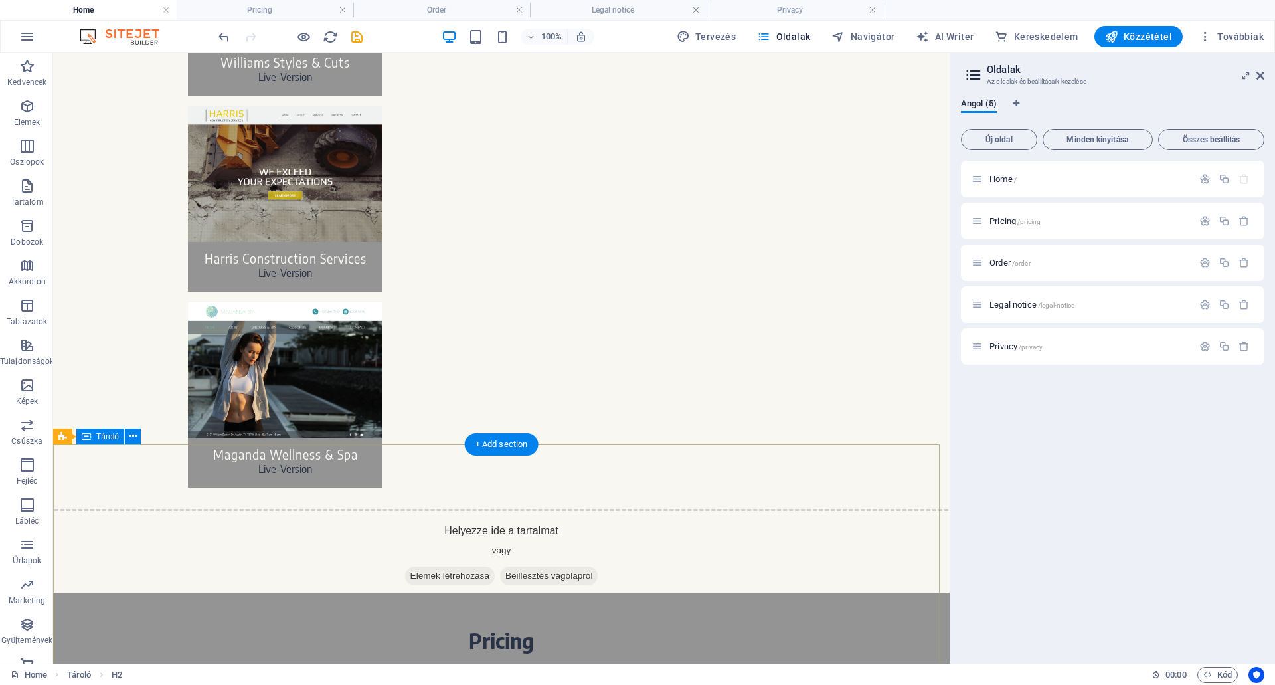
scroll to position [5258, 0]
click at [1003, 218] on span "Pricing /pricing" at bounding box center [1014, 221] width 51 height 10
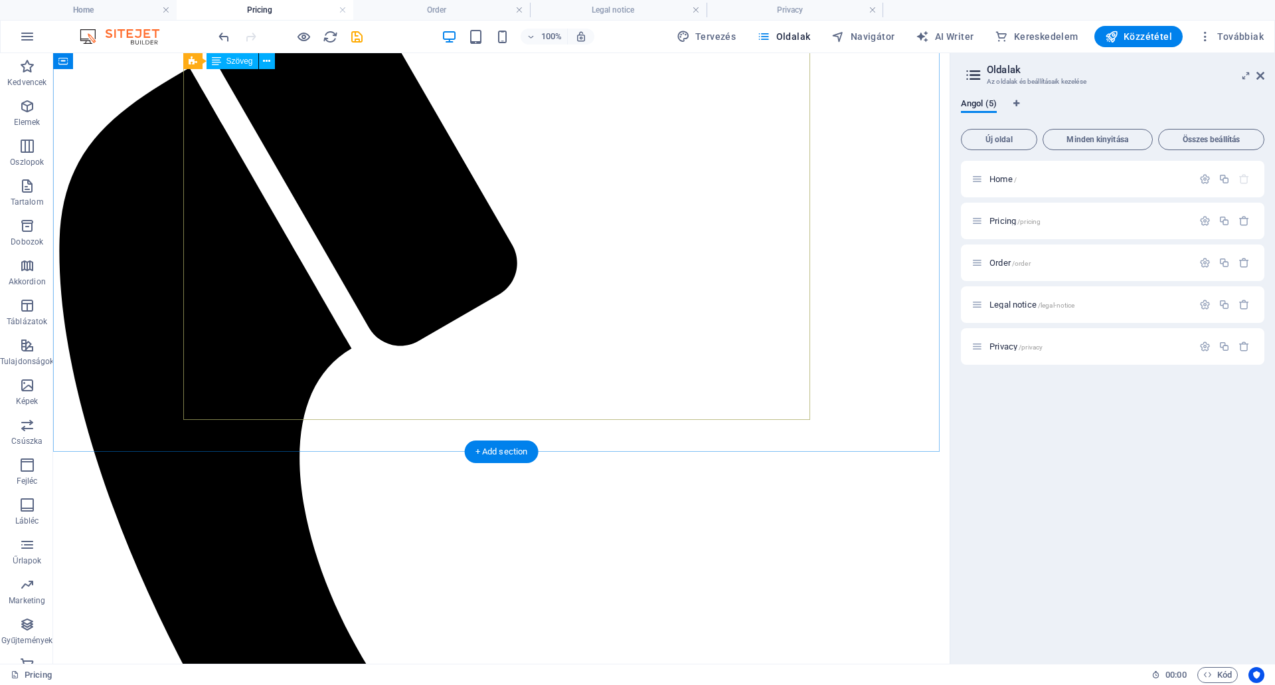
scroll to position [231, 0]
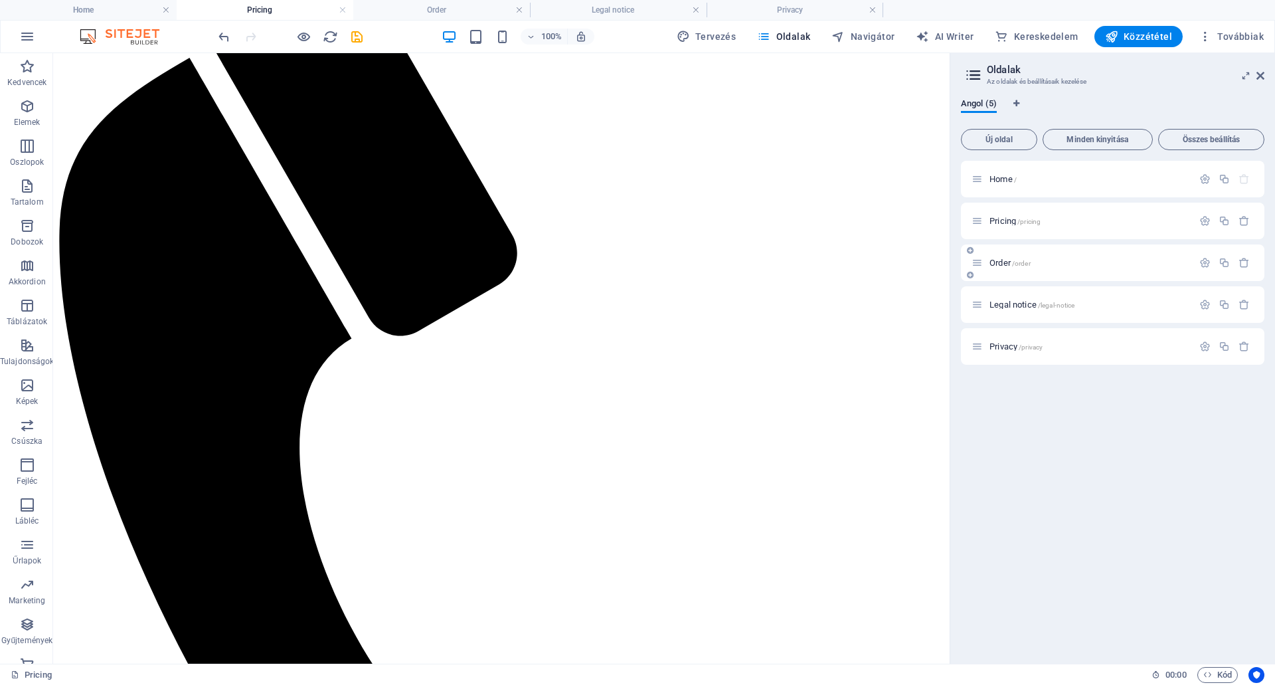
click at [995, 259] on span "Order /order" at bounding box center [1009, 263] width 41 height 10
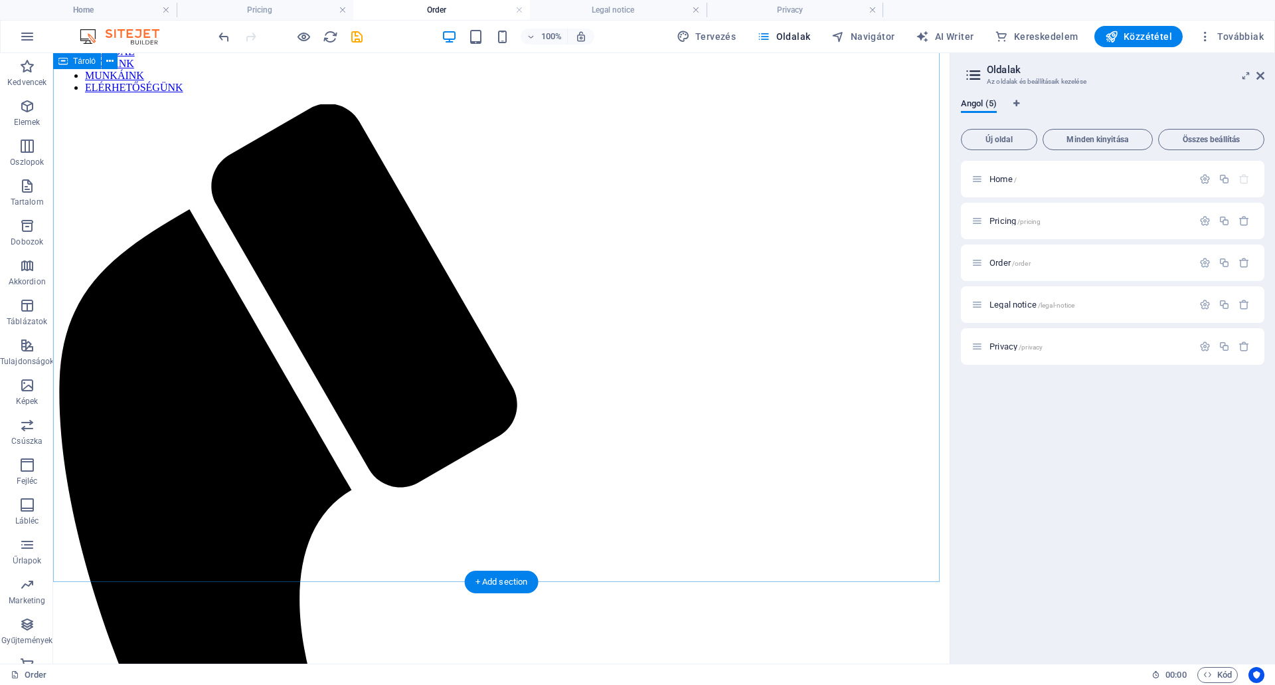
scroll to position [73, 0]
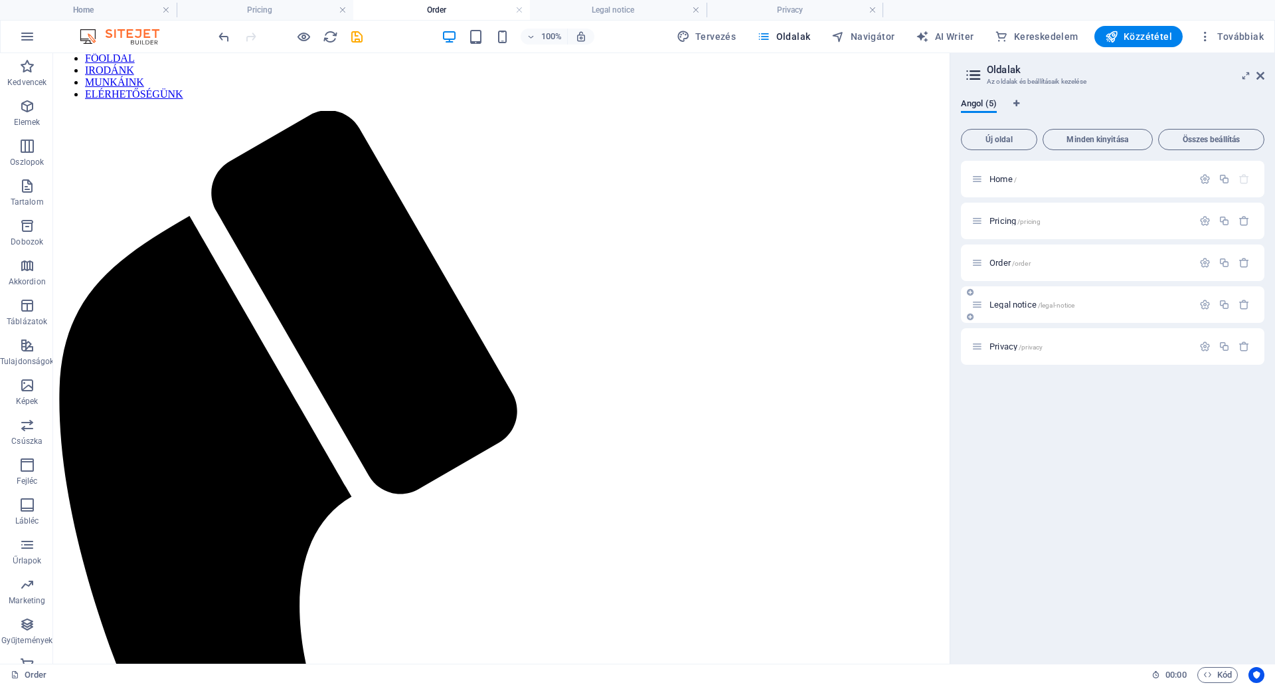
click at [1016, 301] on span "Legal notice /legal-notice" at bounding box center [1031, 304] width 85 height 10
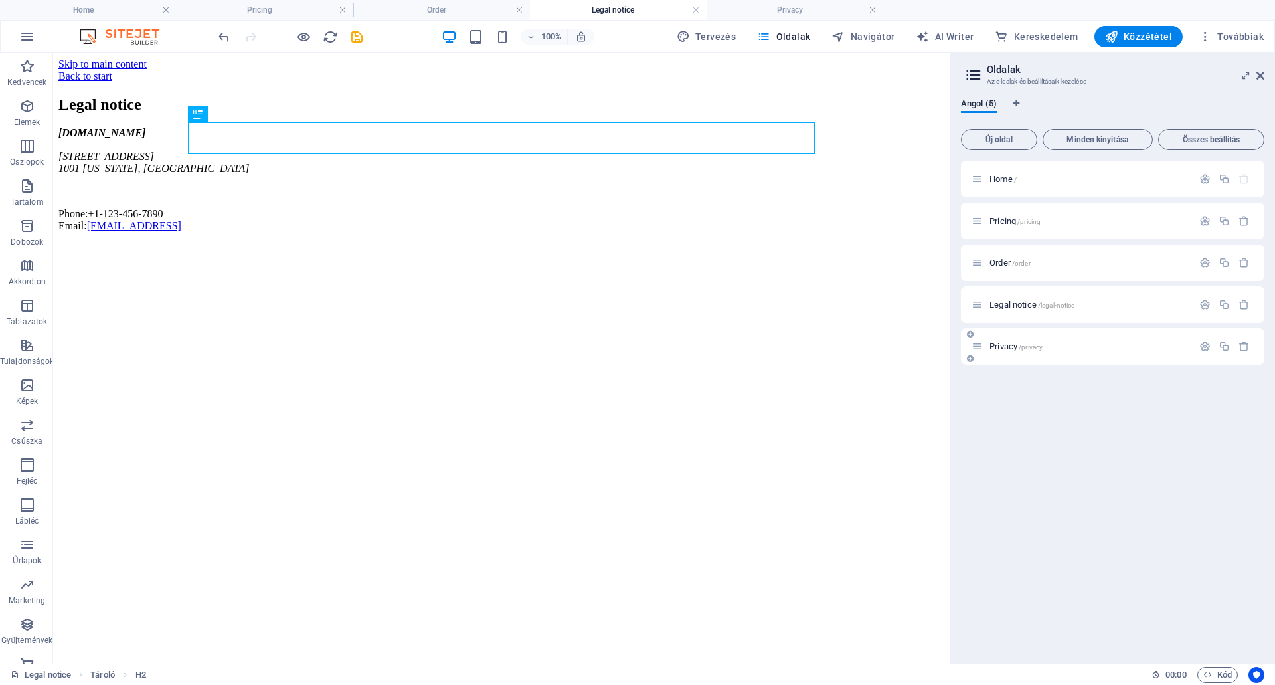
click at [1008, 343] on span "Privacy /privacy" at bounding box center [1015, 346] width 53 height 10
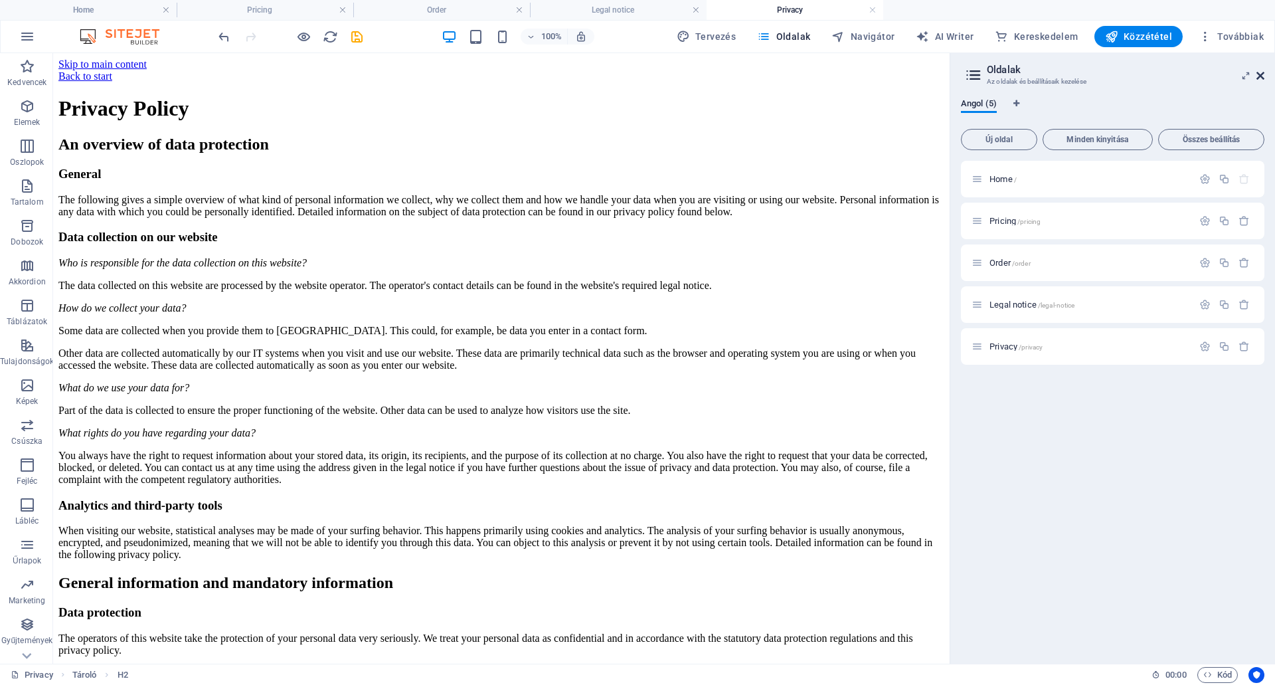
click at [1261, 74] on icon at bounding box center [1260, 75] width 8 height 11
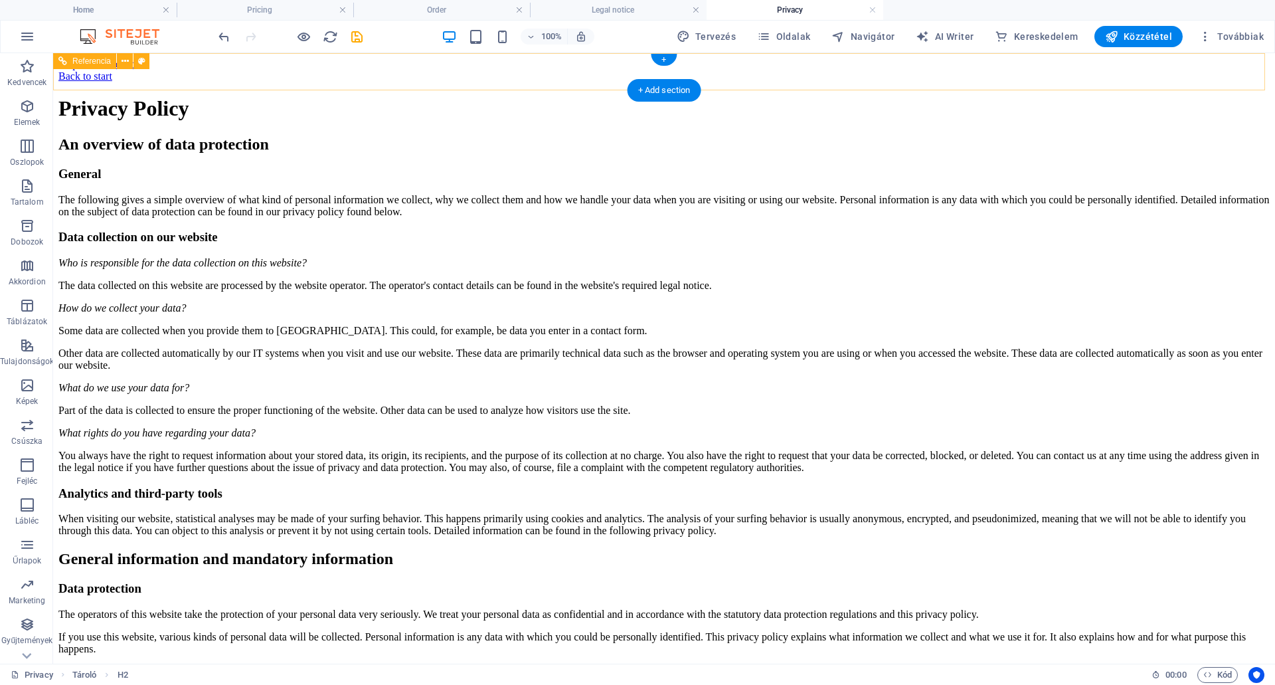
click at [376, 73] on div "Back to start" at bounding box center [663, 76] width 1211 height 12
click at [347, 72] on div "Back to start" at bounding box center [663, 76] width 1211 height 12
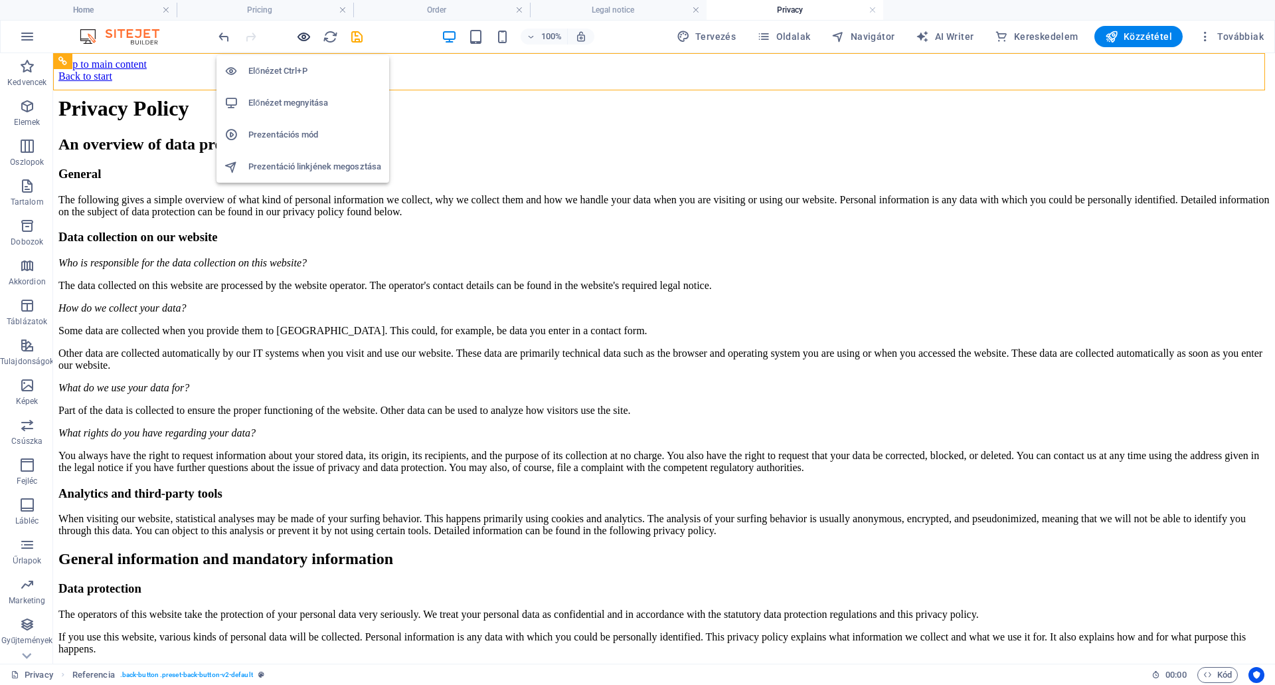
click at [305, 34] on icon "button" at bounding box center [303, 36] width 15 height 15
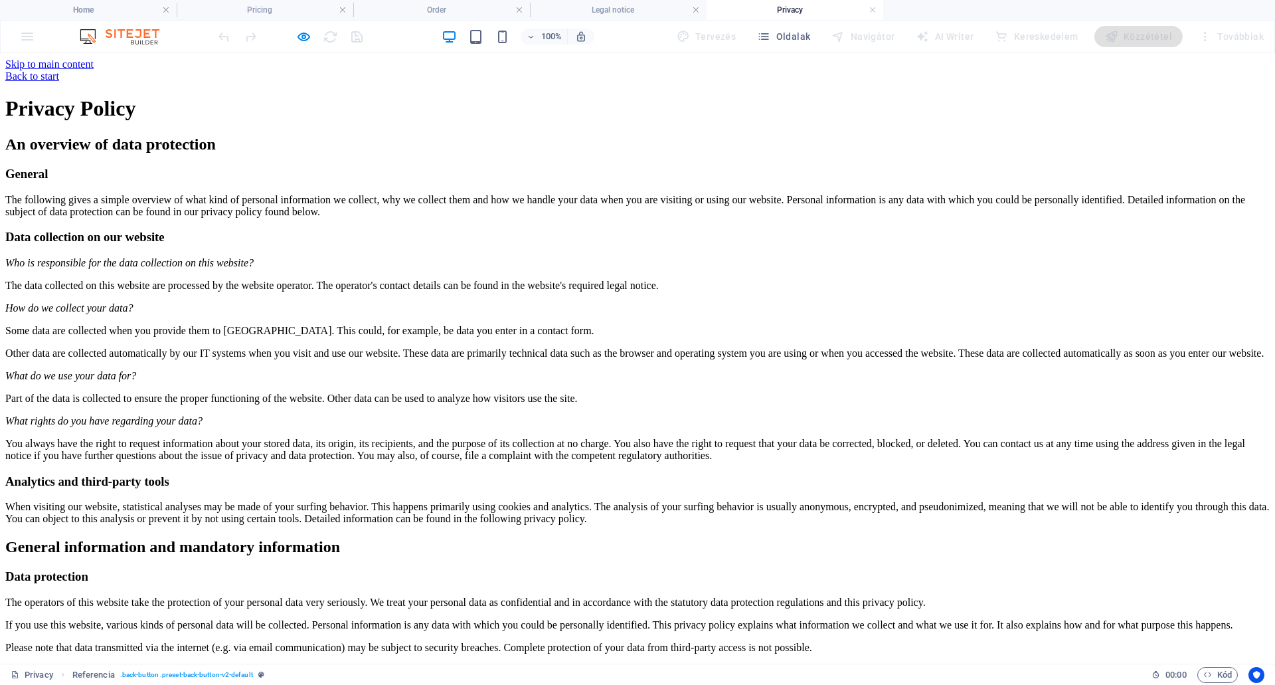
click at [59, 70] on link "Back to start" at bounding box center [32, 75] width 54 height 11
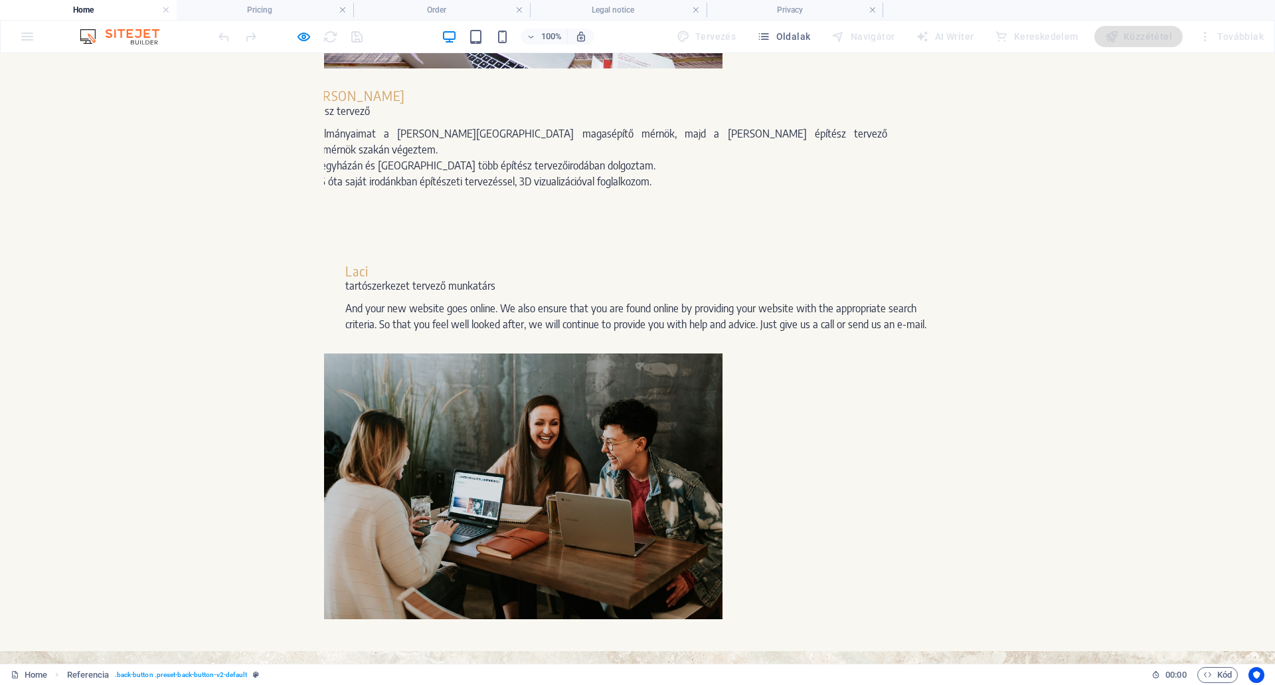
scroll to position [1726, 0]
